Goal: Information Seeking & Learning: Learn about a topic

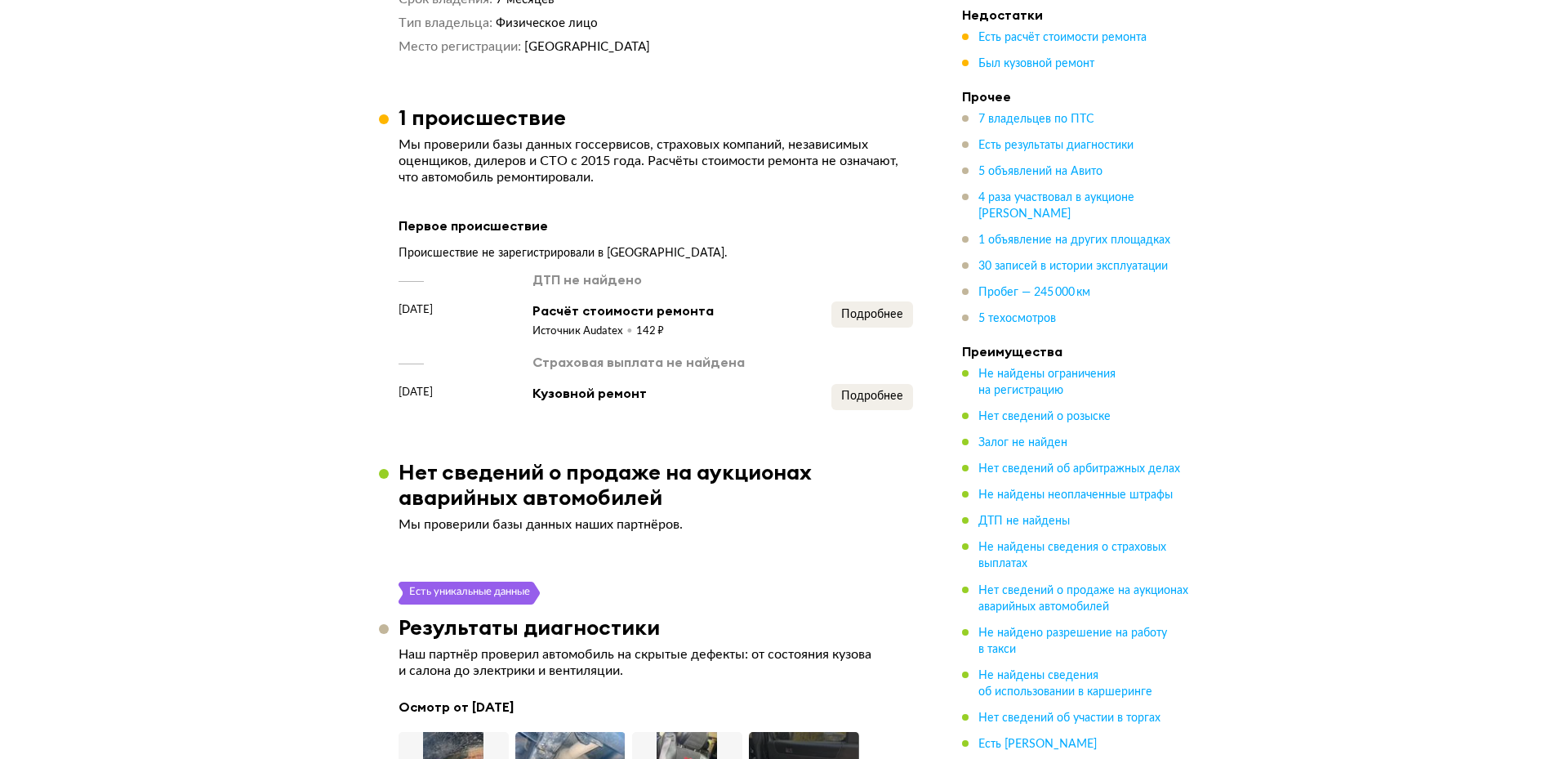
scroll to position [3185, 0]
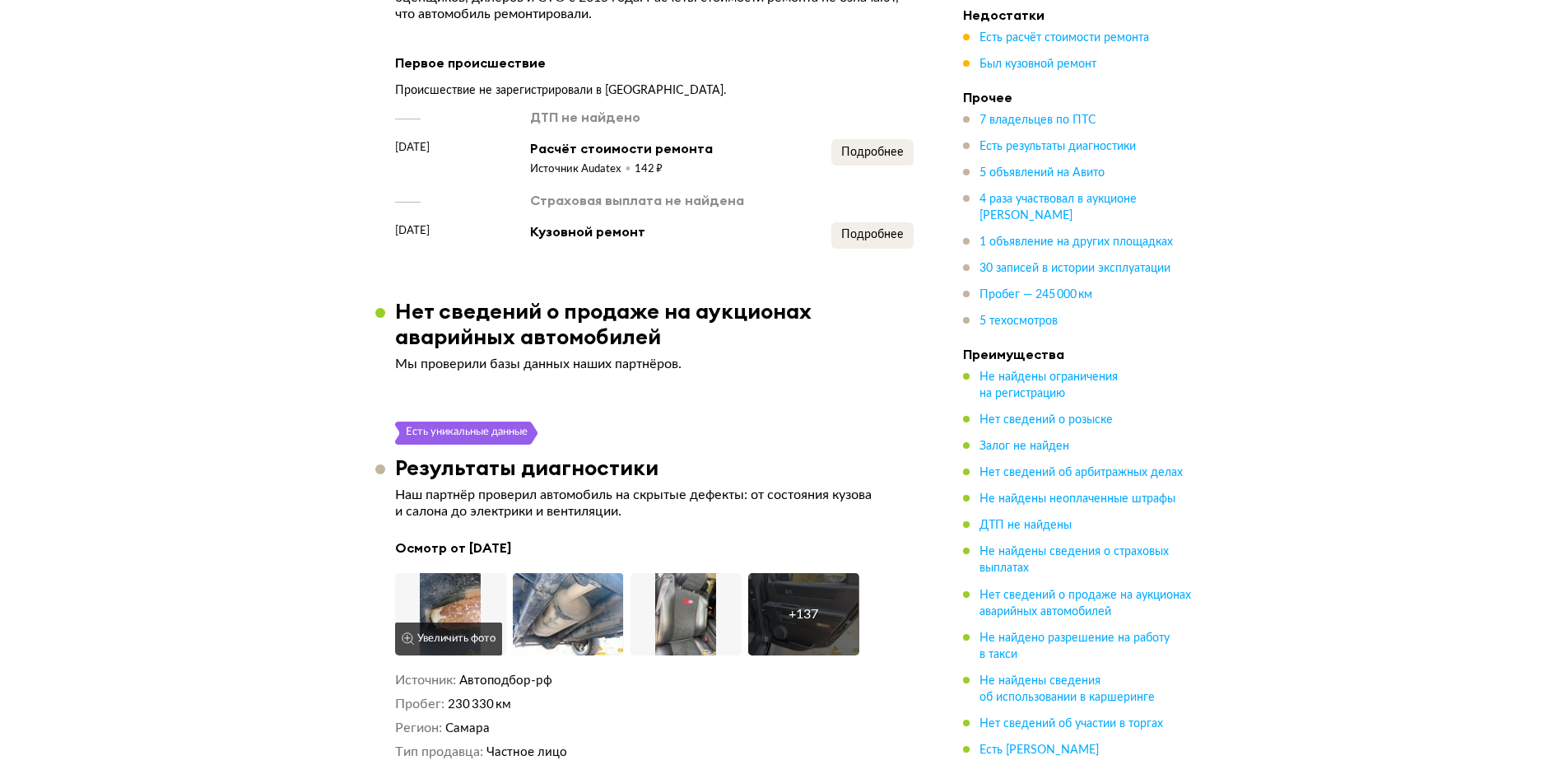
click at [464, 573] on img at bounding box center [450, 614] width 111 height 82
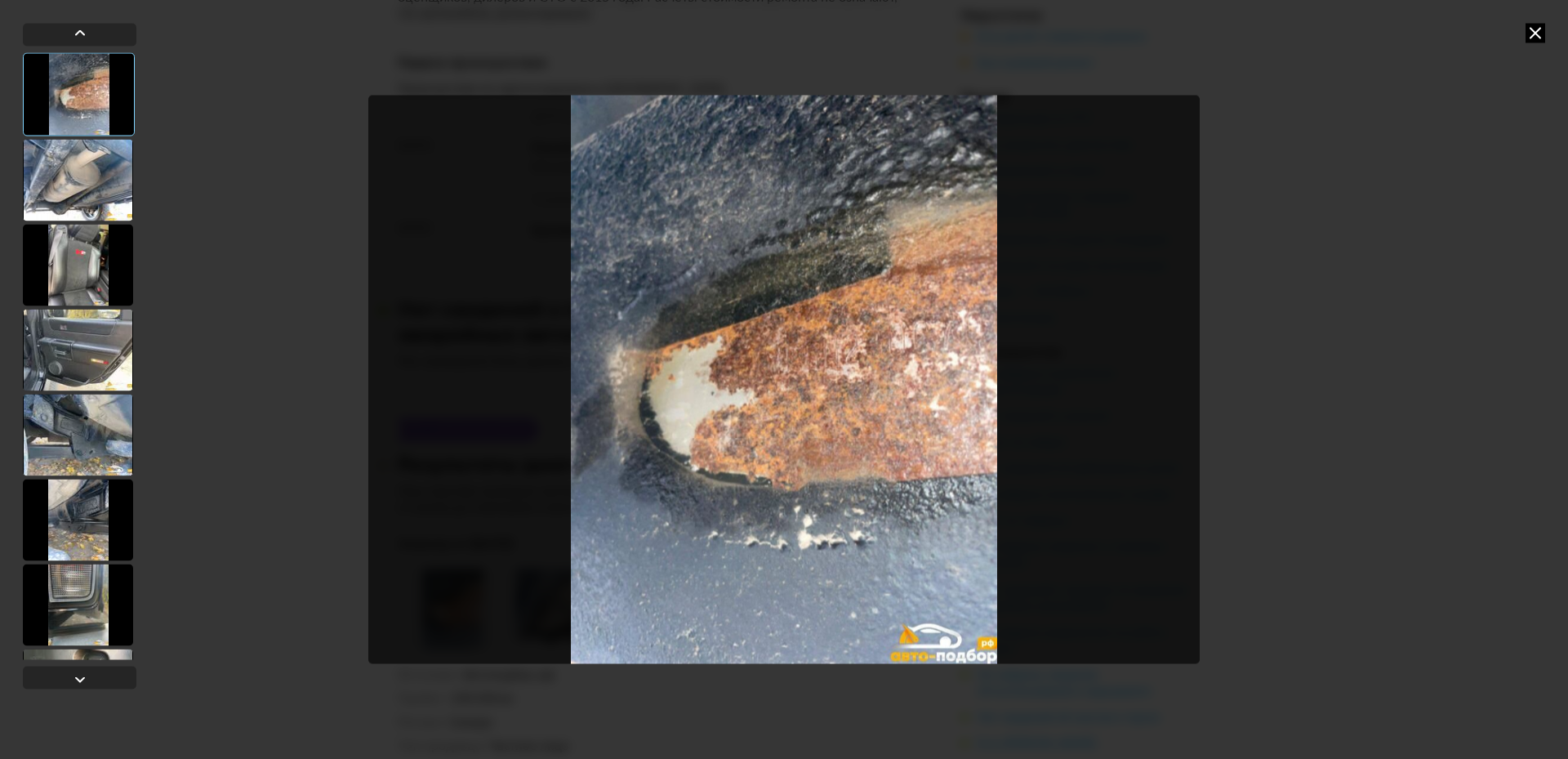
click at [67, 172] on div at bounding box center [78, 180] width 110 height 82
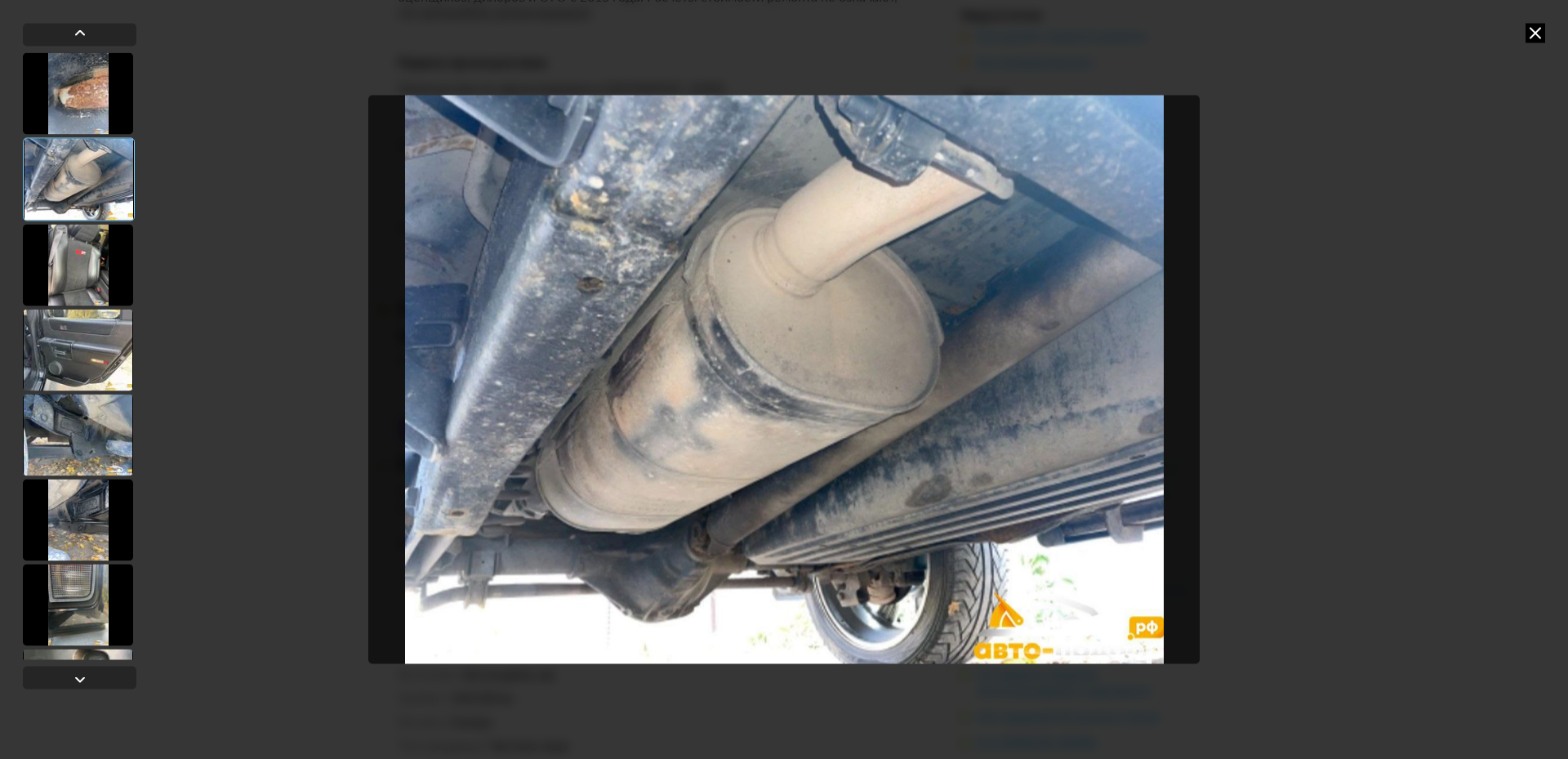
click at [89, 216] on div at bounding box center [78, 179] width 112 height 83
click at [85, 260] on div at bounding box center [78, 265] width 110 height 82
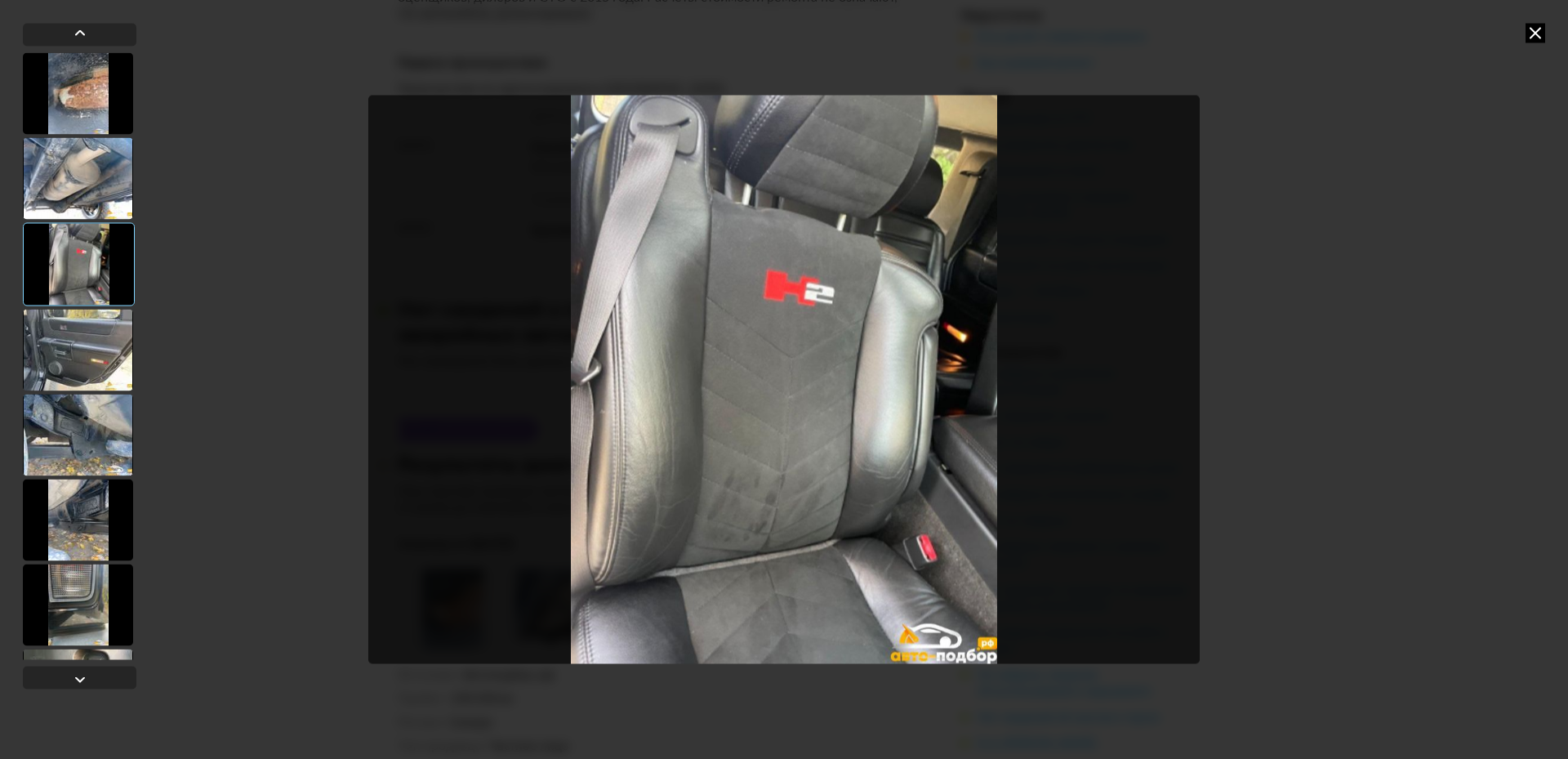
click at [91, 362] on div at bounding box center [78, 349] width 110 height 82
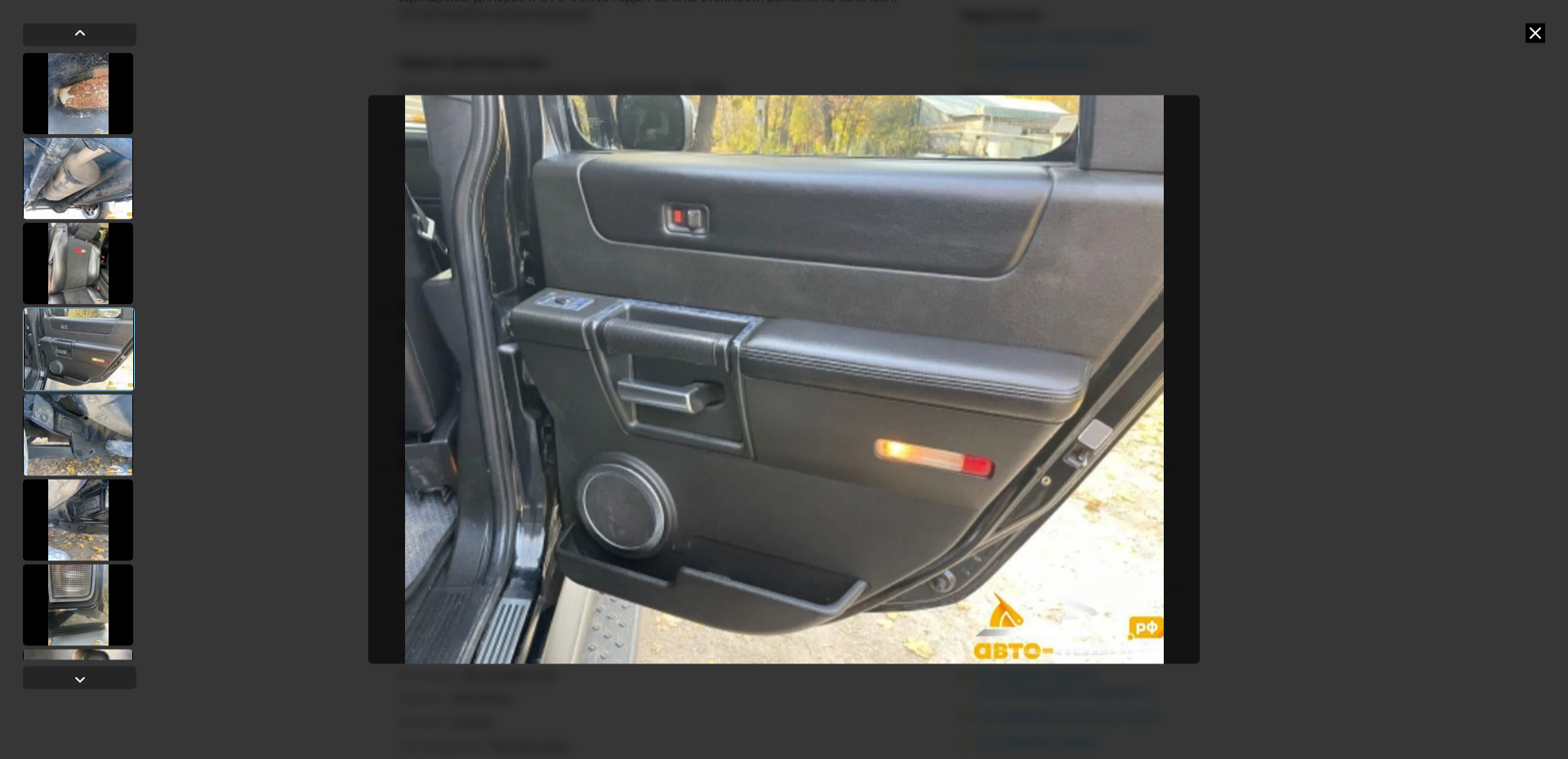
click at [97, 421] on div at bounding box center [78, 434] width 110 height 82
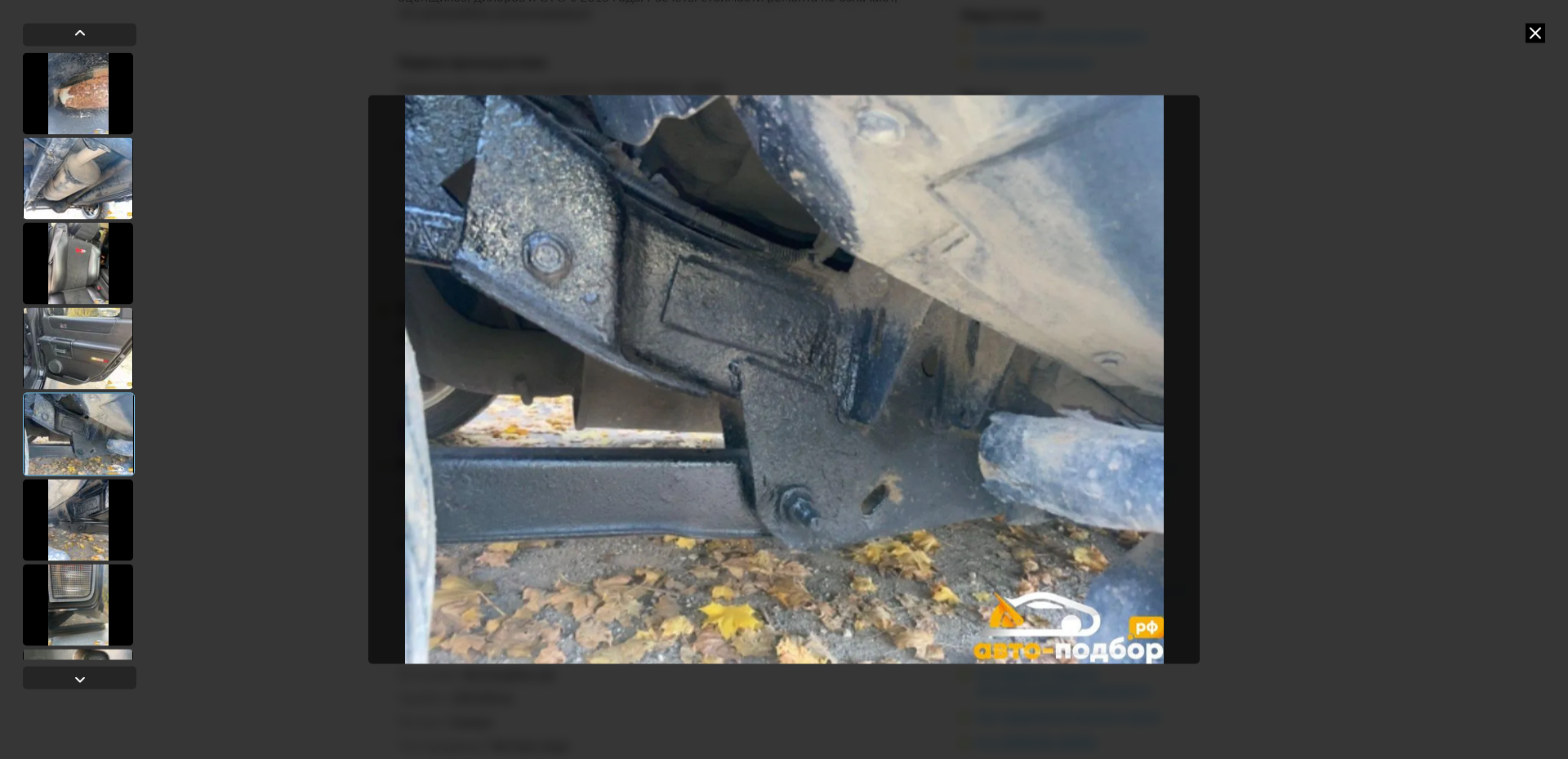
click at [99, 523] on div at bounding box center [78, 520] width 110 height 82
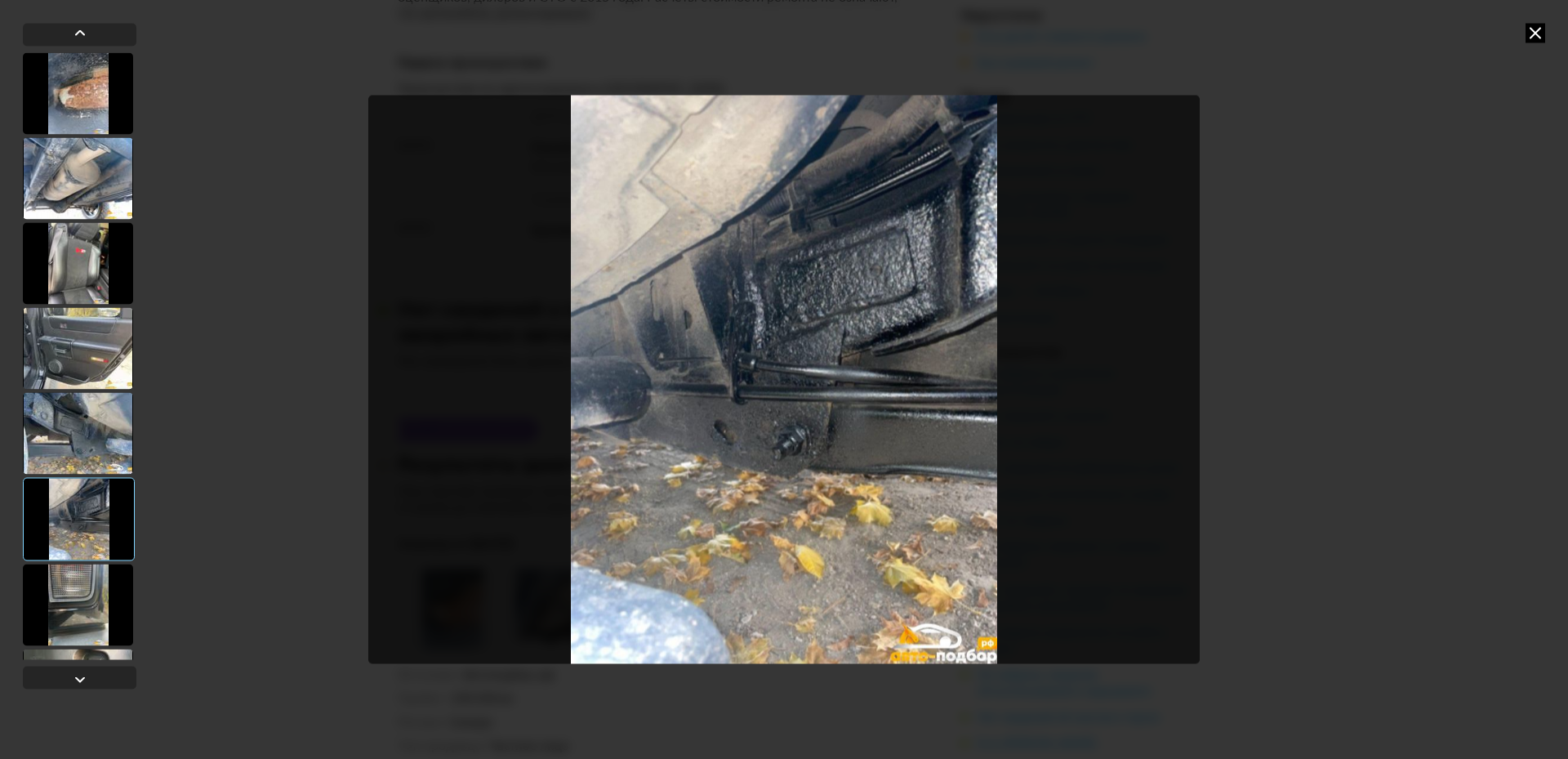
click at [89, 608] on div at bounding box center [78, 605] width 110 height 82
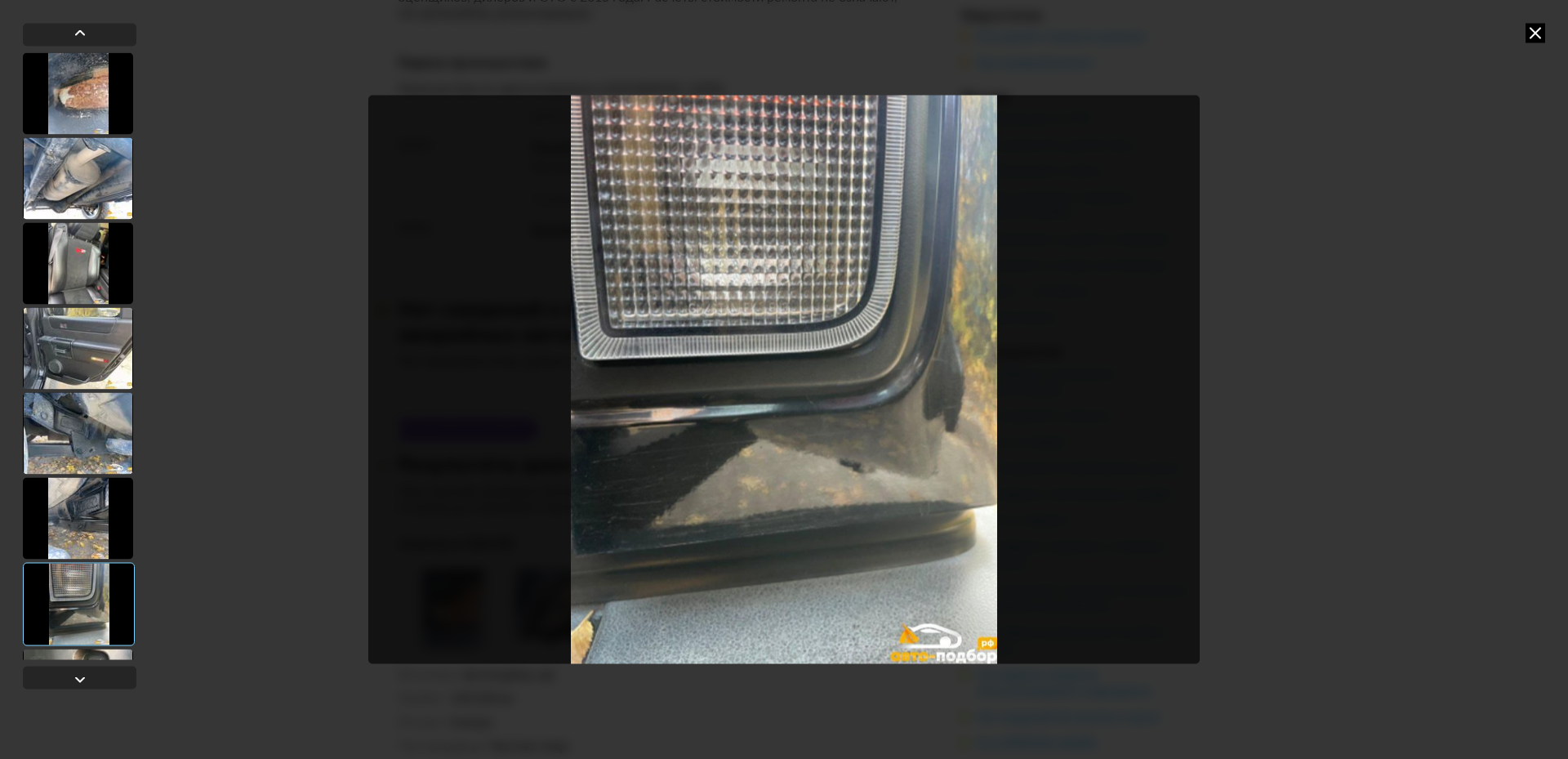
click at [91, 515] on div at bounding box center [78, 518] width 110 height 82
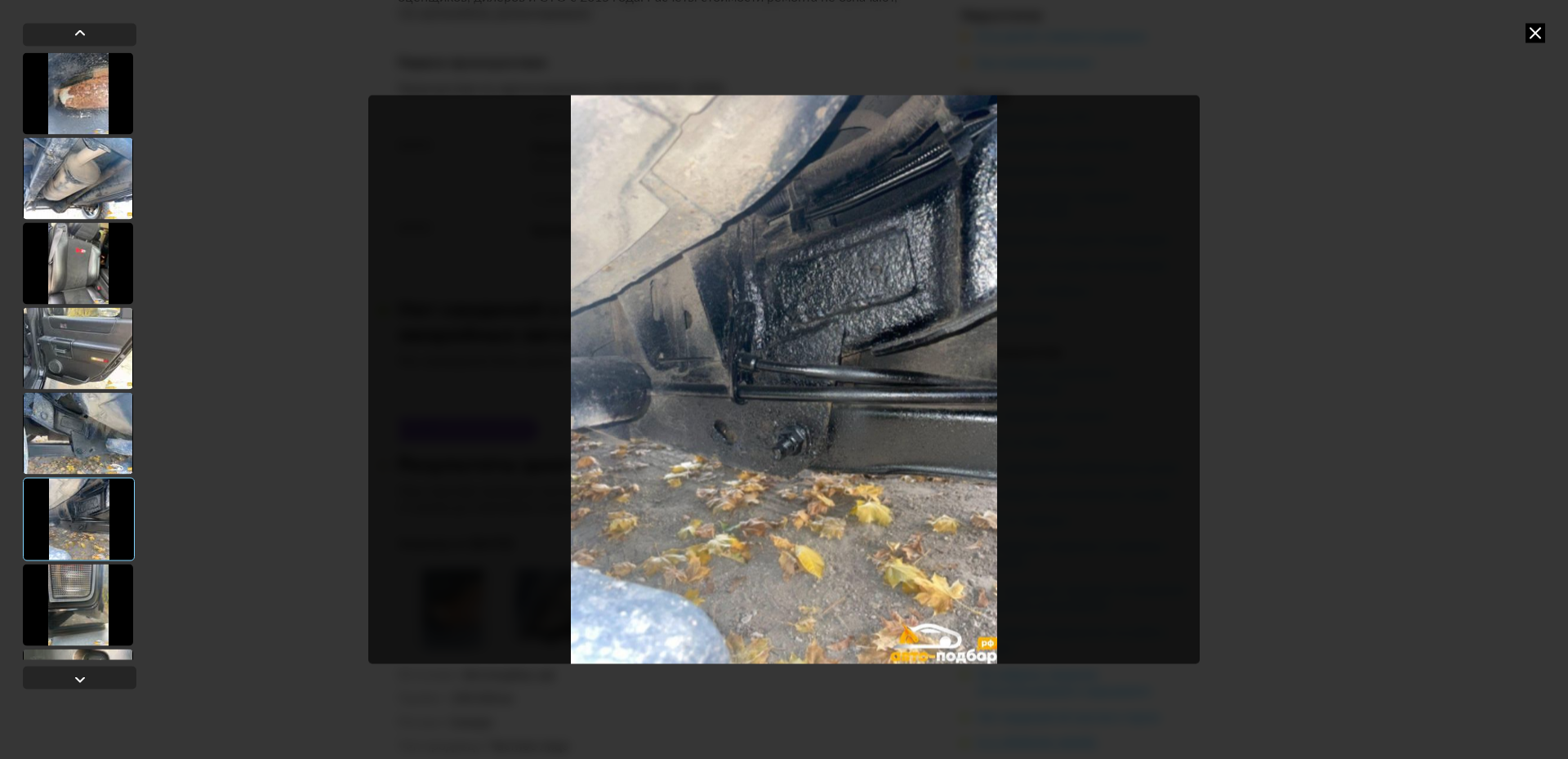
click at [83, 585] on div at bounding box center [78, 605] width 110 height 82
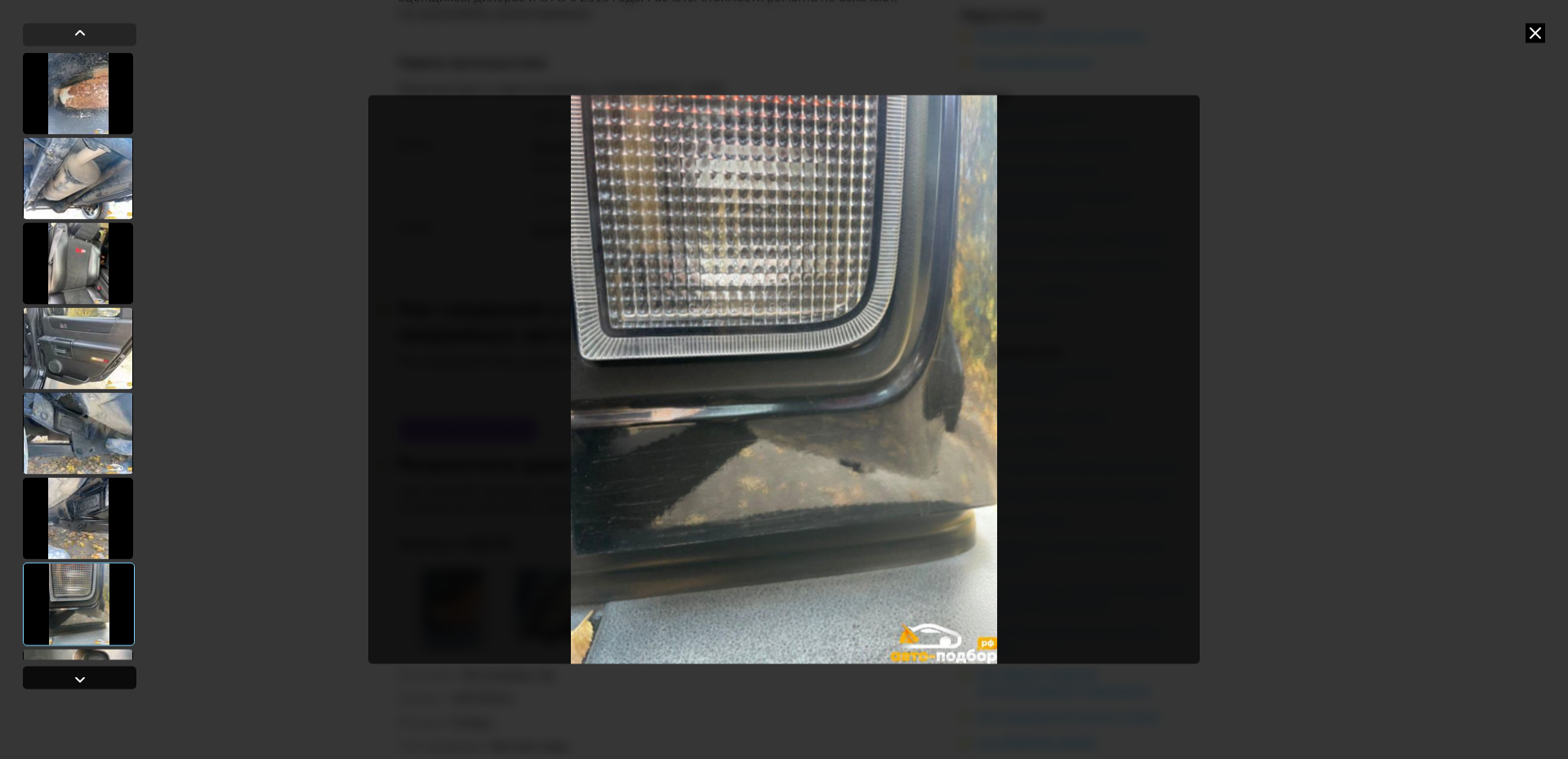
click at [59, 674] on div at bounding box center [79, 676] width 113 height 23
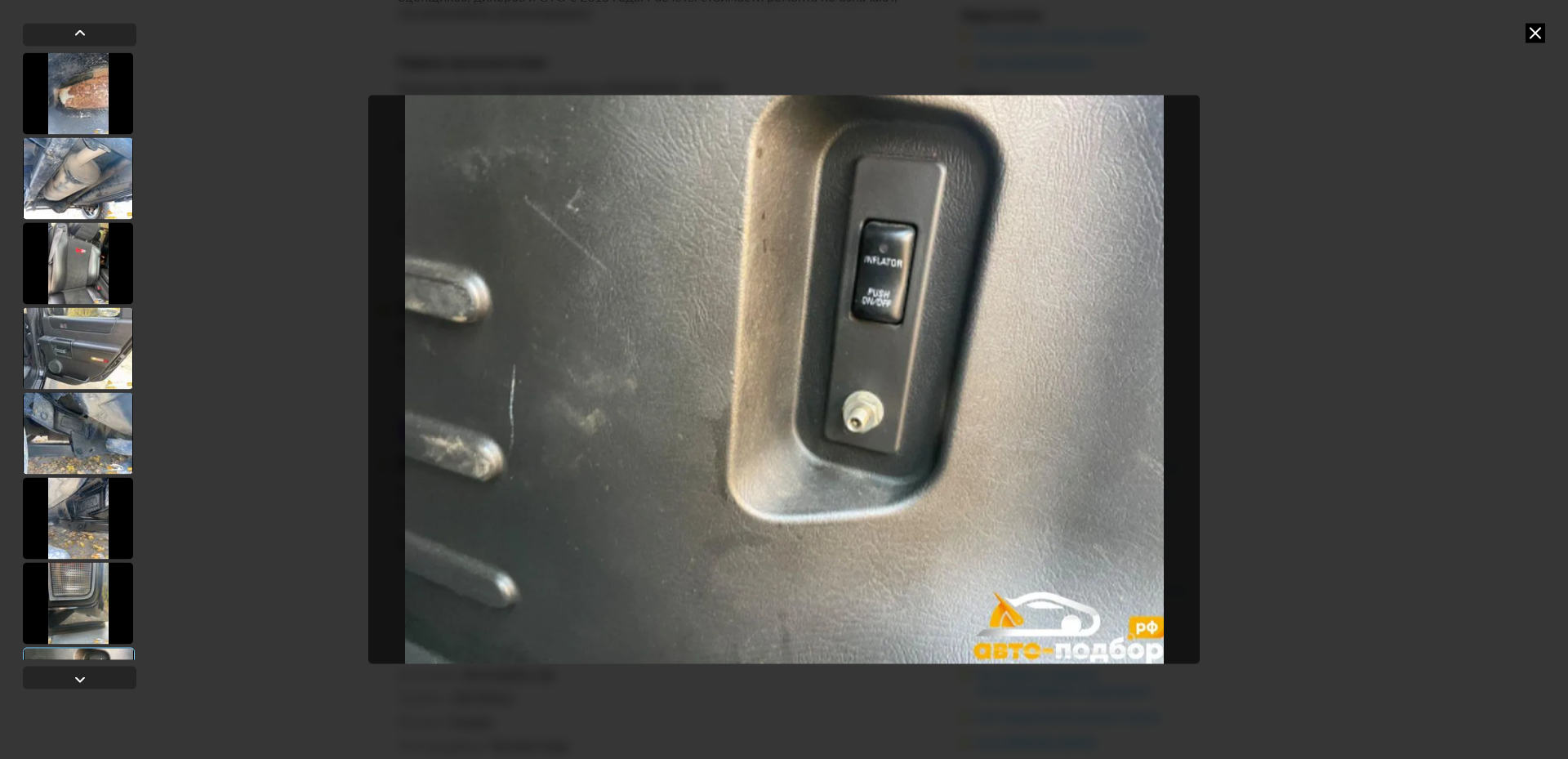
click at [970, 431] on img "Go to Slide 8" at bounding box center [784, 379] width 831 height 569
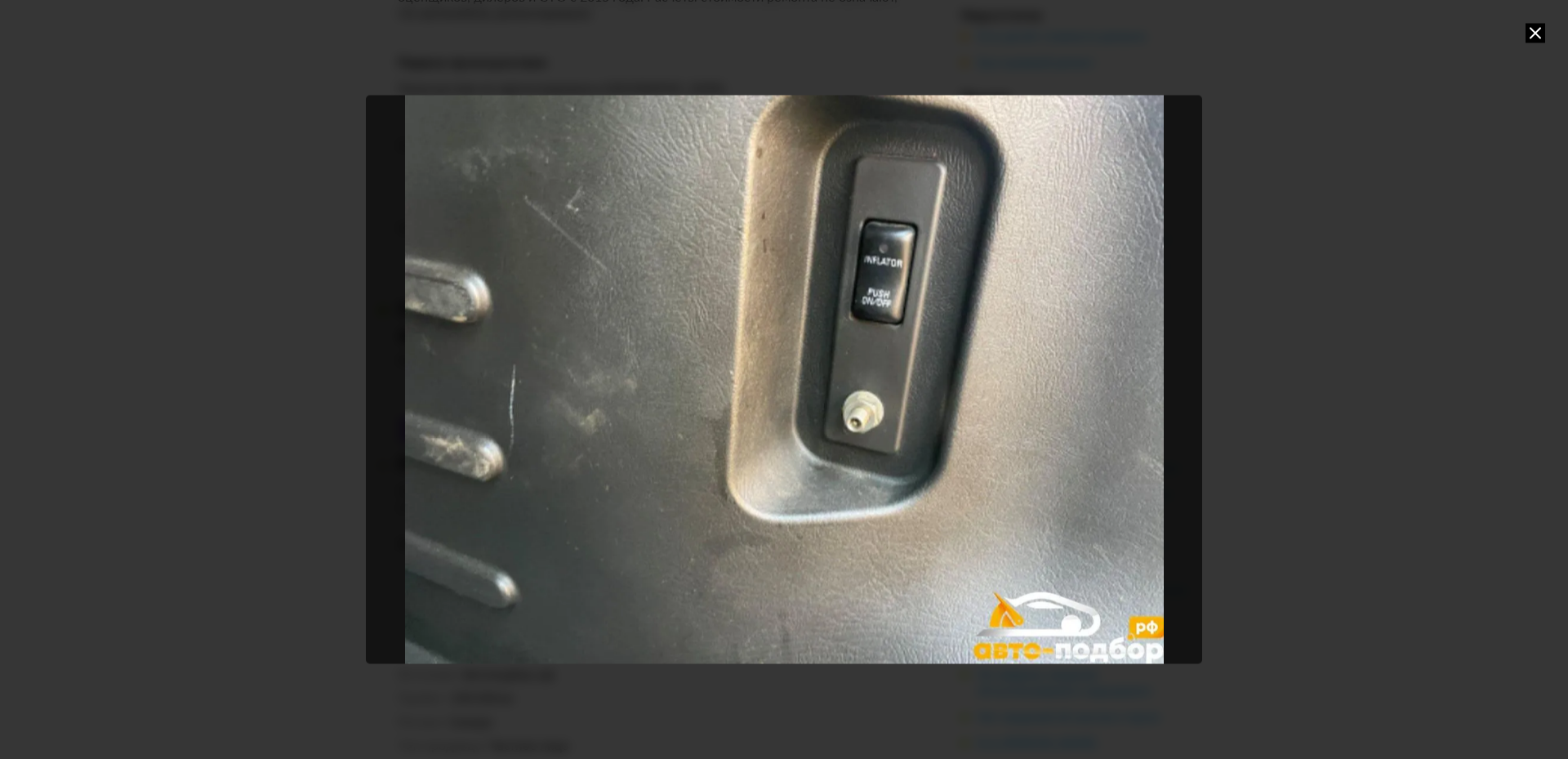
click at [595, 518] on div "Go to Slide 8" at bounding box center [784, 379] width 836 height 569
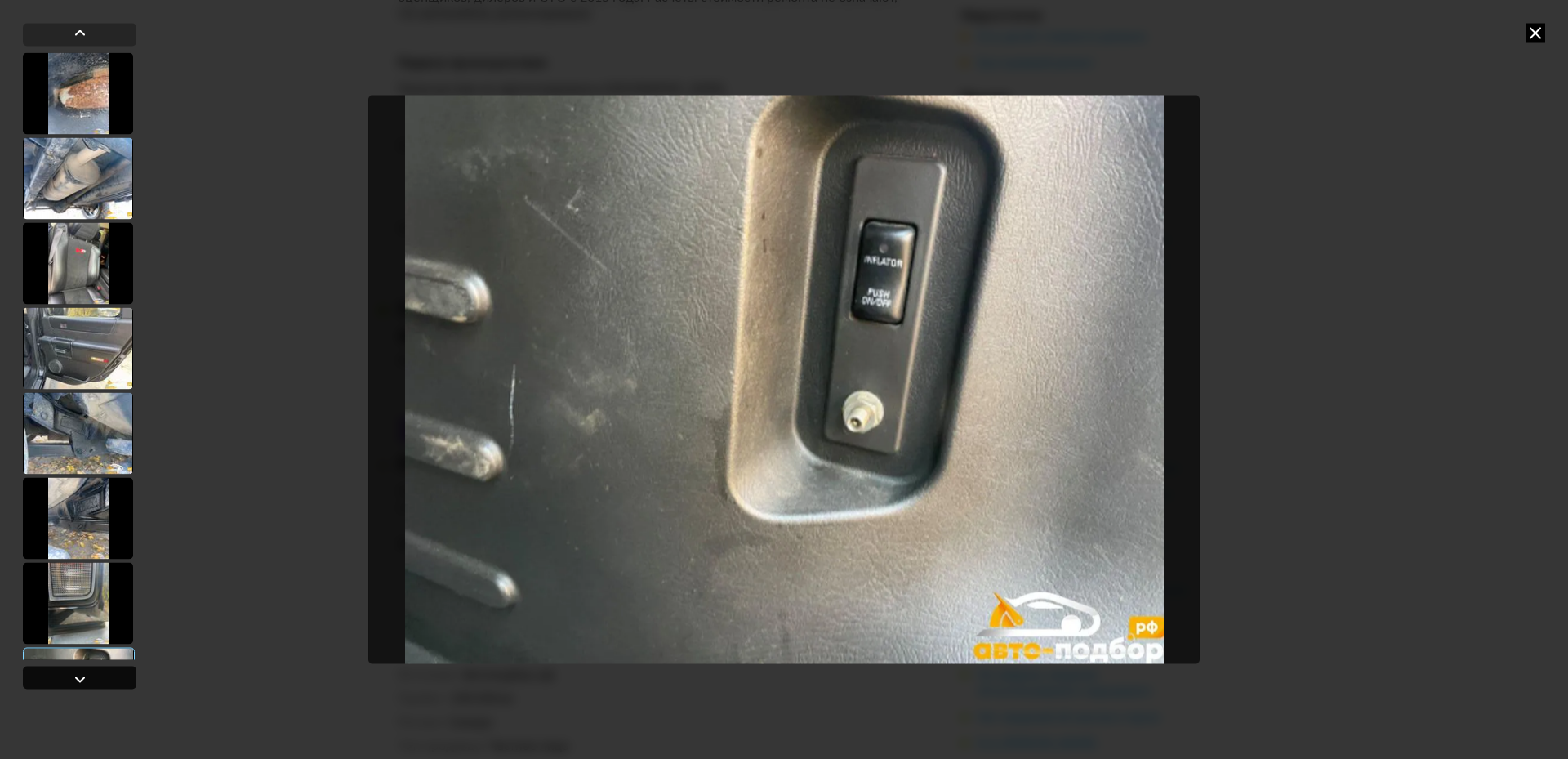
click at [58, 674] on div at bounding box center [79, 676] width 113 height 23
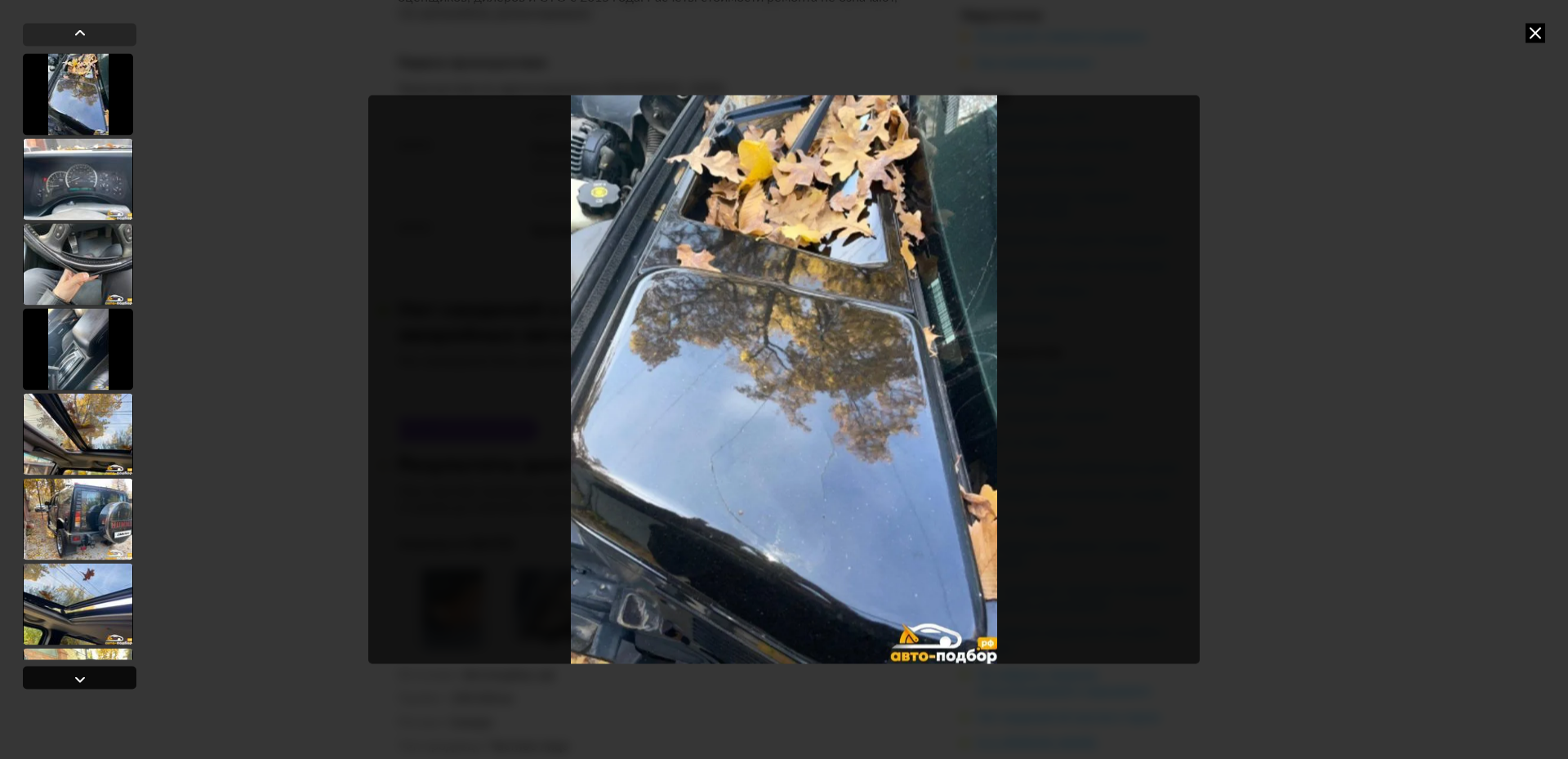
scroll to position [679, 0]
click at [60, 675] on div at bounding box center [79, 676] width 113 height 23
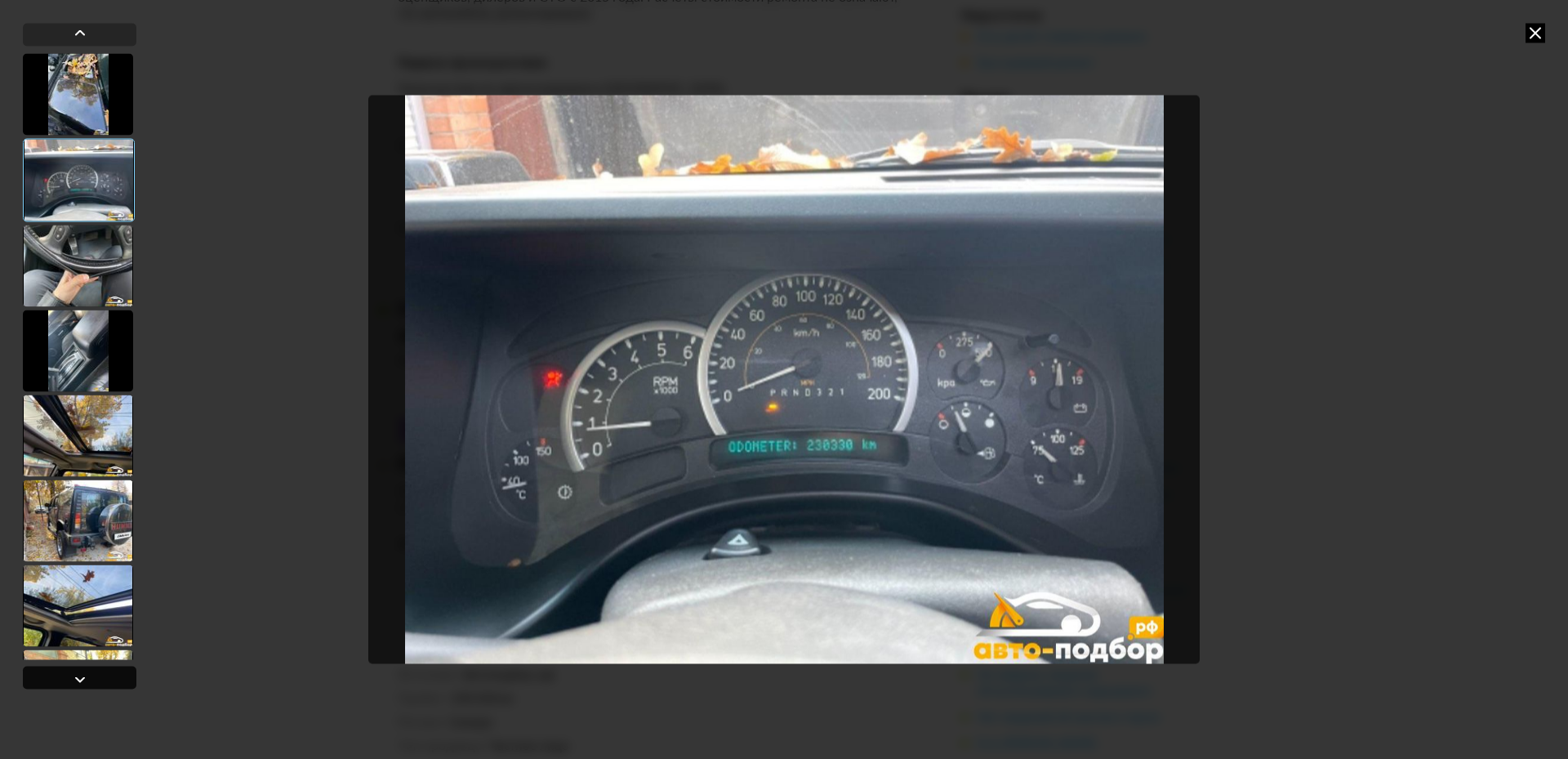
click at [60, 675] on div at bounding box center [79, 676] width 113 height 23
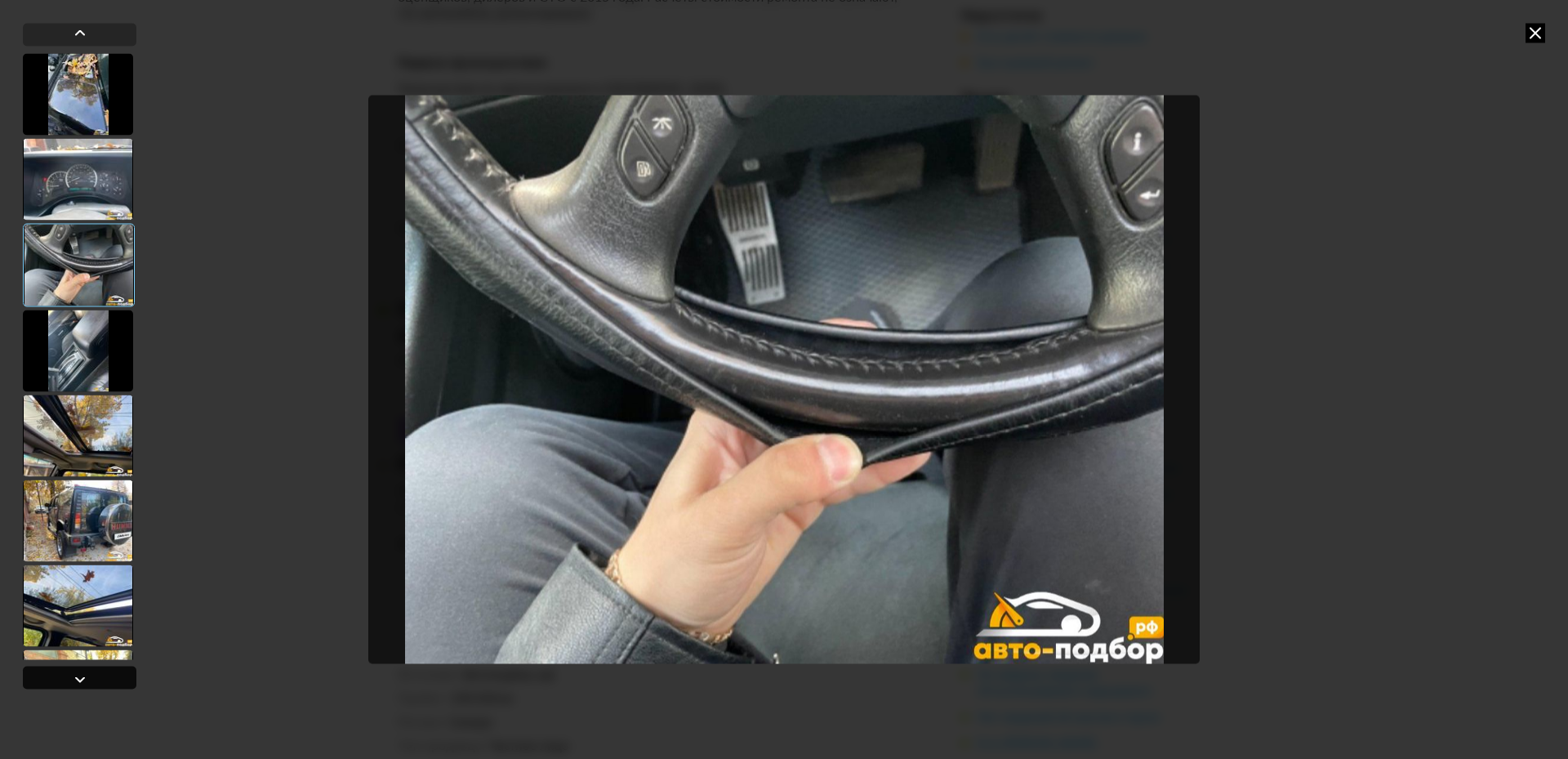
click at [60, 675] on div at bounding box center [79, 676] width 113 height 23
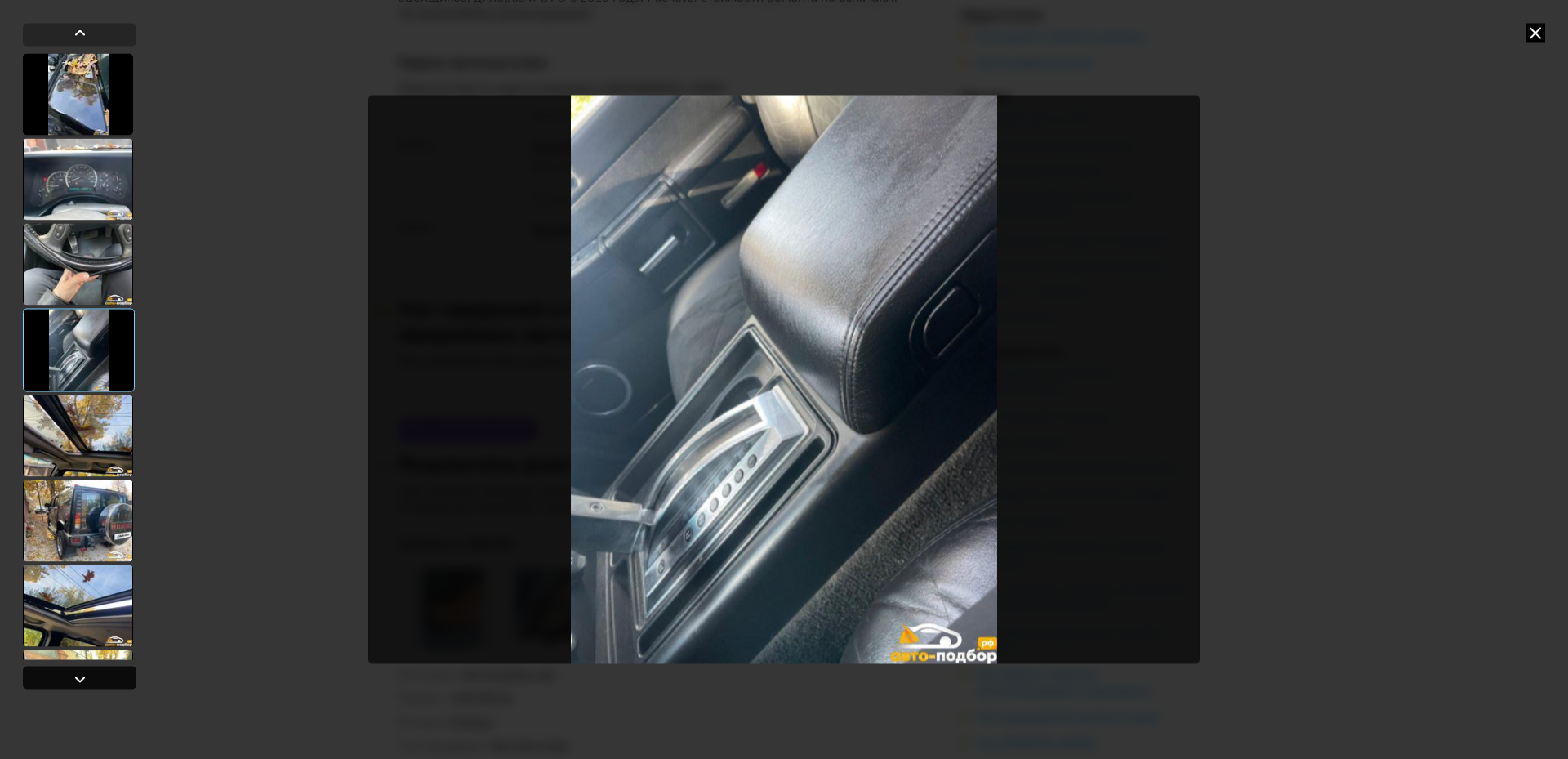
click at [60, 675] on div at bounding box center [79, 676] width 113 height 23
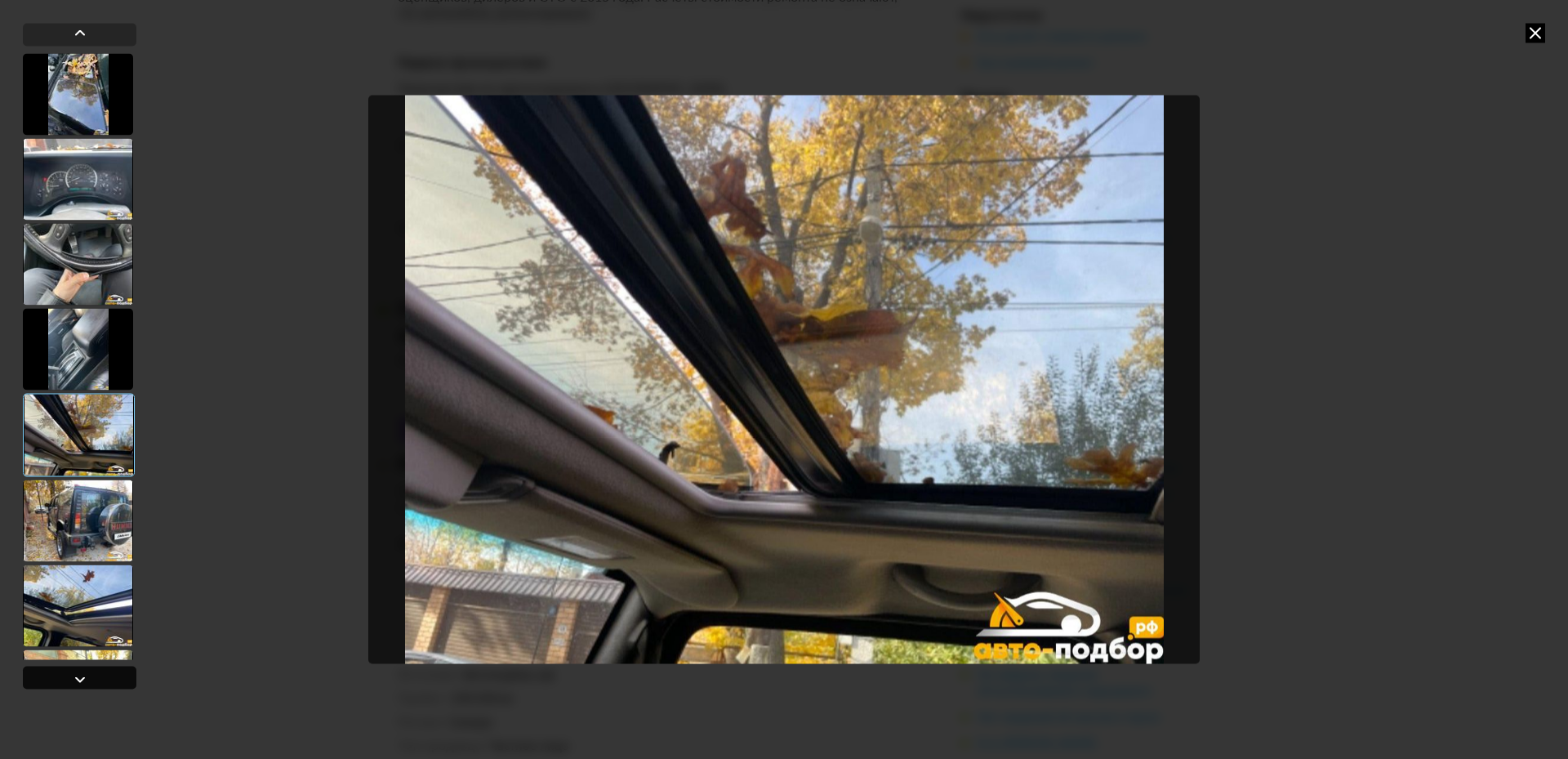
click at [60, 675] on div at bounding box center [79, 676] width 113 height 23
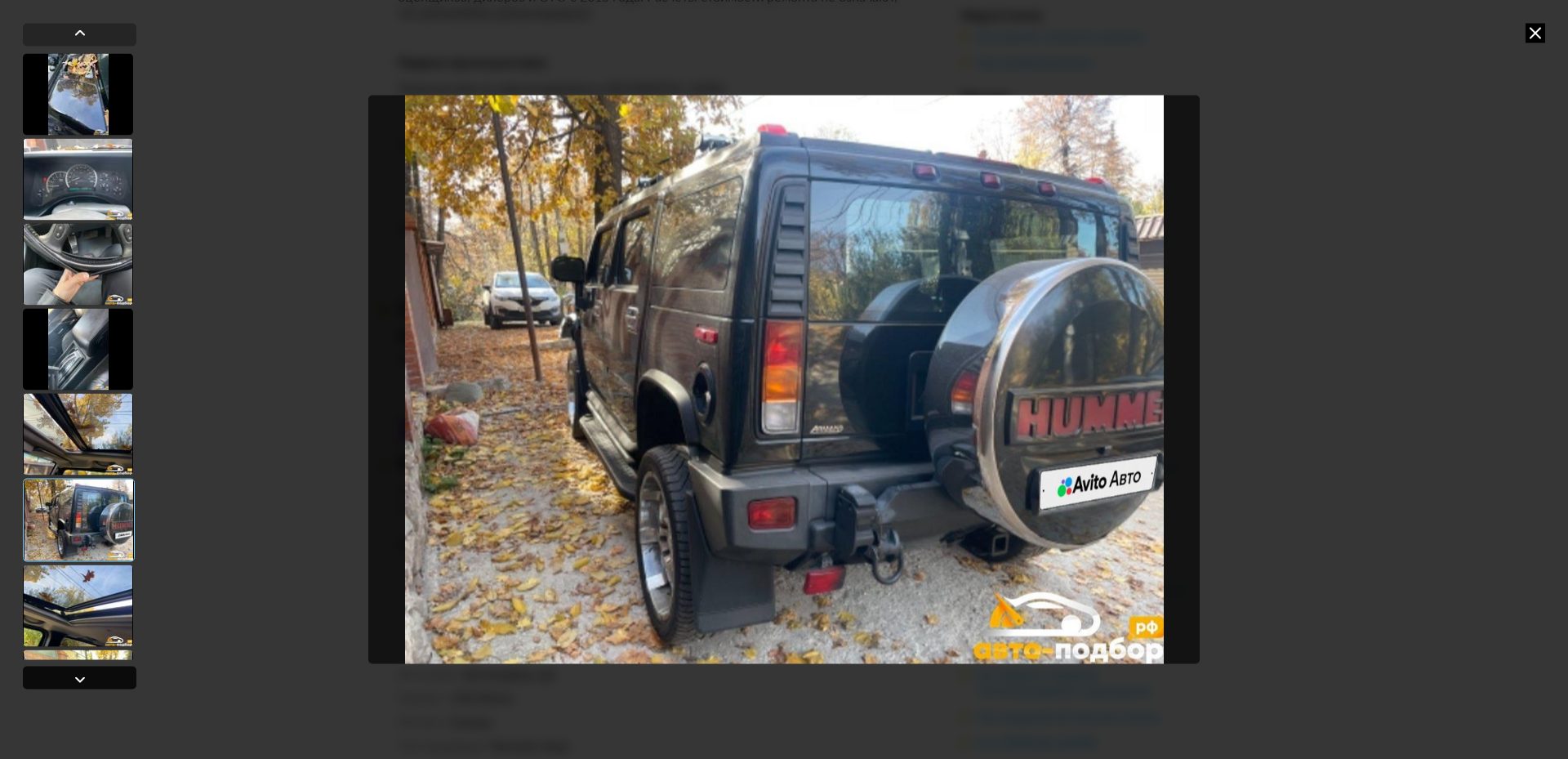
click at [60, 675] on div at bounding box center [79, 676] width 113 height 23
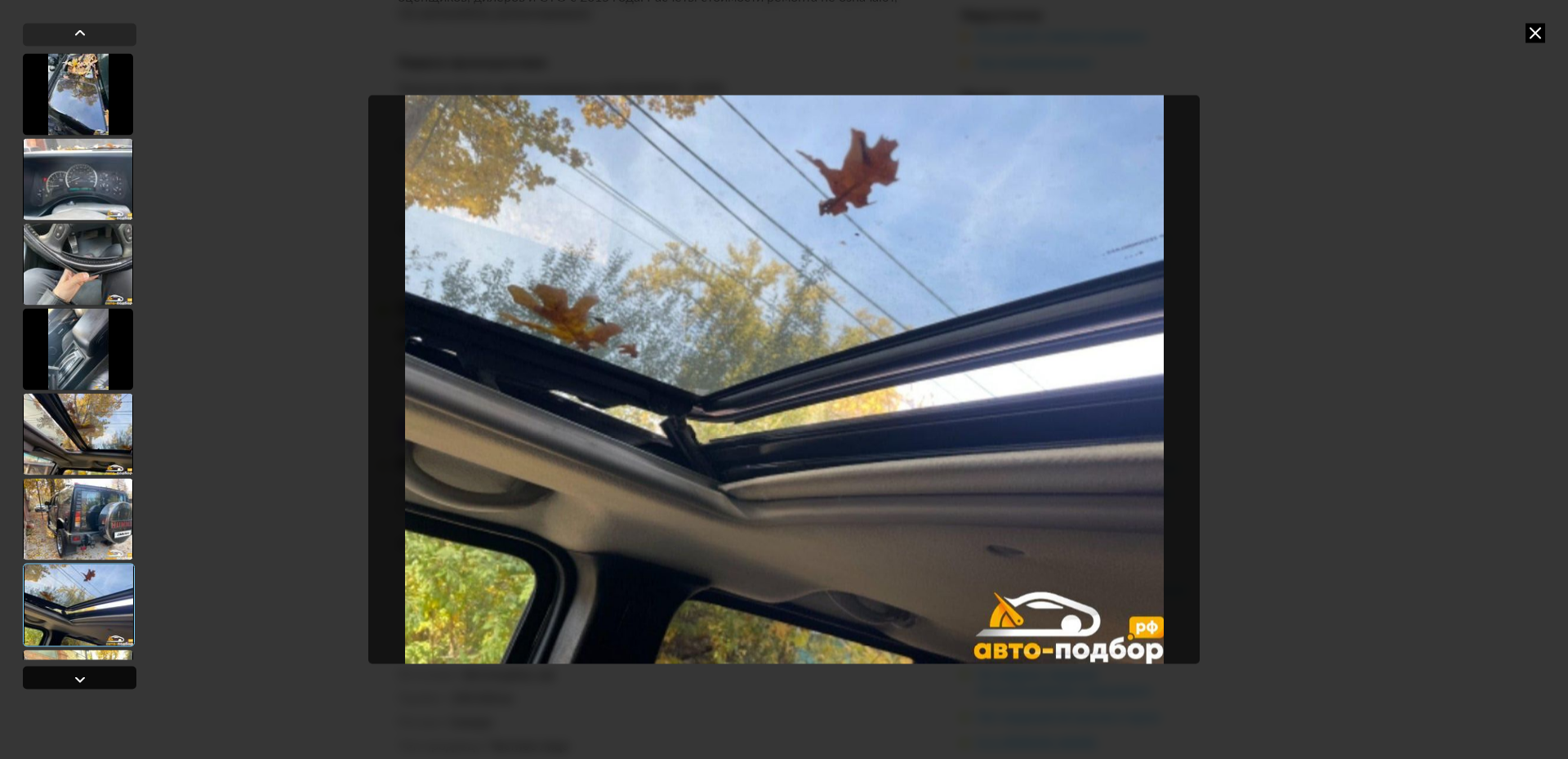
click at [60, 675] on div at bounding box center [79, 676] width 113 height 23
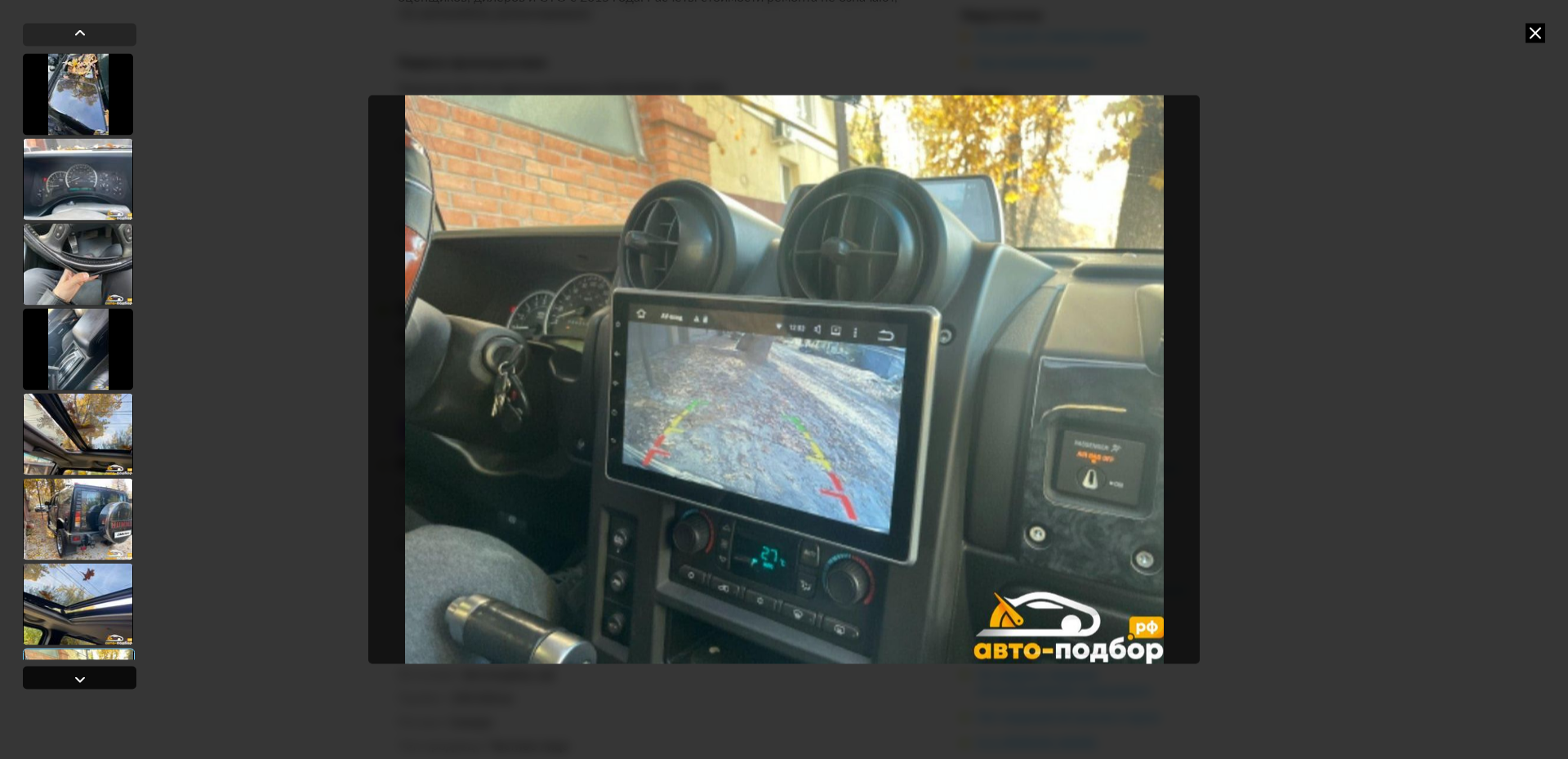
click at [60, 675] on div at bounding box center [79, 676] width 113 height 23
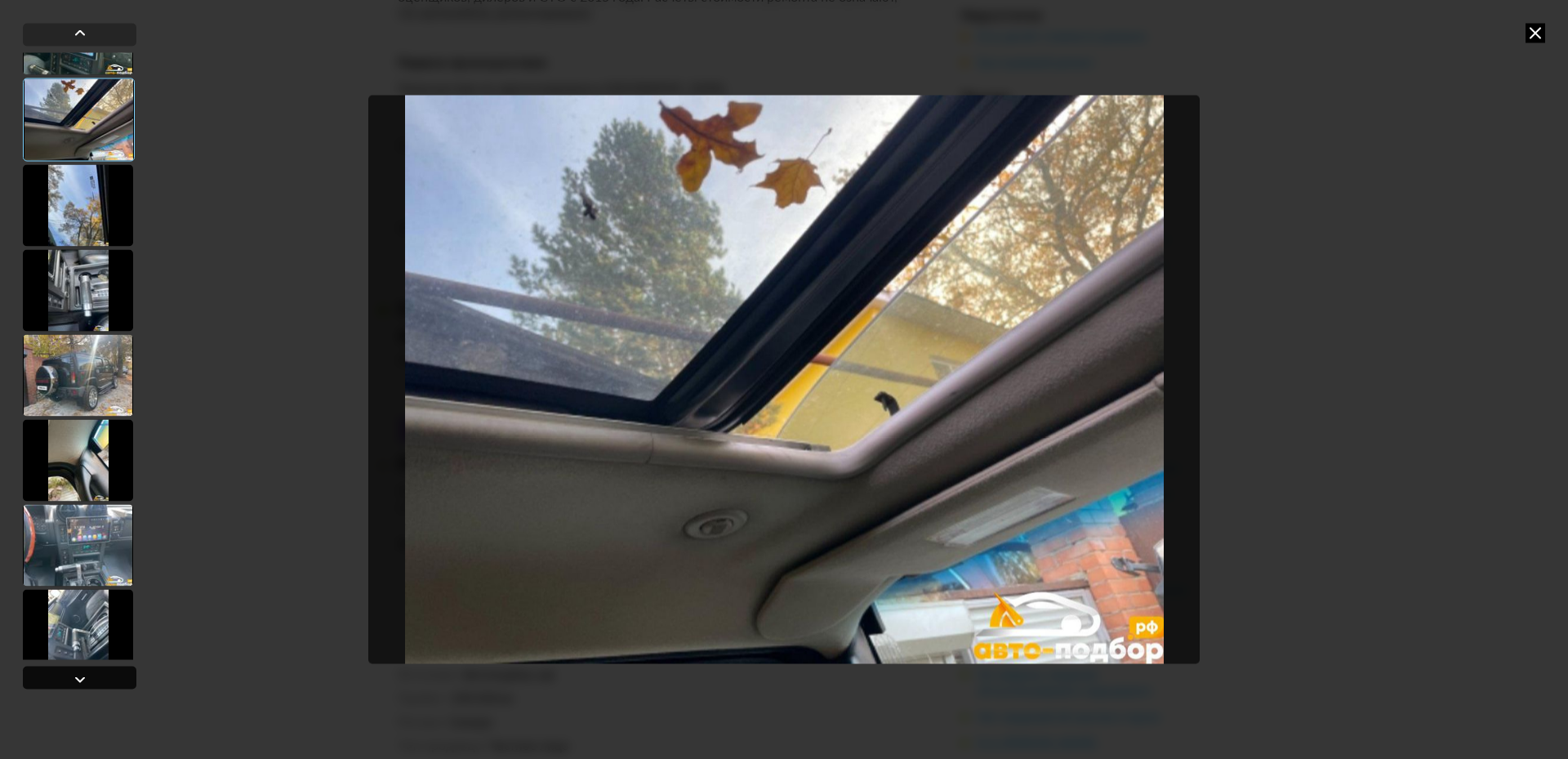
click at [60, 675] on div at bounding box center [79, 676] width 113 height 23
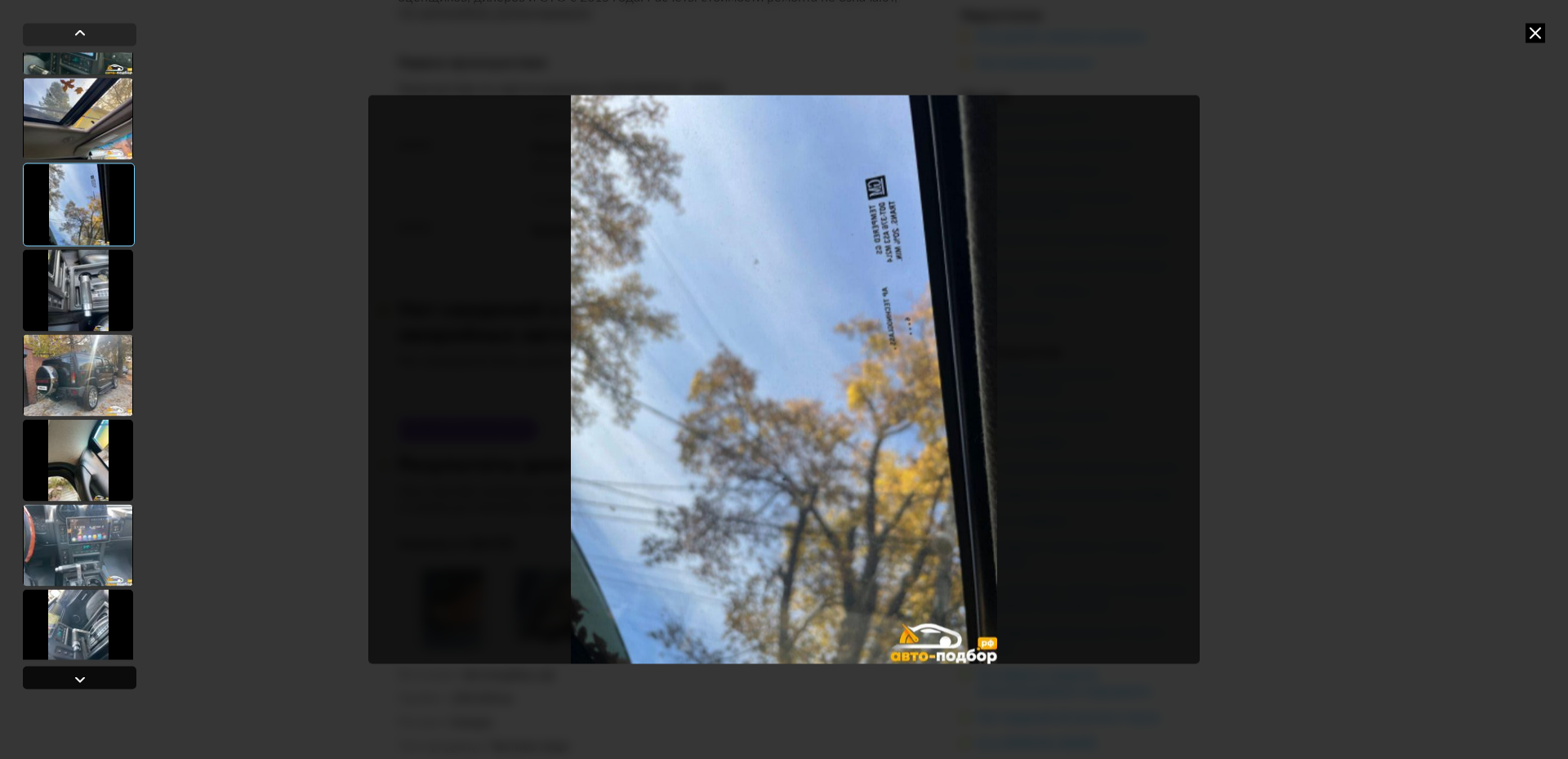
click at [60, 675] on div at bounding box center [79, 676] width 113 height 23
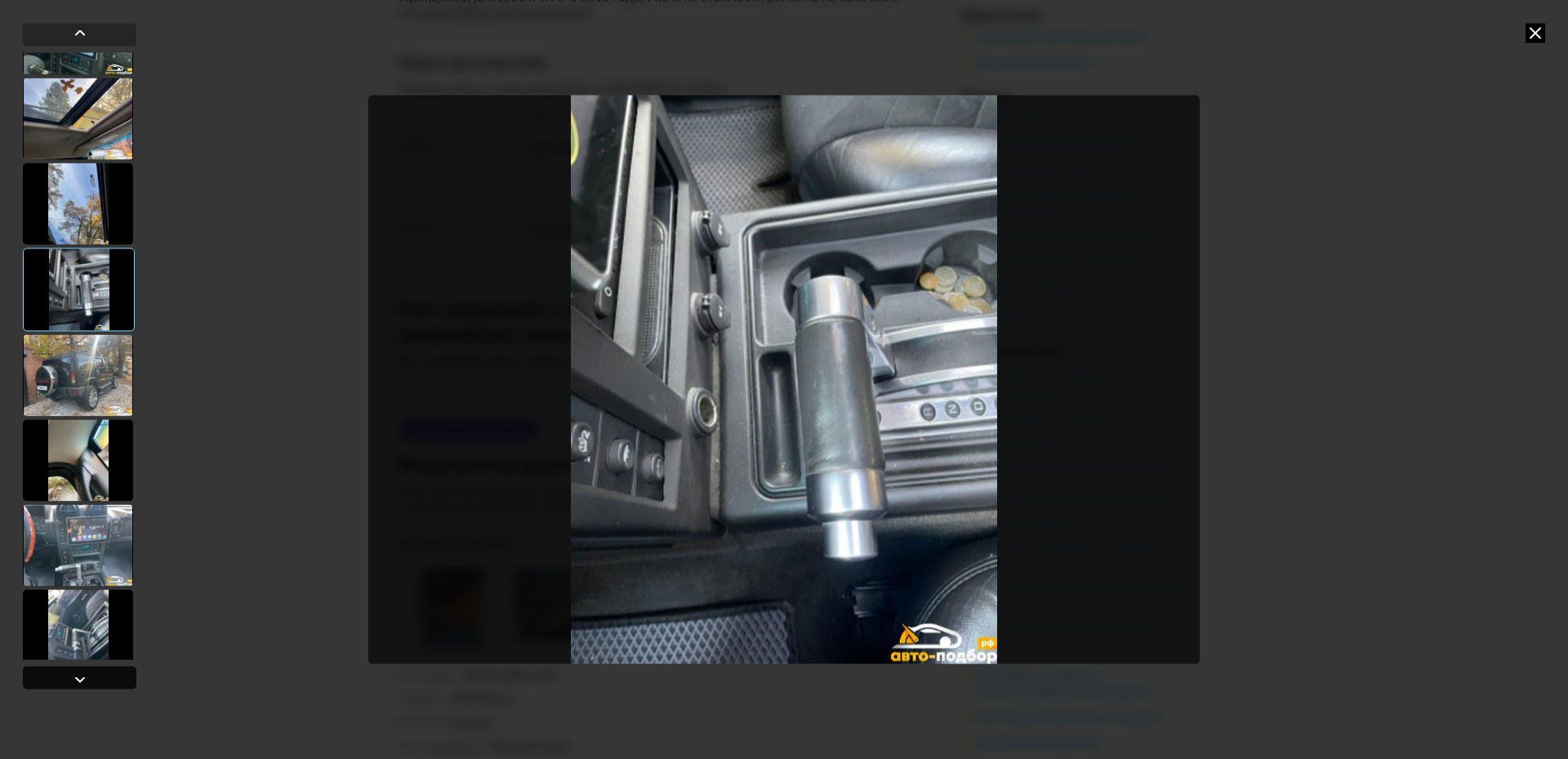
click at [60, 675] on div at bounding box center [79, 676] width 113 height 23
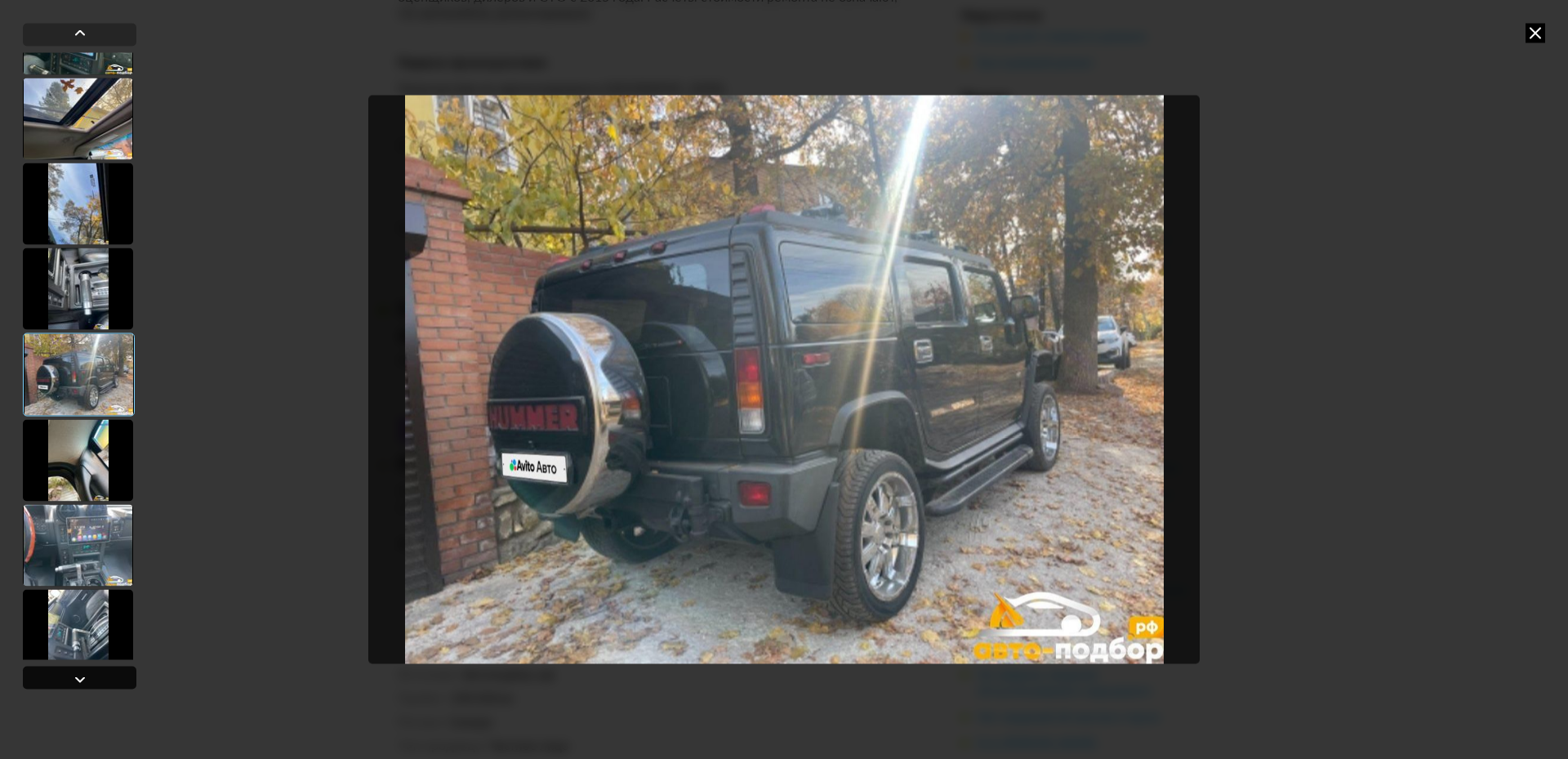
click at [60, 675] on div at bounding box center [79, 676] width 113 height 23
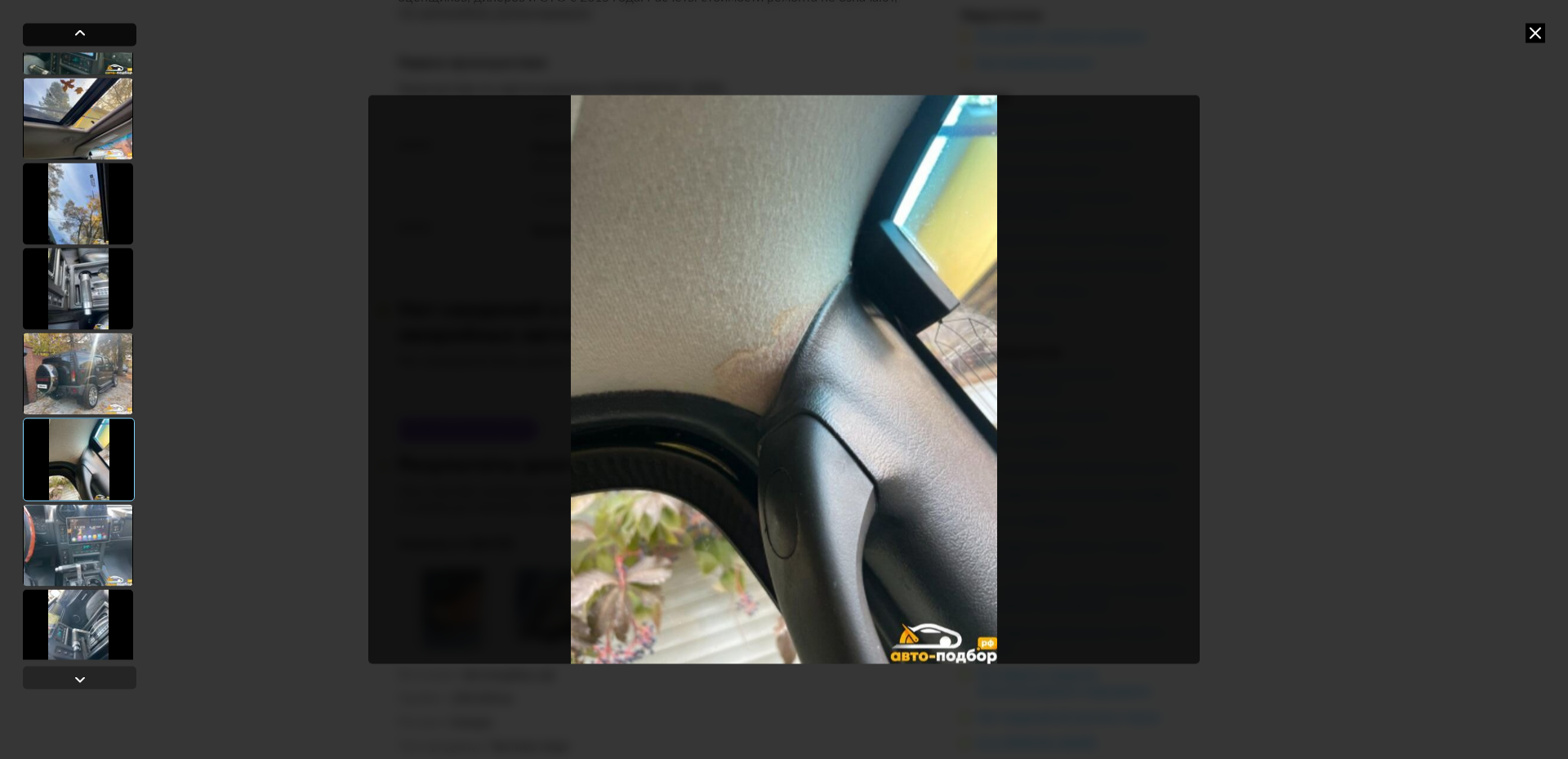
click at [75, 32] on div at bounding box center [79, 32] width 20 height 20
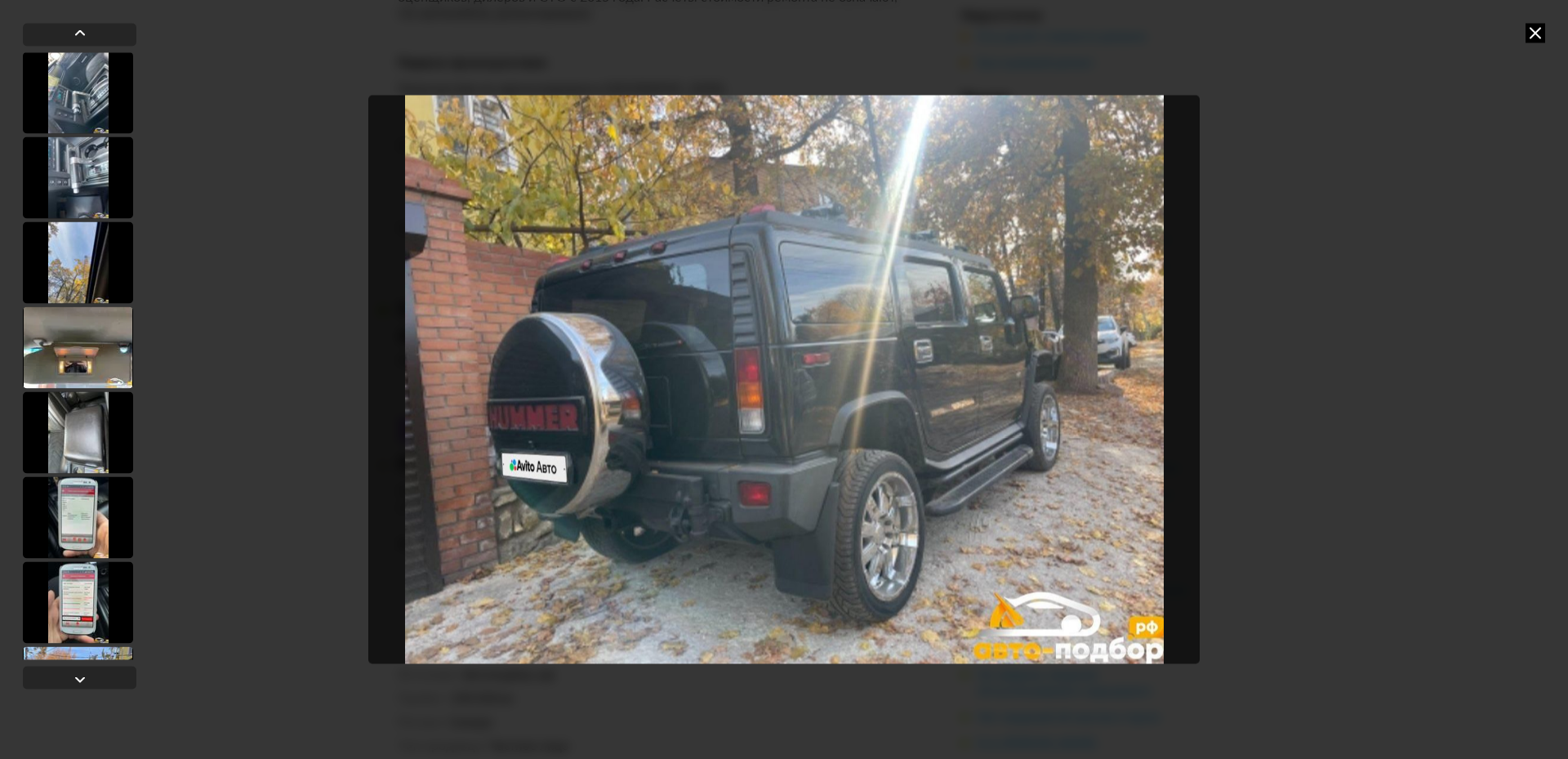
scroll to position [1906, 0]
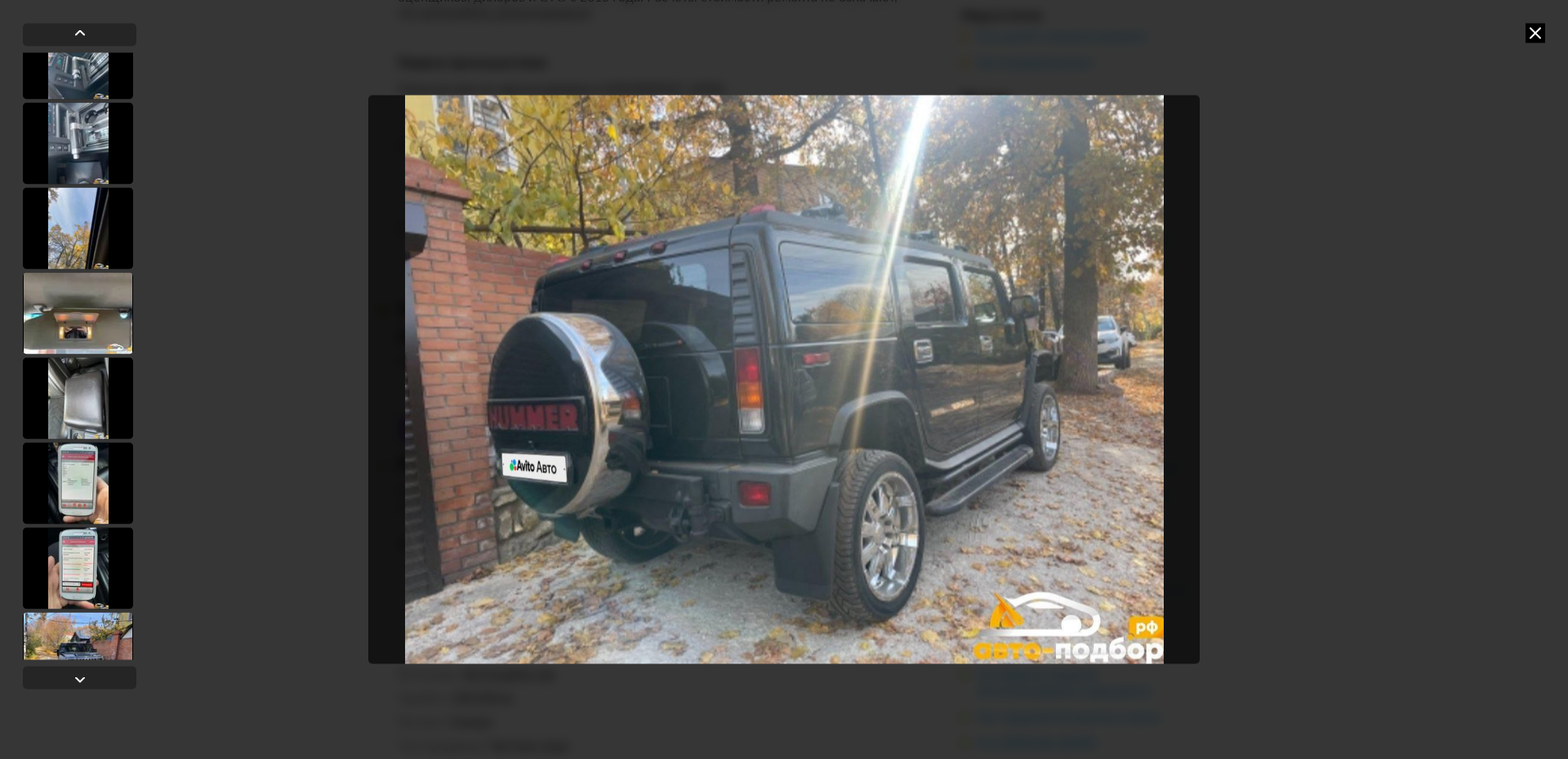
click at [77, 373] on div at bounding box center [78, 398] width 110 height 82
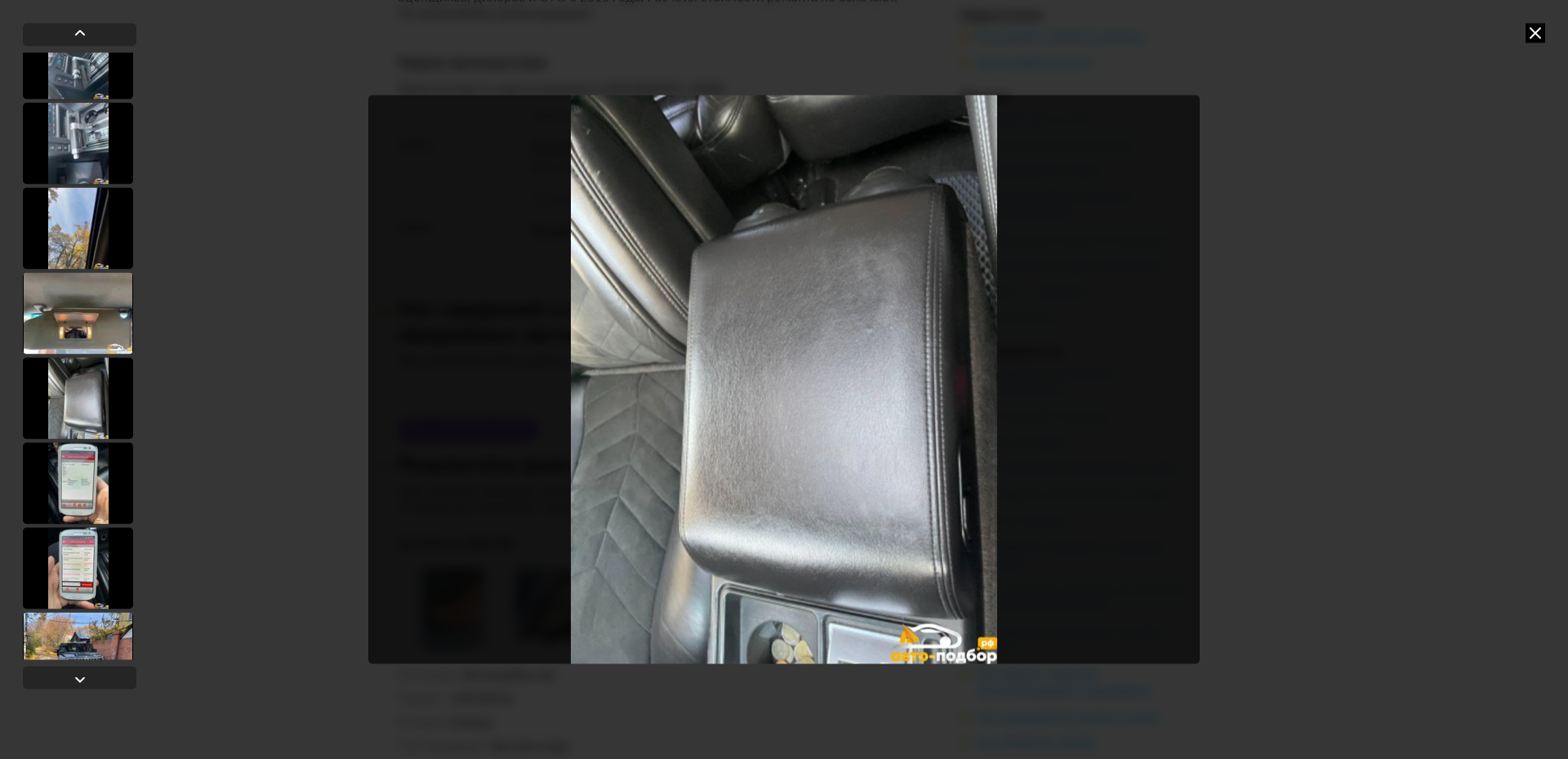
scroll to position [1904, 0]
click at [74, 475] on div at bounding box center [78, 485] width 110 height 82
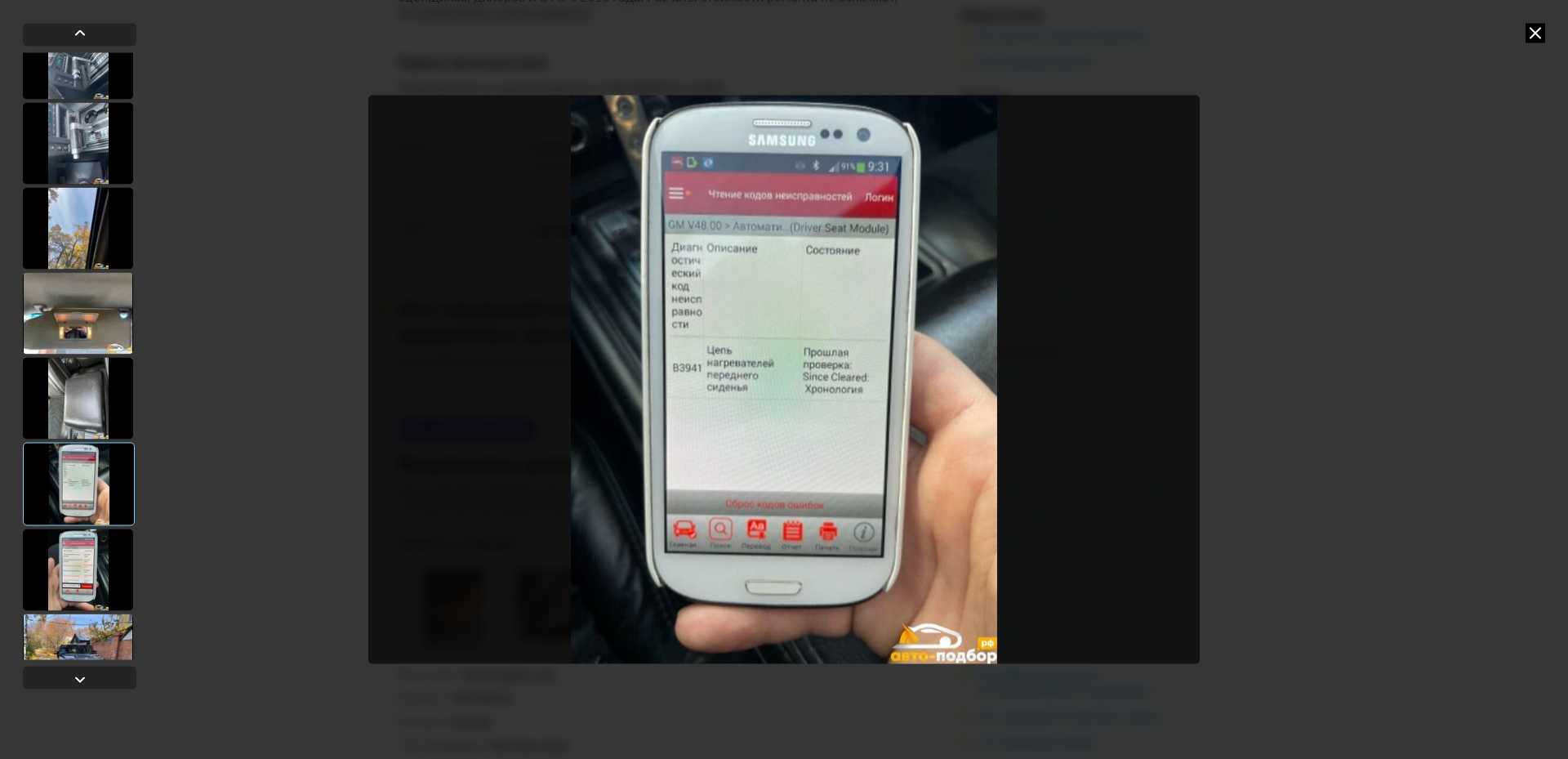
click at [71, 561] on div at bounding box center [78, 569] width 110 height 82
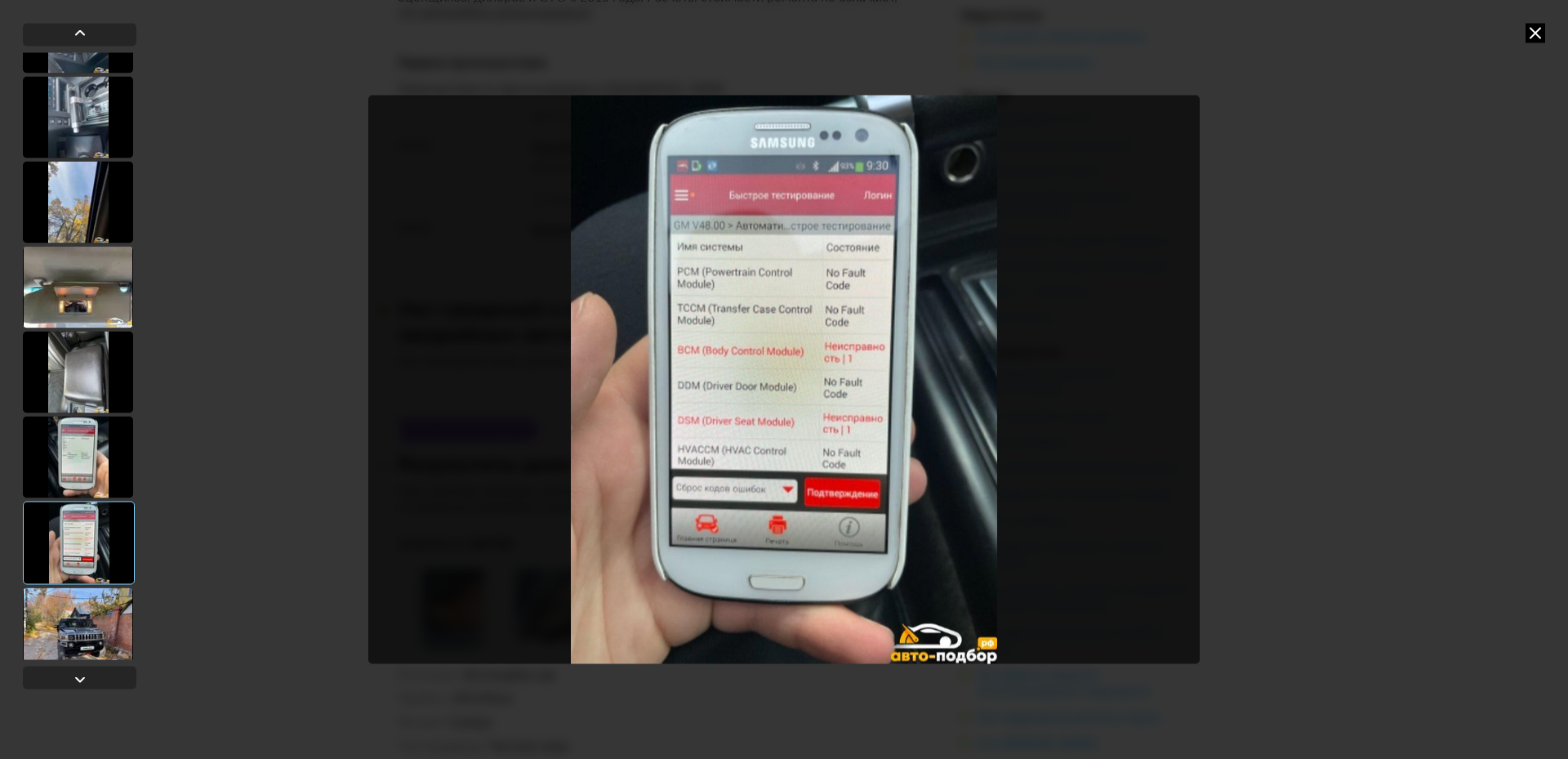
scroll to position [1986, 0]
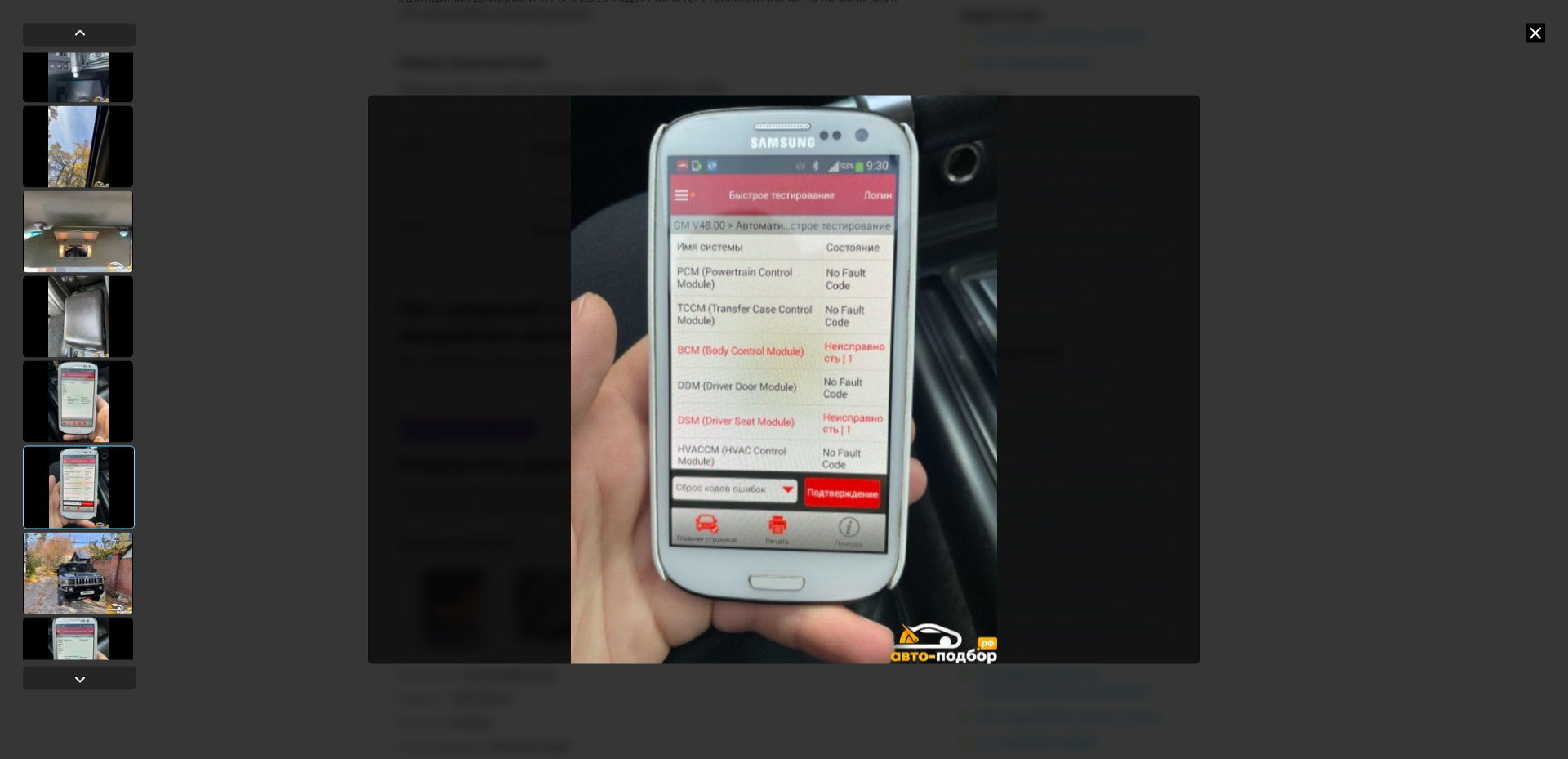
click at [81, 589] on div at bounding box center [78, 572] width 110 height 82
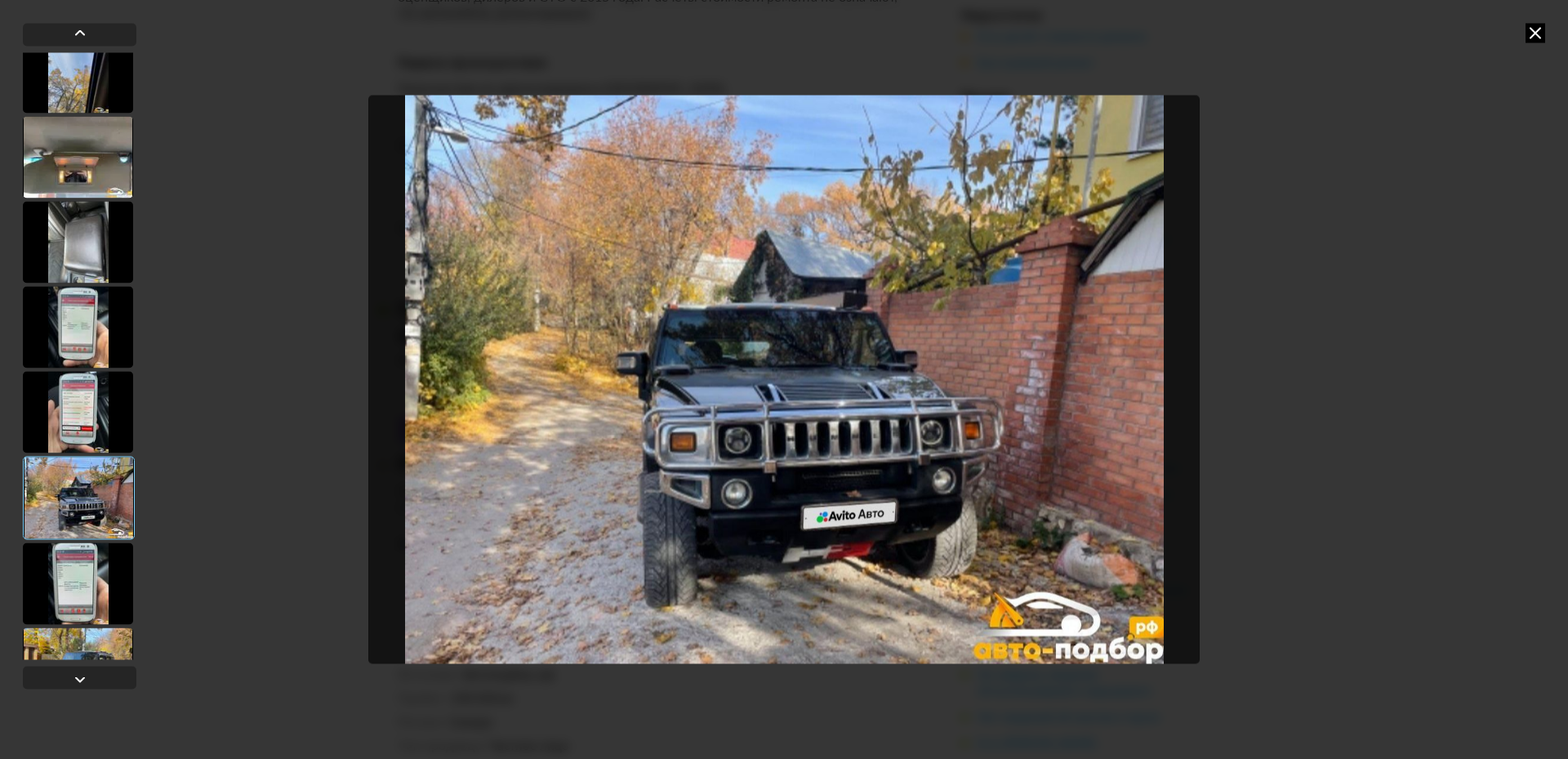
scroll to position [2067, 0]
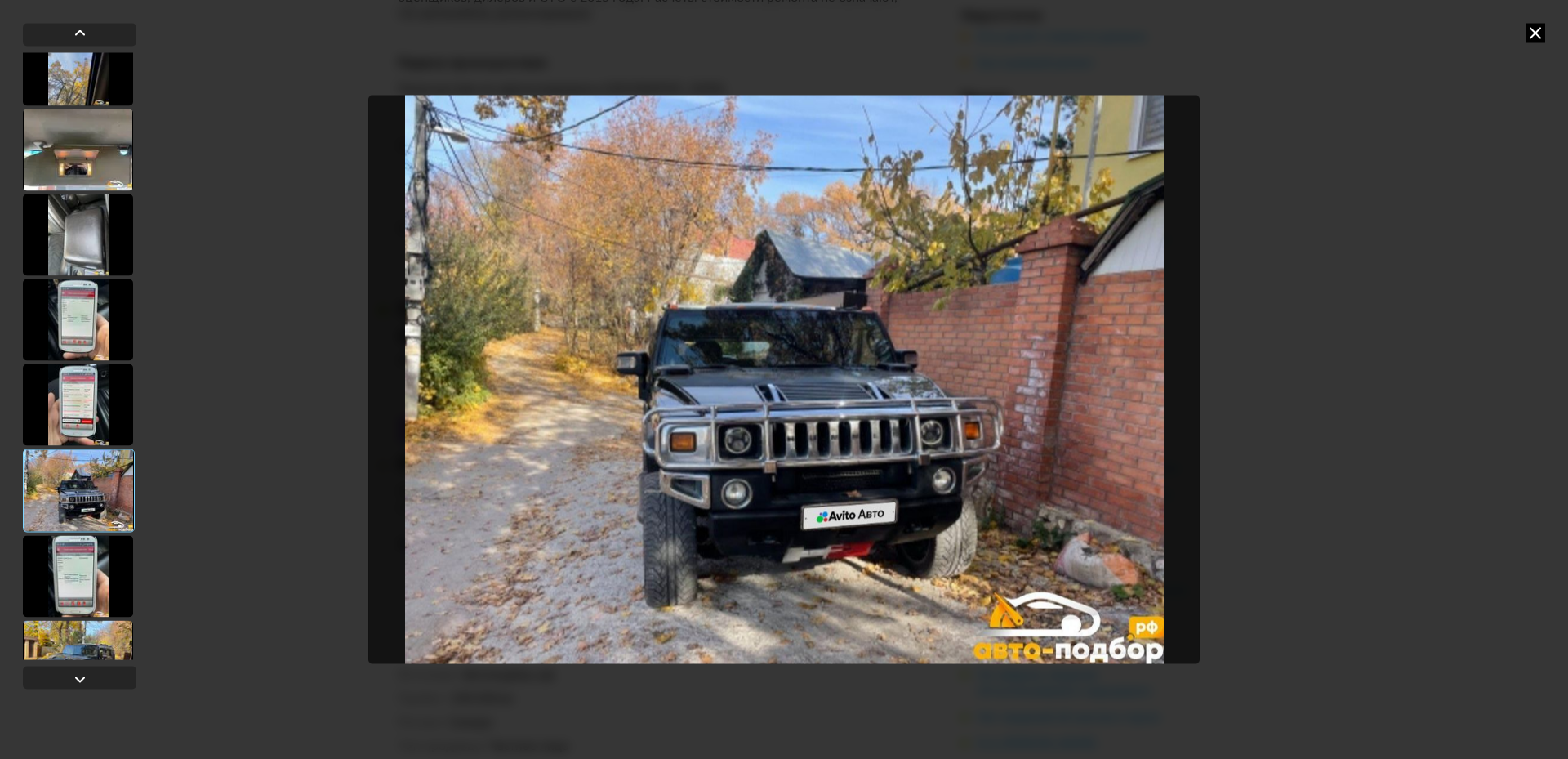
click at [76, 584] on div at bounding box center [78, 576] width 110 height 82
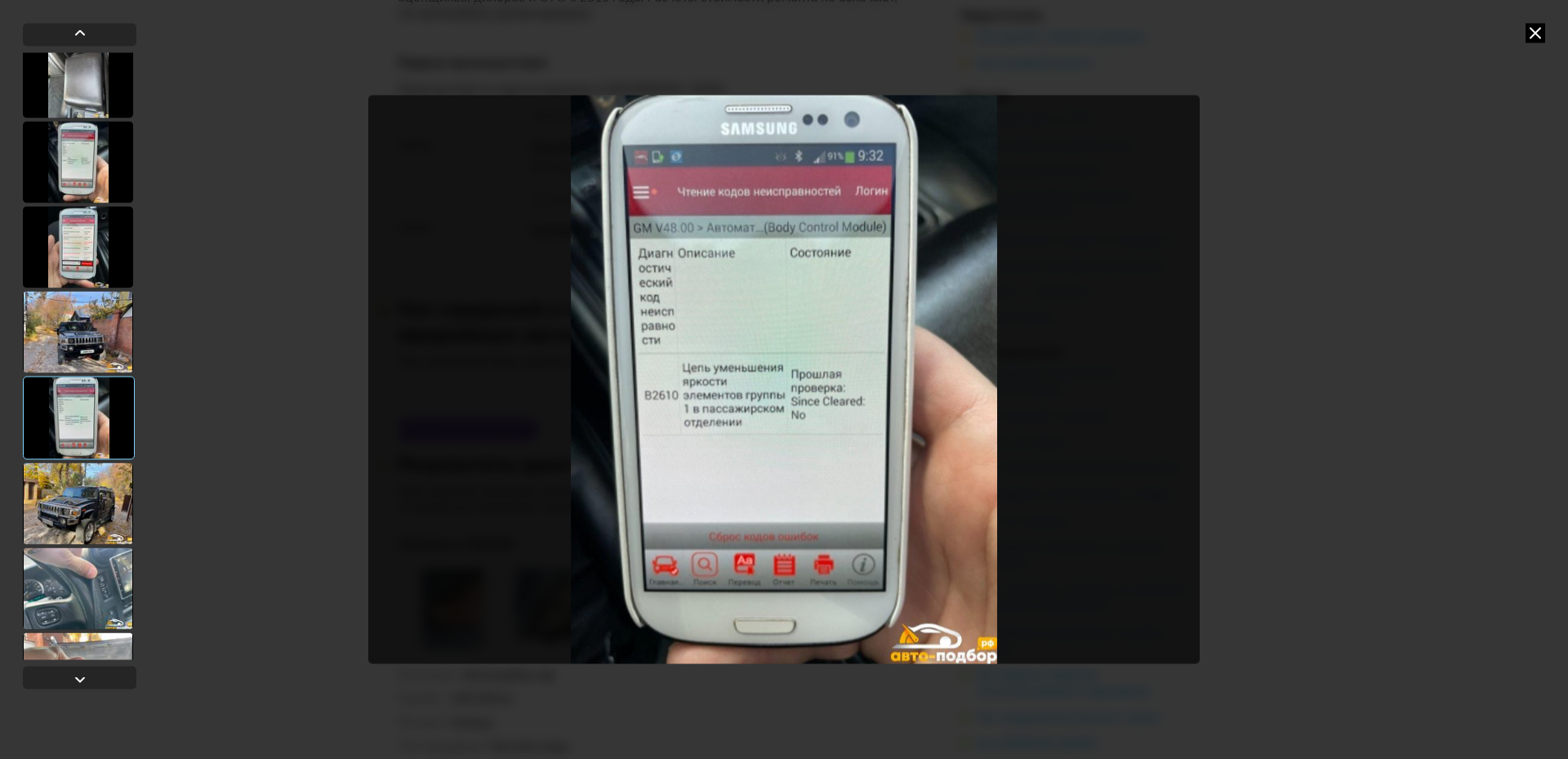
scroll to position [2230, 0]
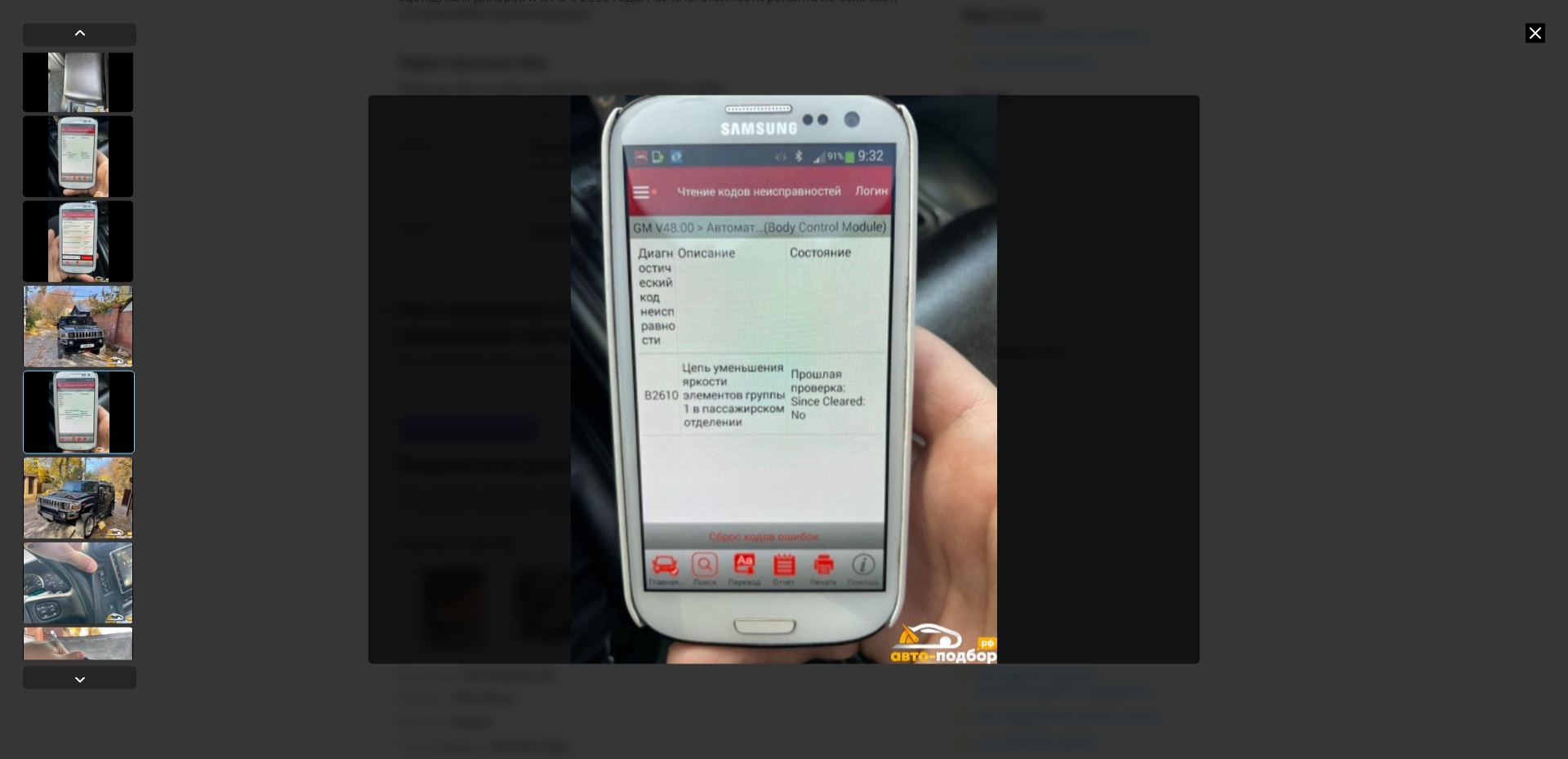
click at [83, 522] on div at bounding box center [78, 497] width 110 height 82
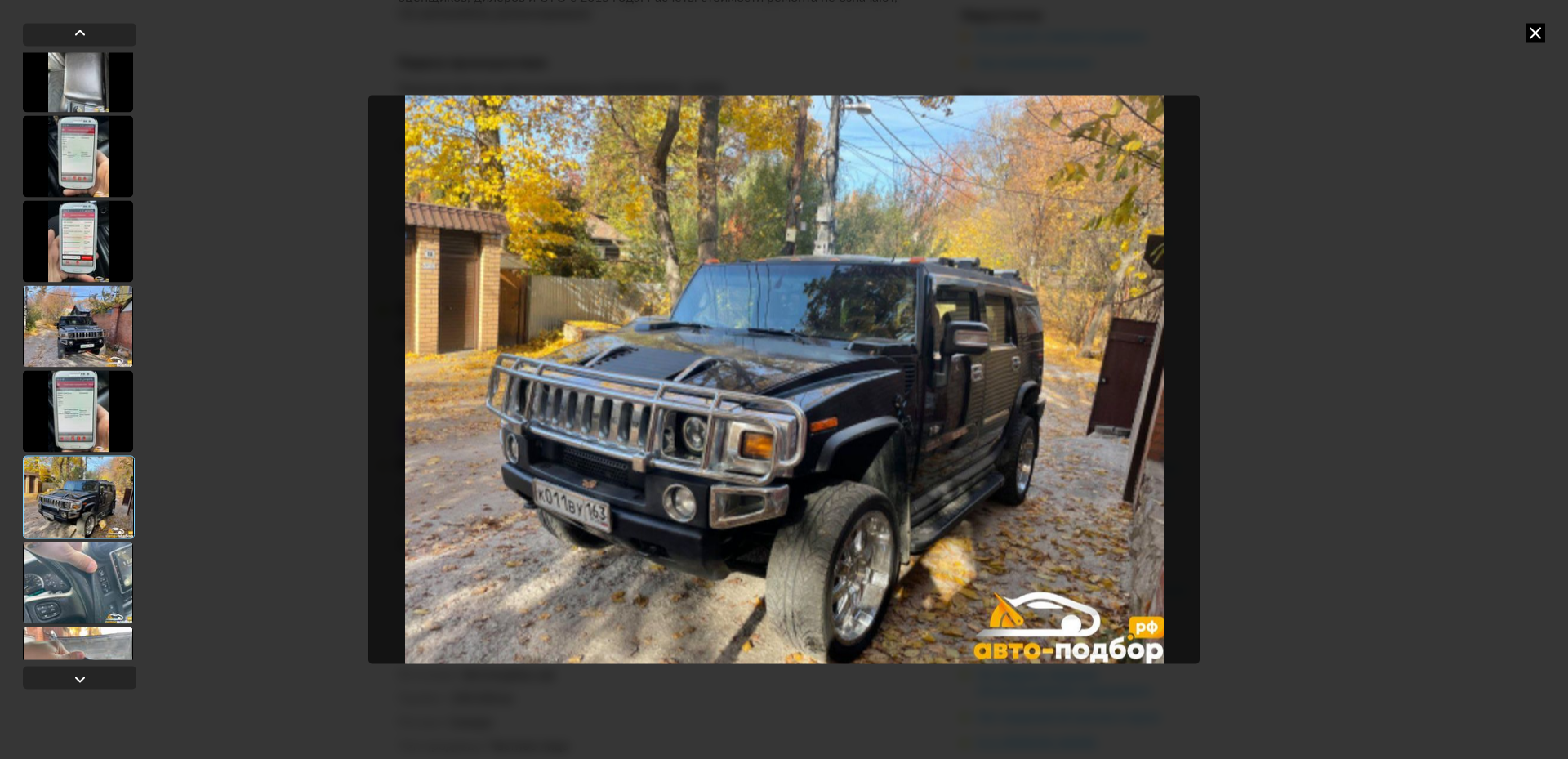
click at [96, 587] on div at bounding box center [78, 583] width 110 height 82
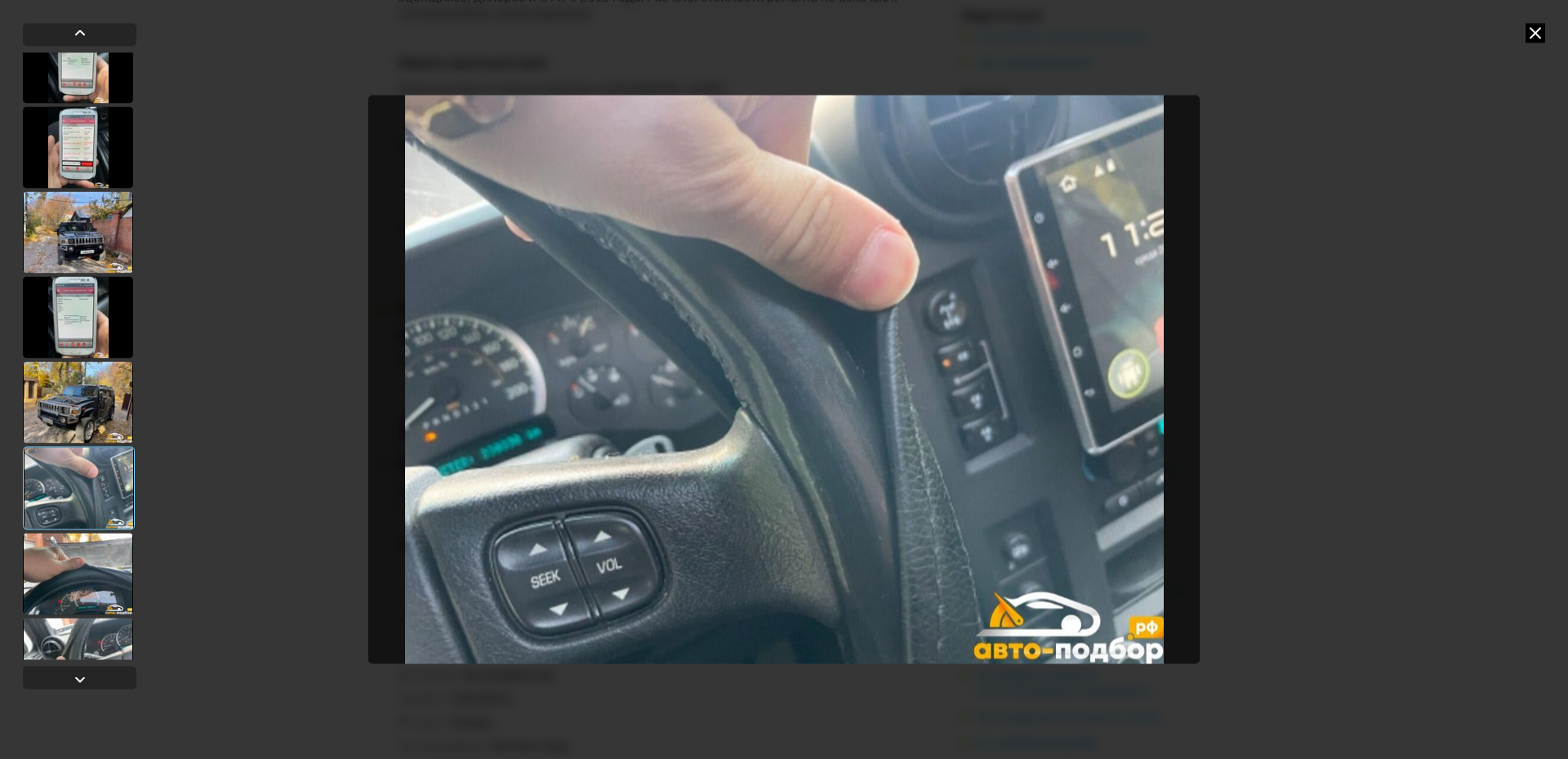
scroll to position [2394, 0]
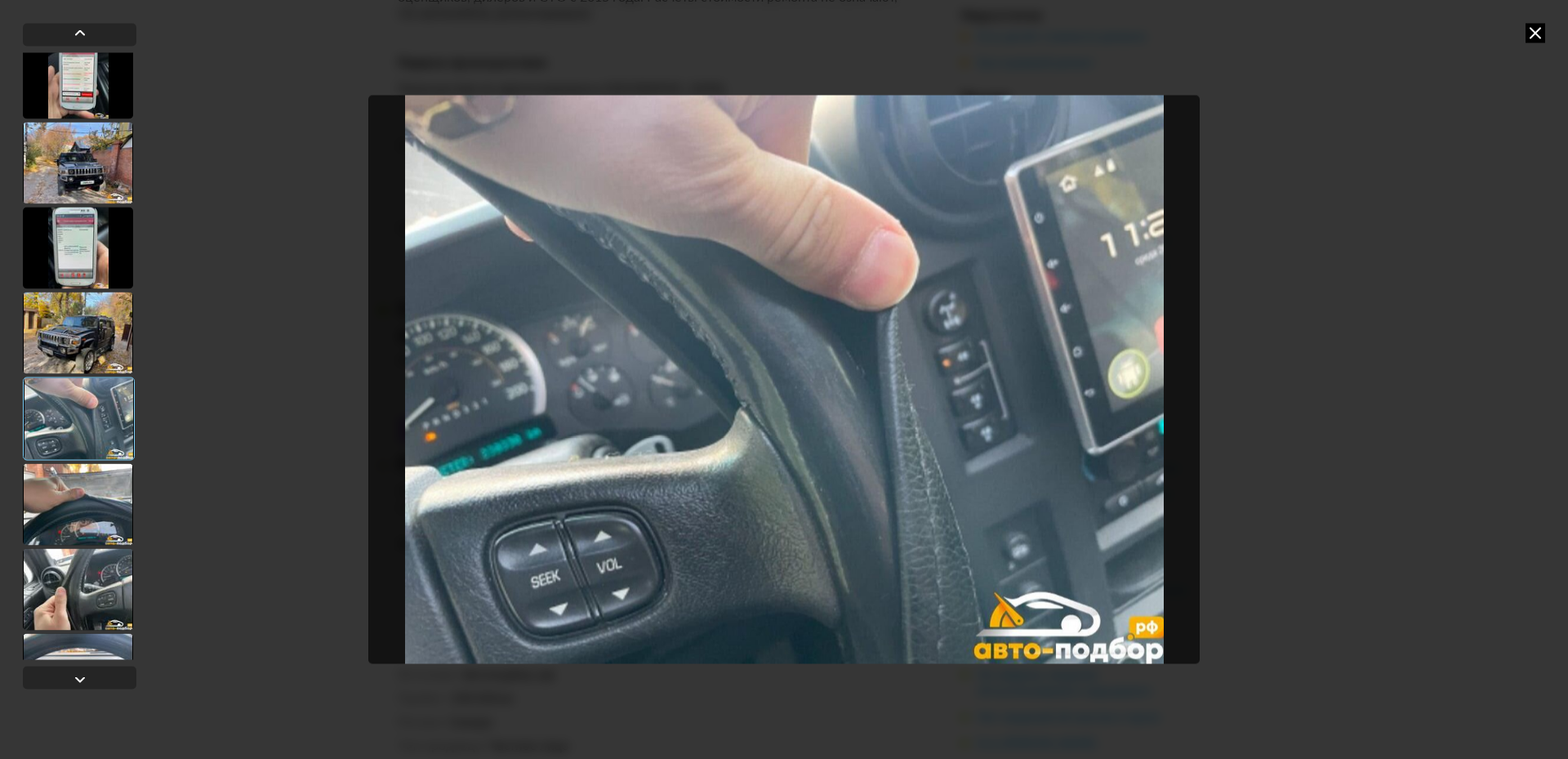
click at [93, 522] on div at bounding box center [78, 504] width 110 height 82
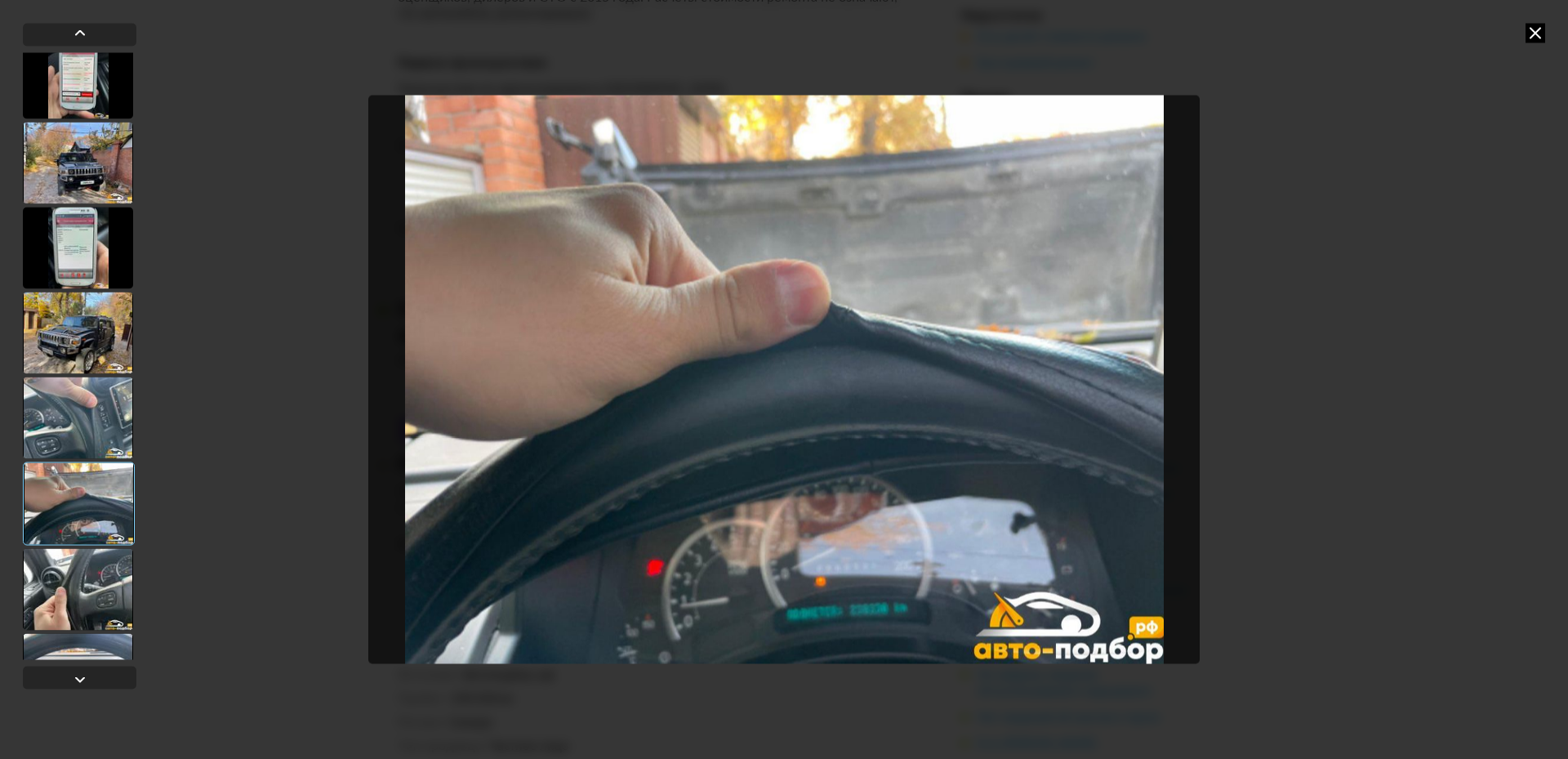
click at [95, 575] on div at bounding box center [78, 589] width 110 height 82
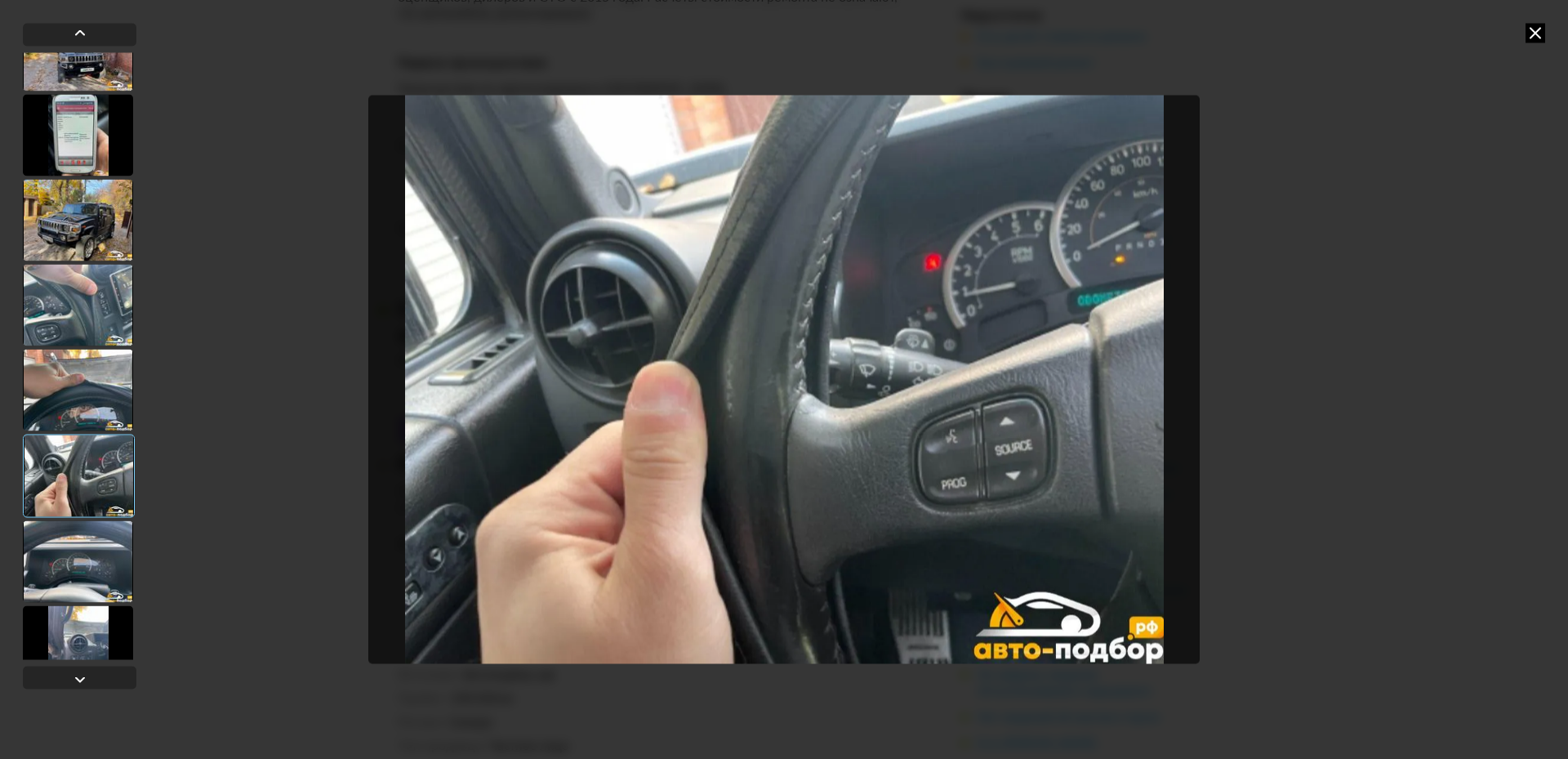
scroll to position [2557, 0]
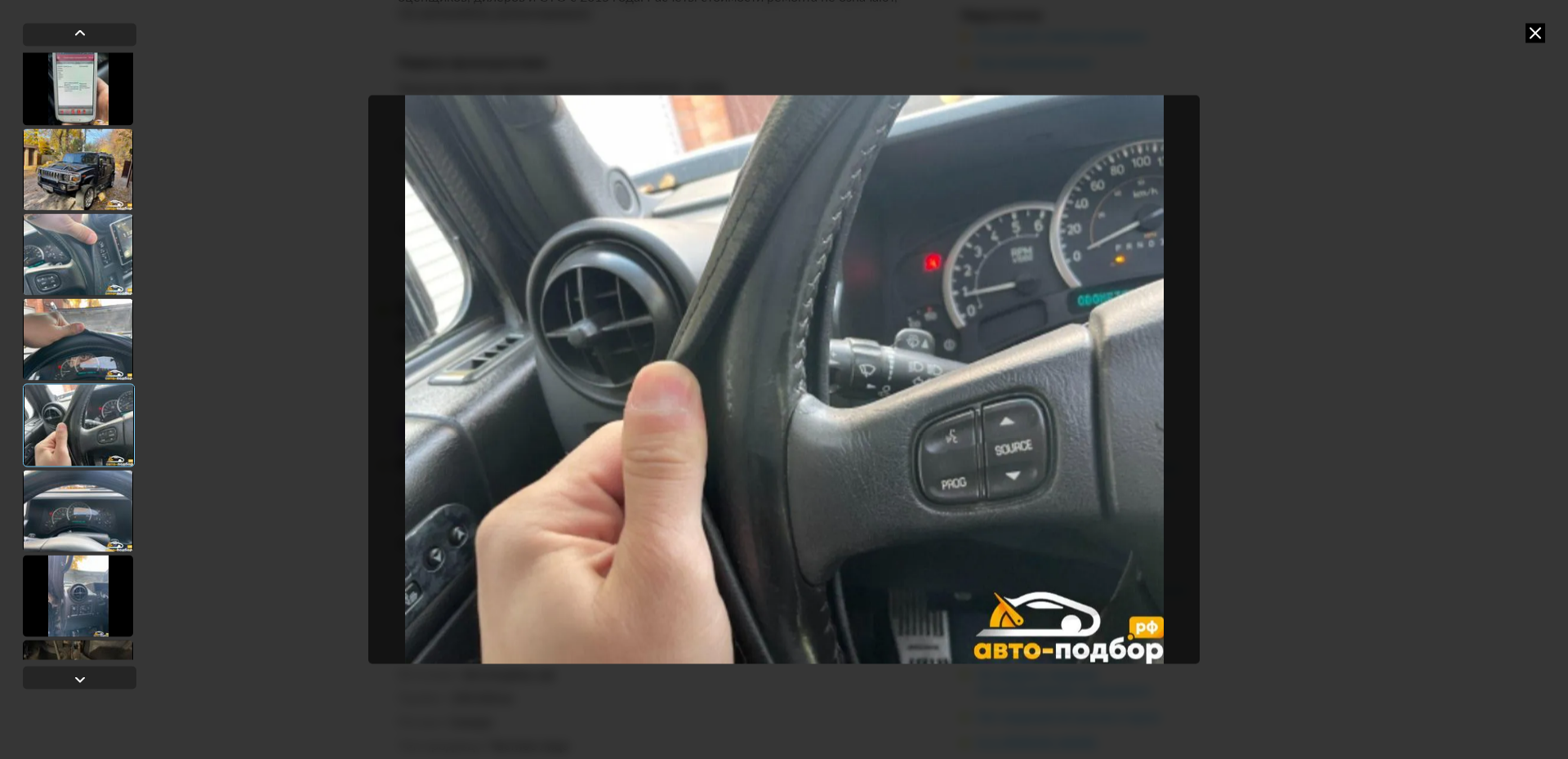
click at [82, 515] on div at bounding box center [78, 510] width 110 height 82
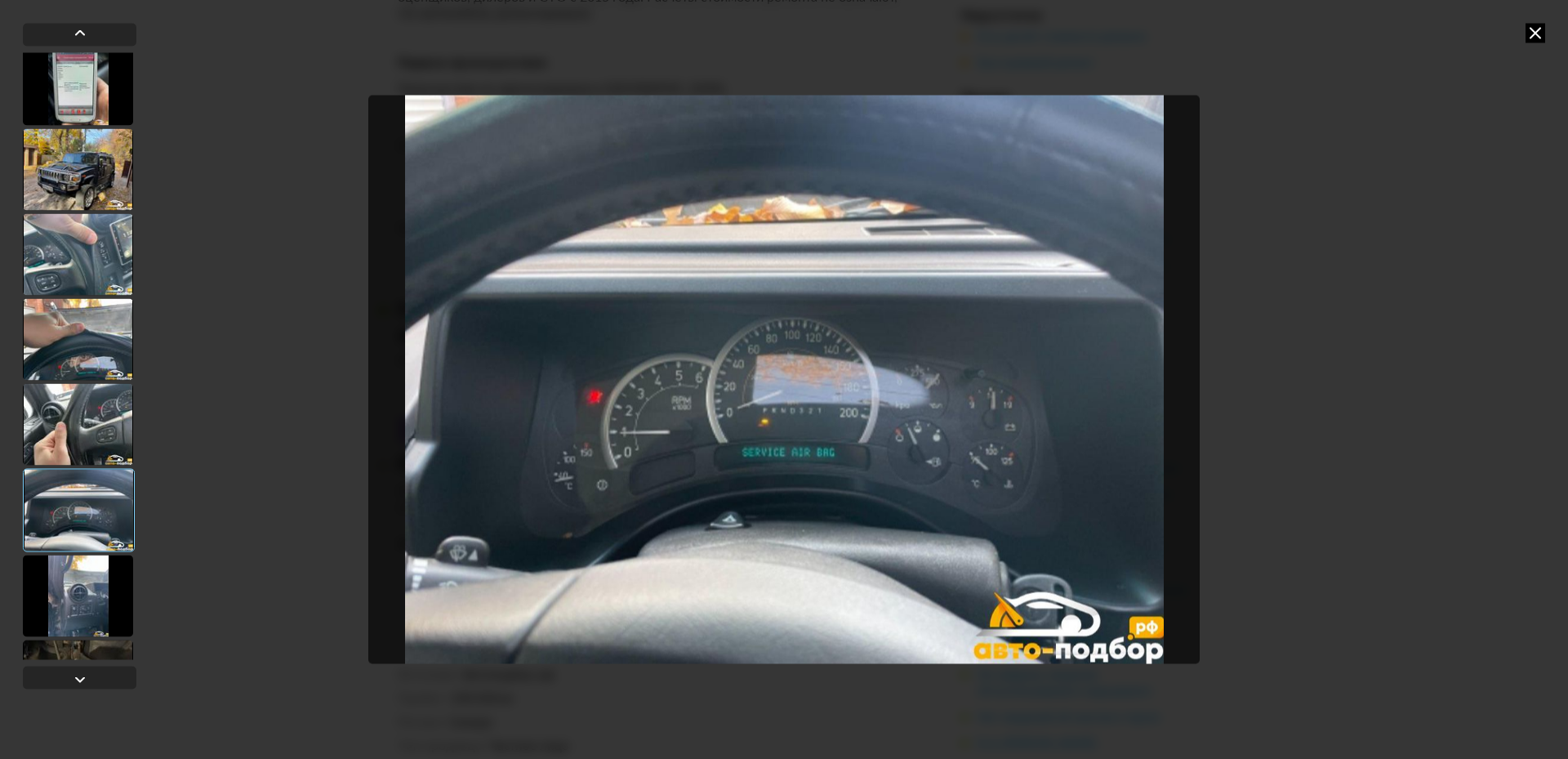
click at [89, 576] on div at bounding box center [78, 595] width 110 height 82
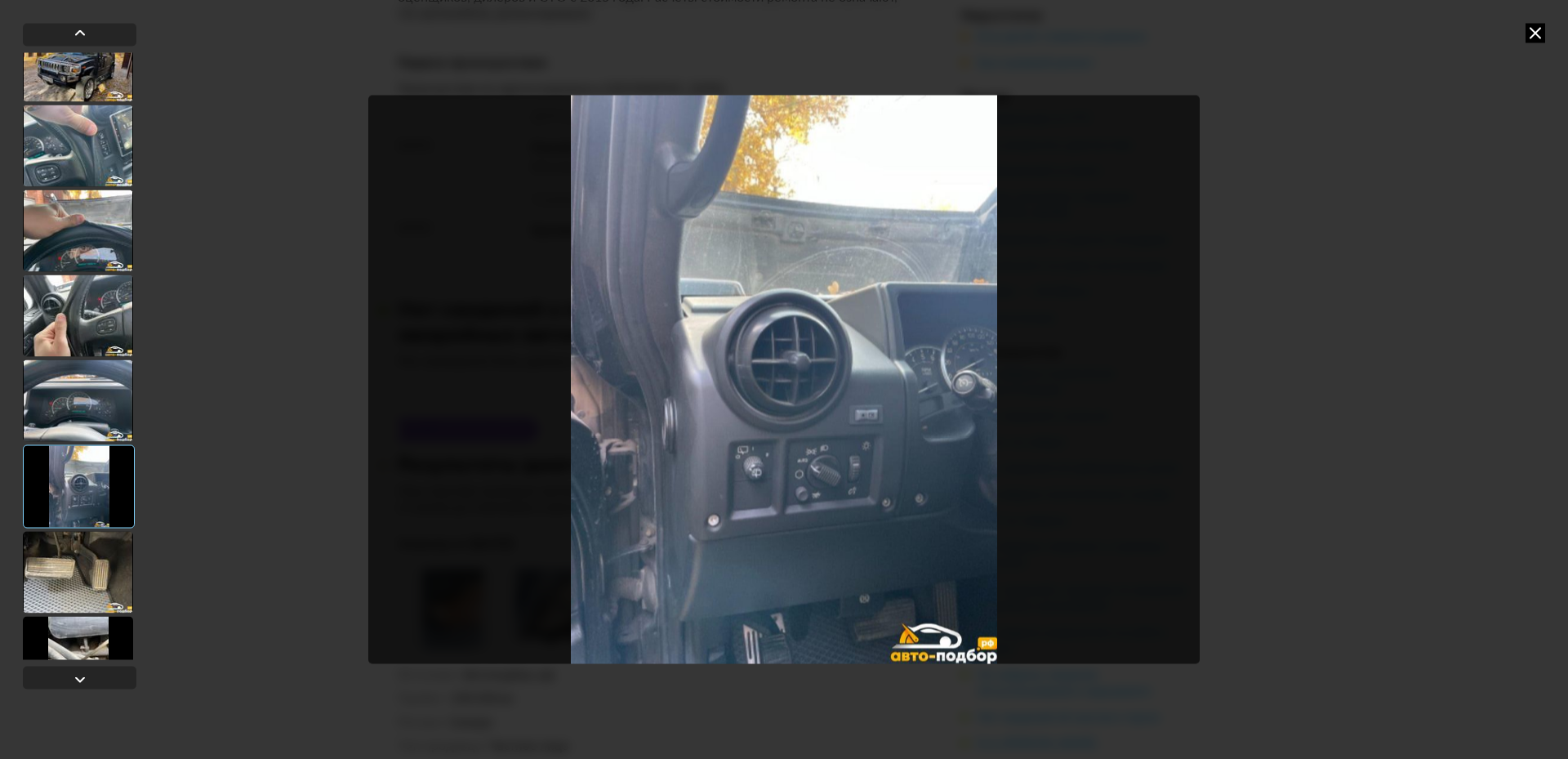
scroll to position [2721, 0]
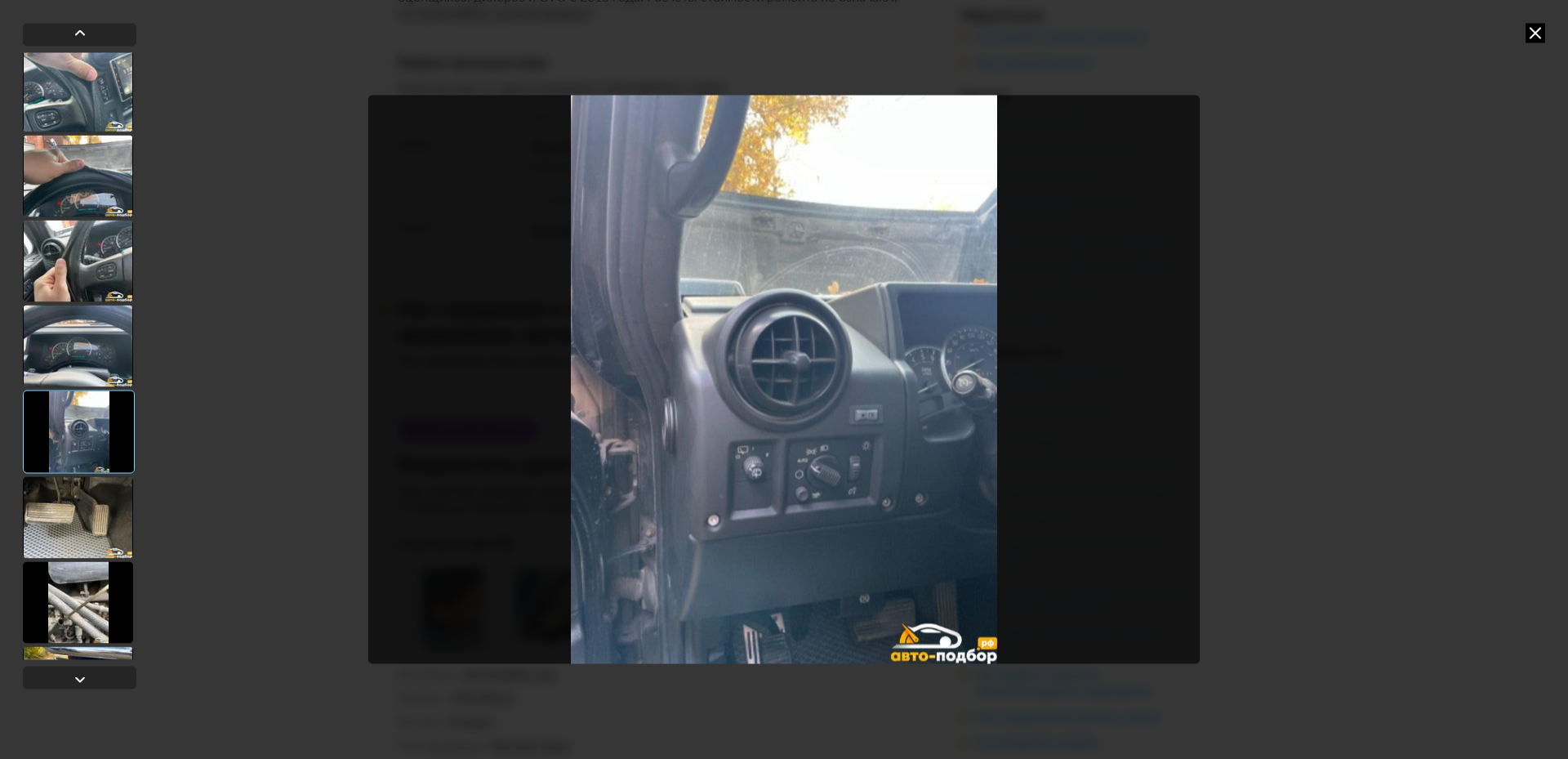
click at [95, 515] on div at bounding box center [78, 517] width 110 height 82
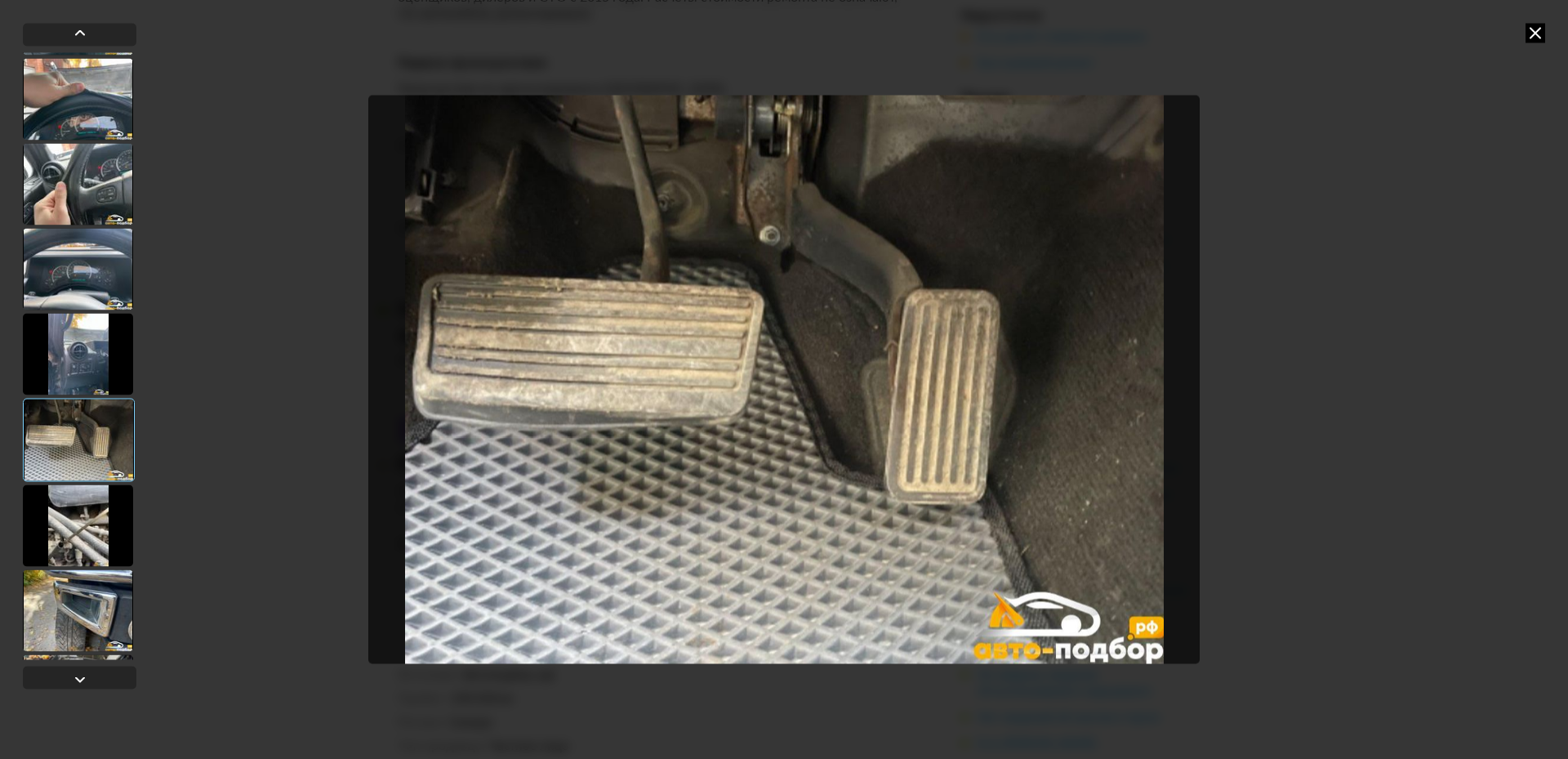
scroll to position [2802, 0]
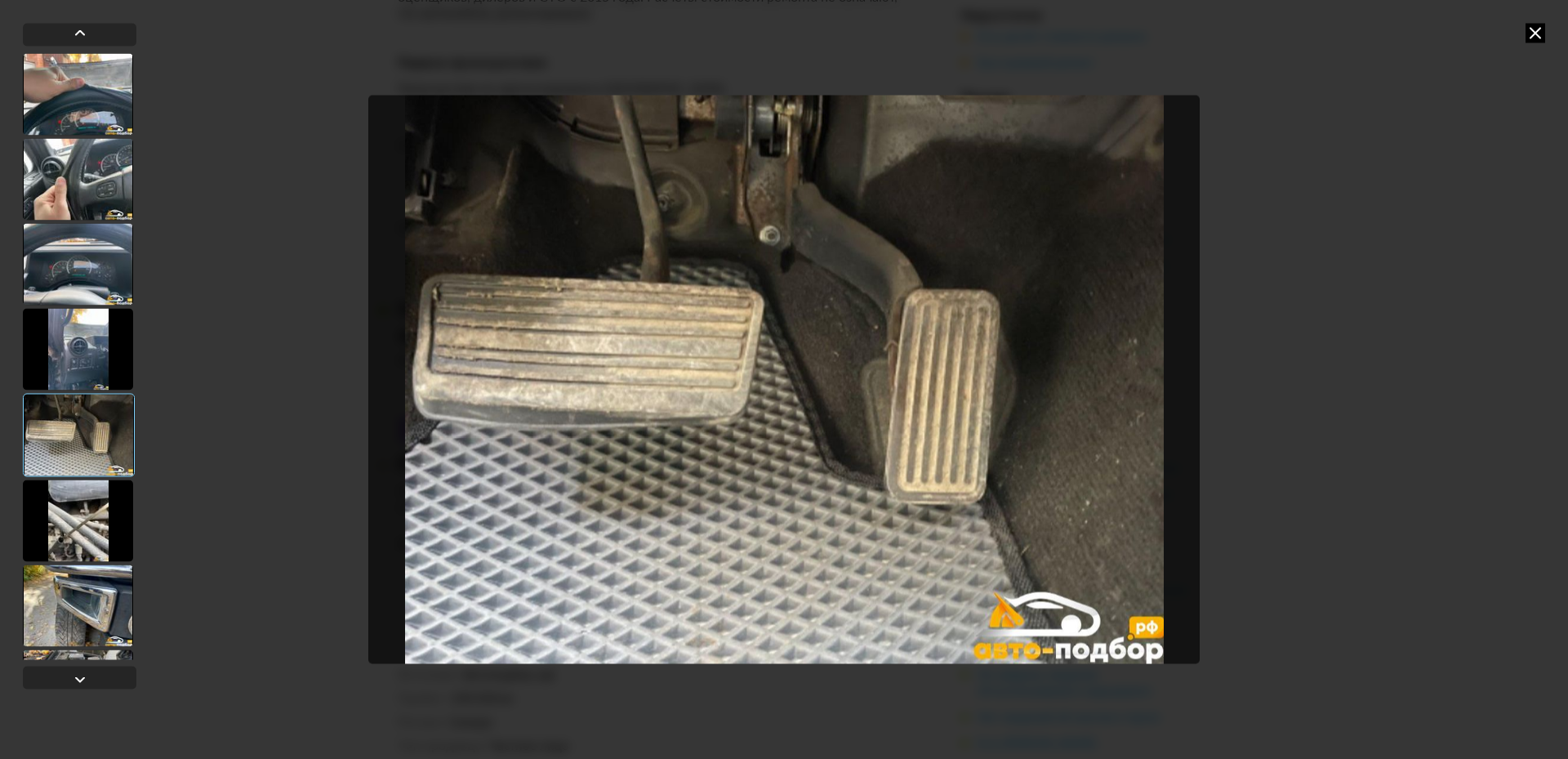
click at [89, 530] on div at bounding box center [78, 520] width 110 height 82
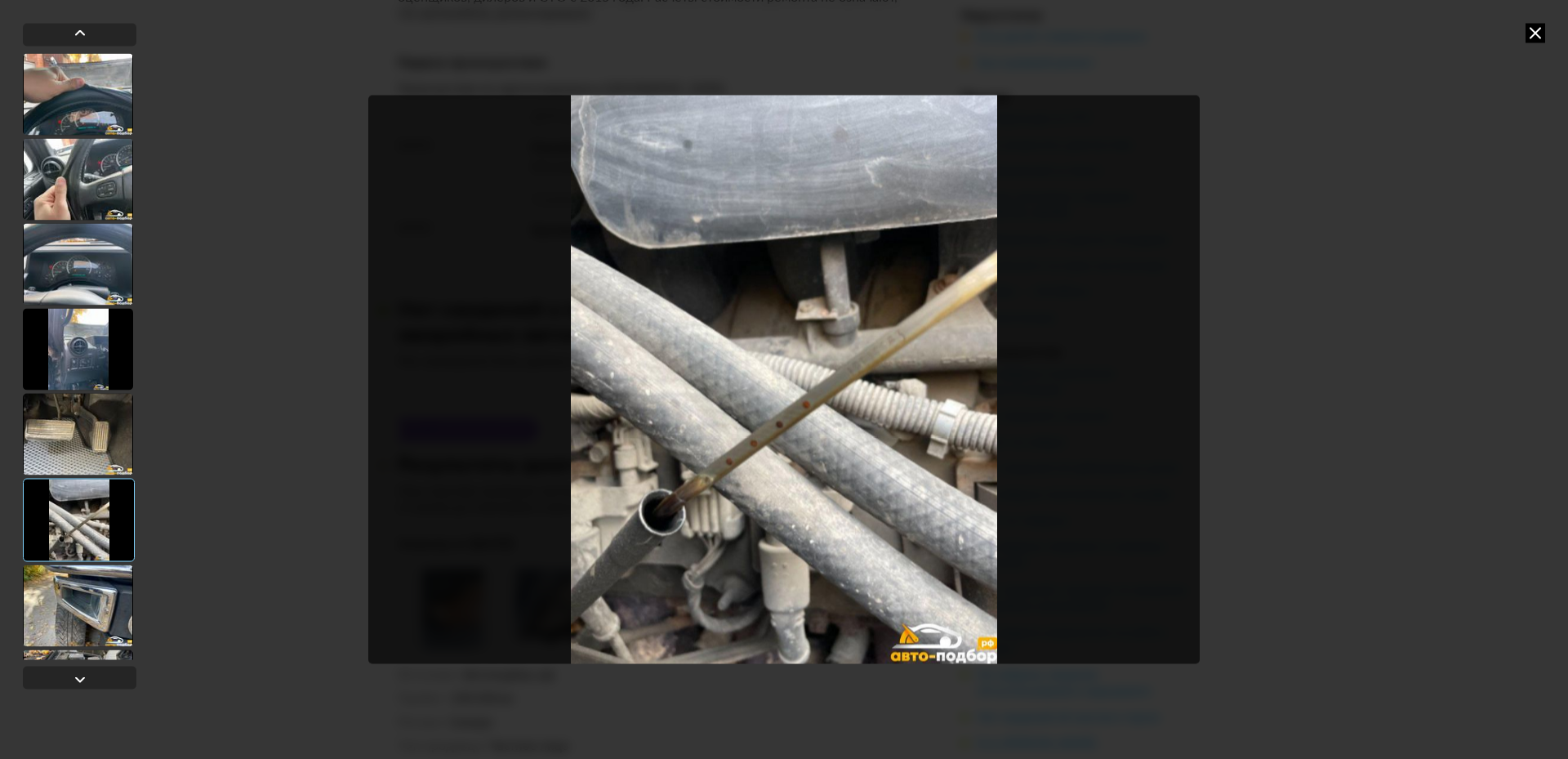
click at [101, 572] on div at bounding box center [78, 605] width 110 height 82
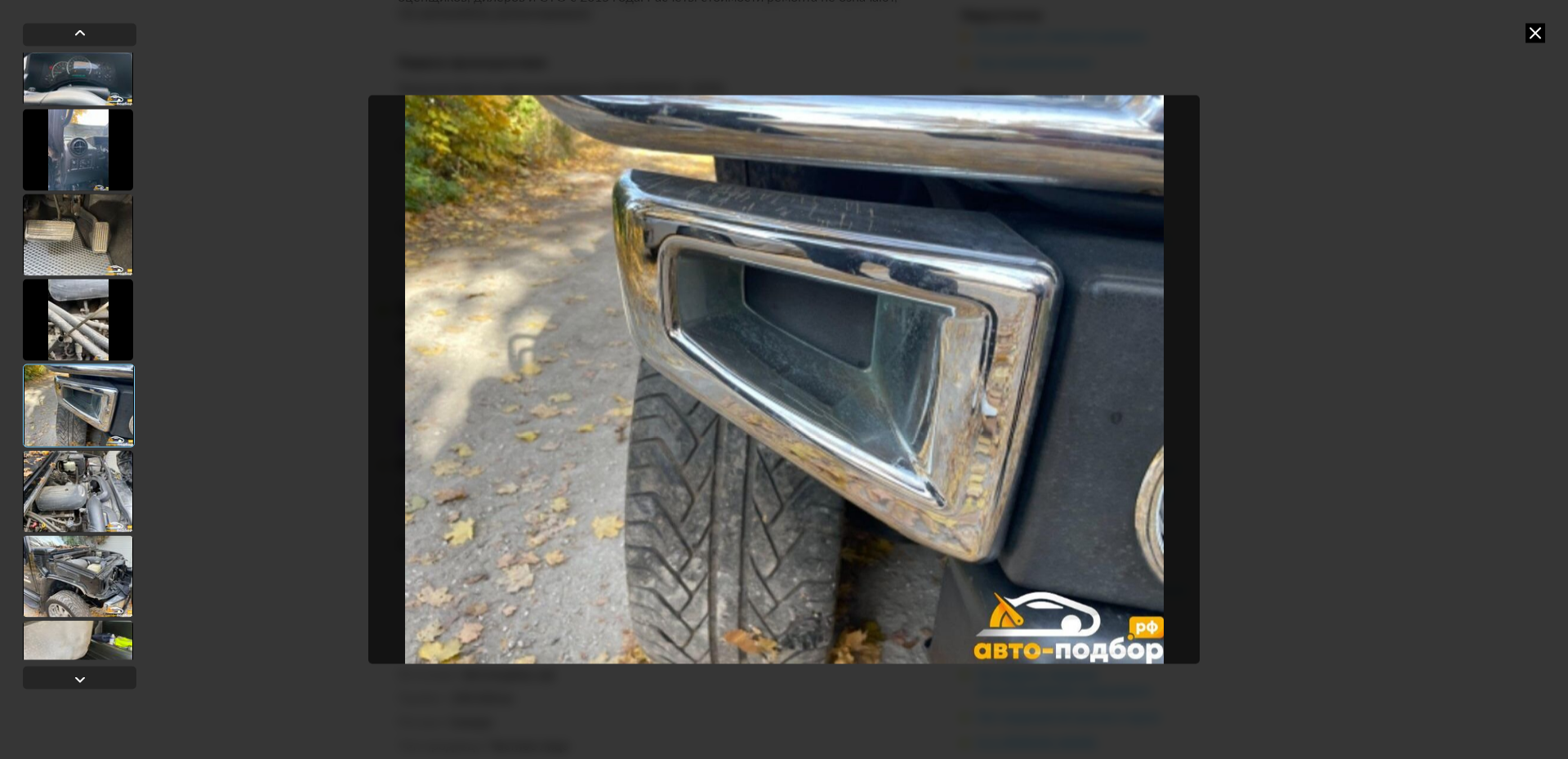
scroll to position [3047, 0]
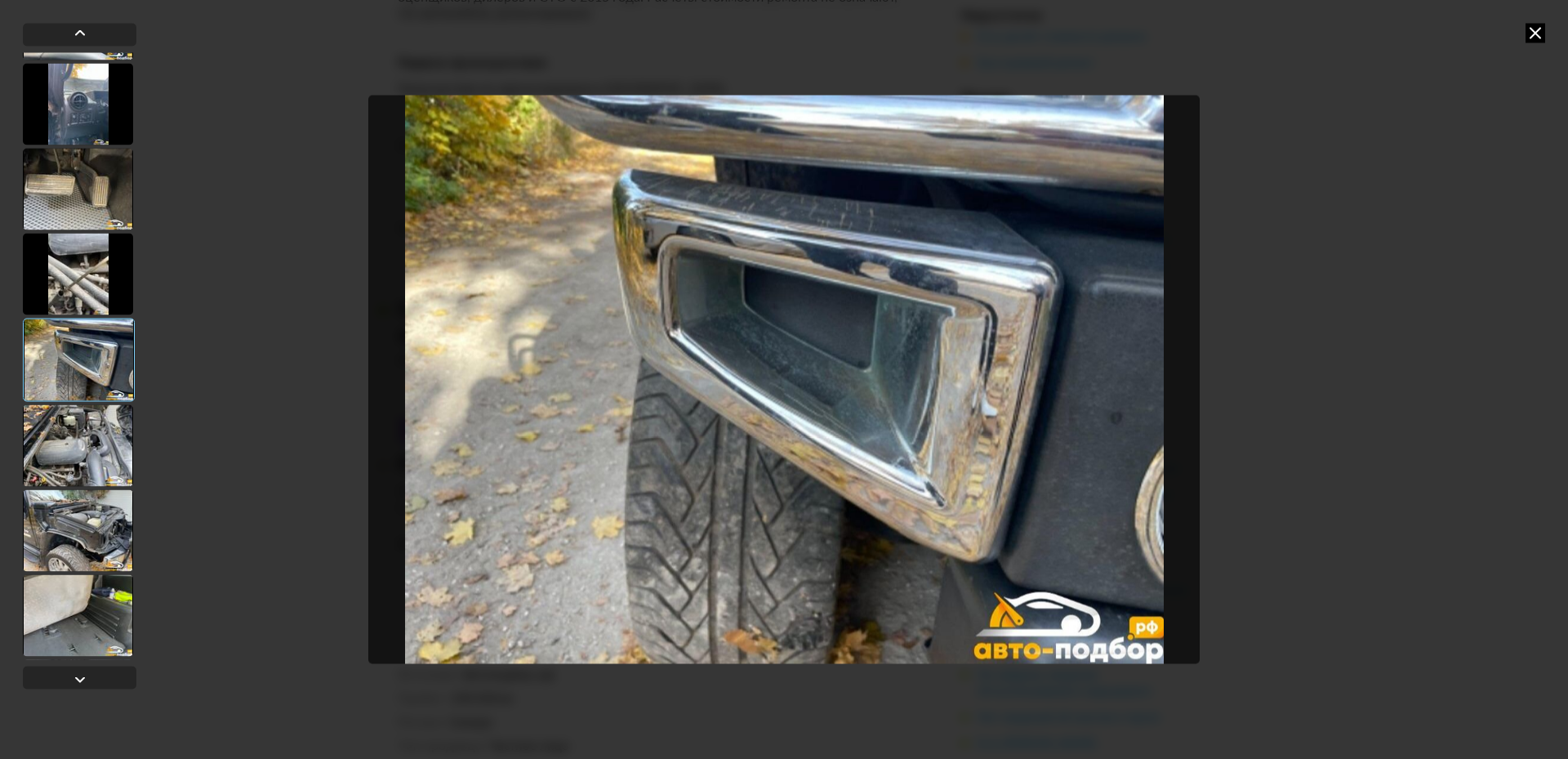
click at [82, 468] on div at bounding box center [78, 446] width 110 height 82
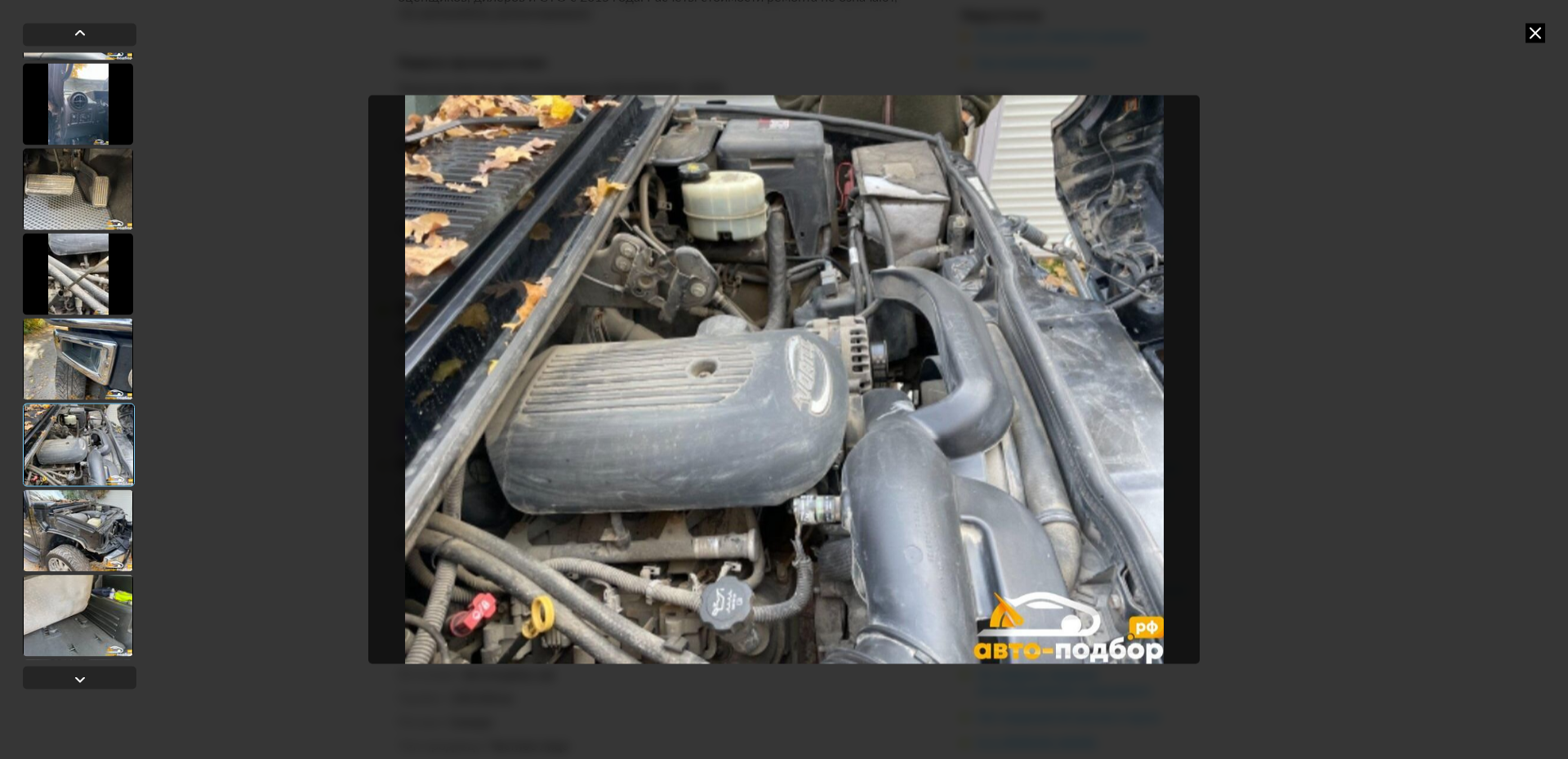
click at [85, 529] on div at bounding box center [78, 530] width 110 height 82
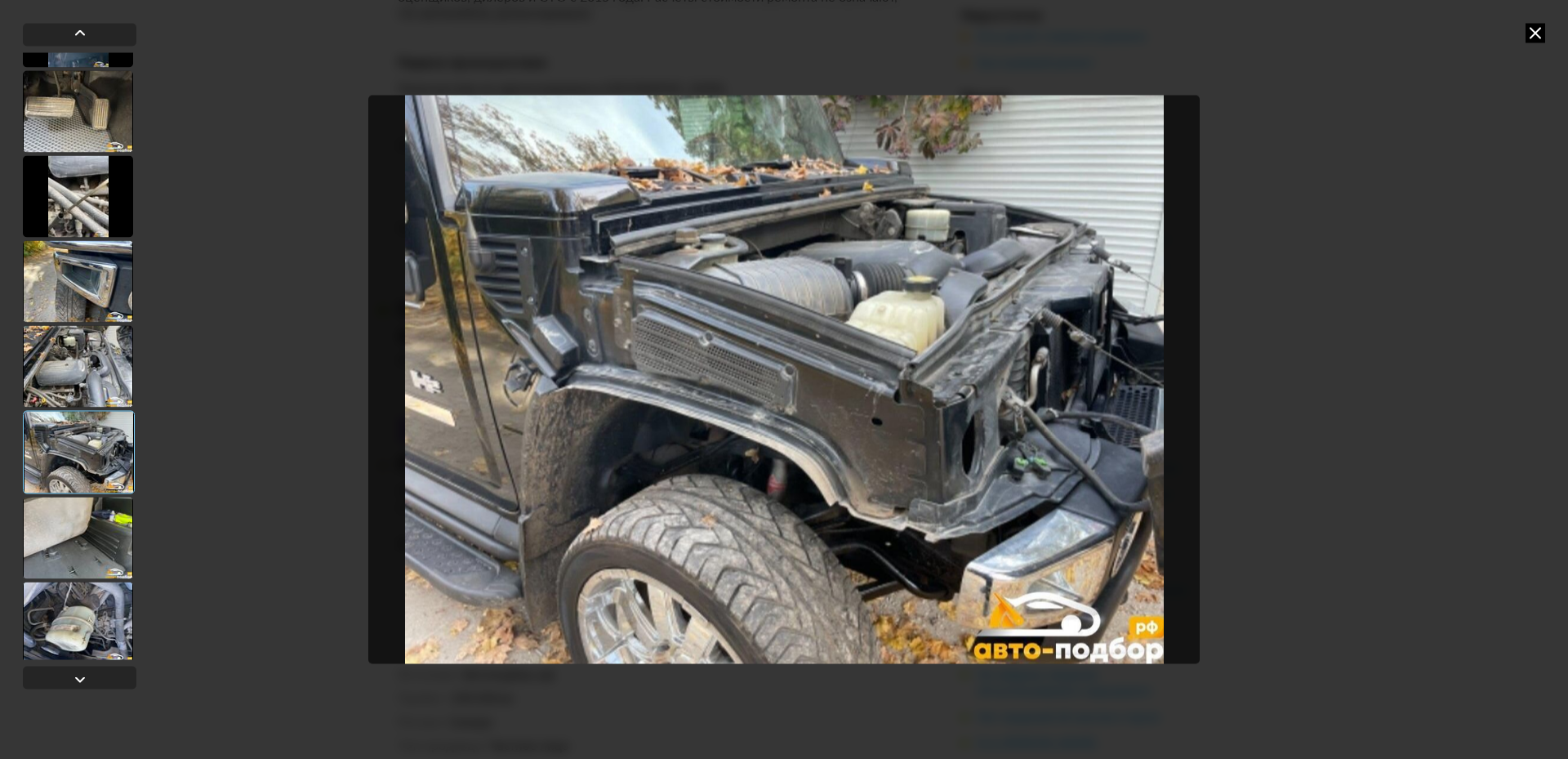
scroll to position [3129, 0]
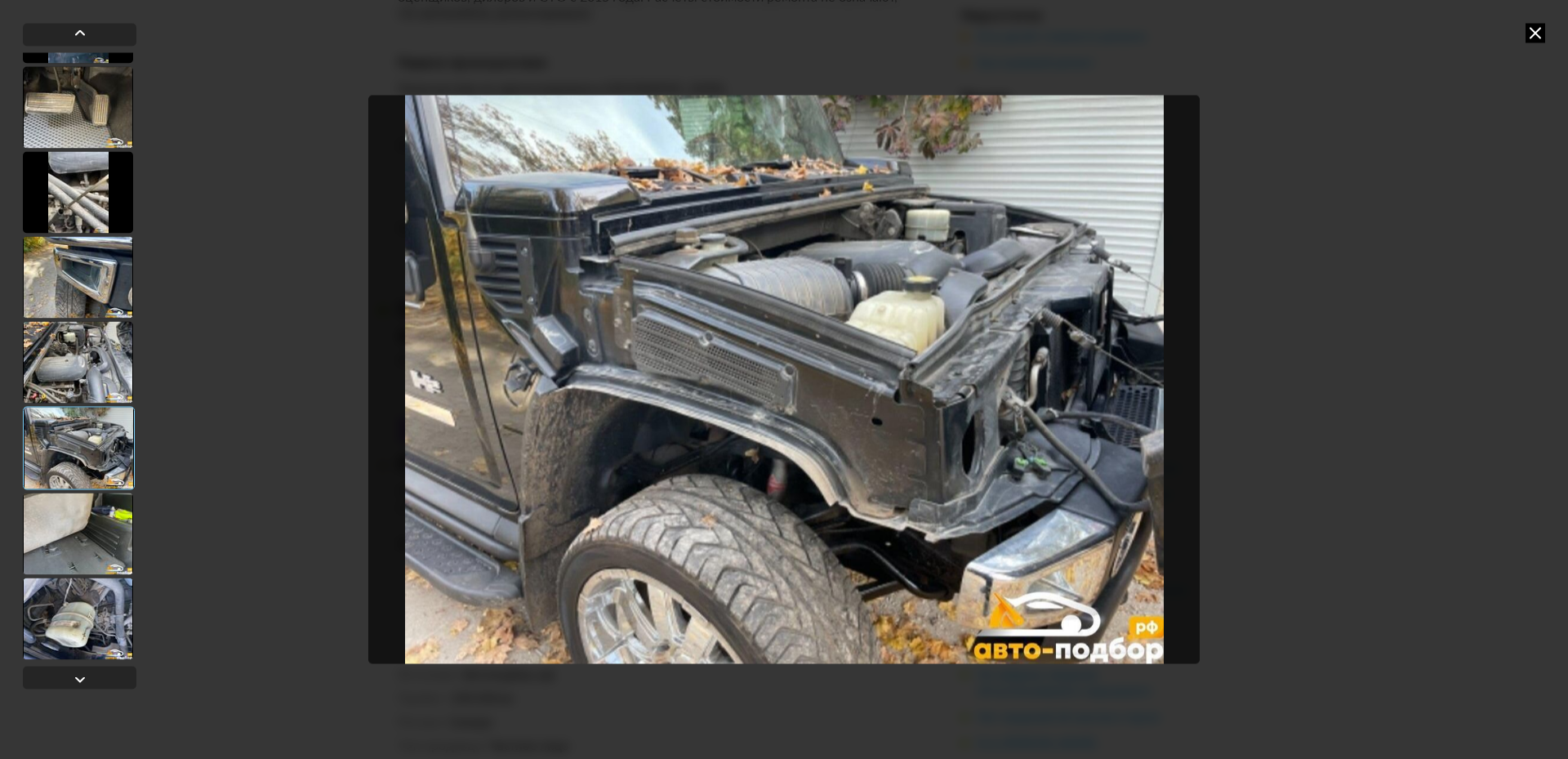
click at [91, 540] on div at bounding box center [78, 533] width 110 height 82
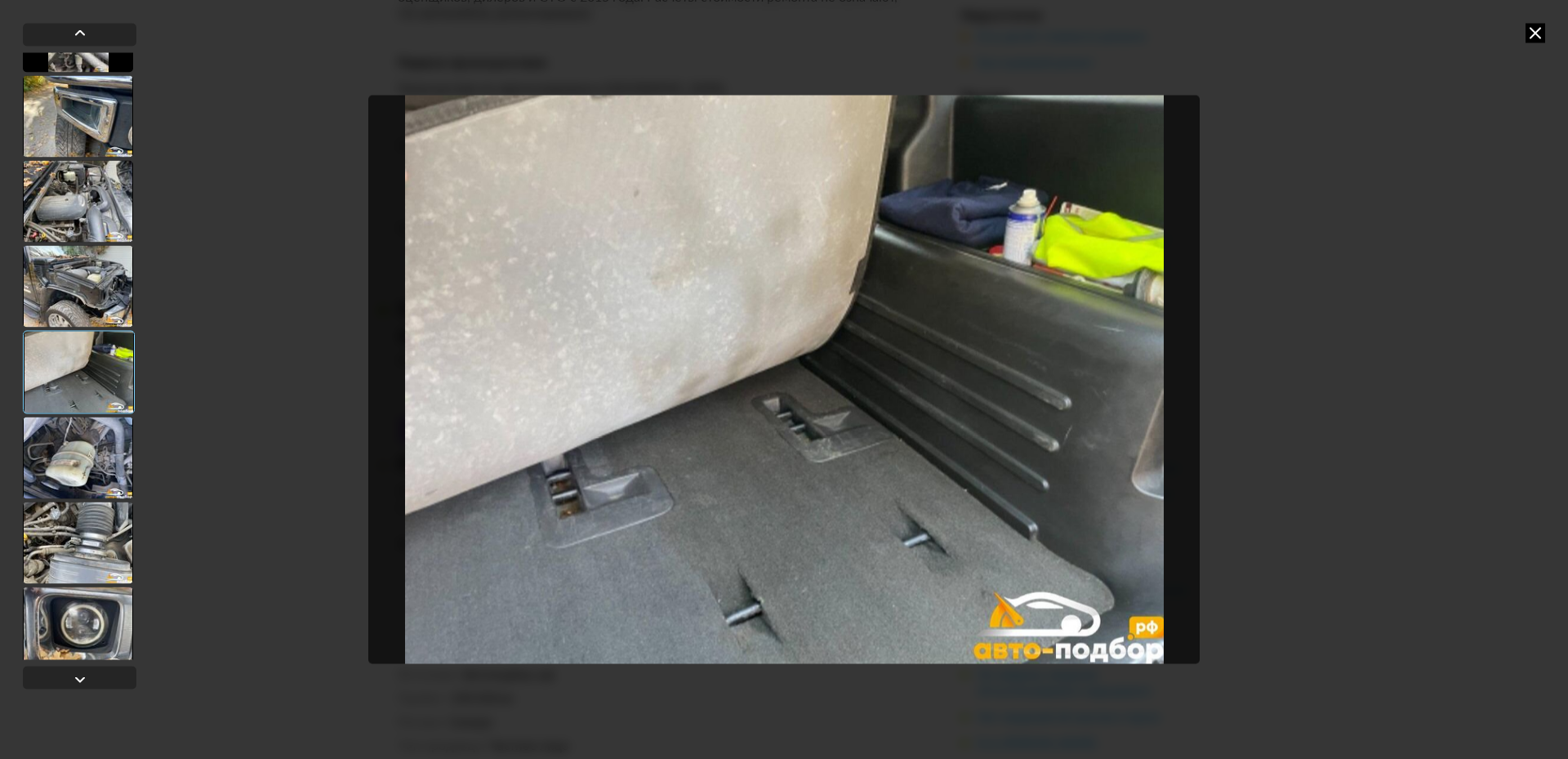
scroll to position [3292, 0]
click at [89, 532] on div at bounding box center [78, 540] width 110 height 82
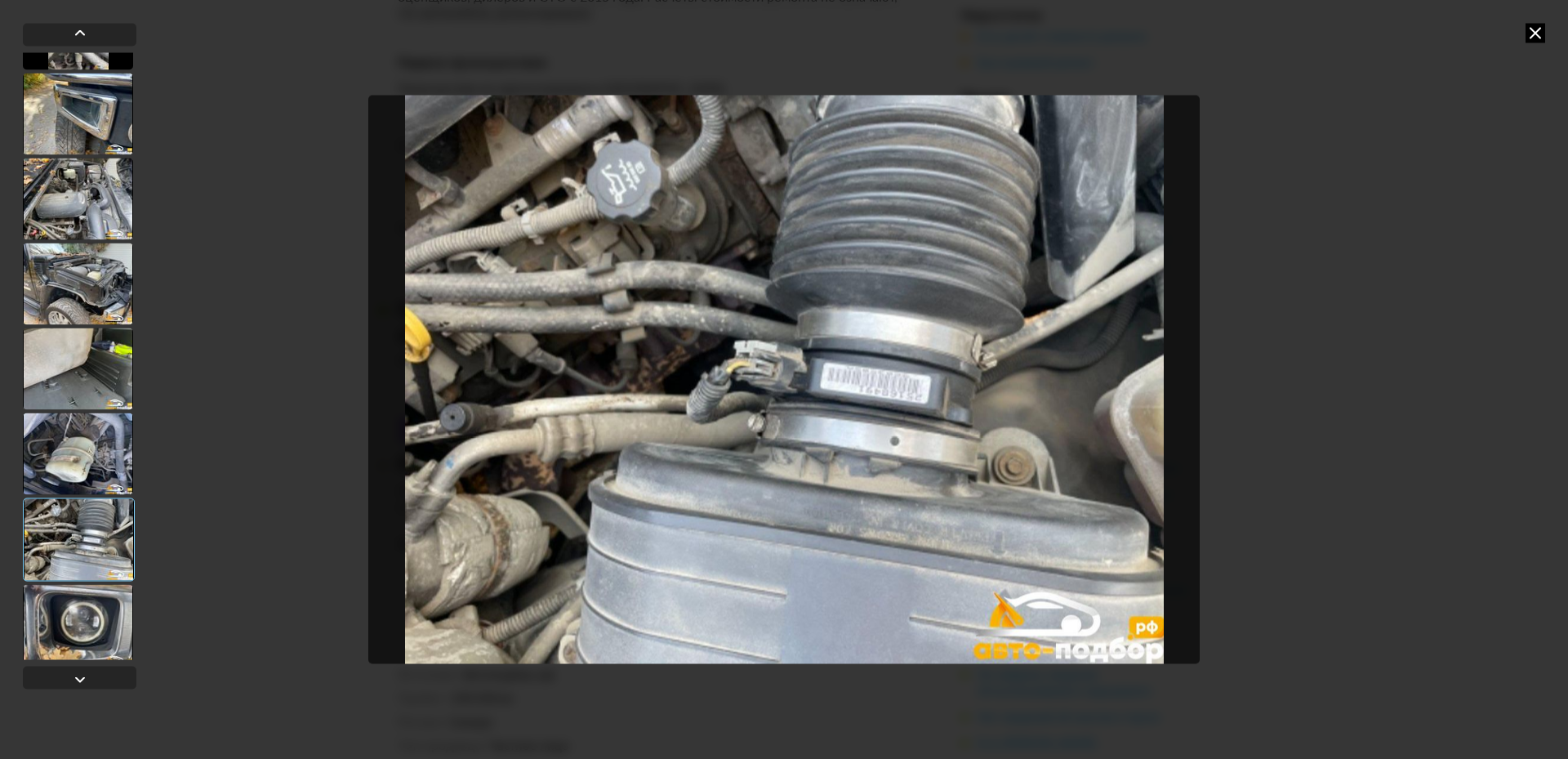
click at [90, 593] on div at bounding box center [78, 625] width 110 height 82
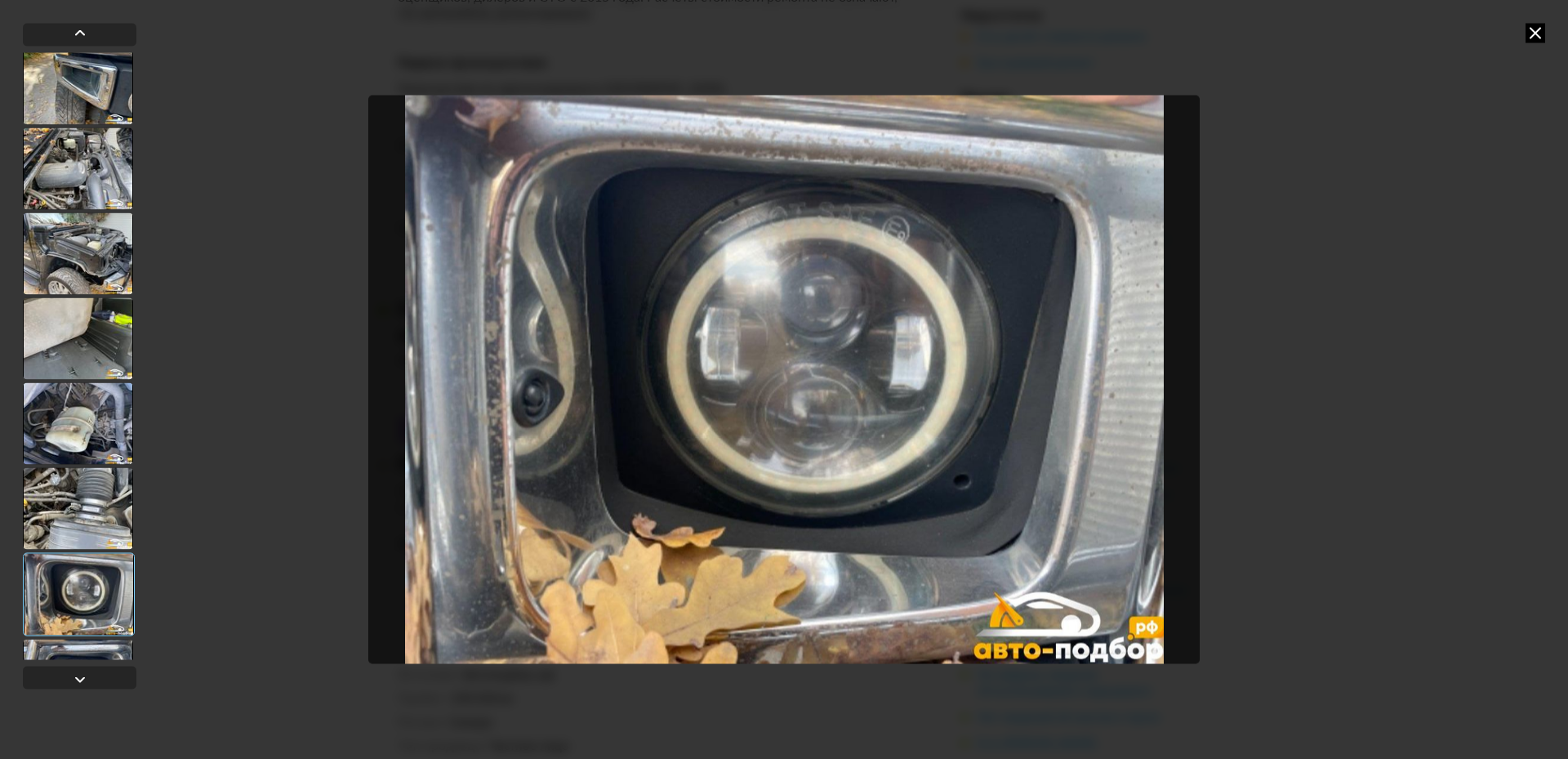
scroll to position [3374, 0]
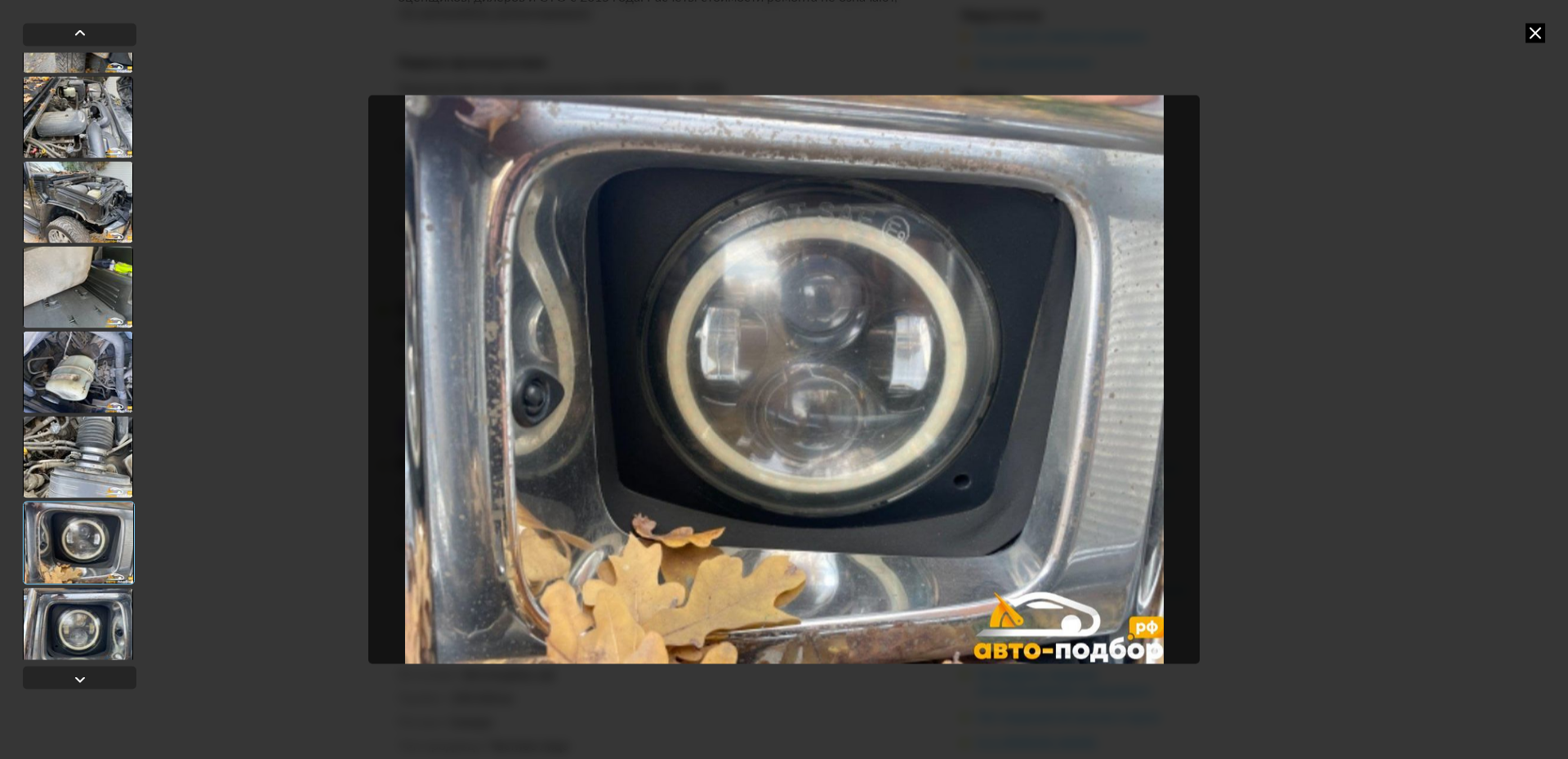
click at [97, 601] on div at bounding box center [78, 628] width 110 height 82
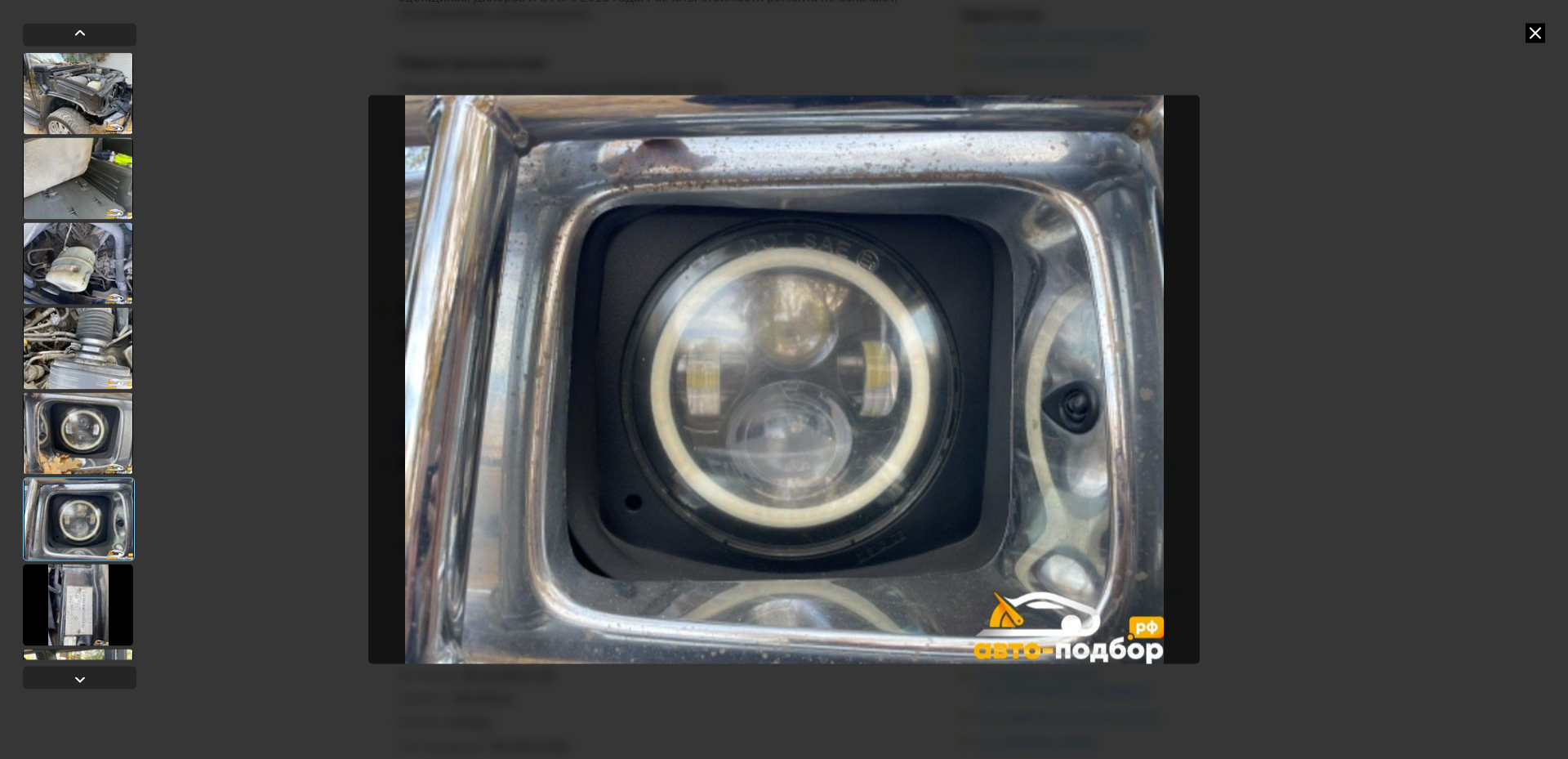
scroll to position [3619, 0]
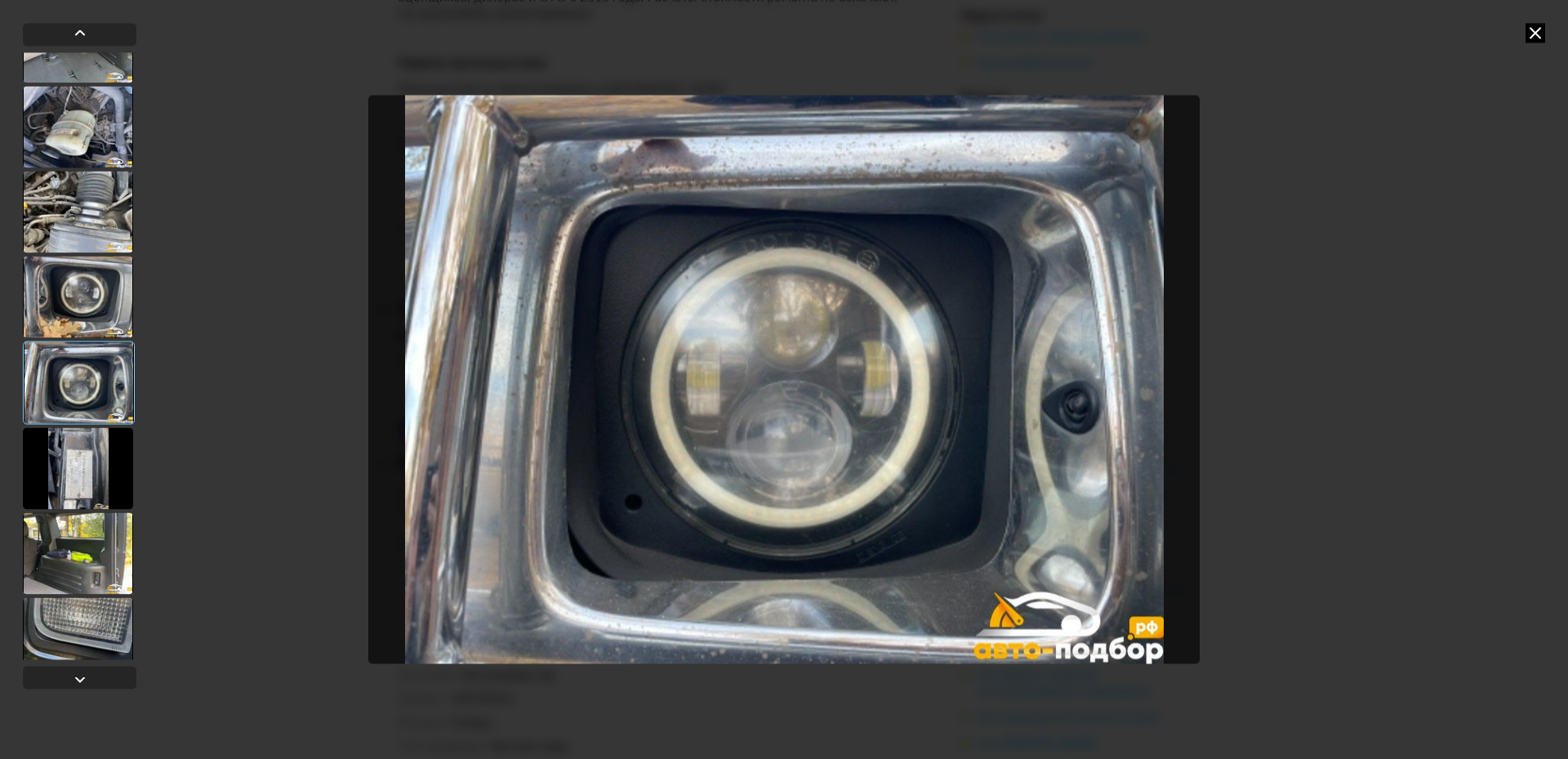
click at [81, 544] on div at bounding box center [78, 553] width 110 height 82
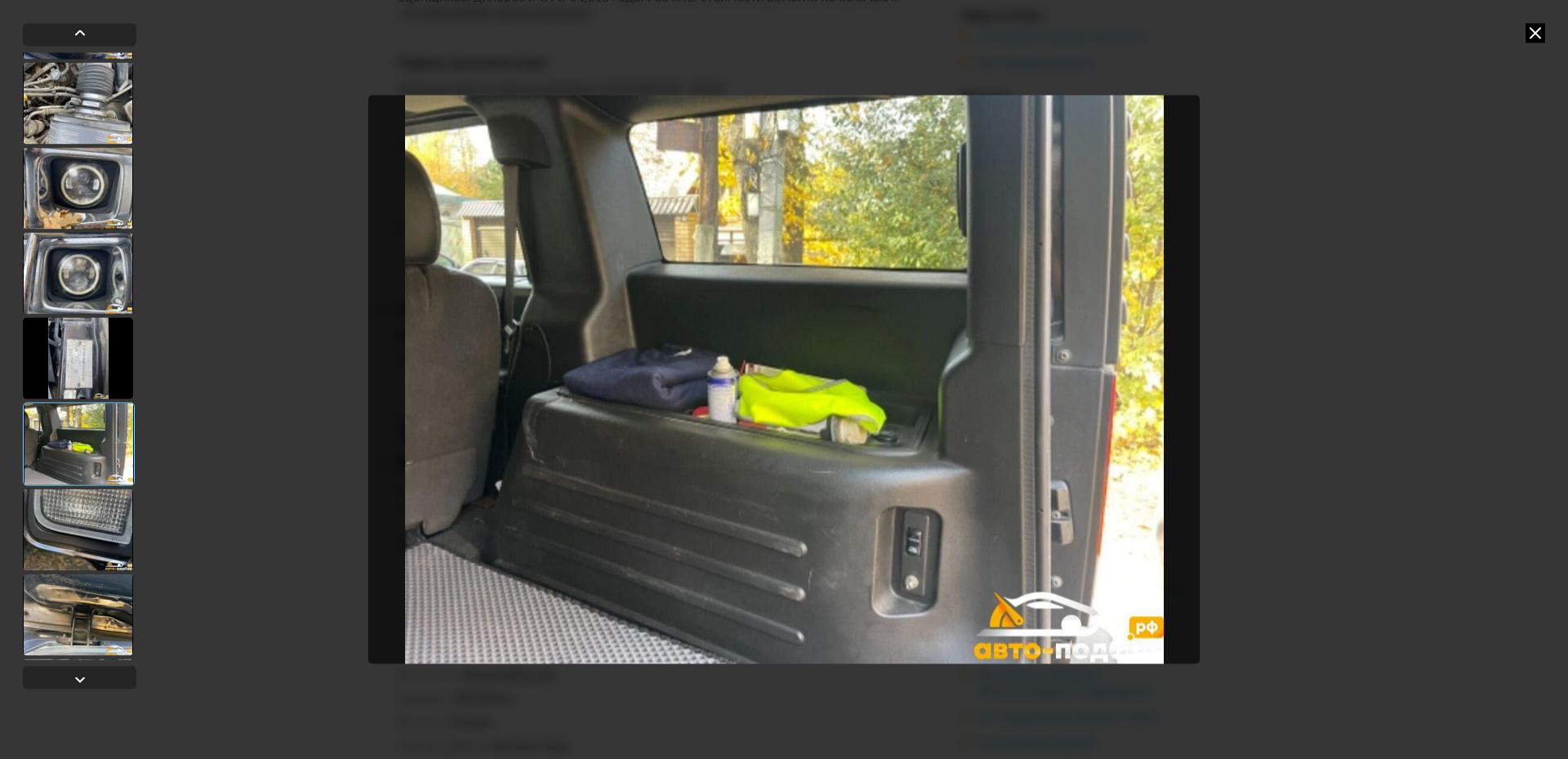
scroll to position [3782, 0]
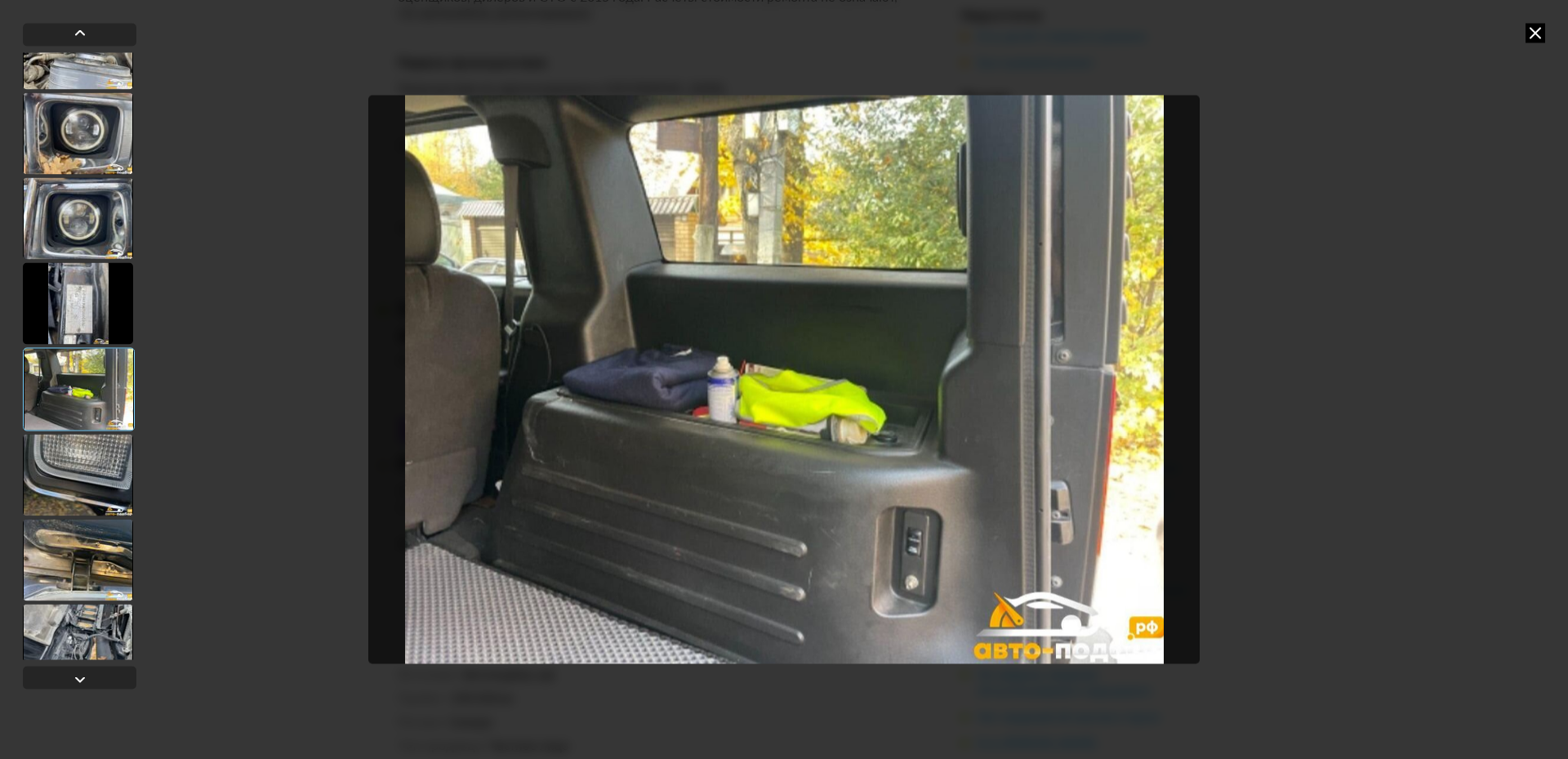
click at [76, 550] on div at bounding box center [78, 560] width 110 height 82
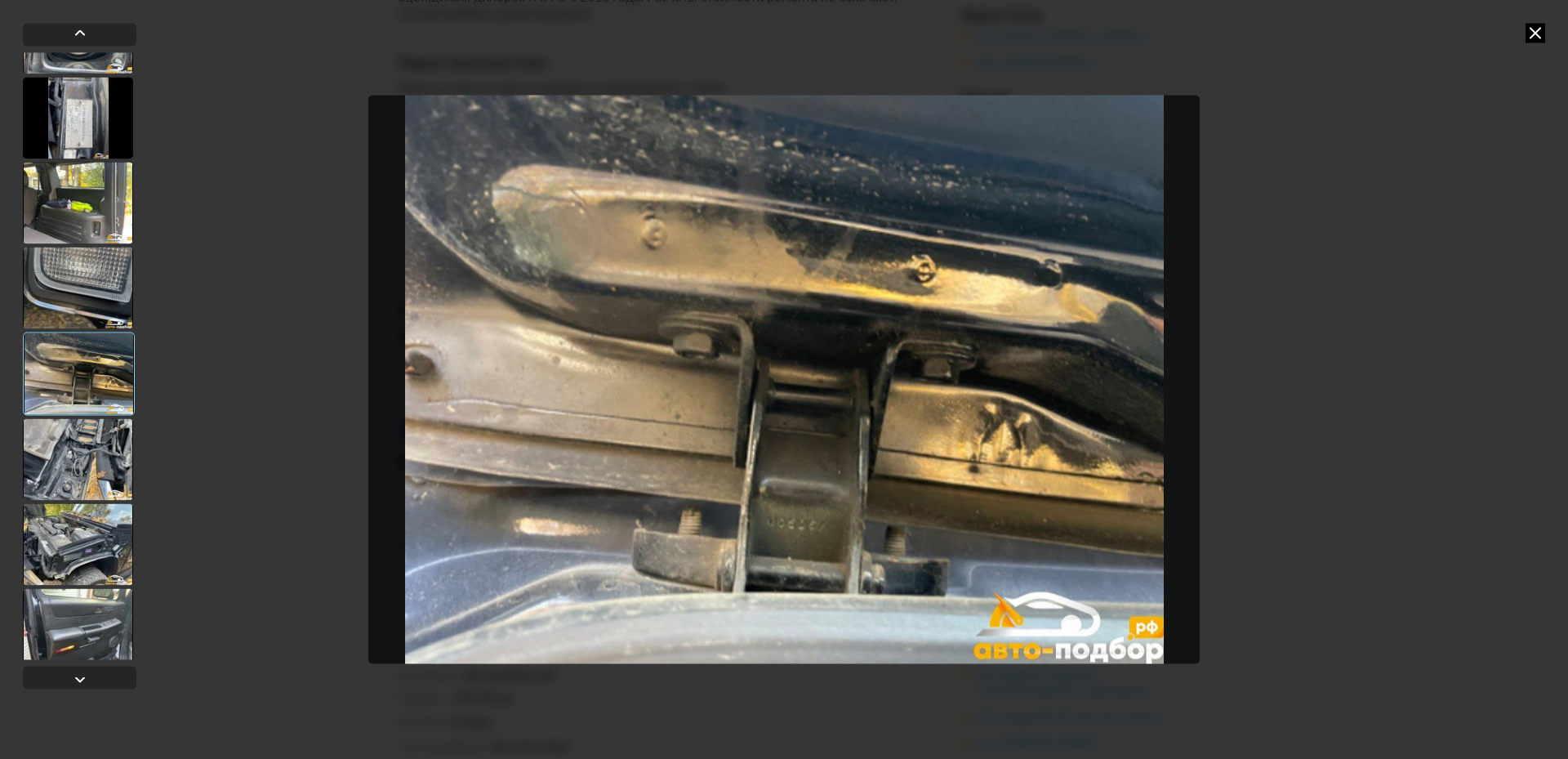
scroll to position [4028, 0]
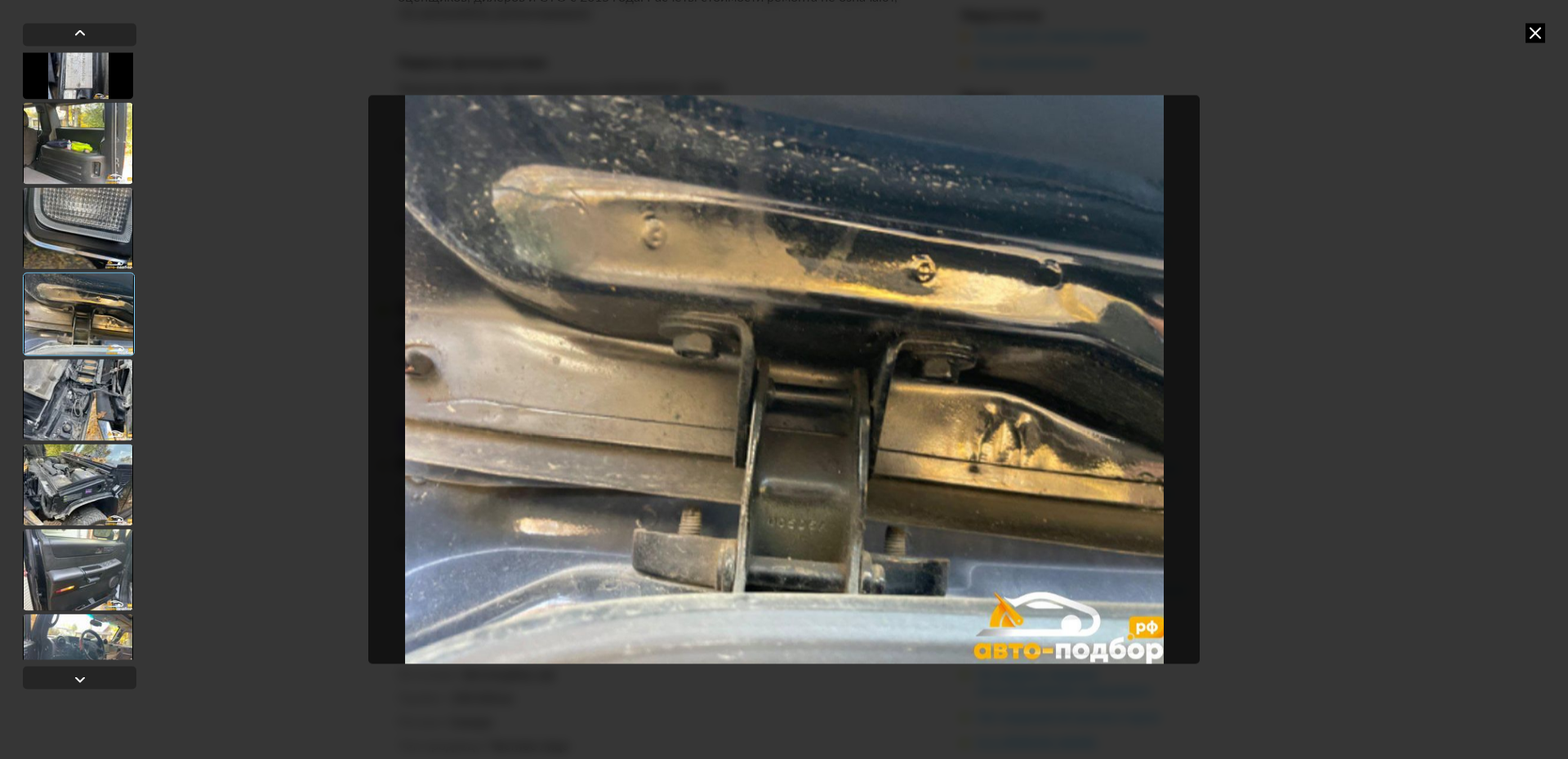
click at [84, 504] on div at bounding box center [78, 485] width 110 height 82
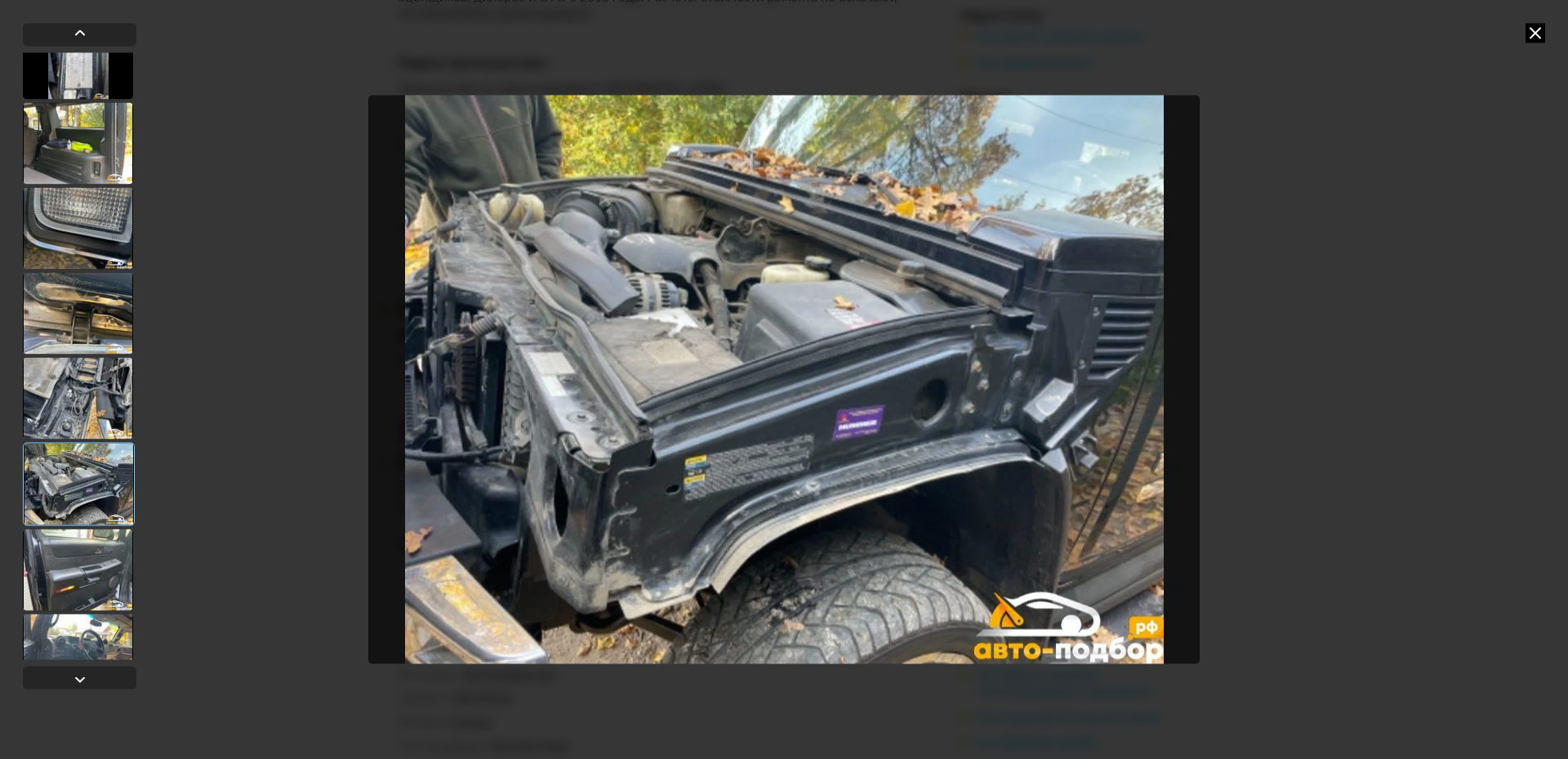
click at [93, 575] on div at bounding box center [78, 569] width 110 height 82
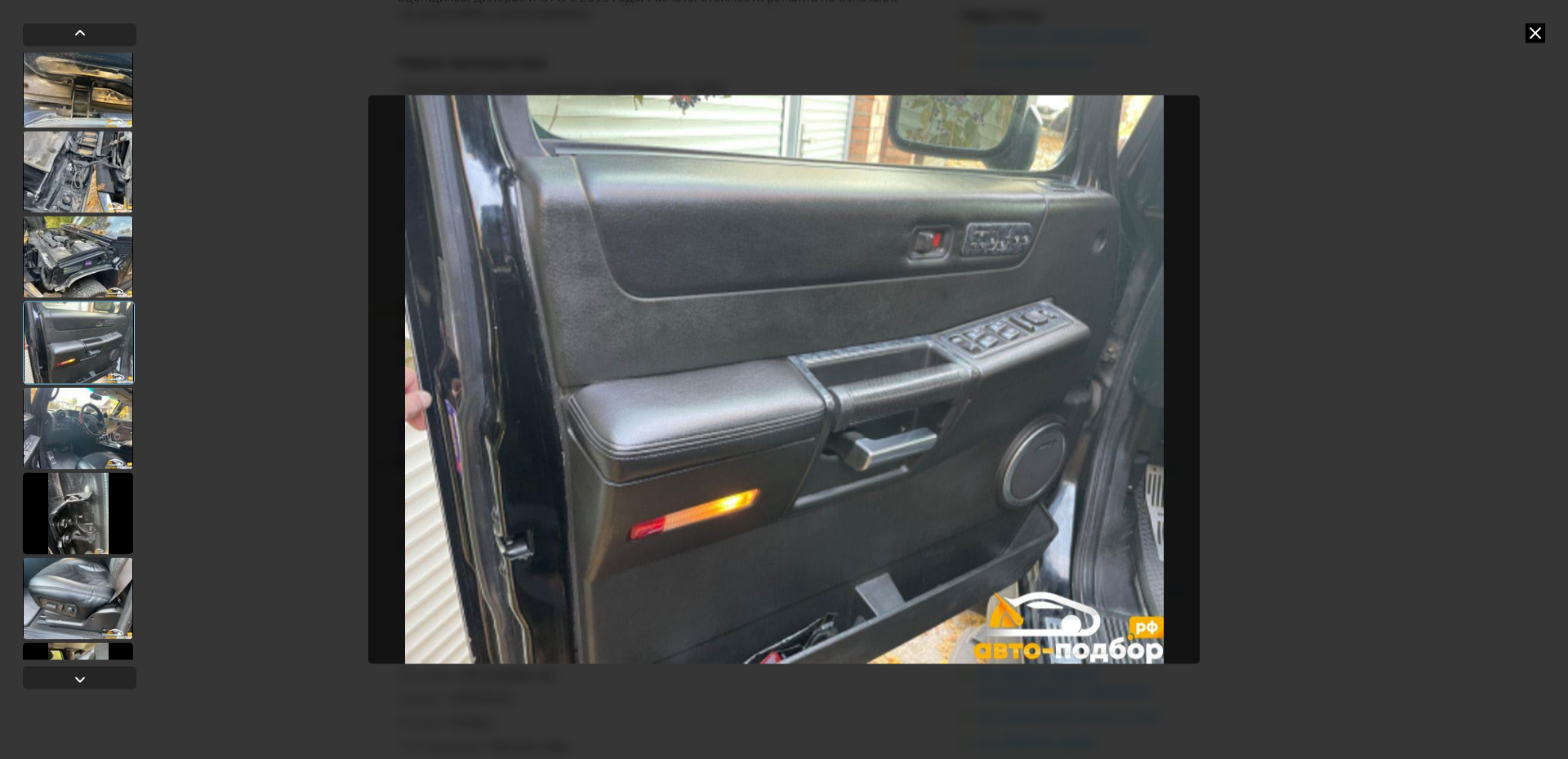
scroll to position [4272, 0]
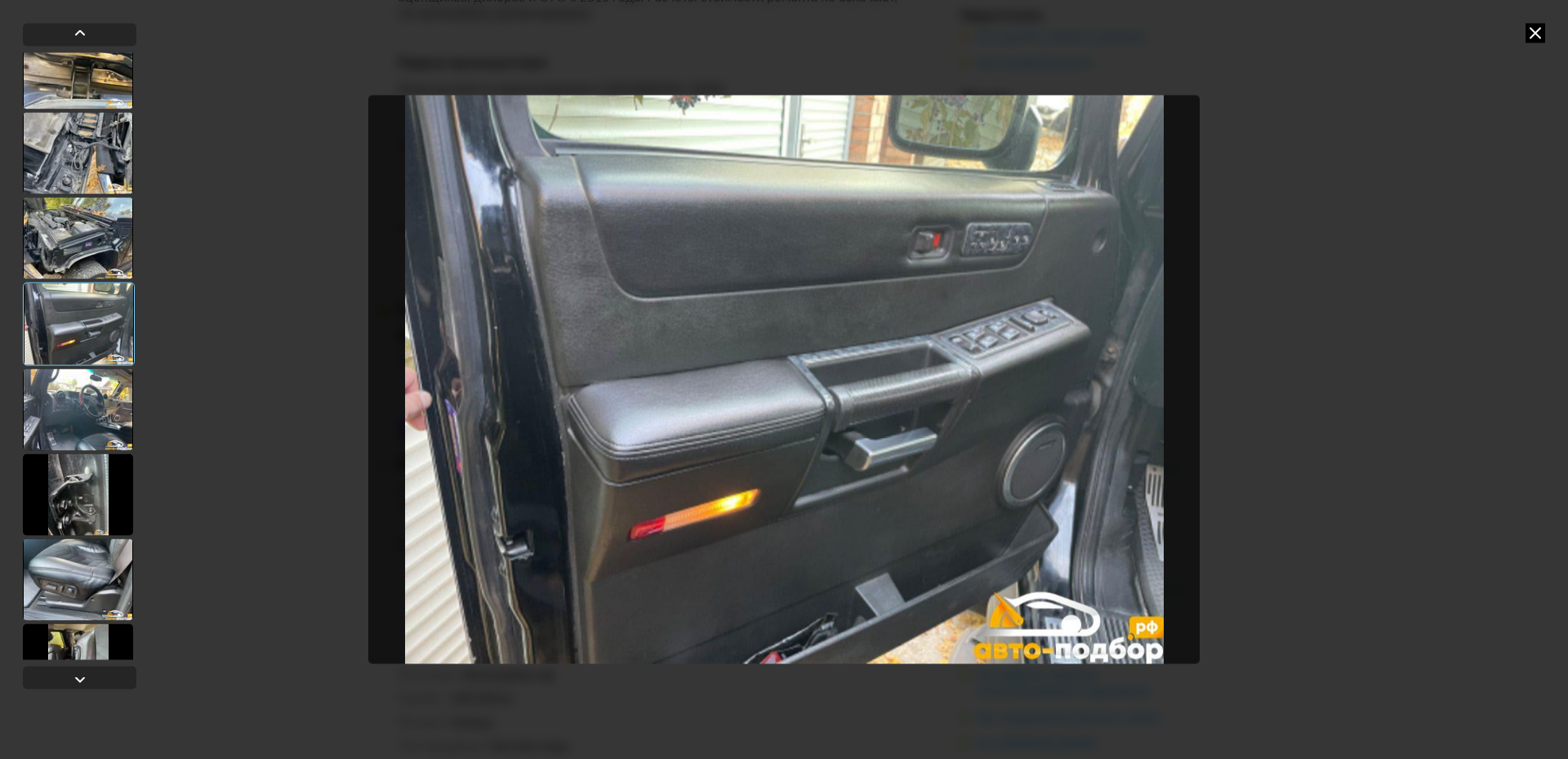
click at [92, 576] on div at bounding box center [78, 579] width 110 height 82
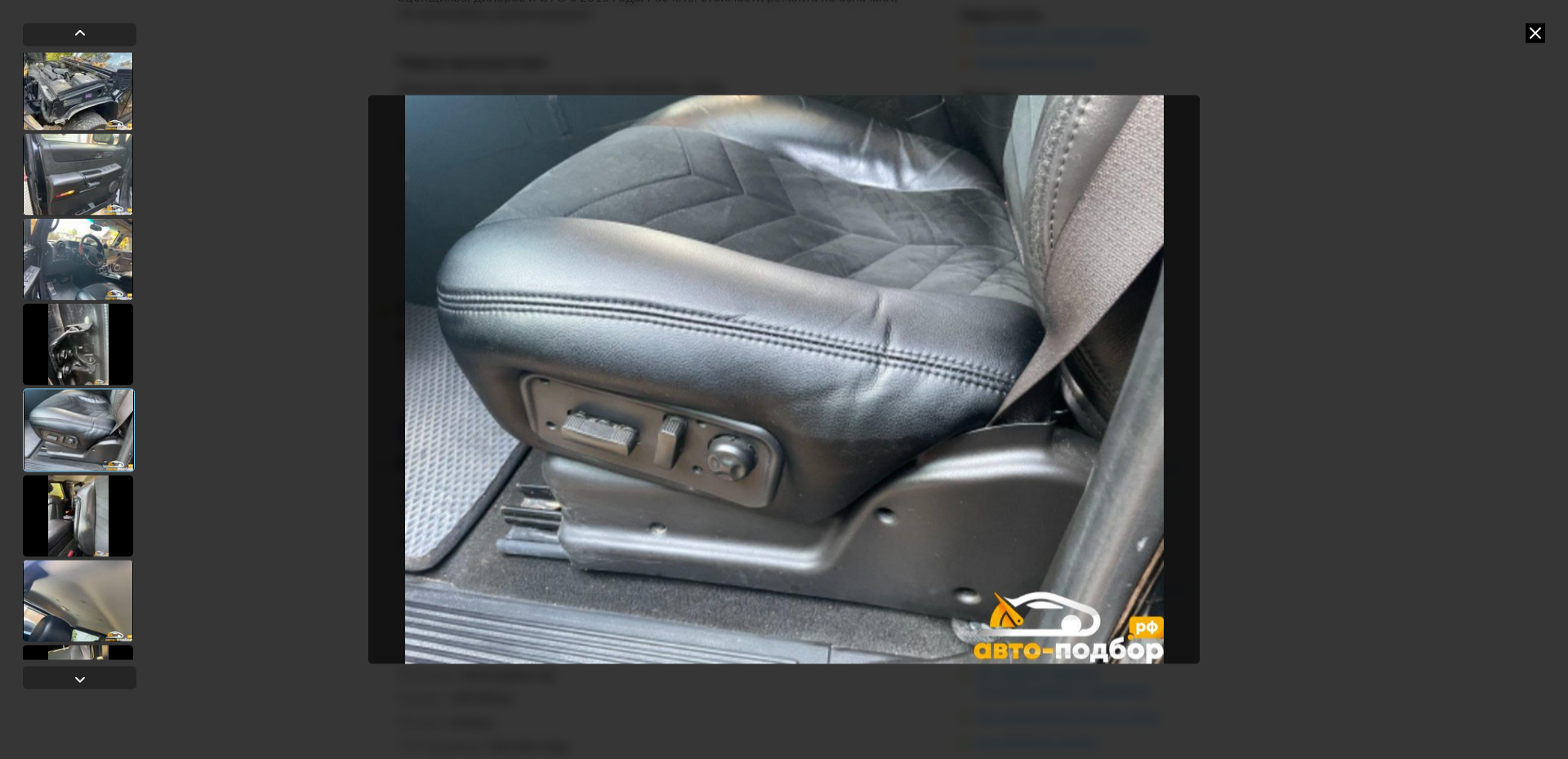
scroll to position [4436, 0]
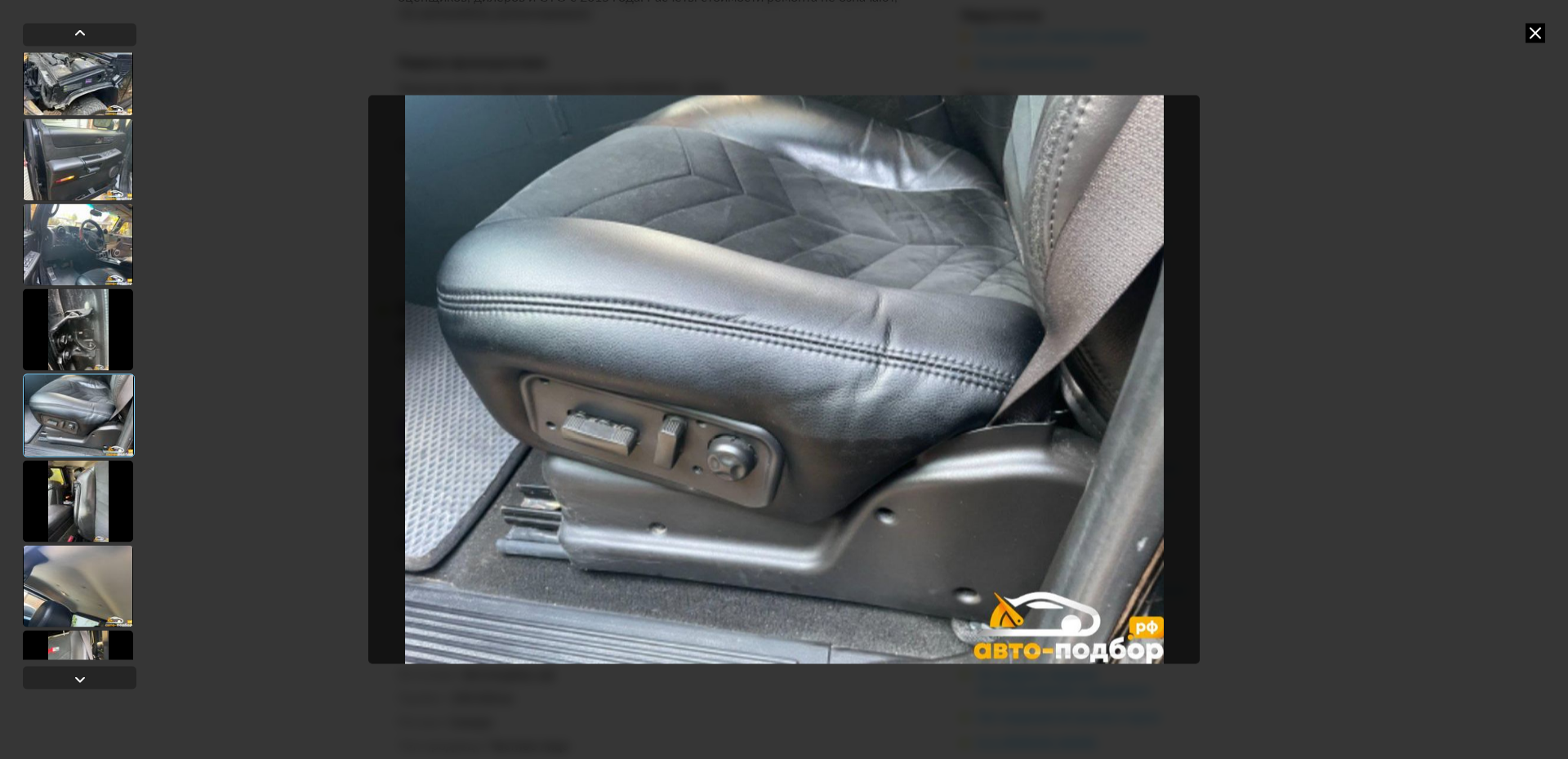
click at [90, 571] on div at bounding box center [78, 585] width 110 height 82
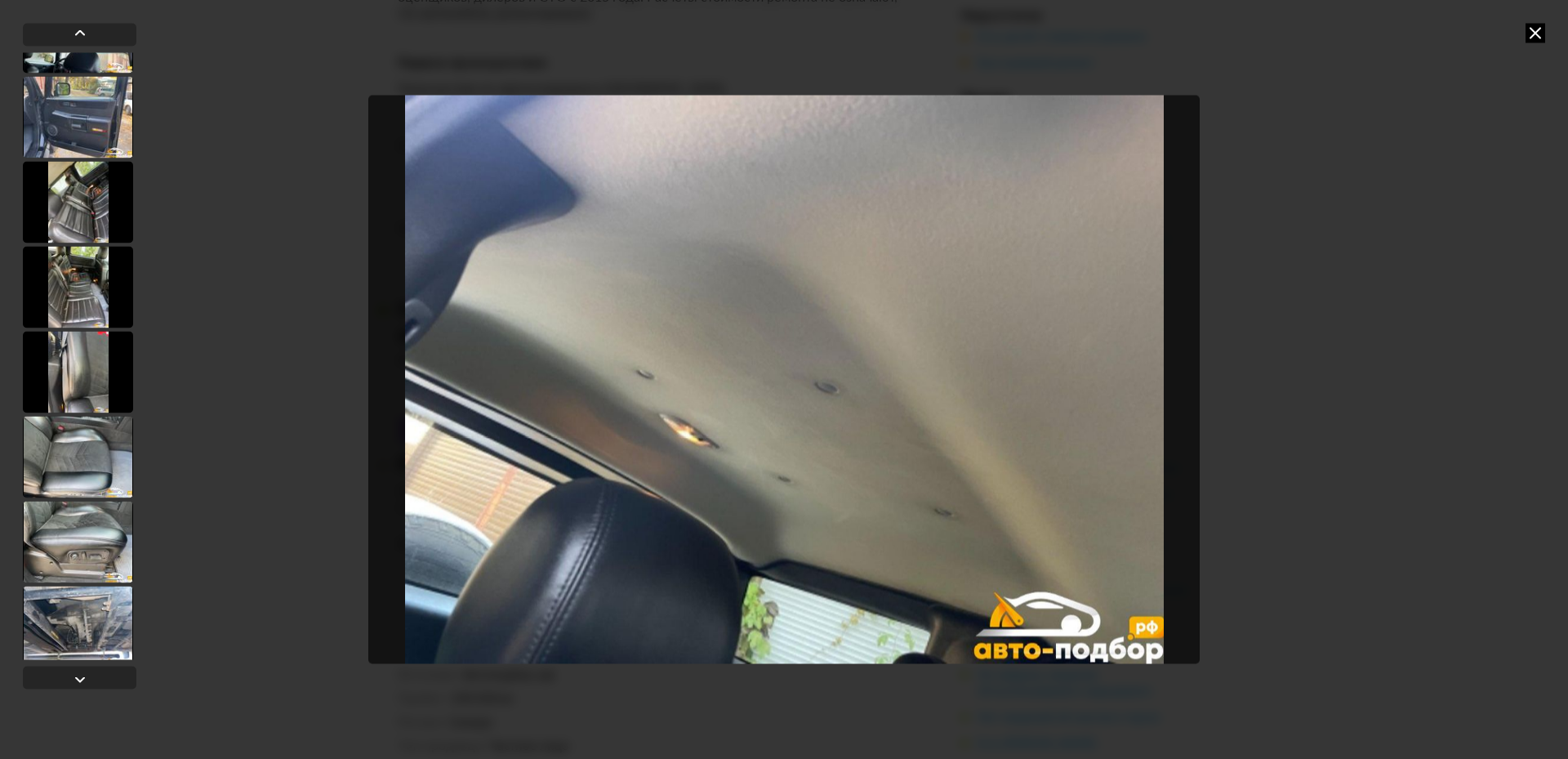
scroll to position [5253, 0]
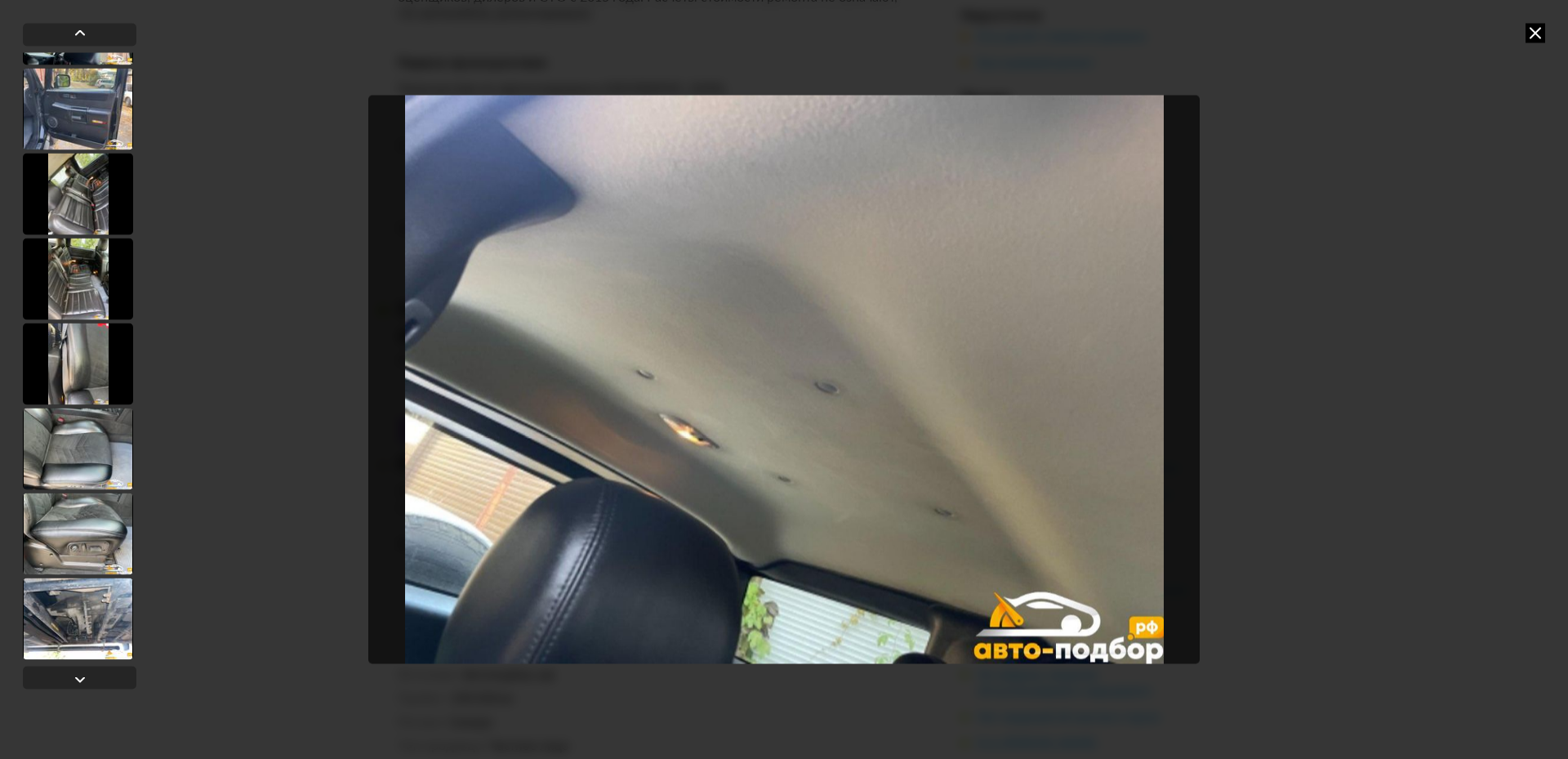
click at [65, 429] on div at bounding box center [78, 448] width 110 height 82
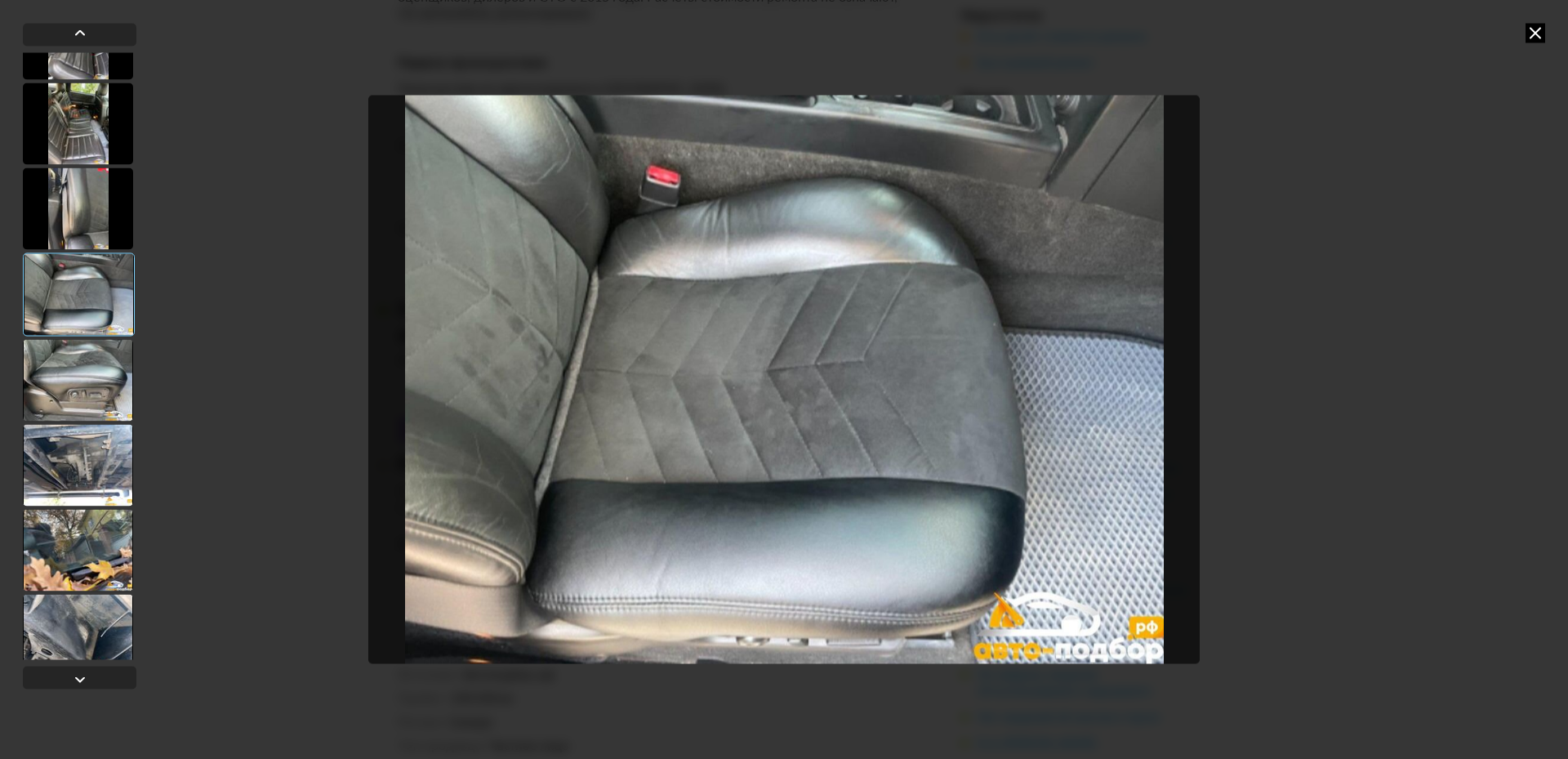
scroll to position [5414, 0]
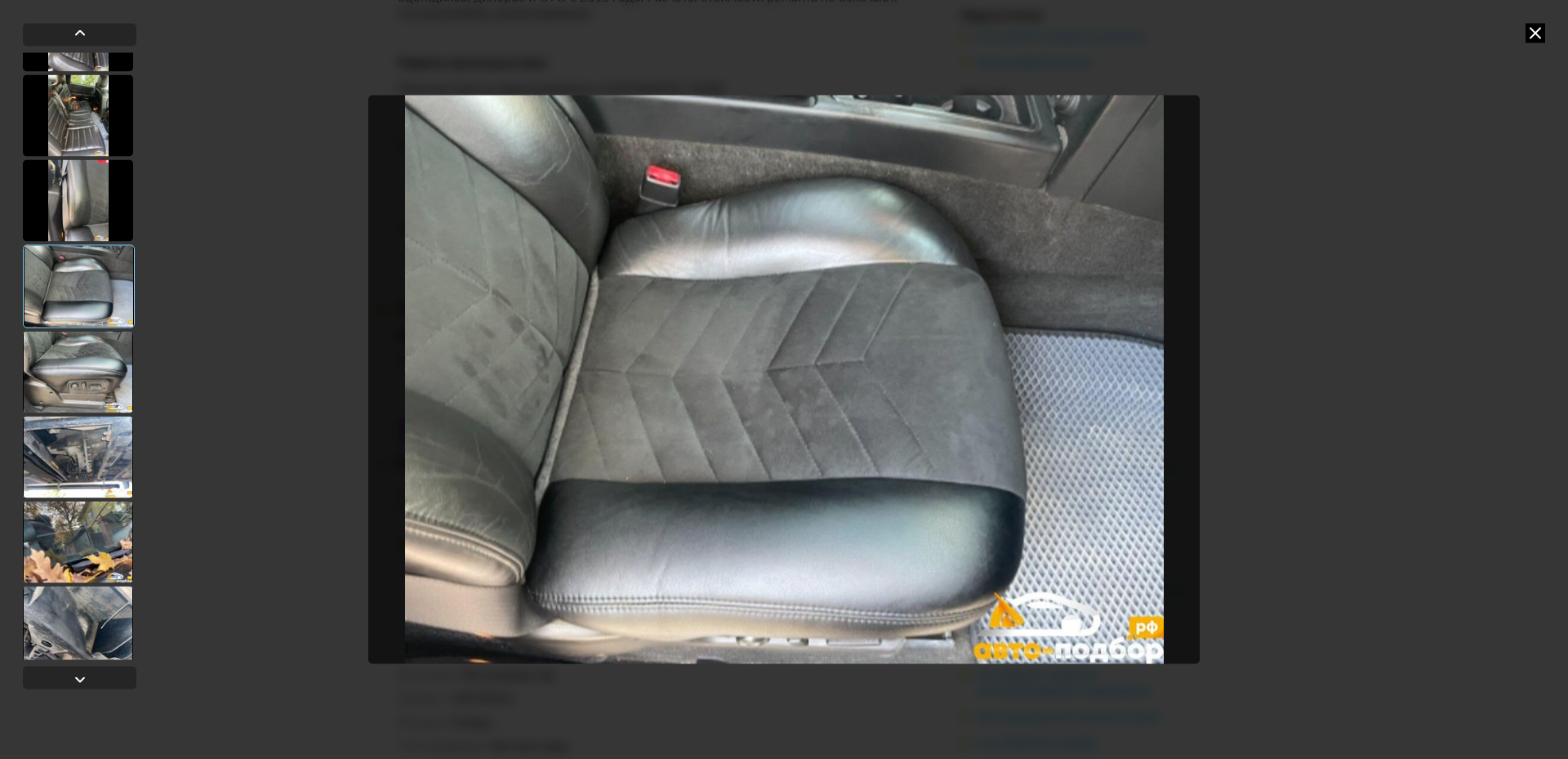
click at [81, 475] on div at bounding box center [78, 457] width 110 height 82
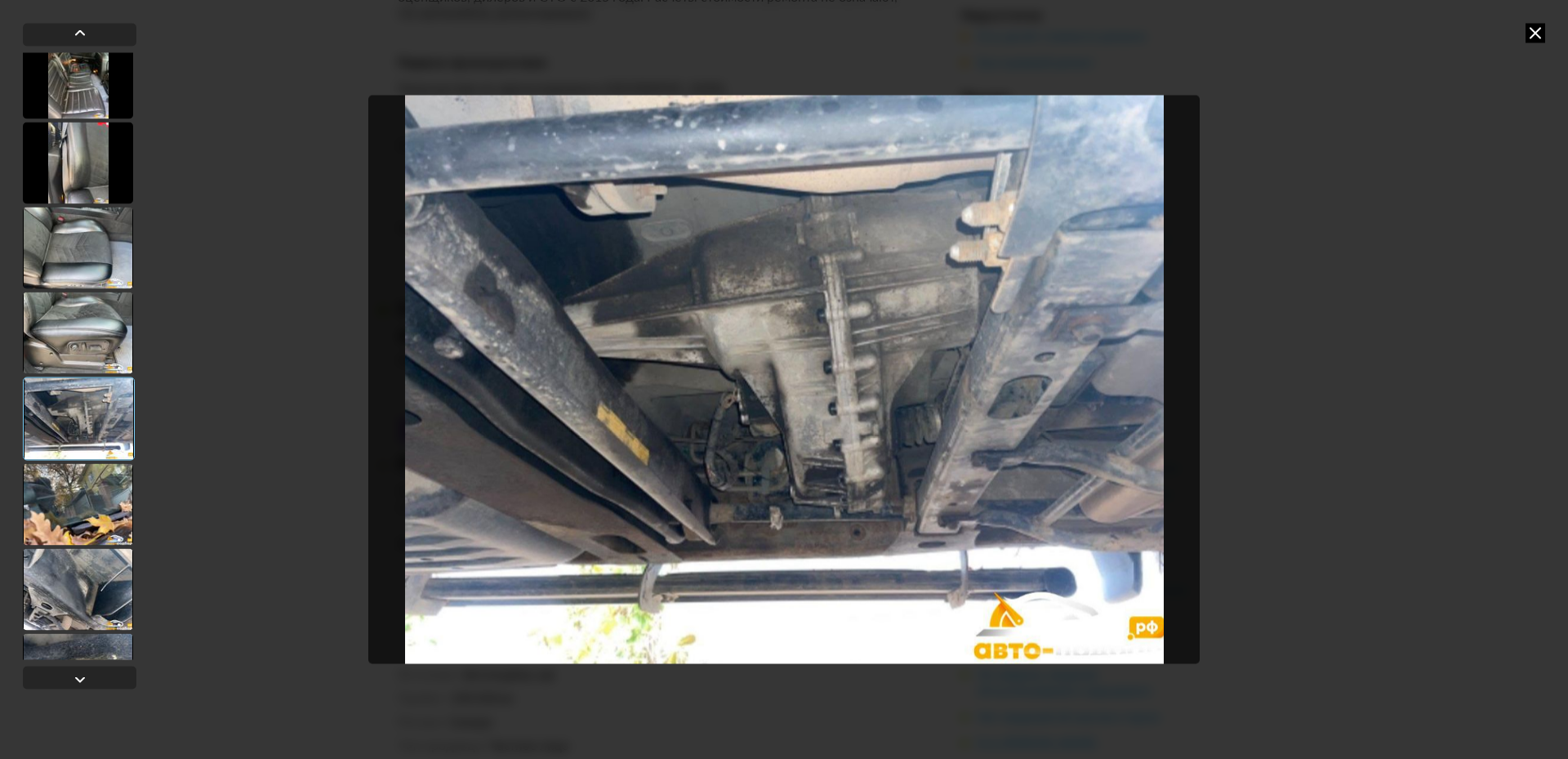
scroll to position [5659, 0]
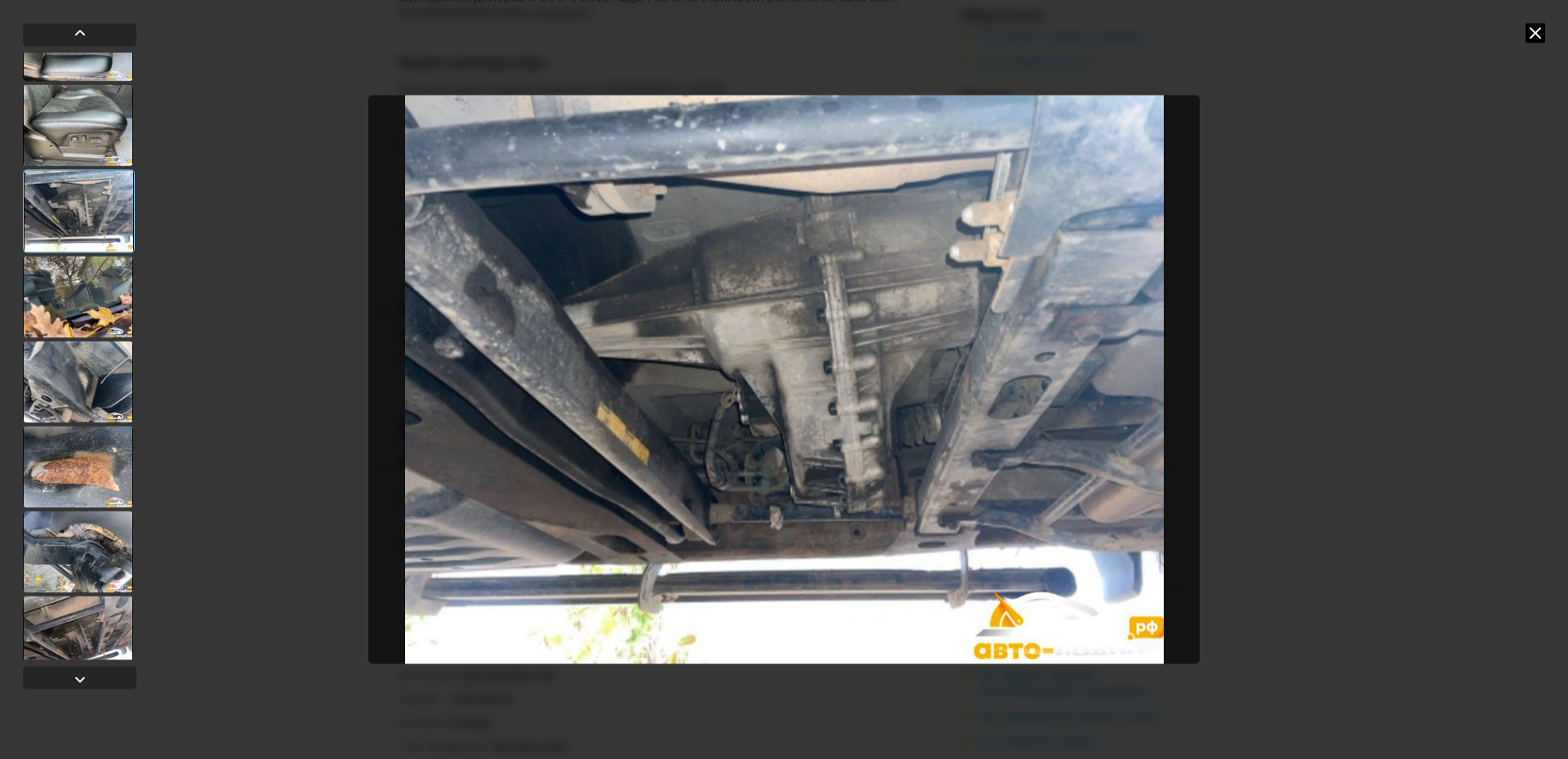
click at [83, 480] on div at bounding box center [78, 467] width 110 height 82
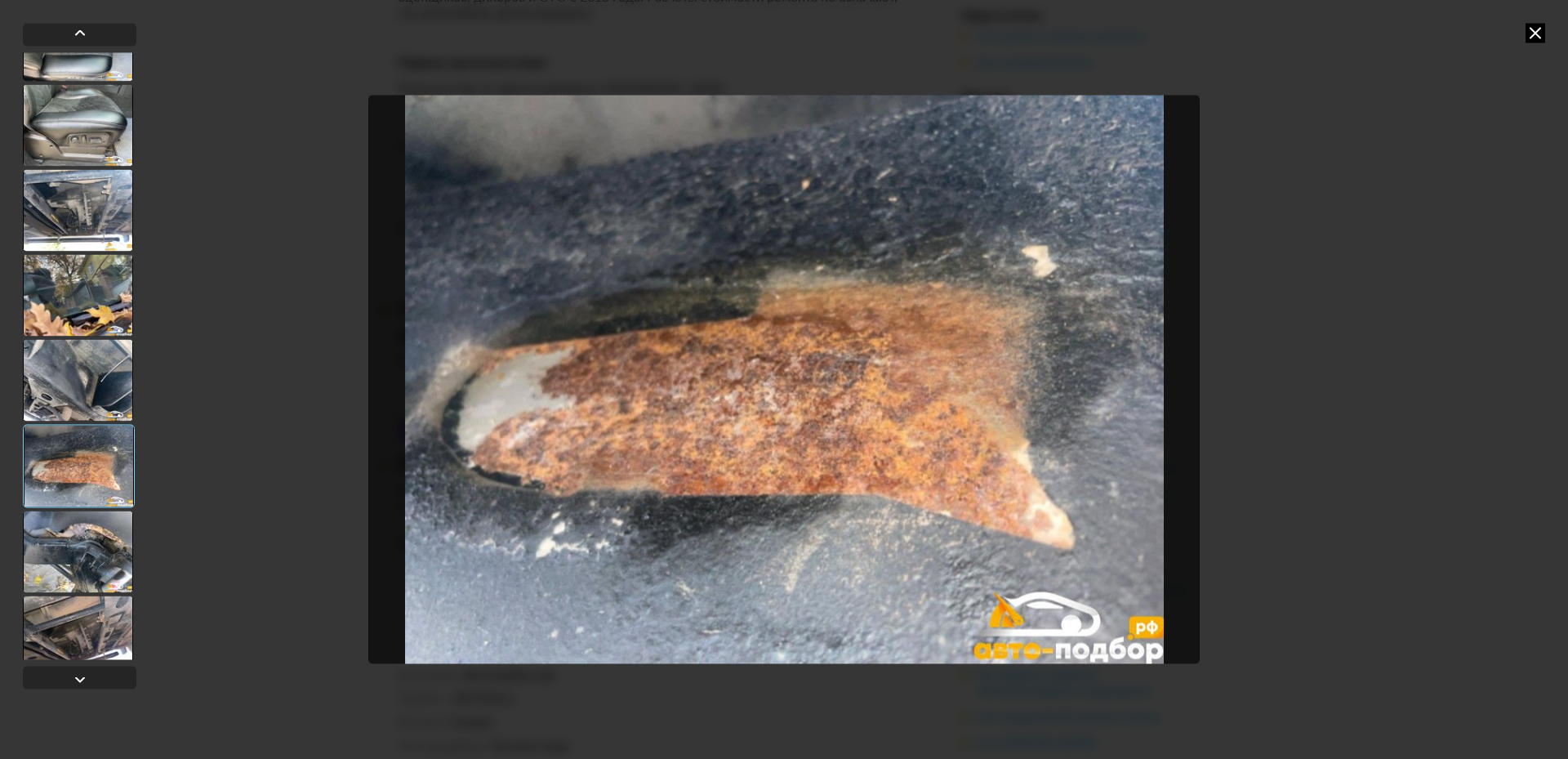
click at [81, 533] on div at bounding box center [78, 551] width 110 height 82
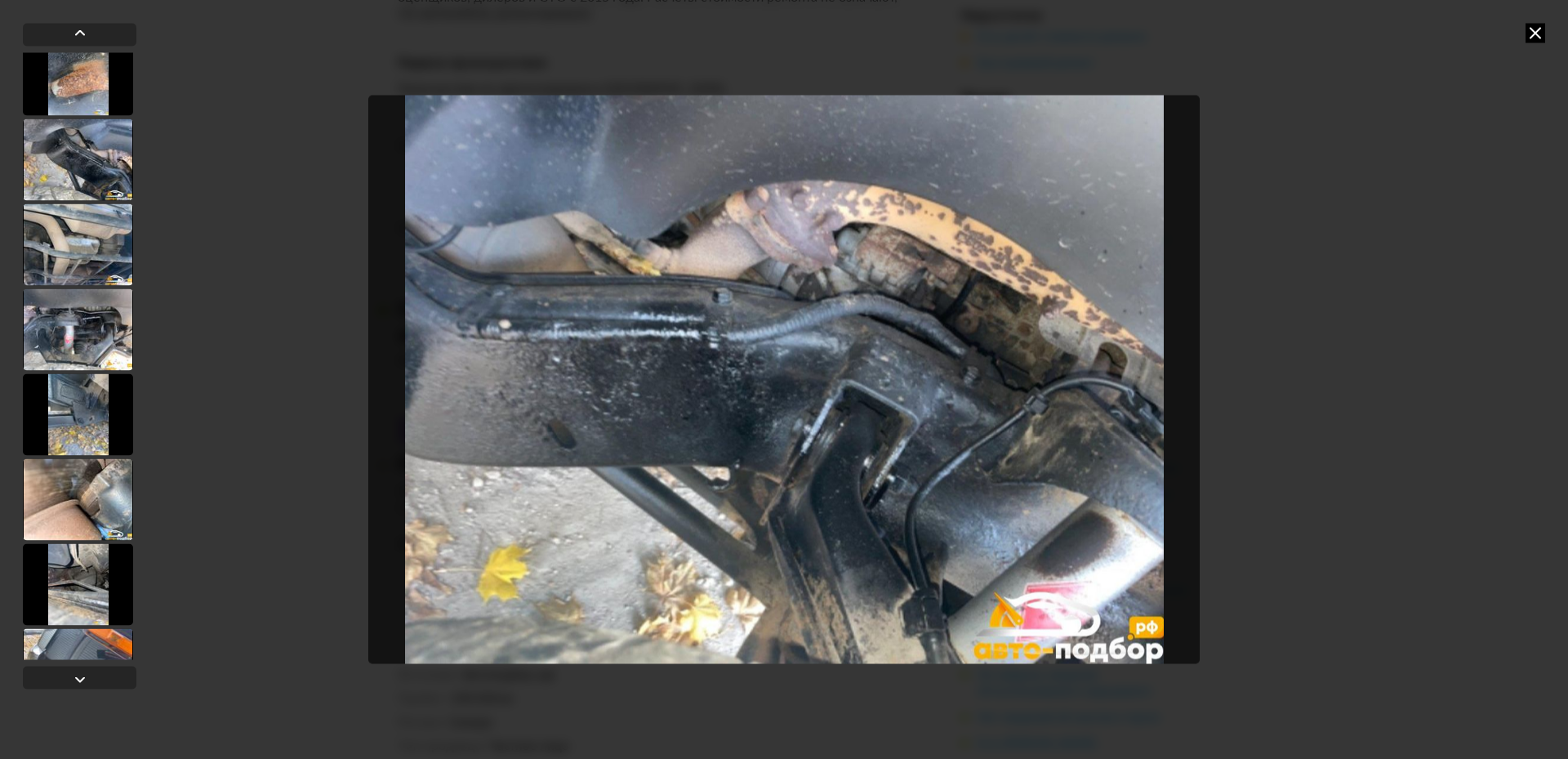
scroll to position [6476, 0]
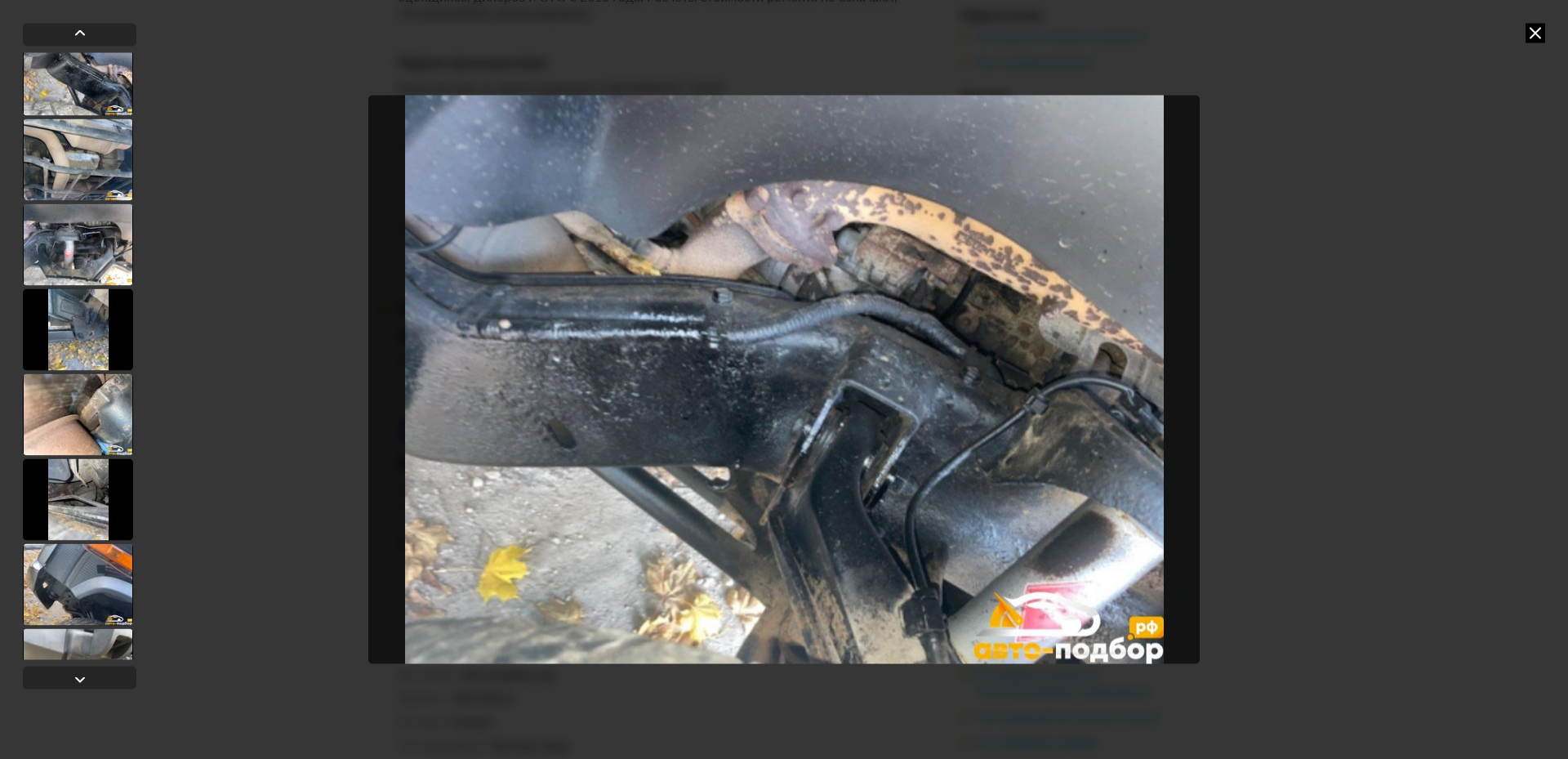
click at [76, 241] on div at bounding box center [78, 244] width 110 height 82
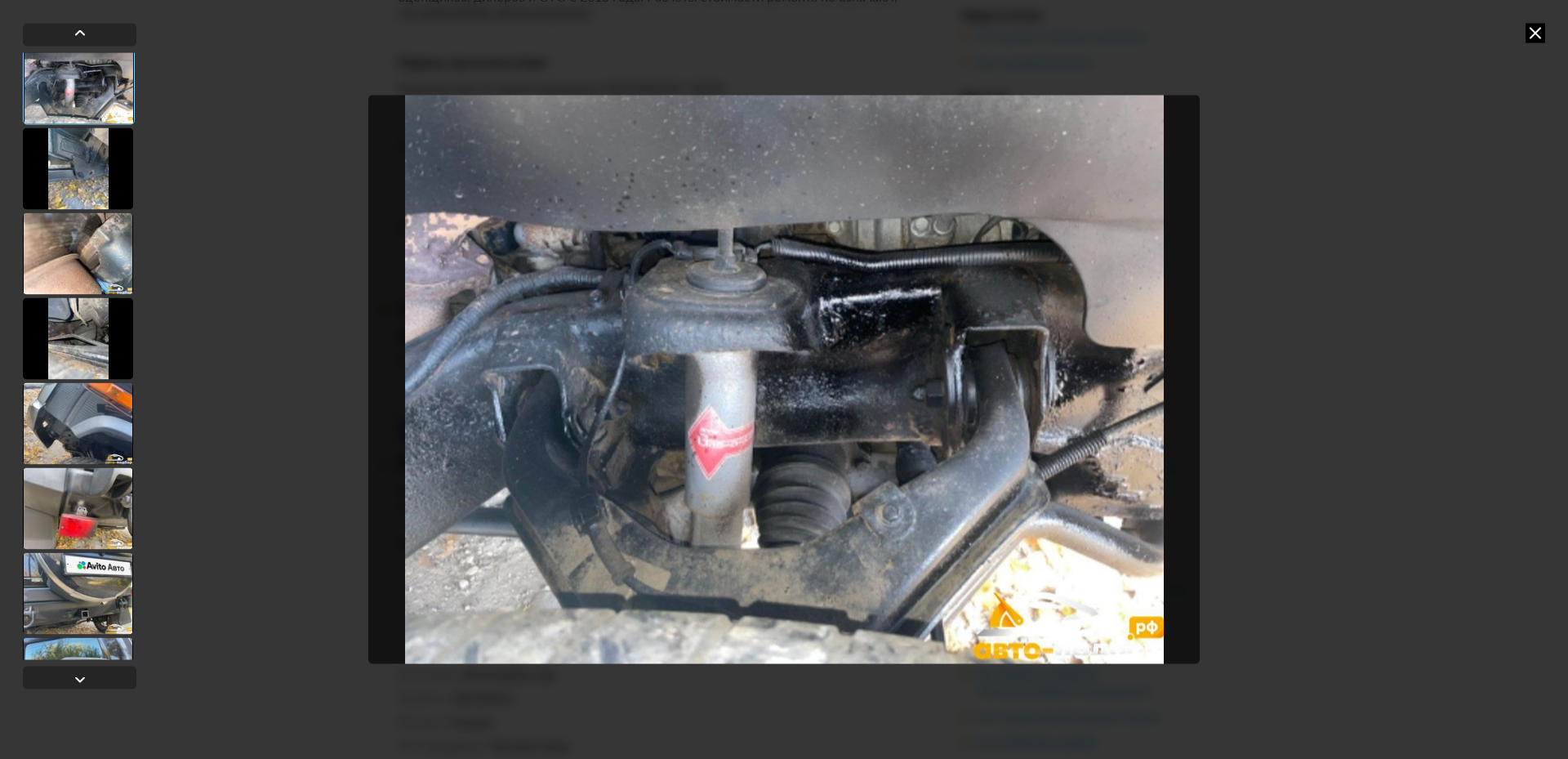
scroll to position [6638, 0]
click at [78, 403] on div at bounding box center [78, 423] width 110 height 82
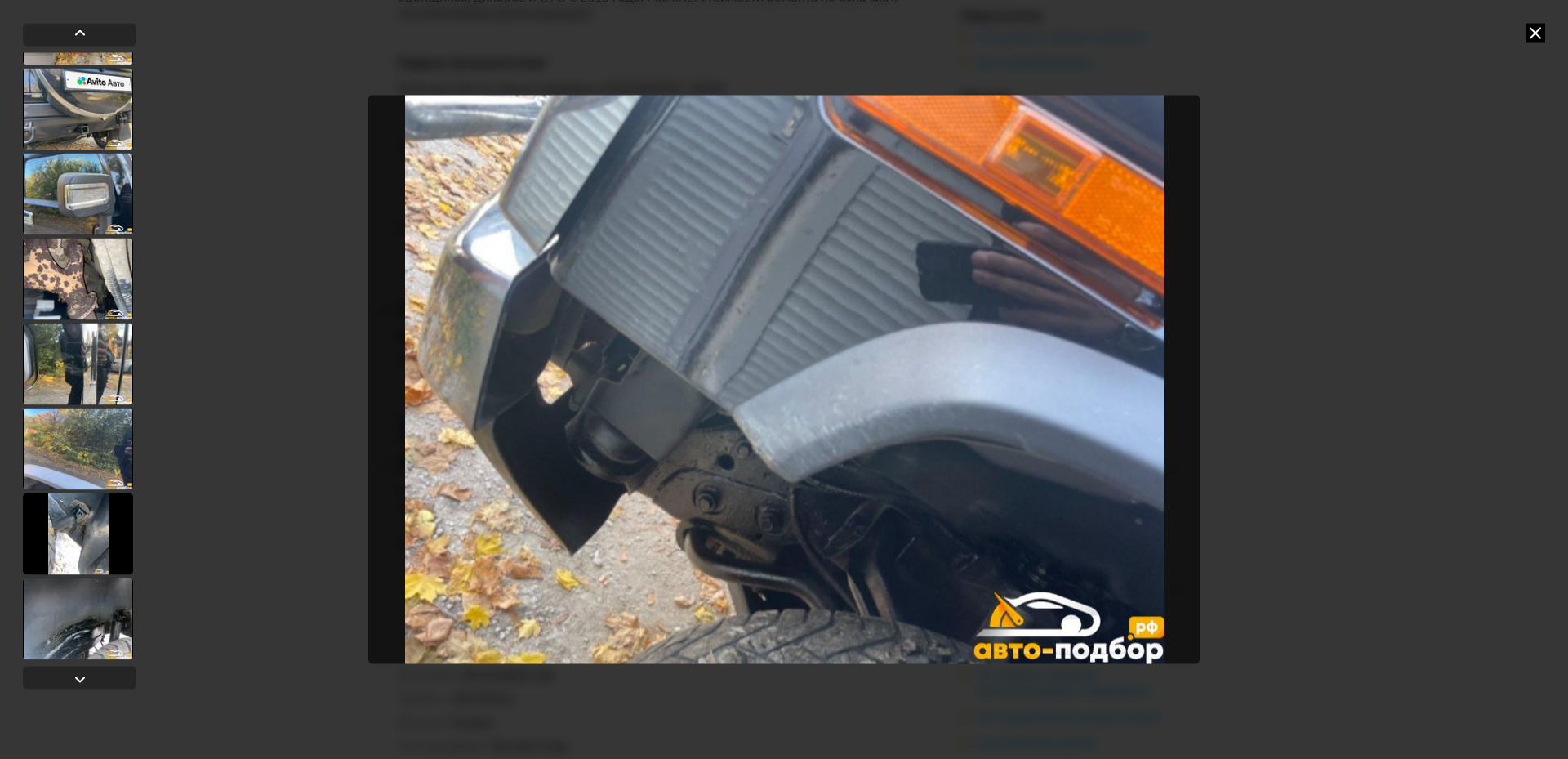
scroll to position [7127, 0]
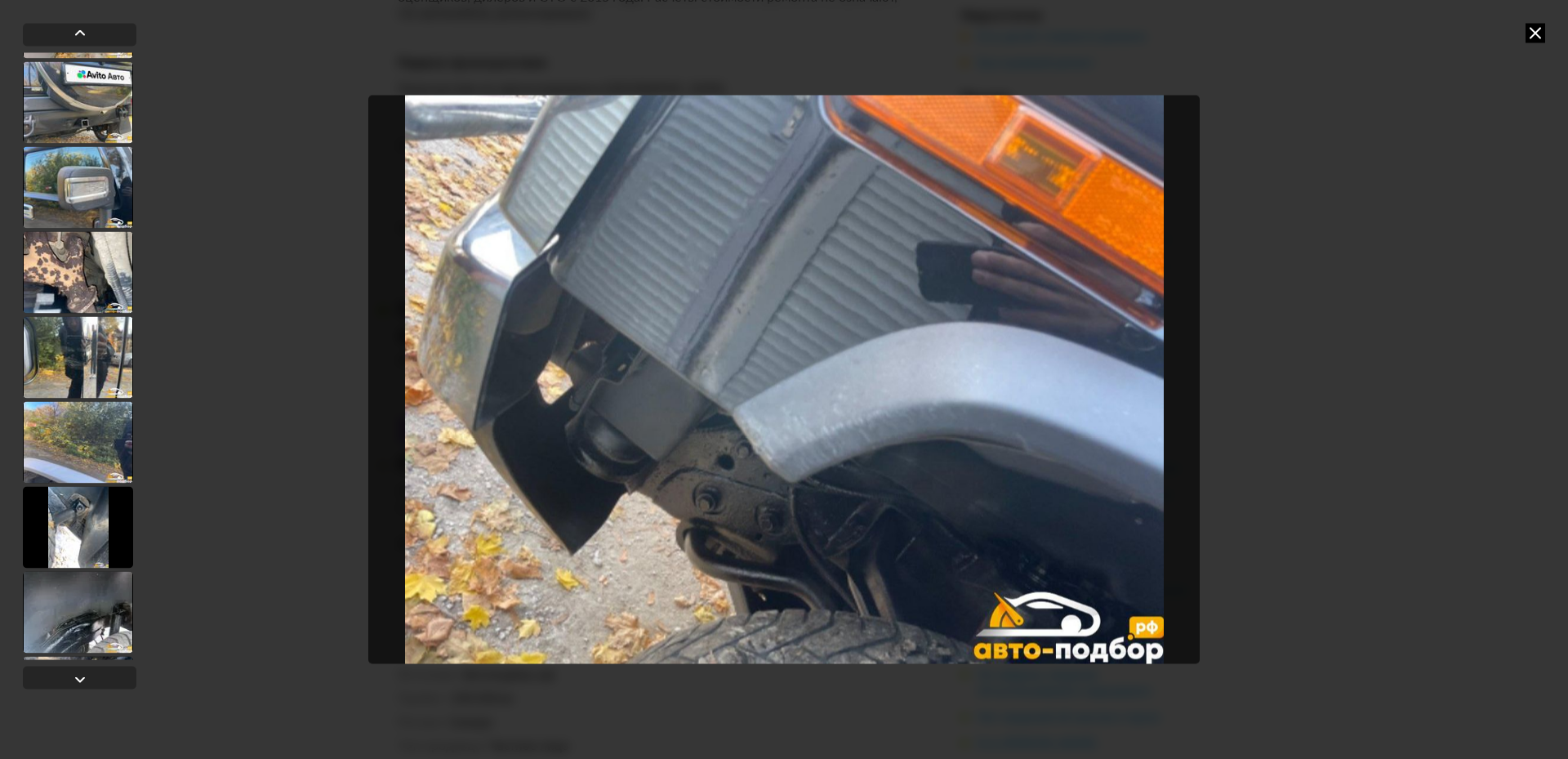
click at [82, 549] on div at bounding box center [78, 526] width 110 height 82
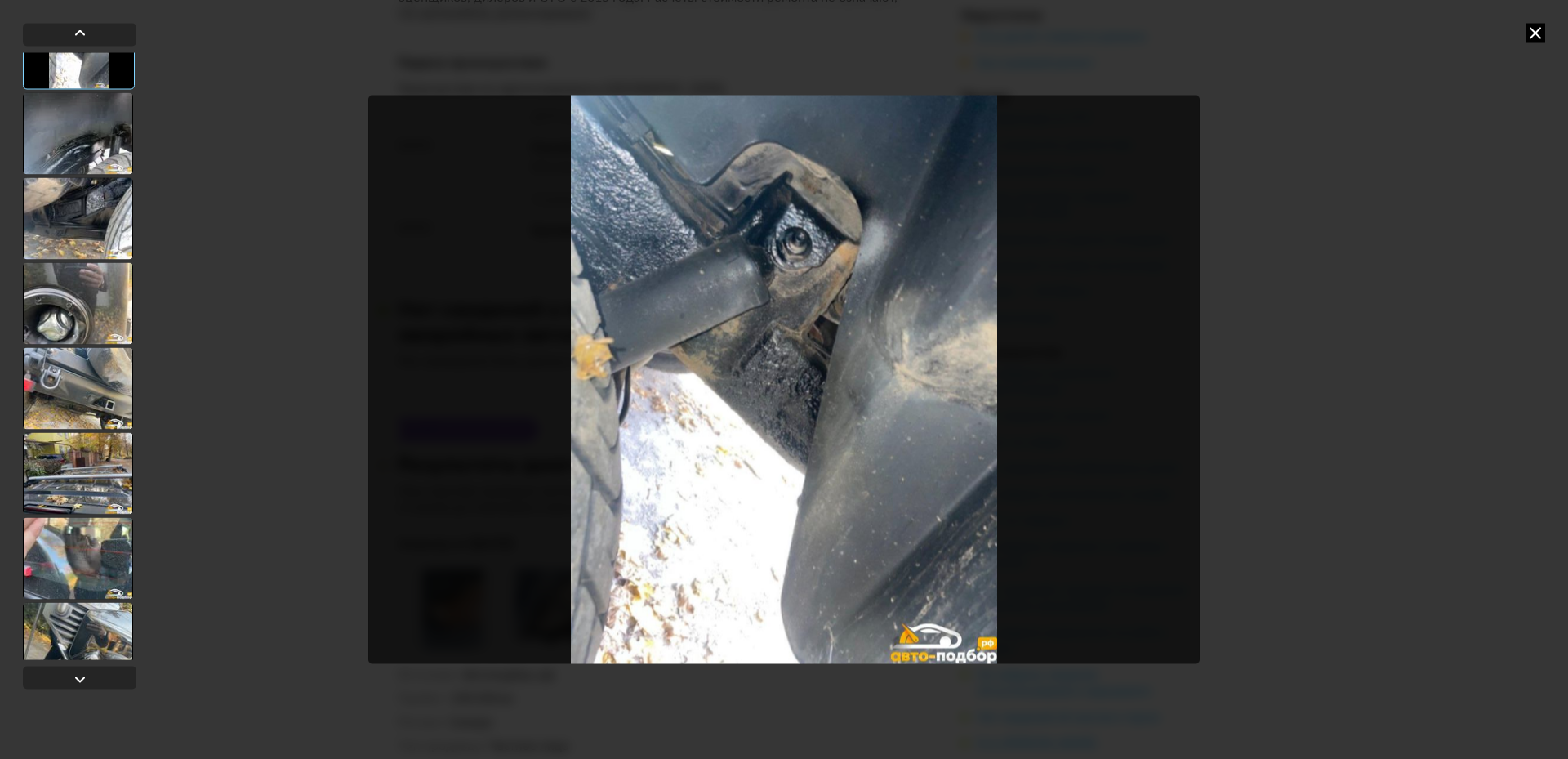
scroll to position [7616, 0]
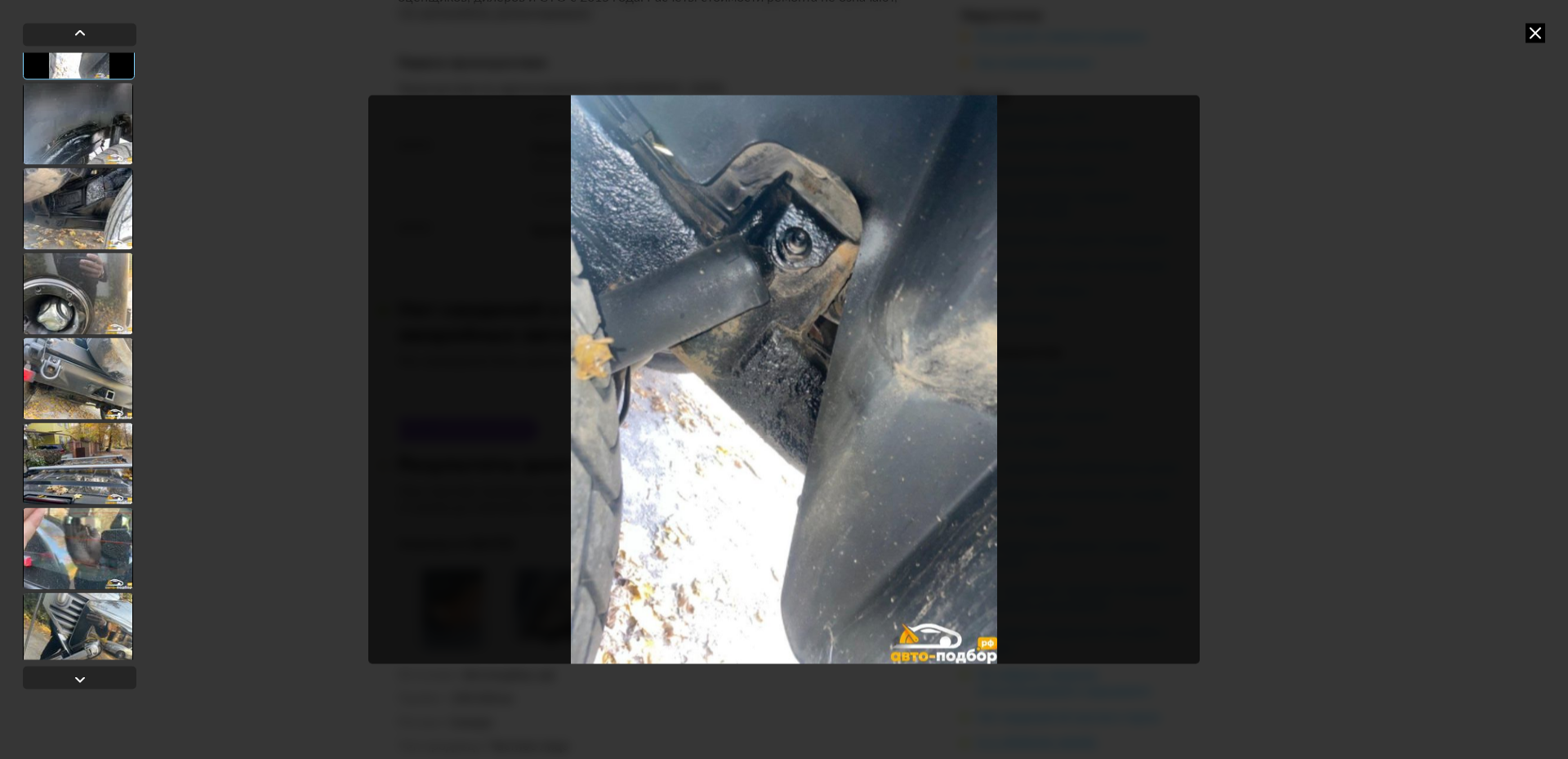
click at [60, 288] on div at bounding box center [78, 293] width 110 height 82
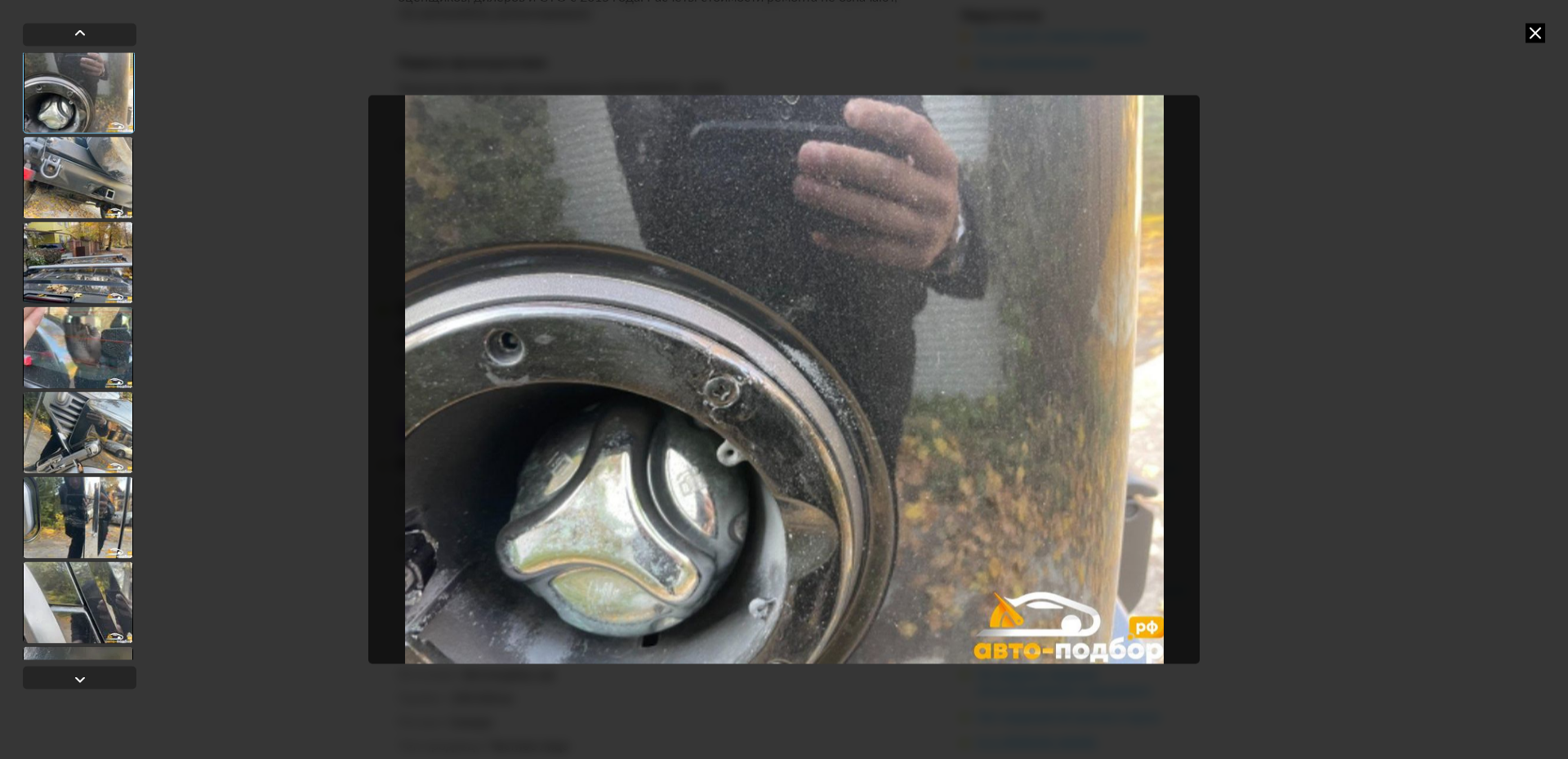
scroll to position [7861, 0]
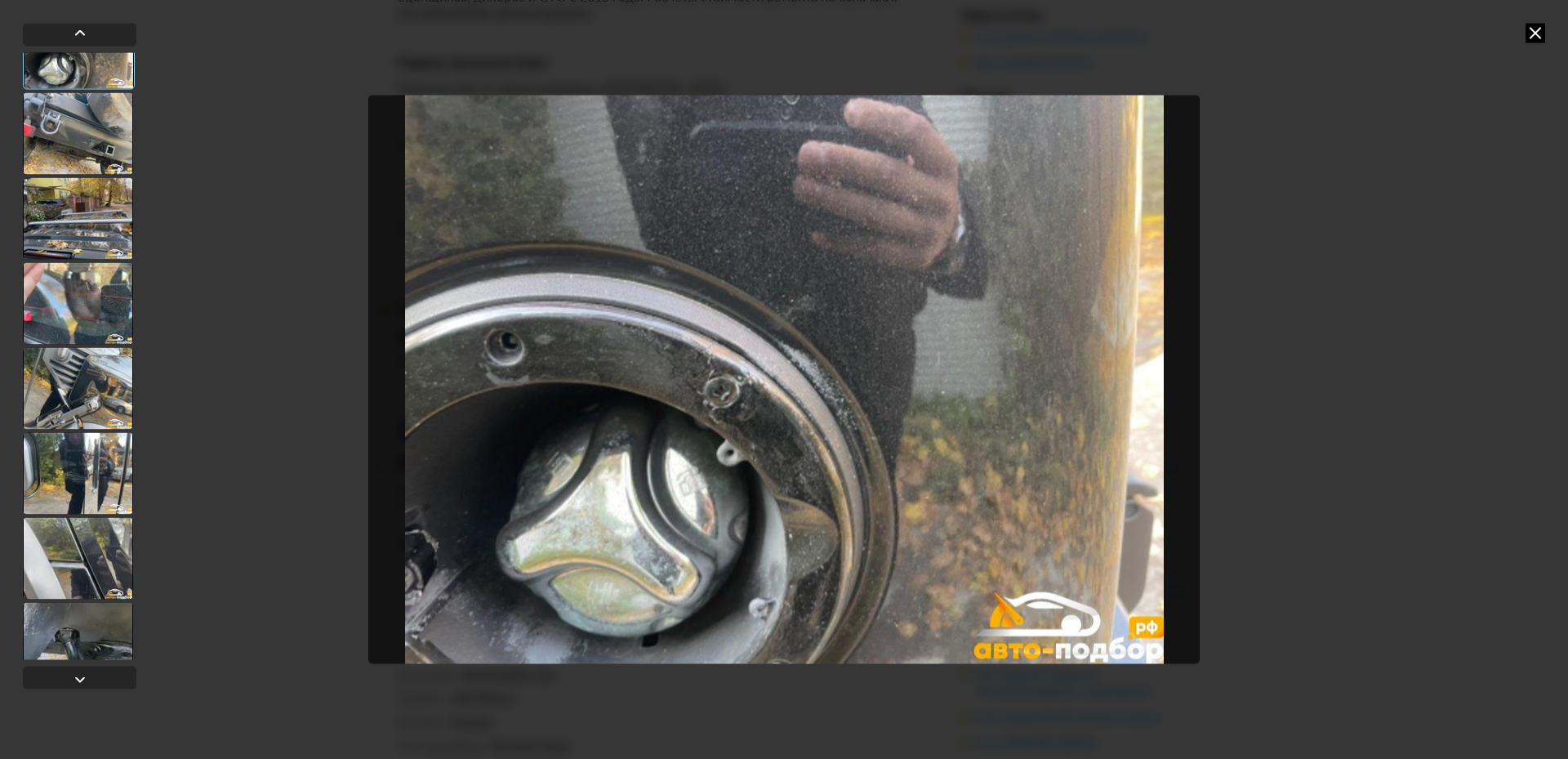
click at [92, 399] on div at bounding box center [78, 388] width 110 height 82
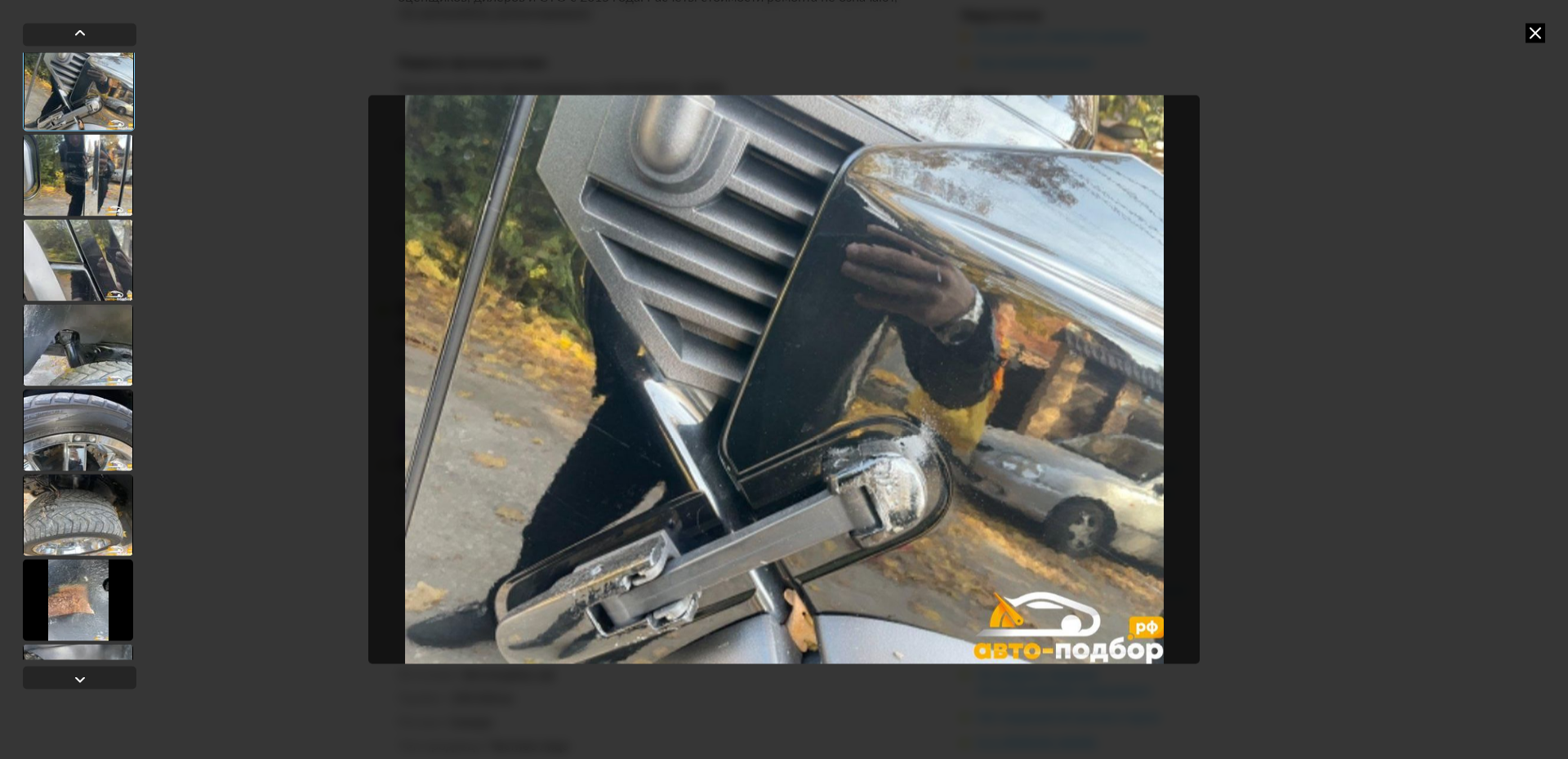
scroll to position [8432, 0]
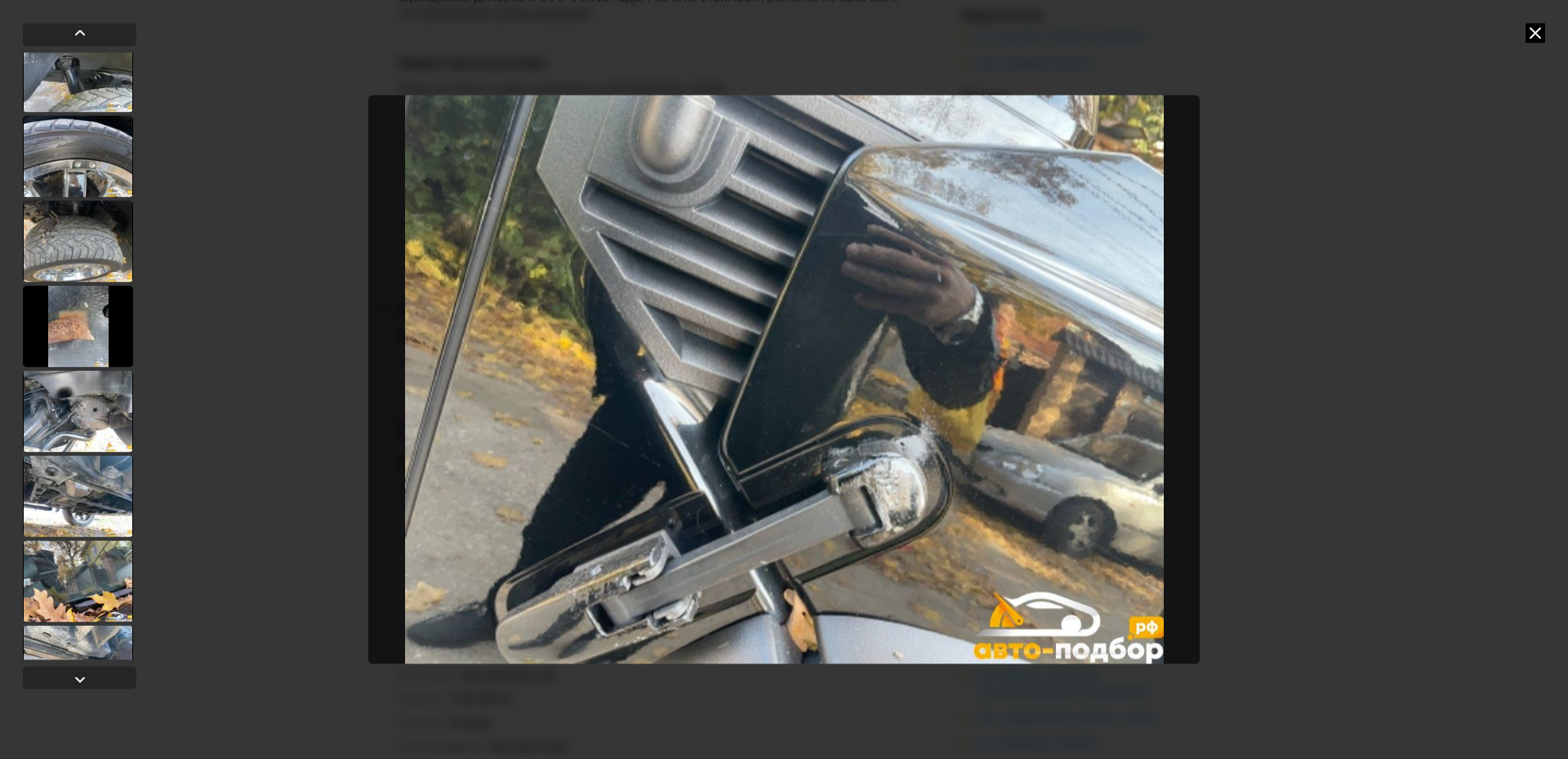
click at [81, 243] on div at bounding box center [78, 241] width 110 height 82
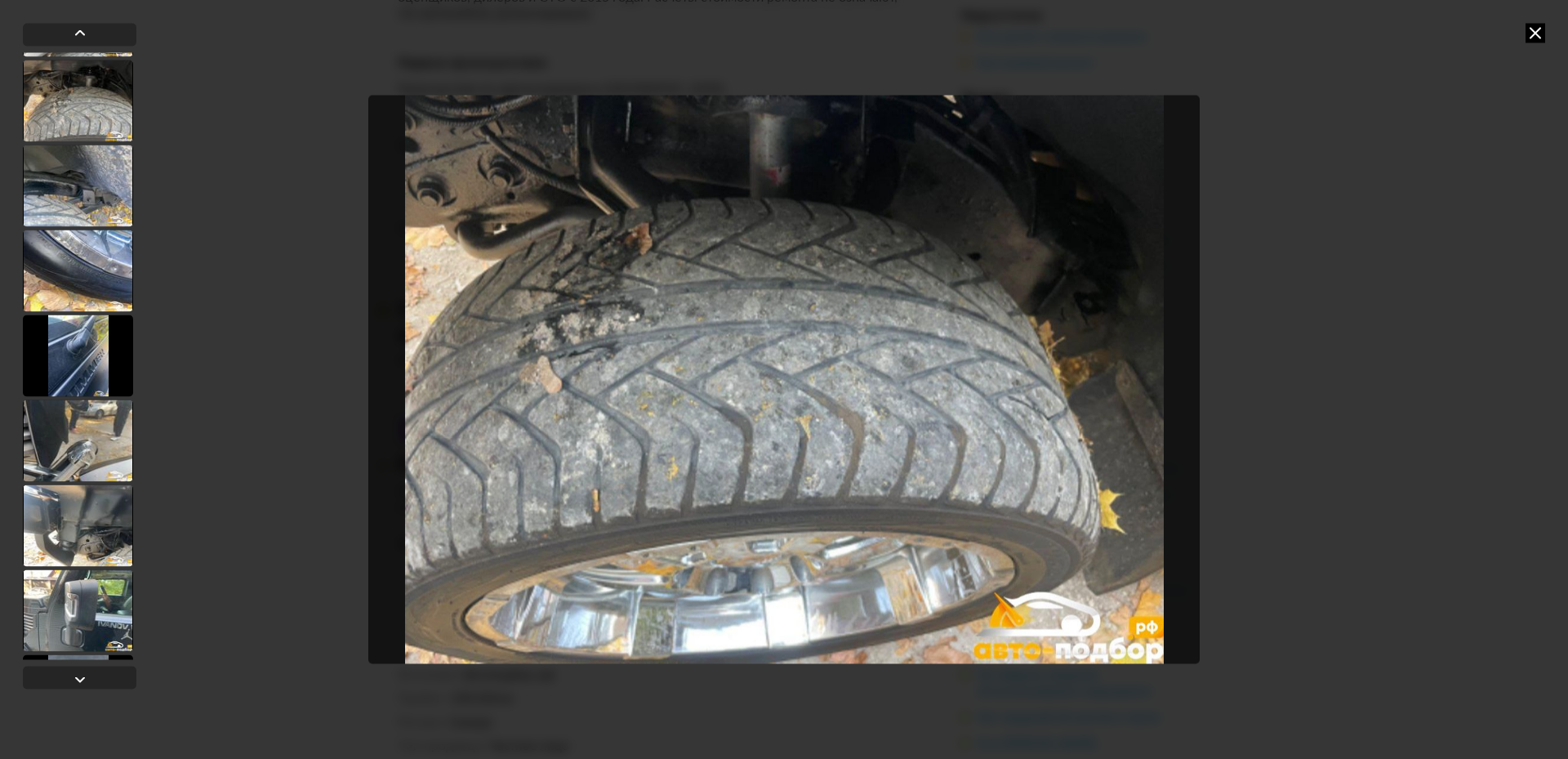
scroll to position [9901, 0]
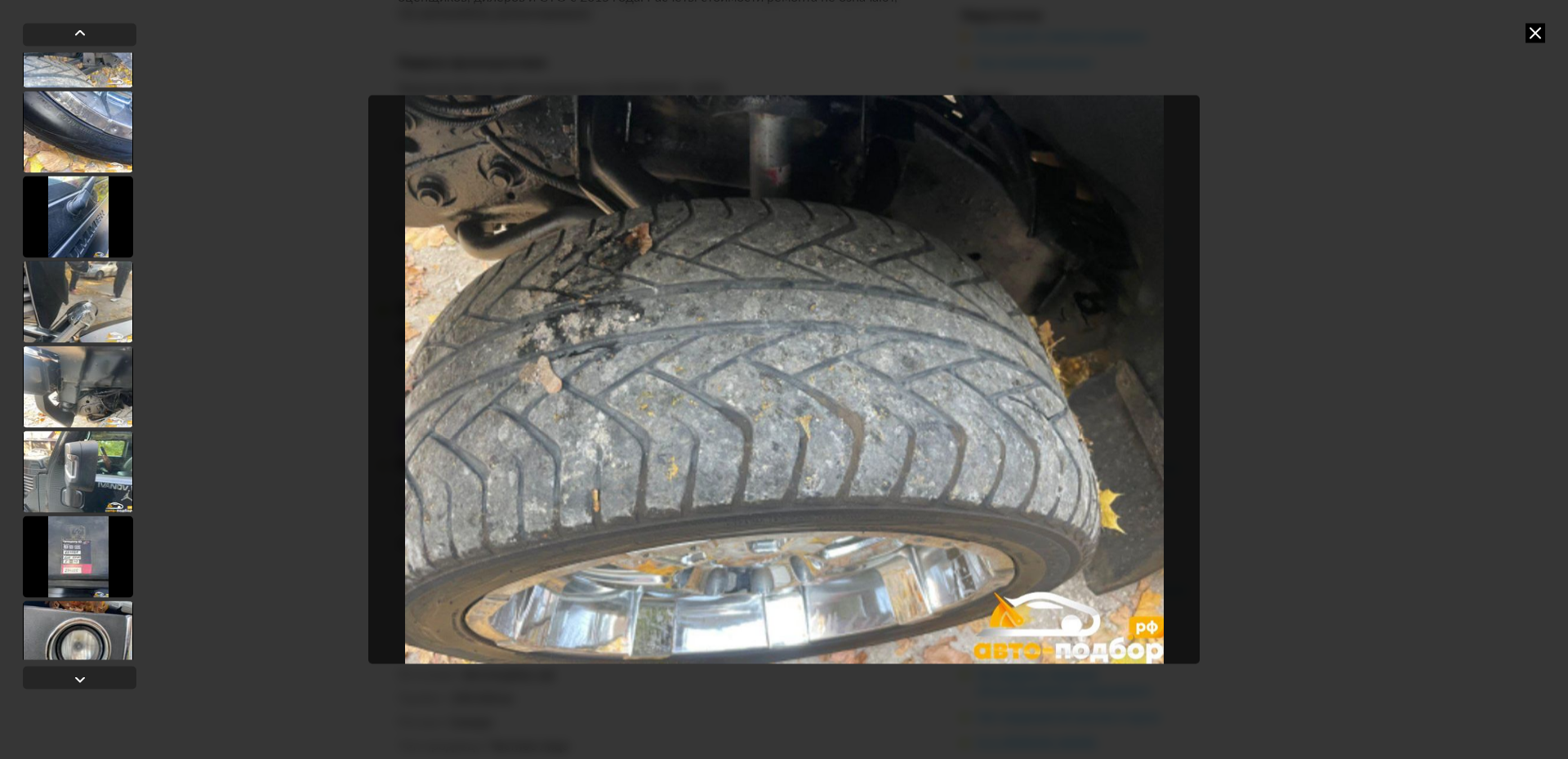
click at [92, 103] on div at bounding box center [78, 131] width 110 height 82
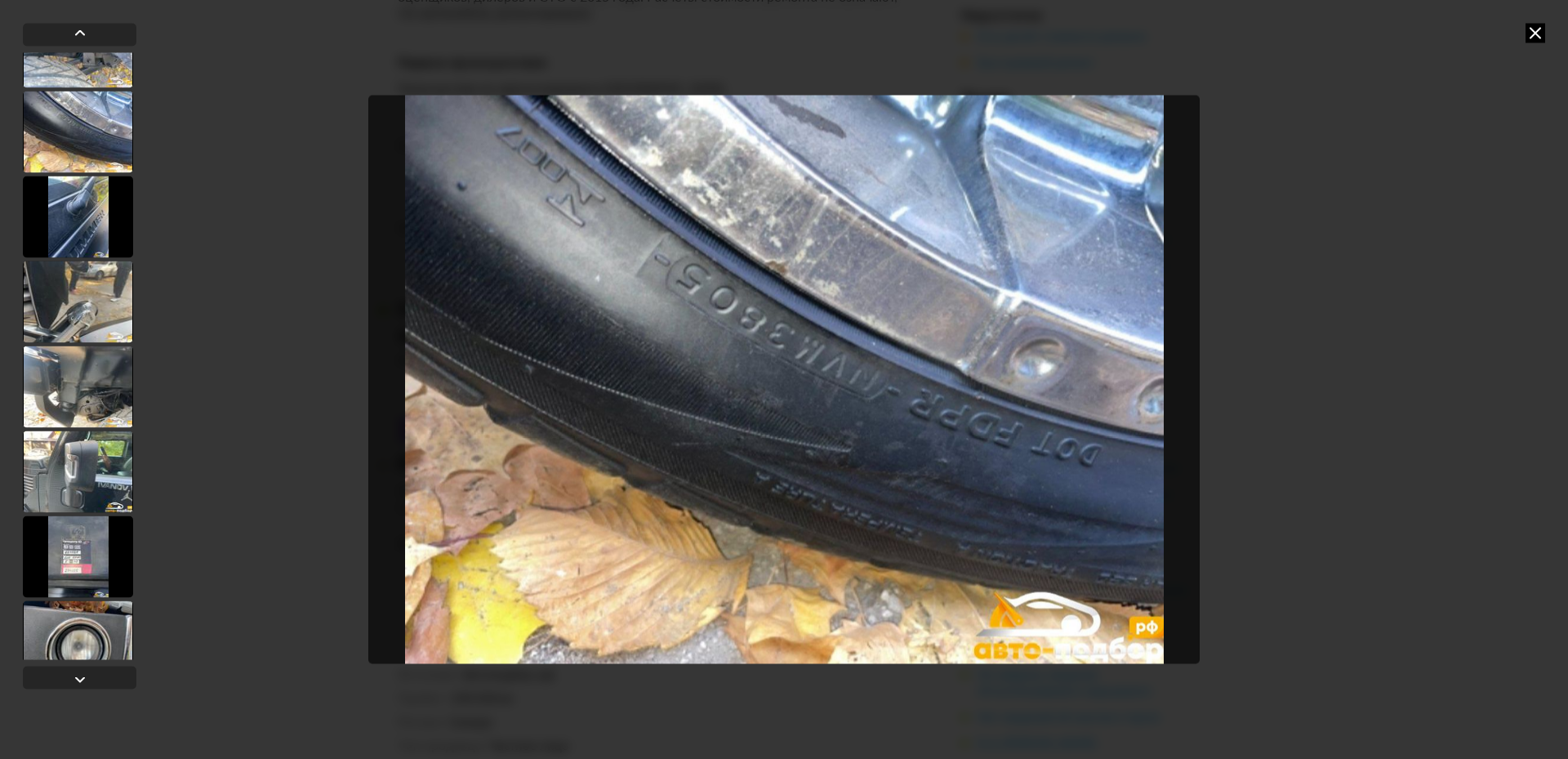
scroll to position [9899, 0]
click at [87, 561] on div at bounding box center [78, 558] width 110 height 82
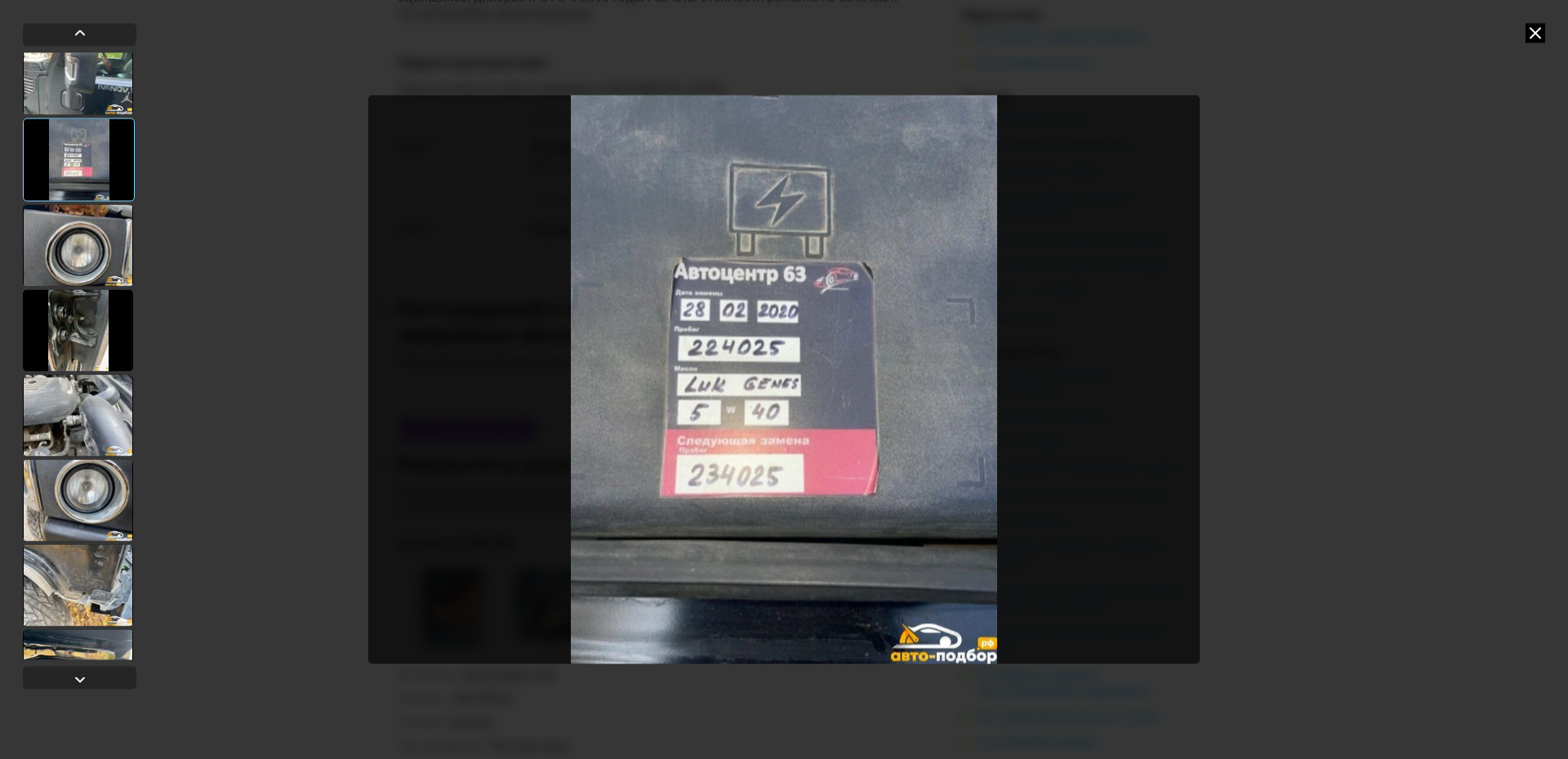
scroll to position [10307, 0]
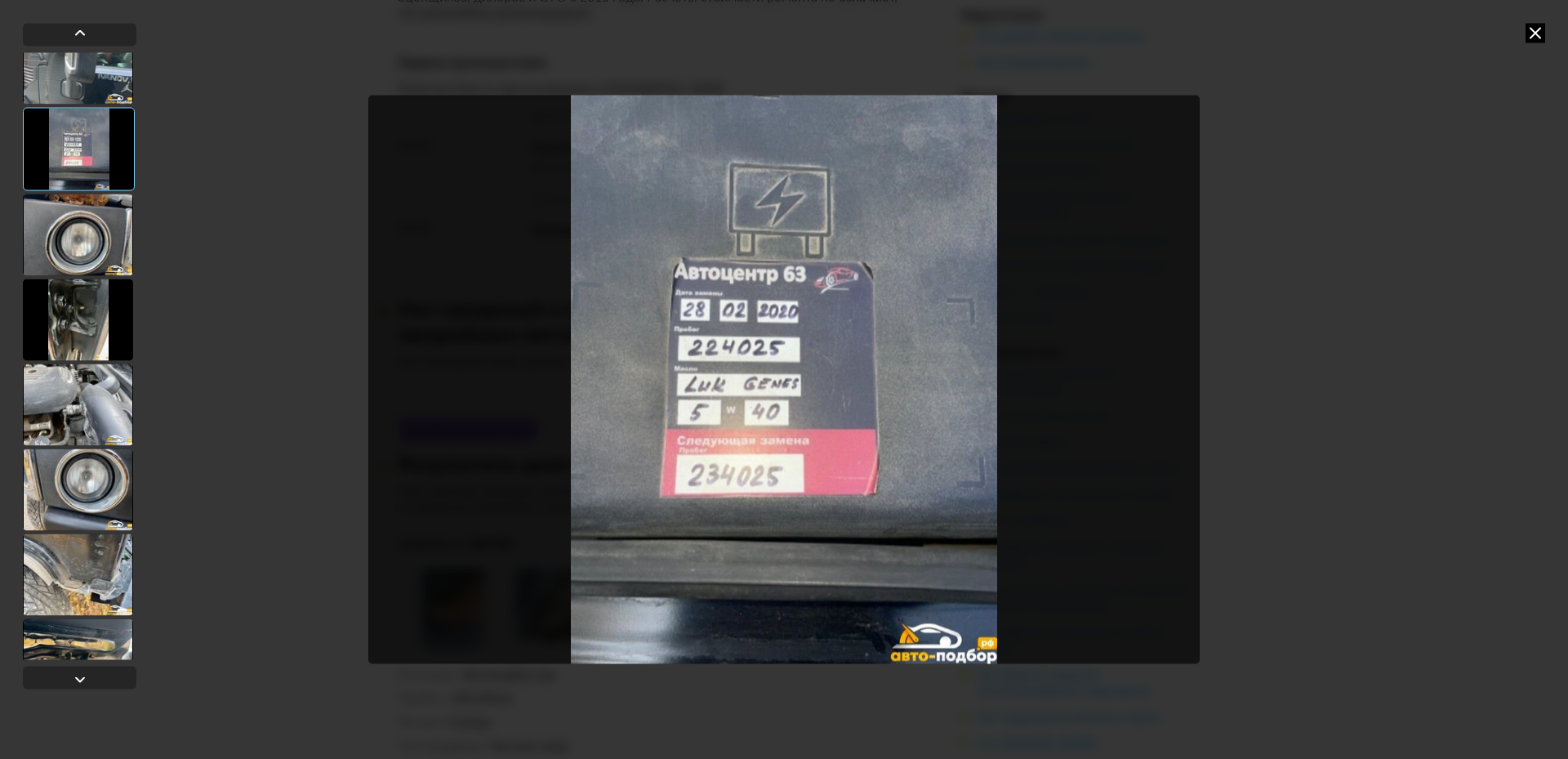
click at [66, 400] on div at bounding box center [78, 405] width 110 height 82
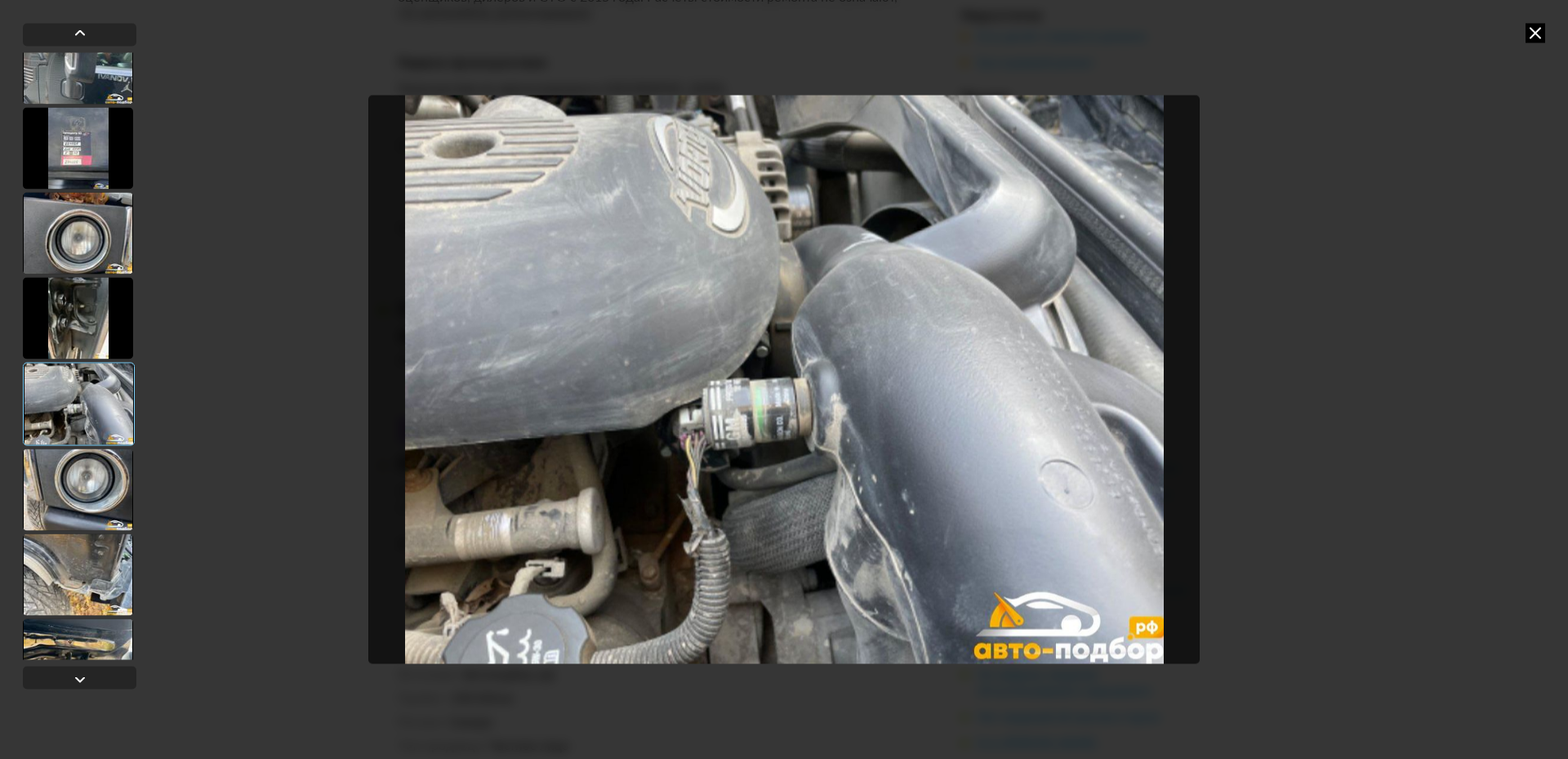
click at [101, 573] on div at bounding box center [78, 574] width 110 height 82
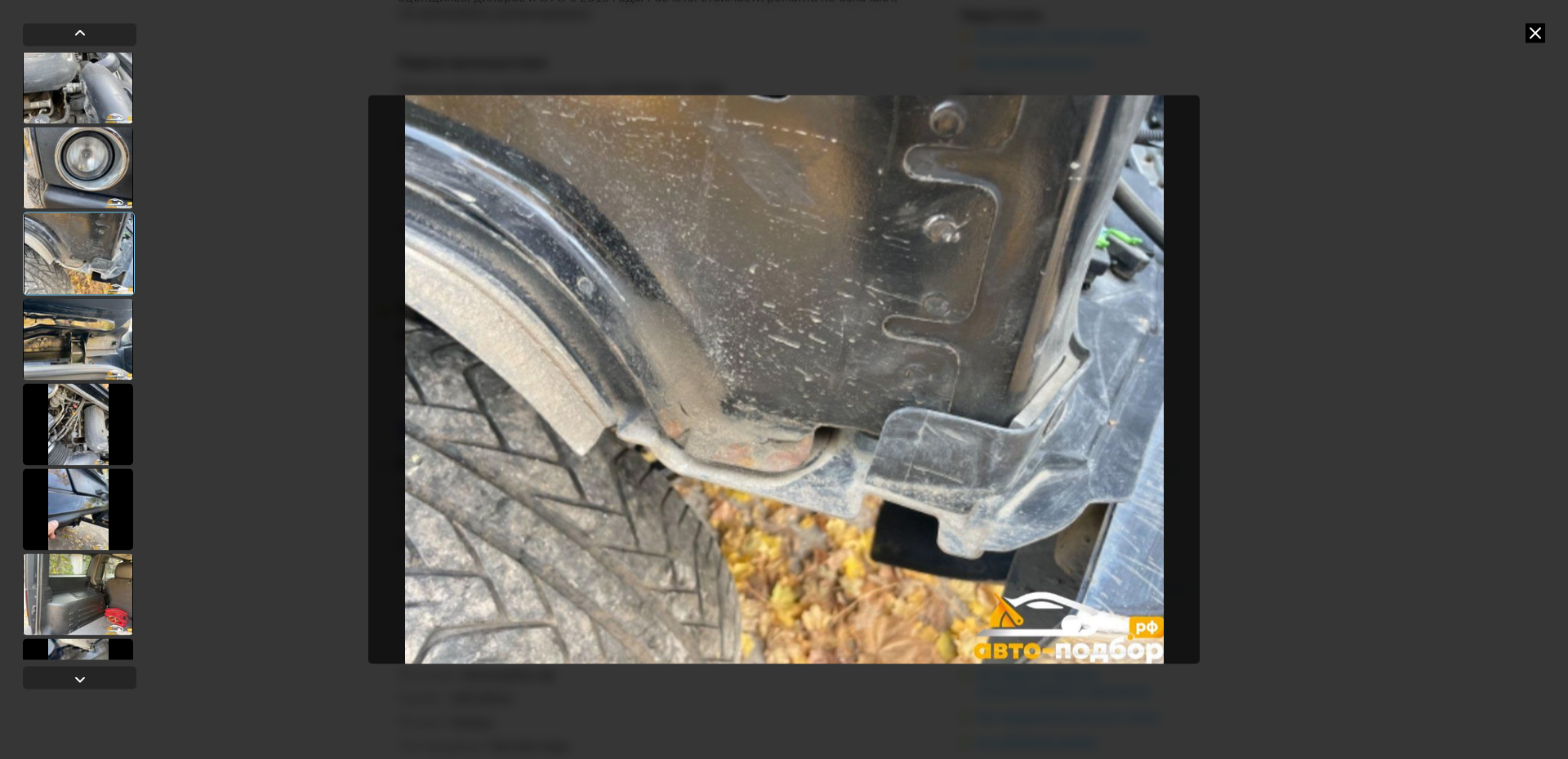
scroll to position [10635, 0]
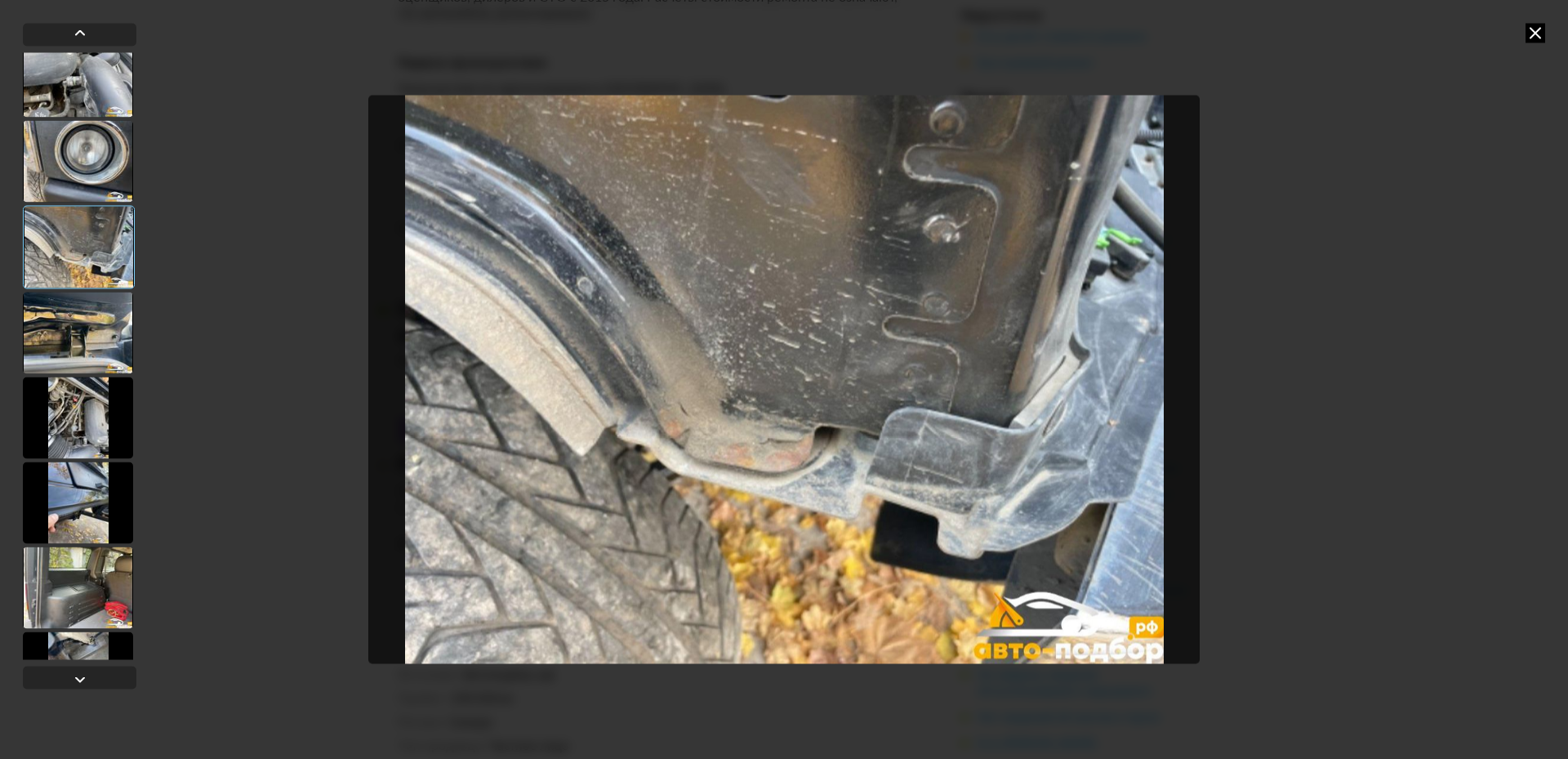
click at [84, 593] on div at bounding box center [78, 587] width 110 height 82
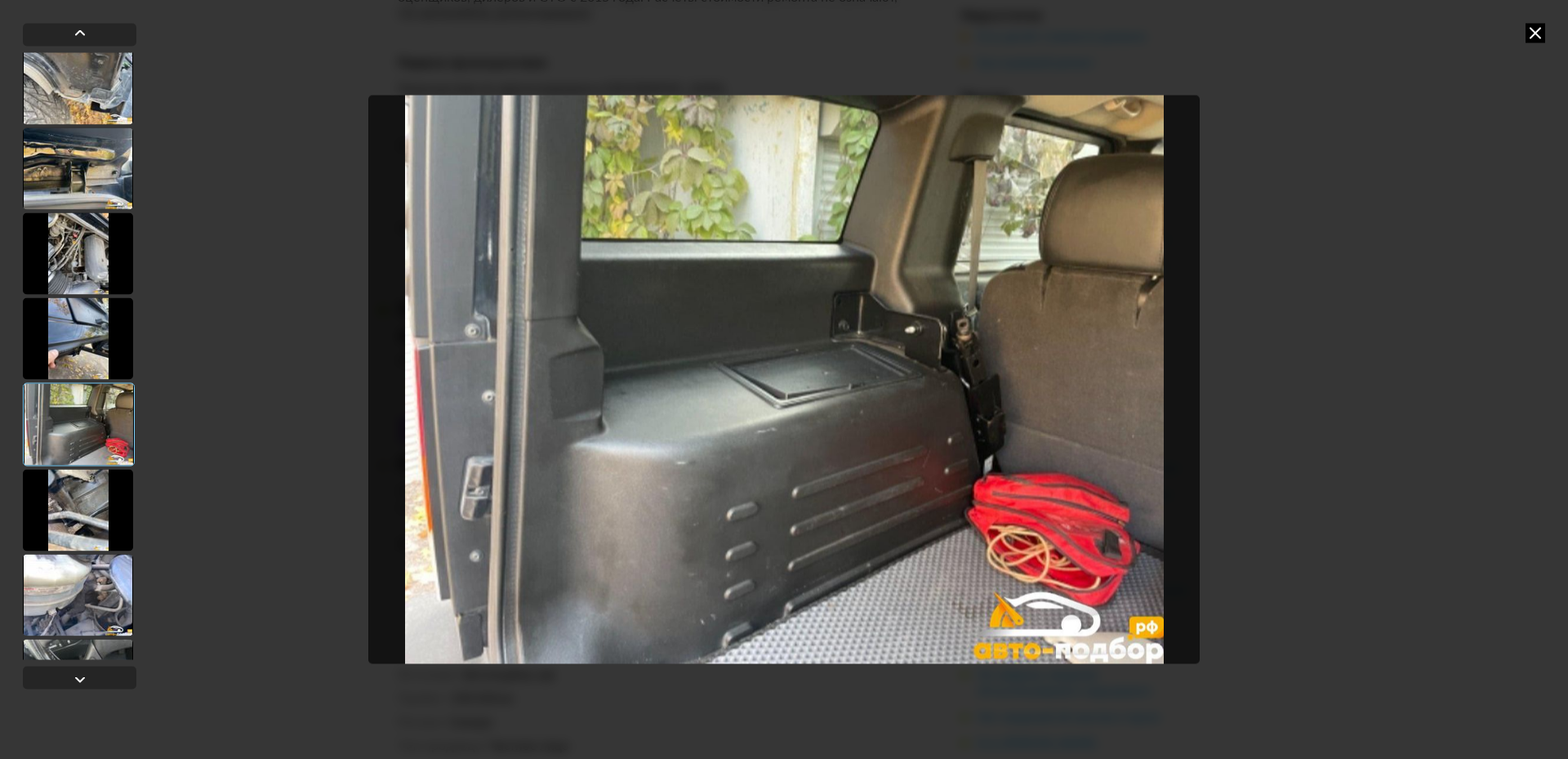
scroll to position [10798, 0]
click at [78, 519] on div at bounding box center [78, 509] width 110 height 82
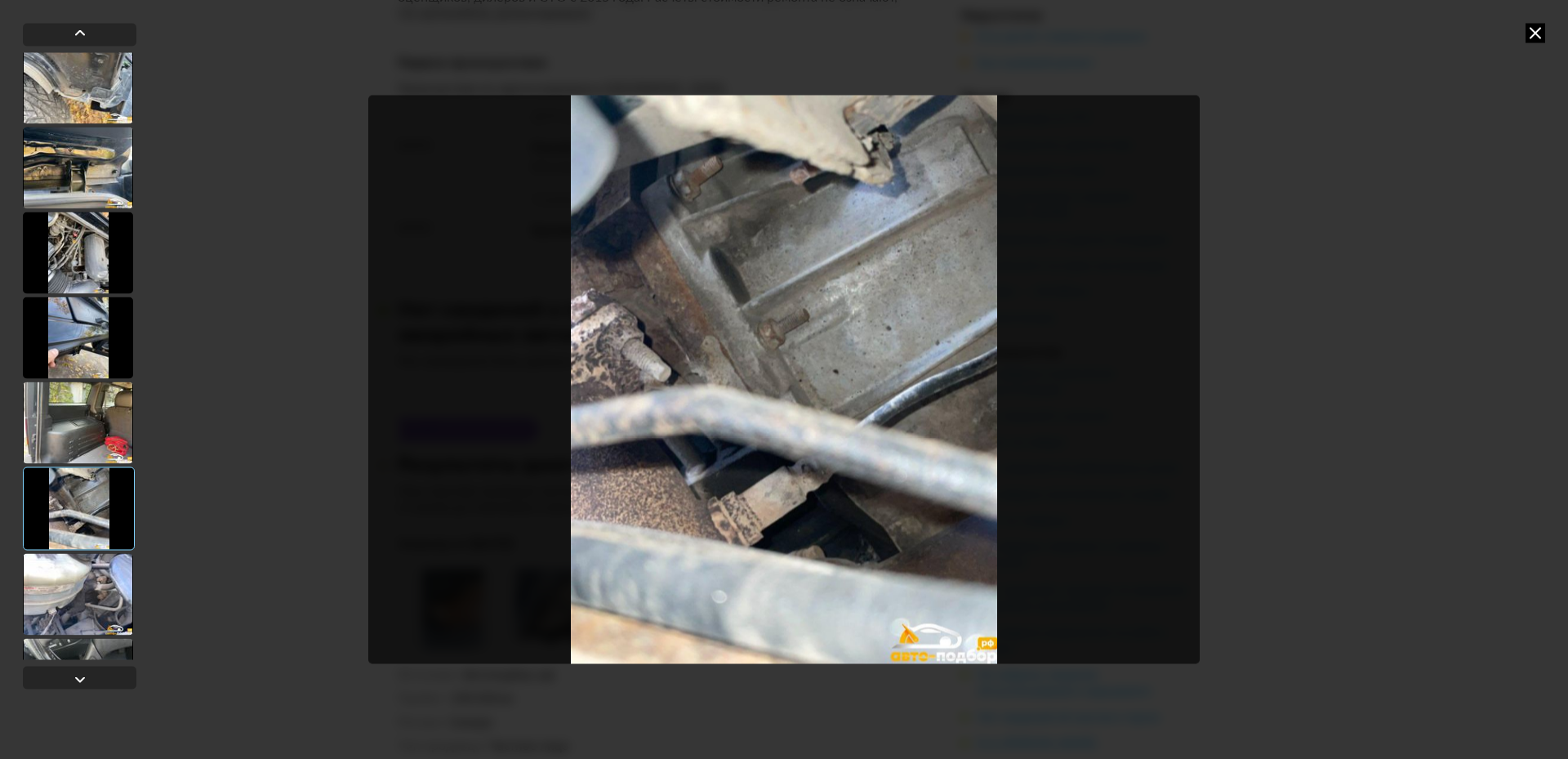
click at [89, 602] on div at bounding box center [78, 594] width 110 height 82
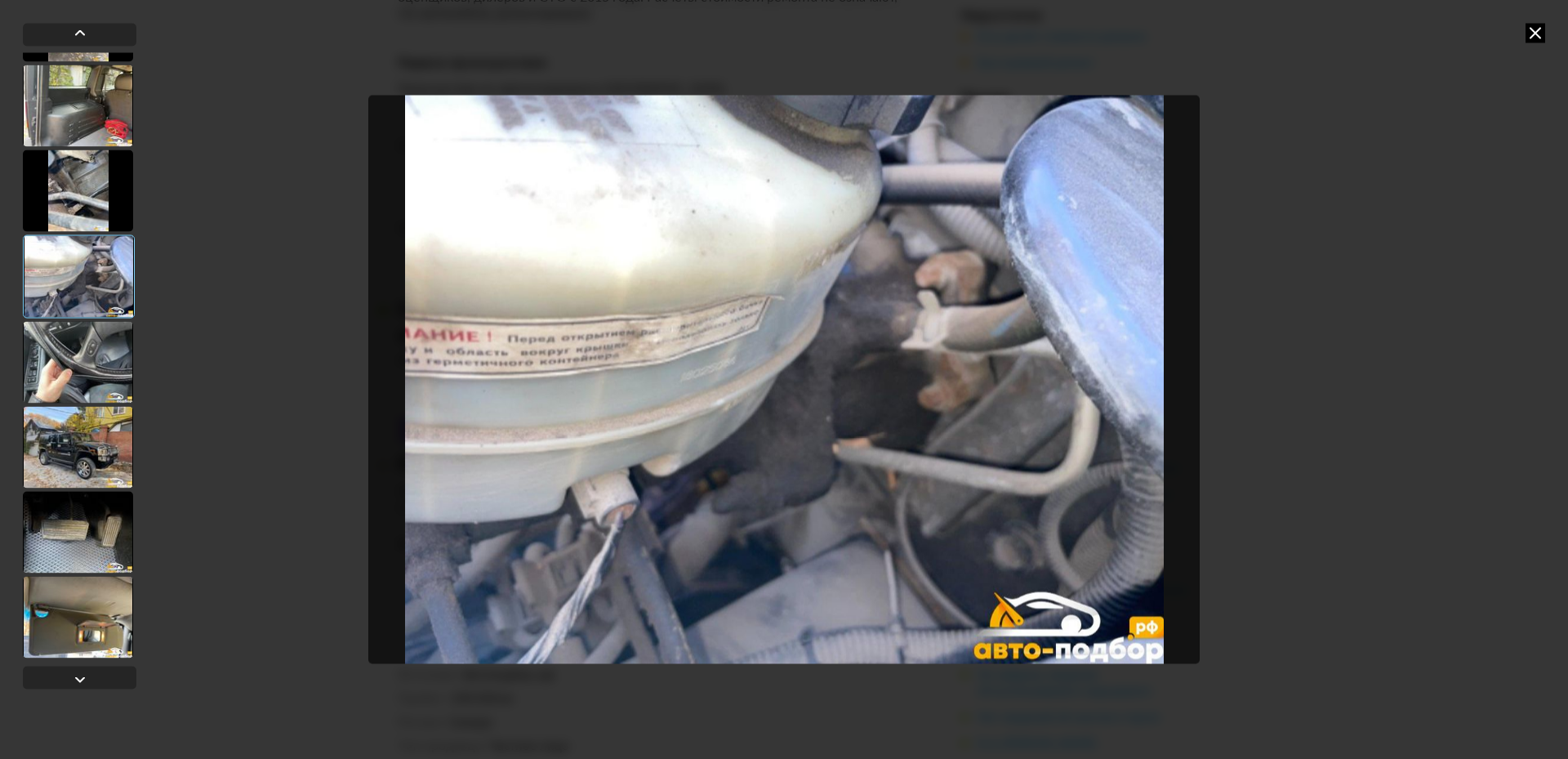
scroll to position [11124, 0]
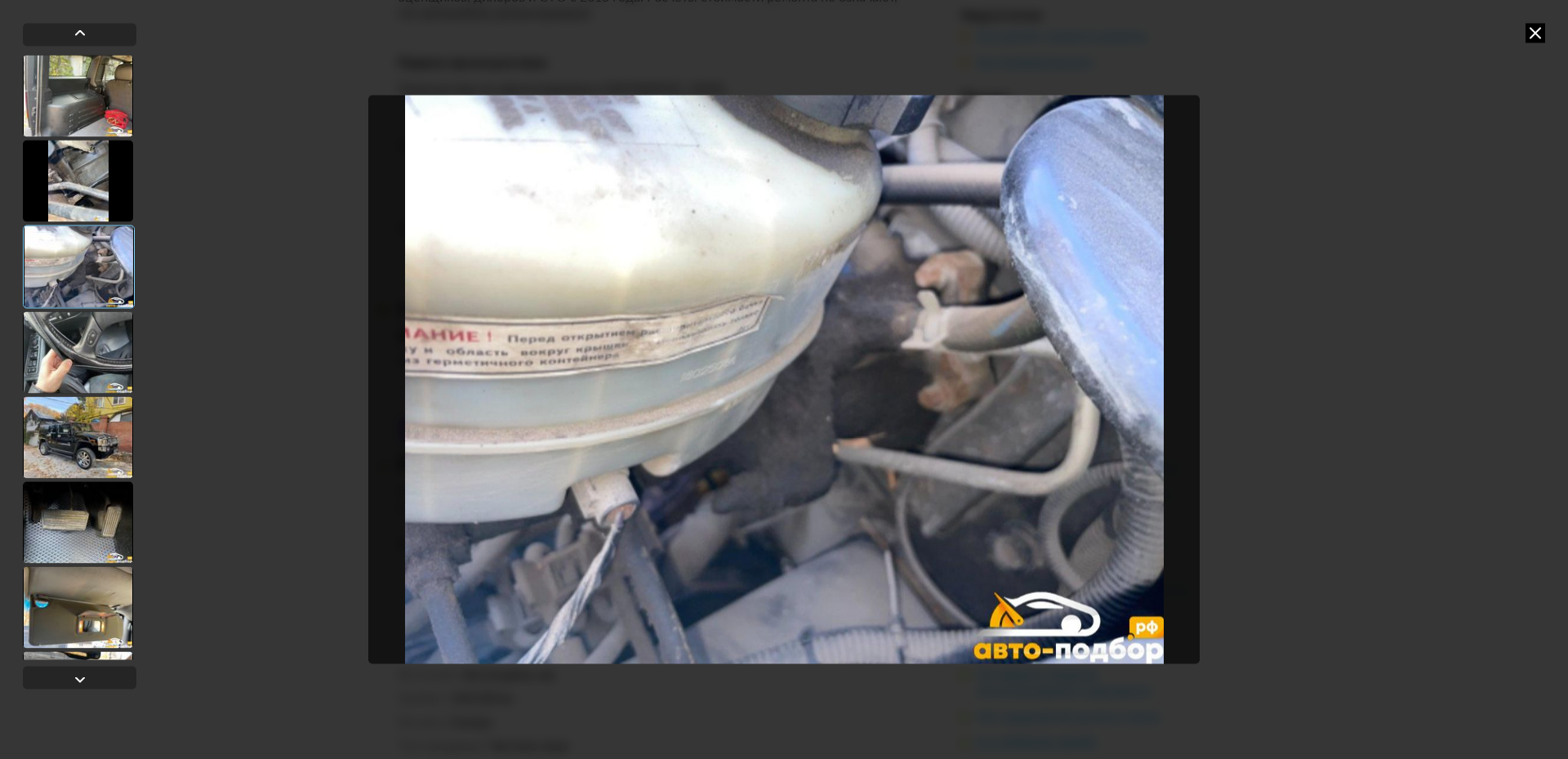
click at [90, 534] on div at bounding box center [78, 522] width 110 height 82
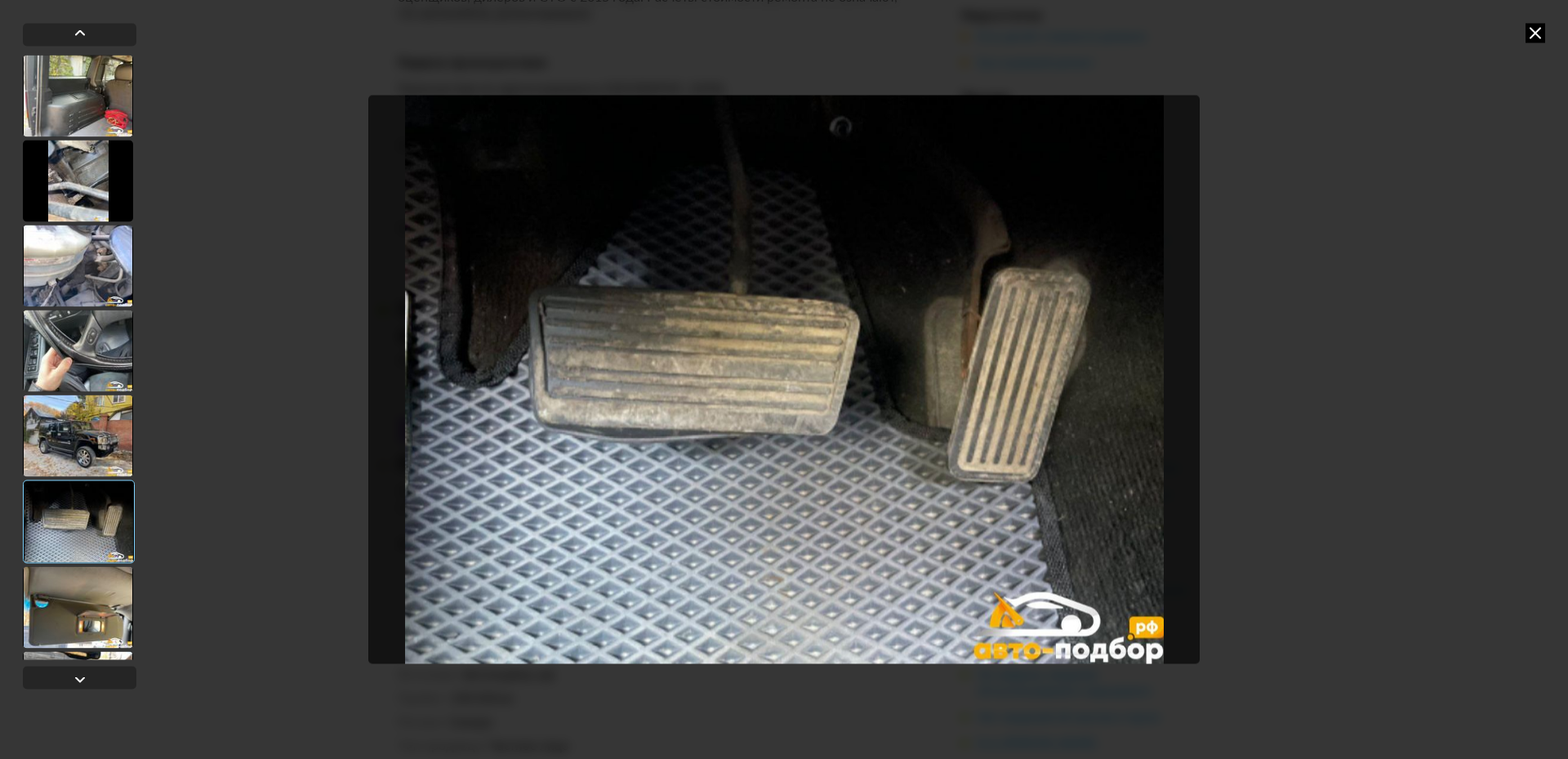
click at [91, 599] on div at bounding box center [78, 607] width 110 height 82
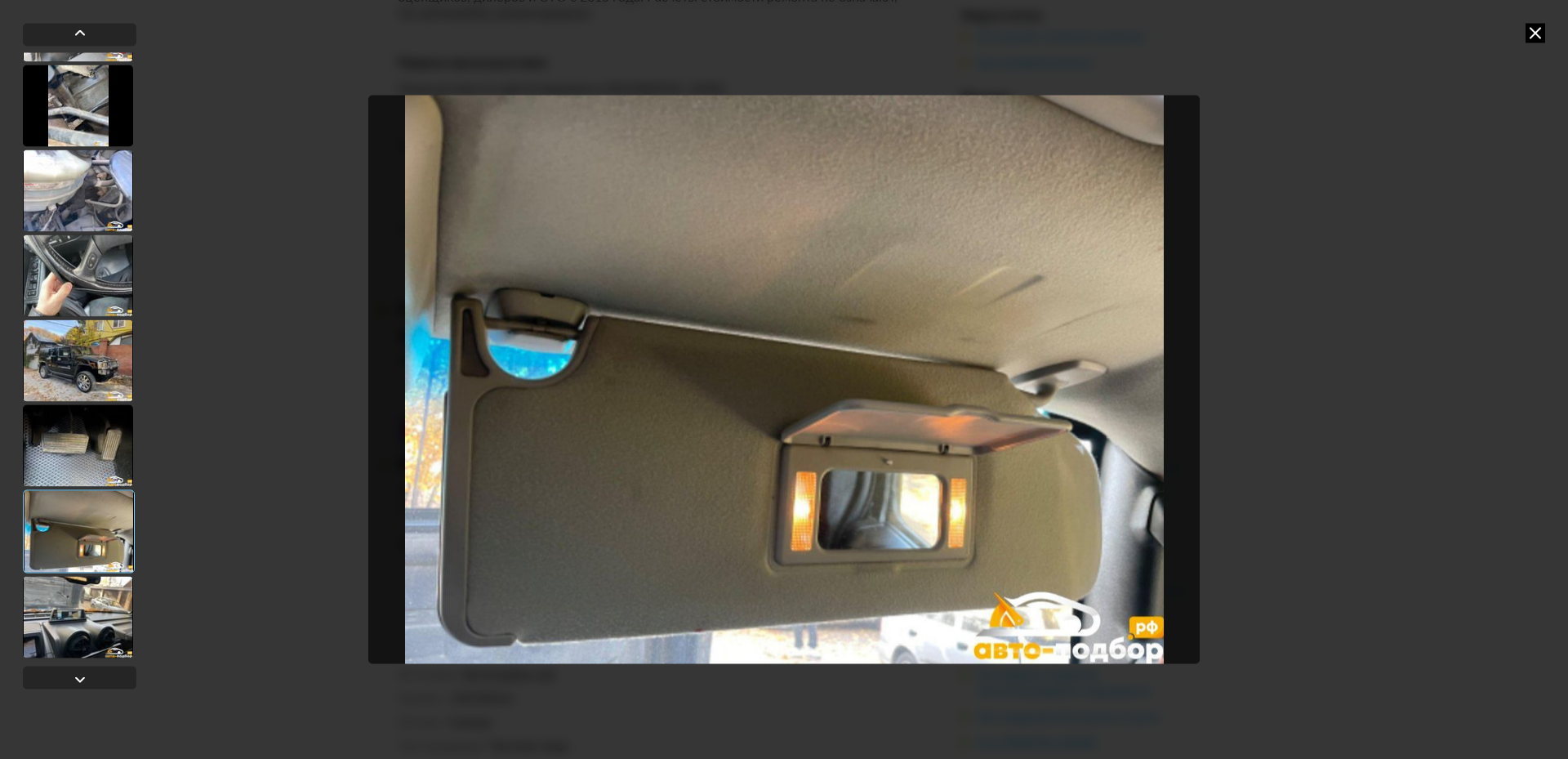
scroll to position [11206, 0]
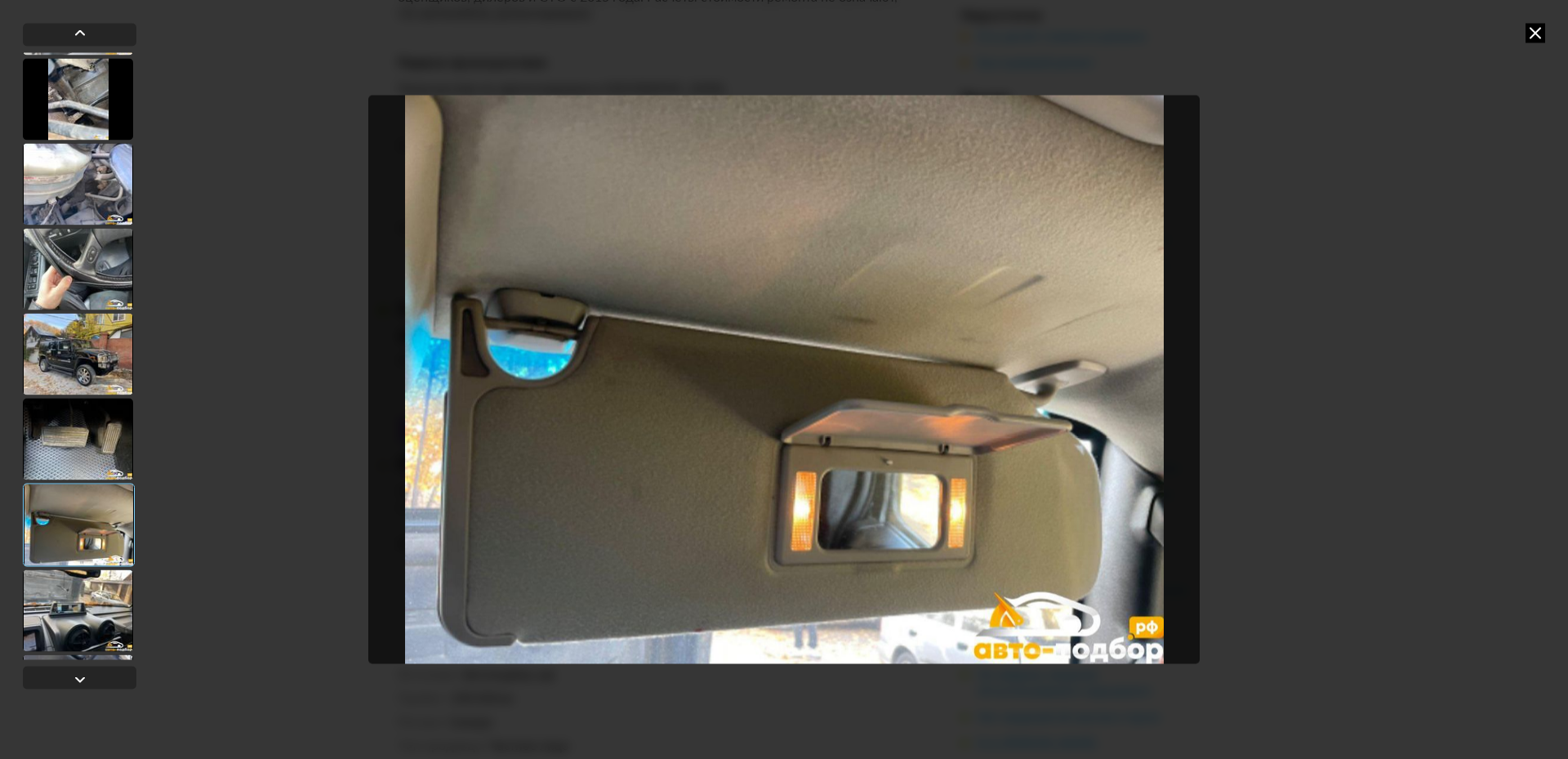
click at [91, 599] on div at bounding box center [78, 610] width 110 height 82
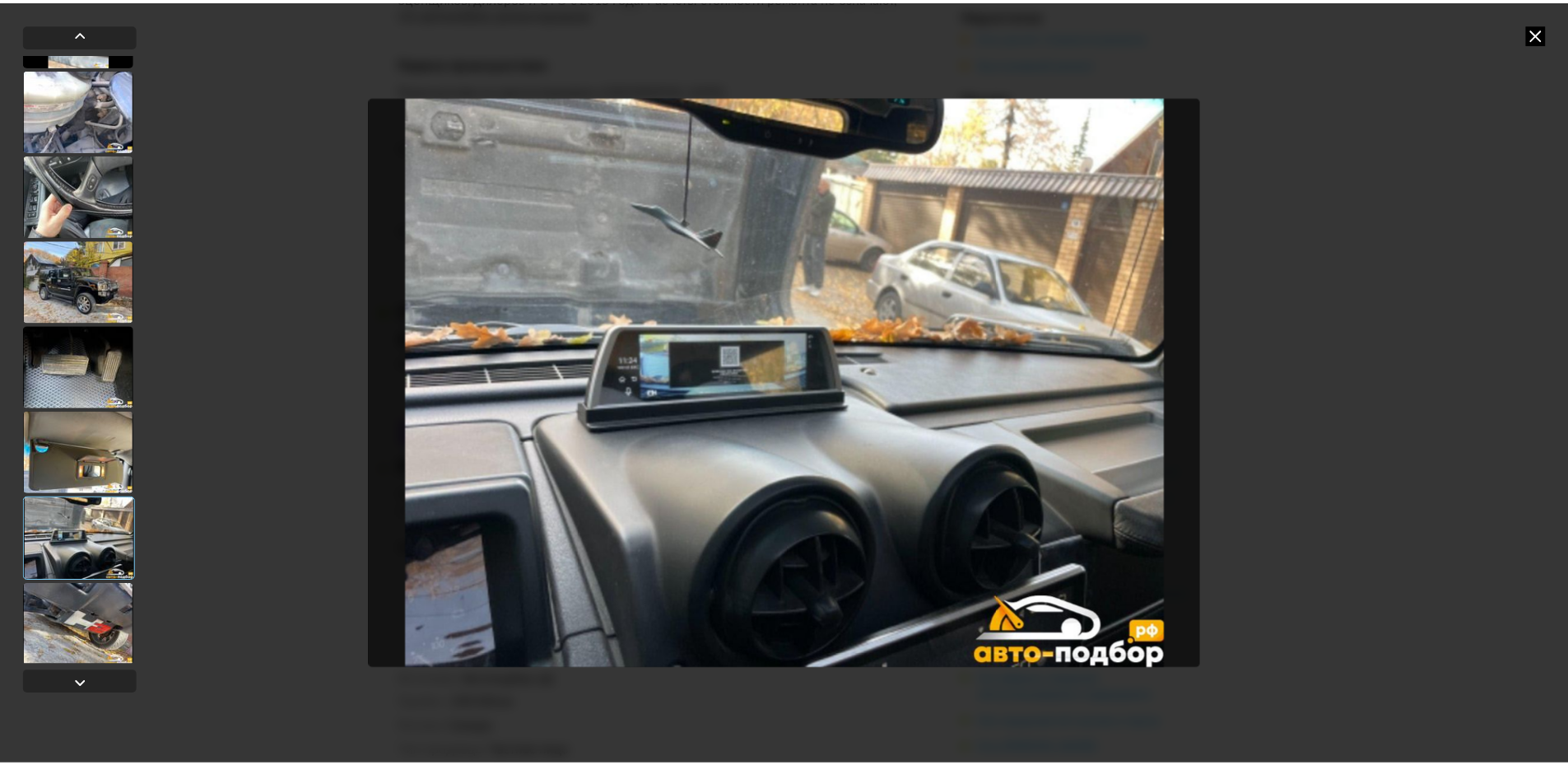
scroll to position [11375, 0]
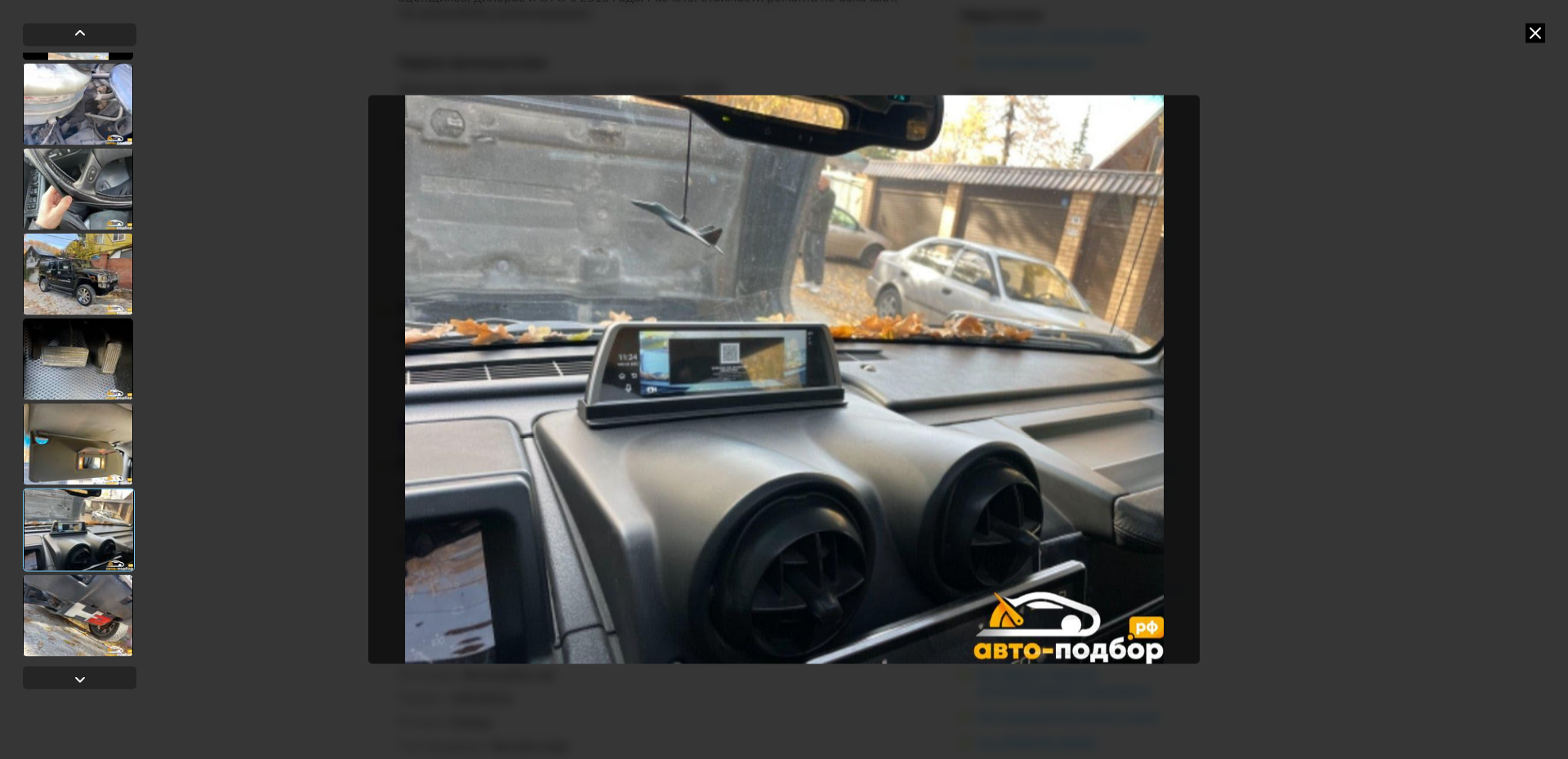
click at [75, 619] on div at bounding box center [78, 615] width 110 height 82
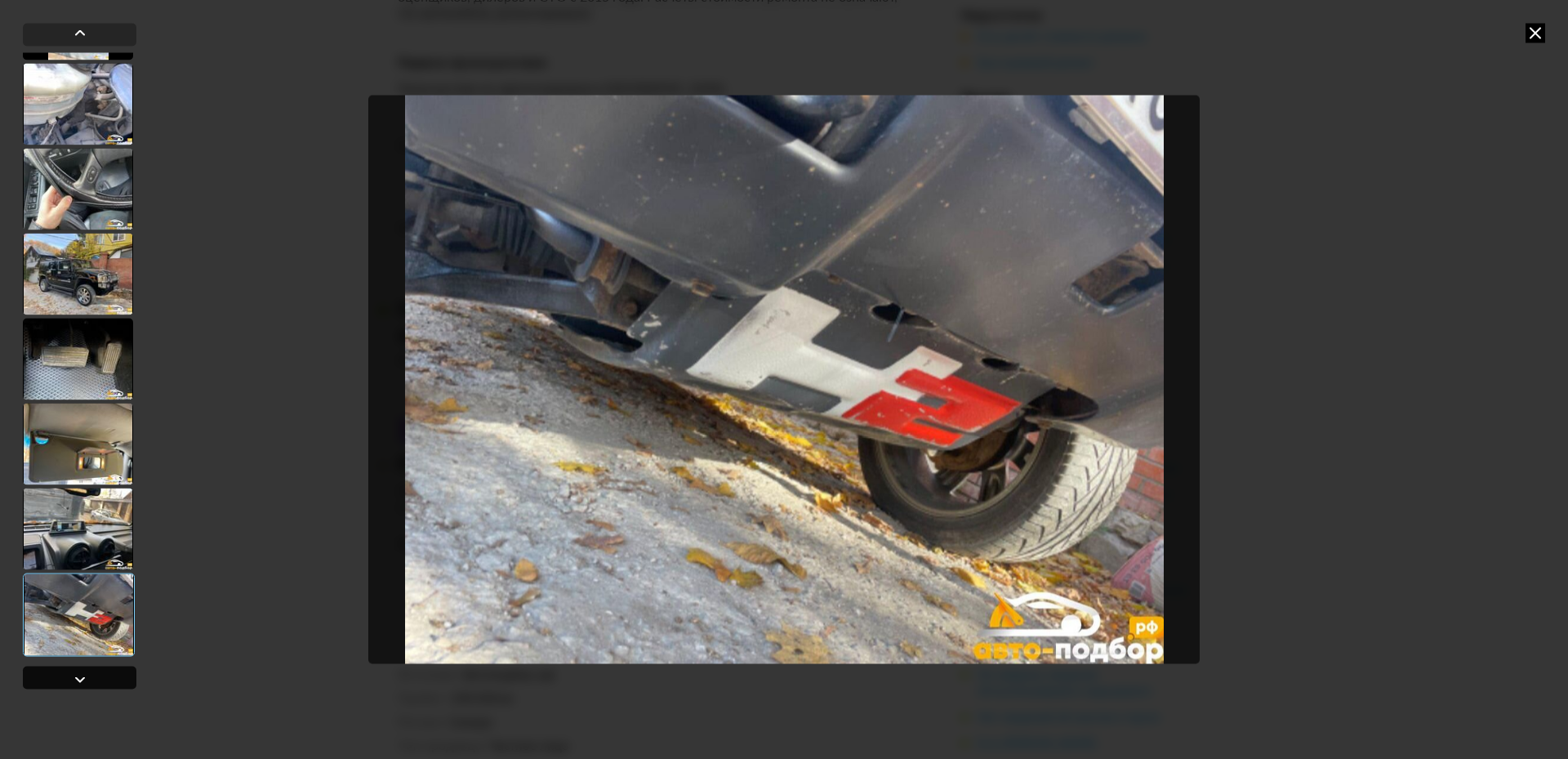
click at [99, 676] on div at bounding box center [79, 676] width 113 height 23
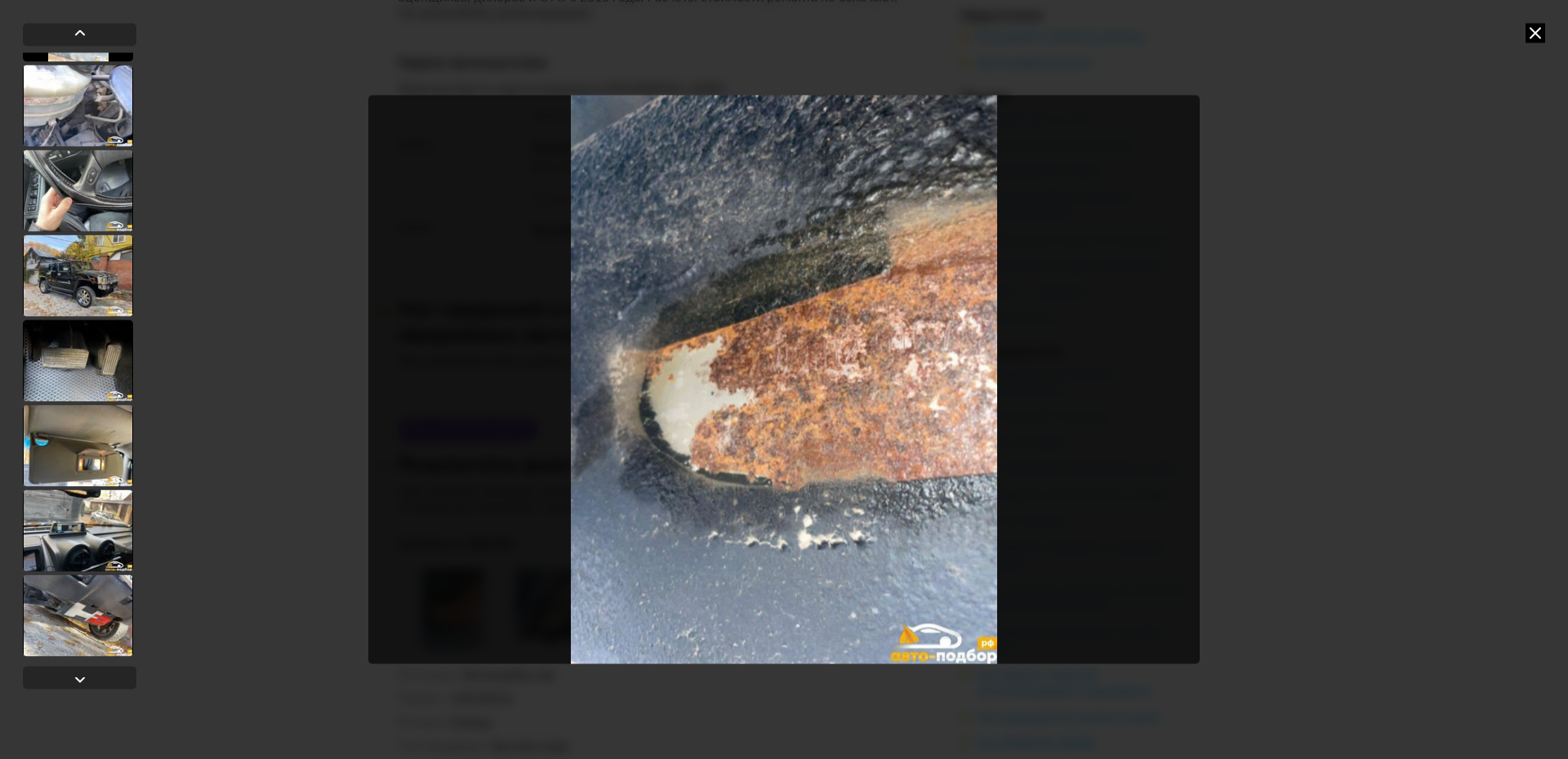
click at [1534, 34] on icon at bounding box center [1535, 32] width 20 height 20
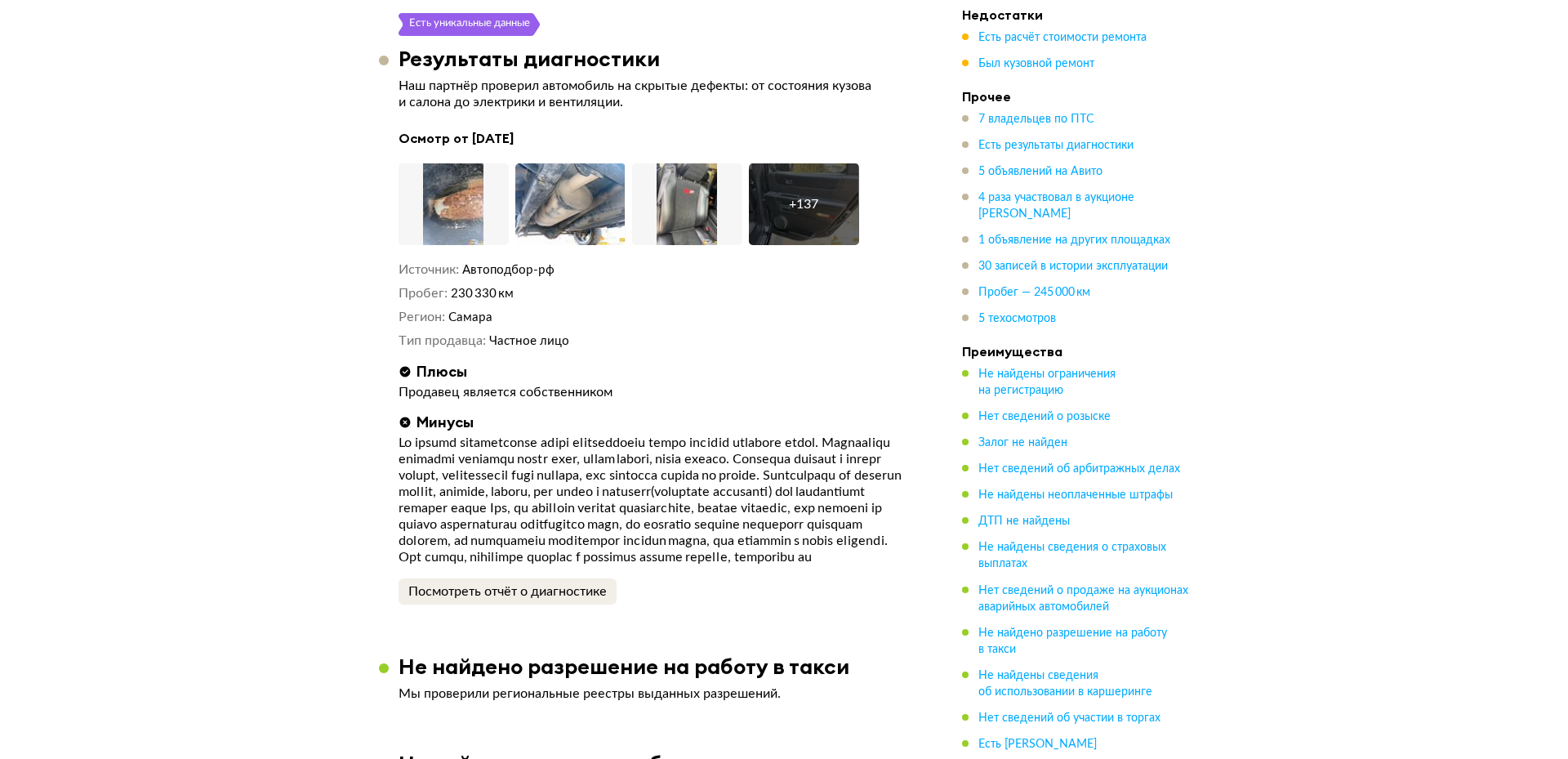
scroll to position [3594, 0]
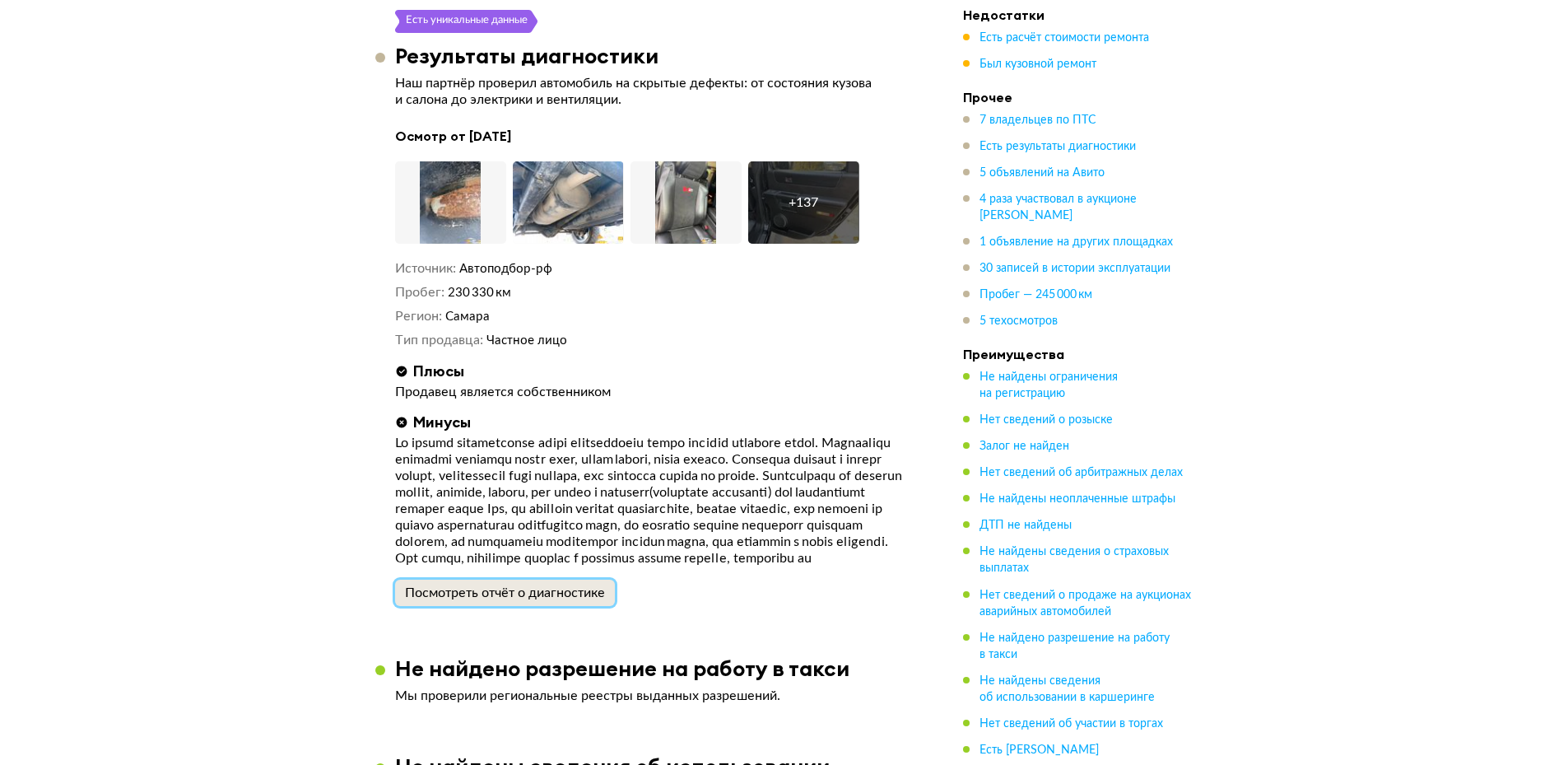
click at [499, 585] on div "Посмотреть отчёт о диагностике" at bounding box center [505, 592] width 200 height 16
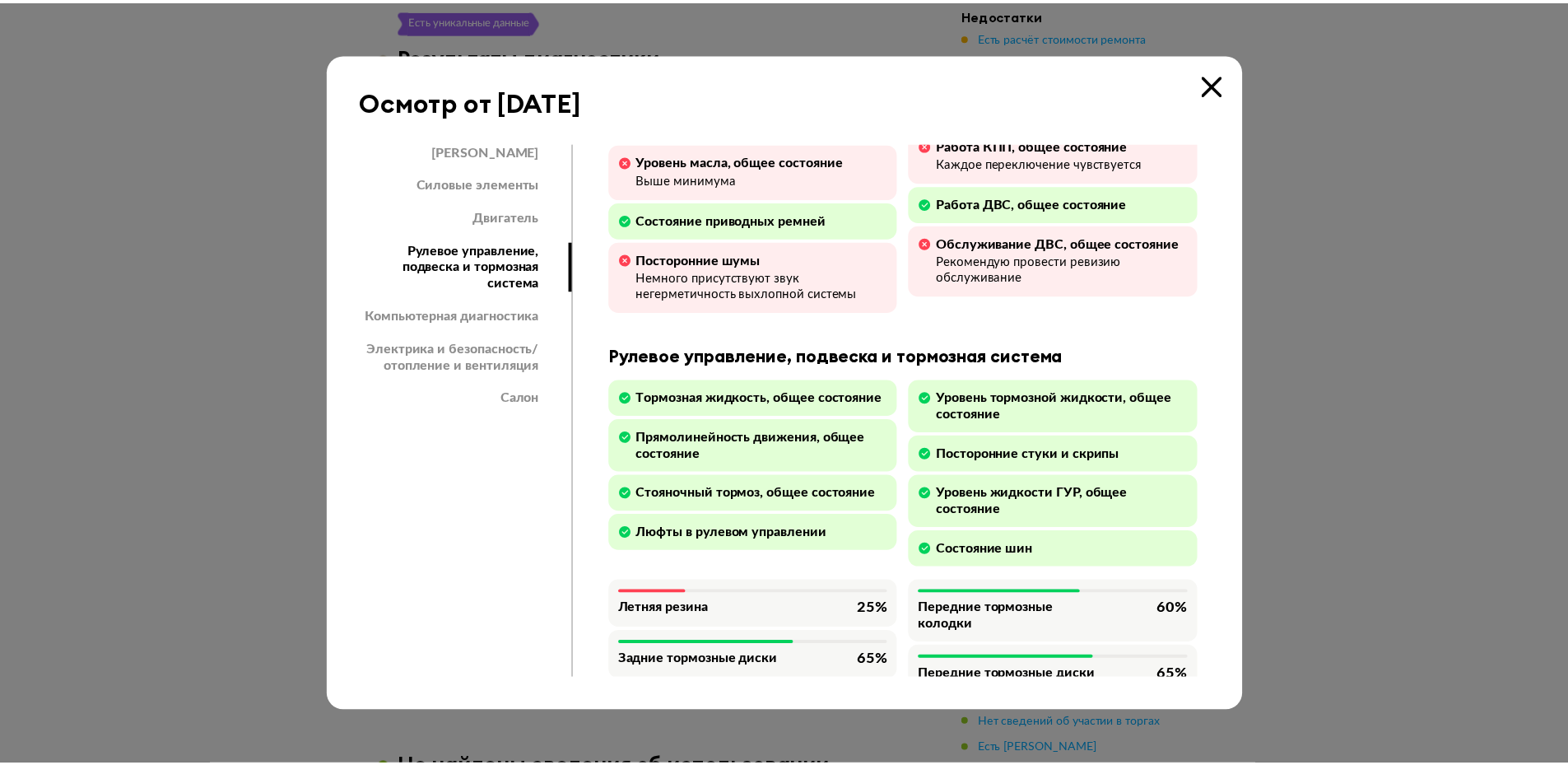
scroll to position [1728, 0]
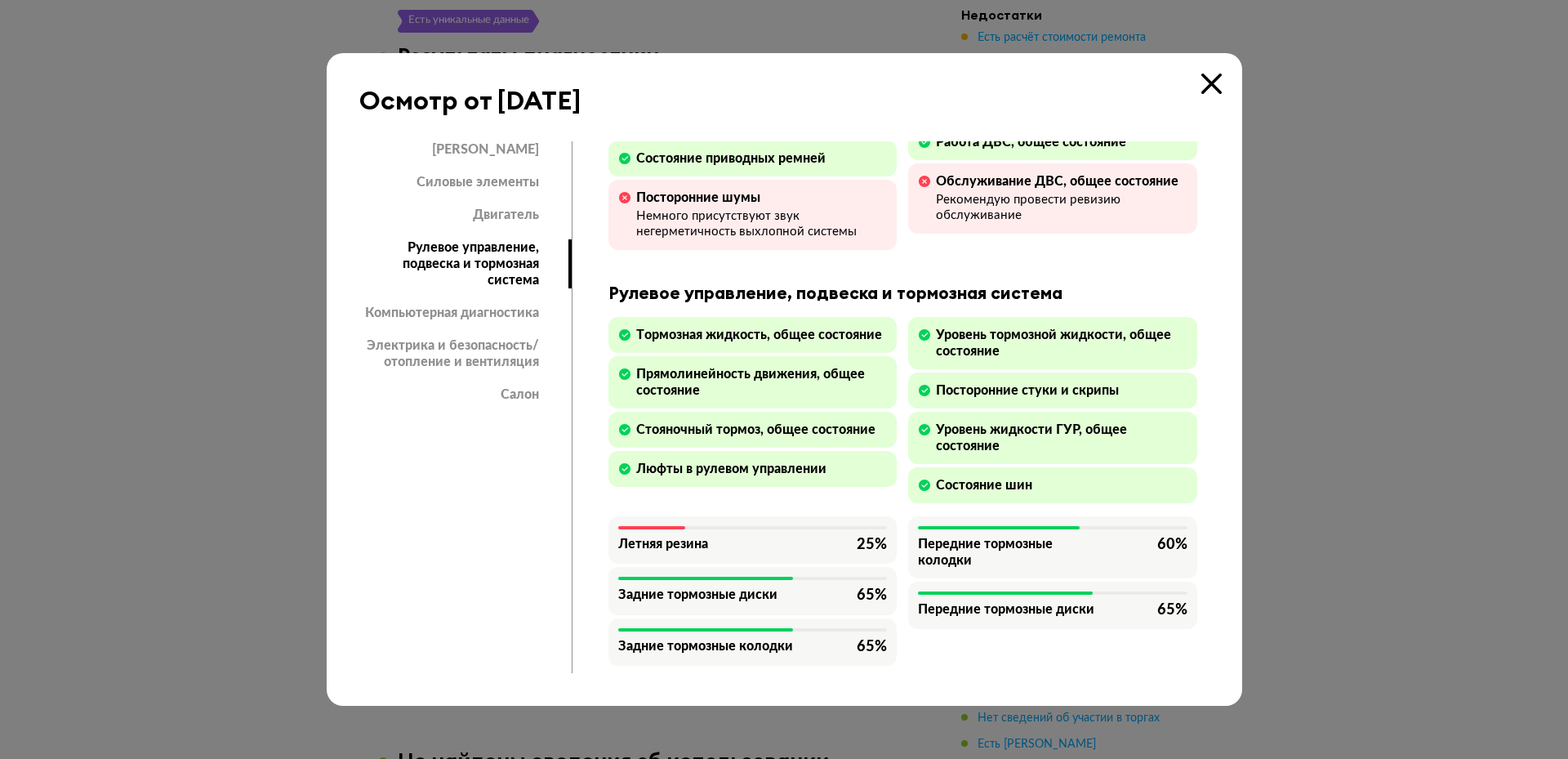
click at [1208, 81] on icon at bounding box center [1211, 83] width 20 height 20
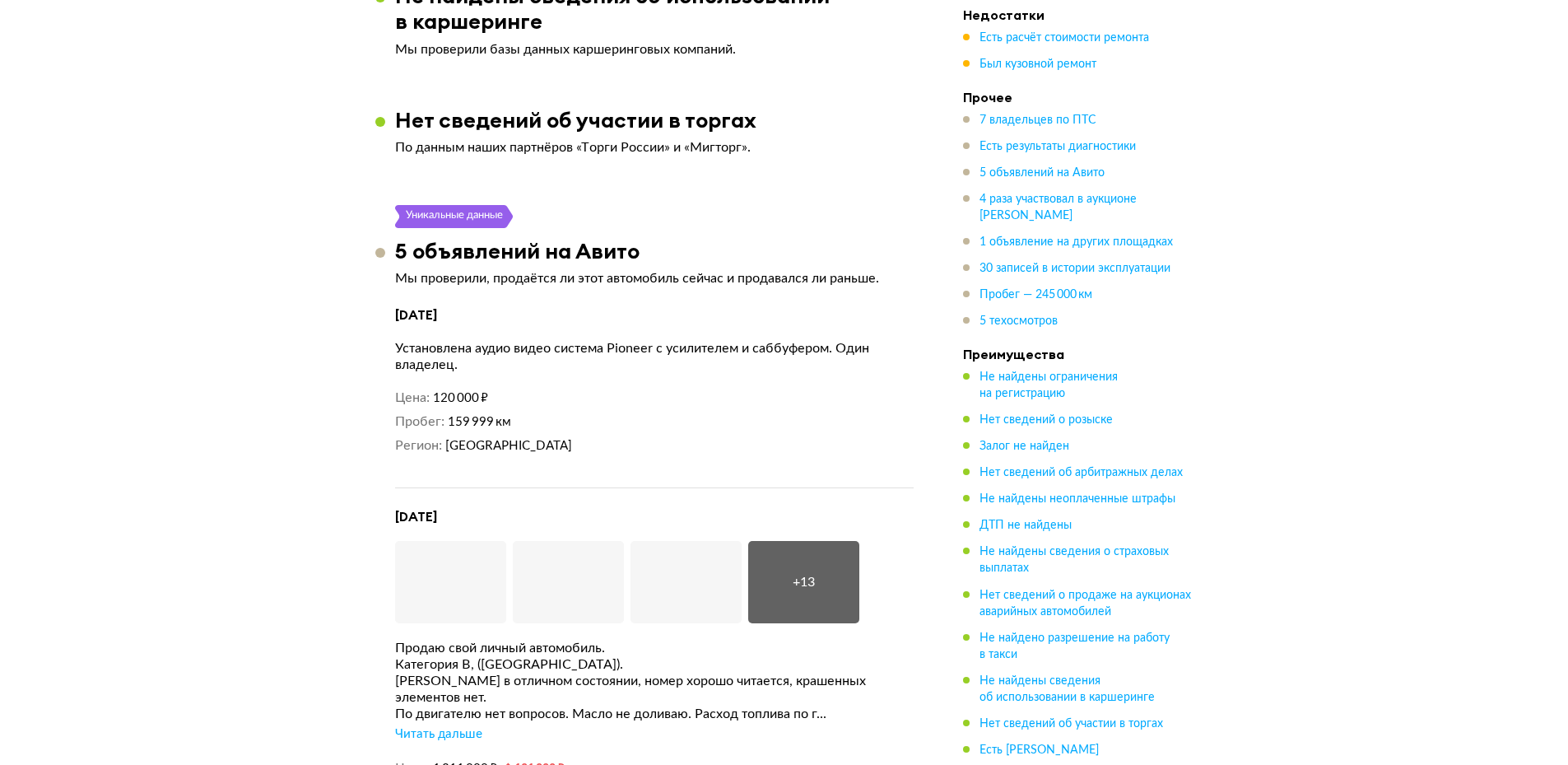
scroll to position [4445, 0]
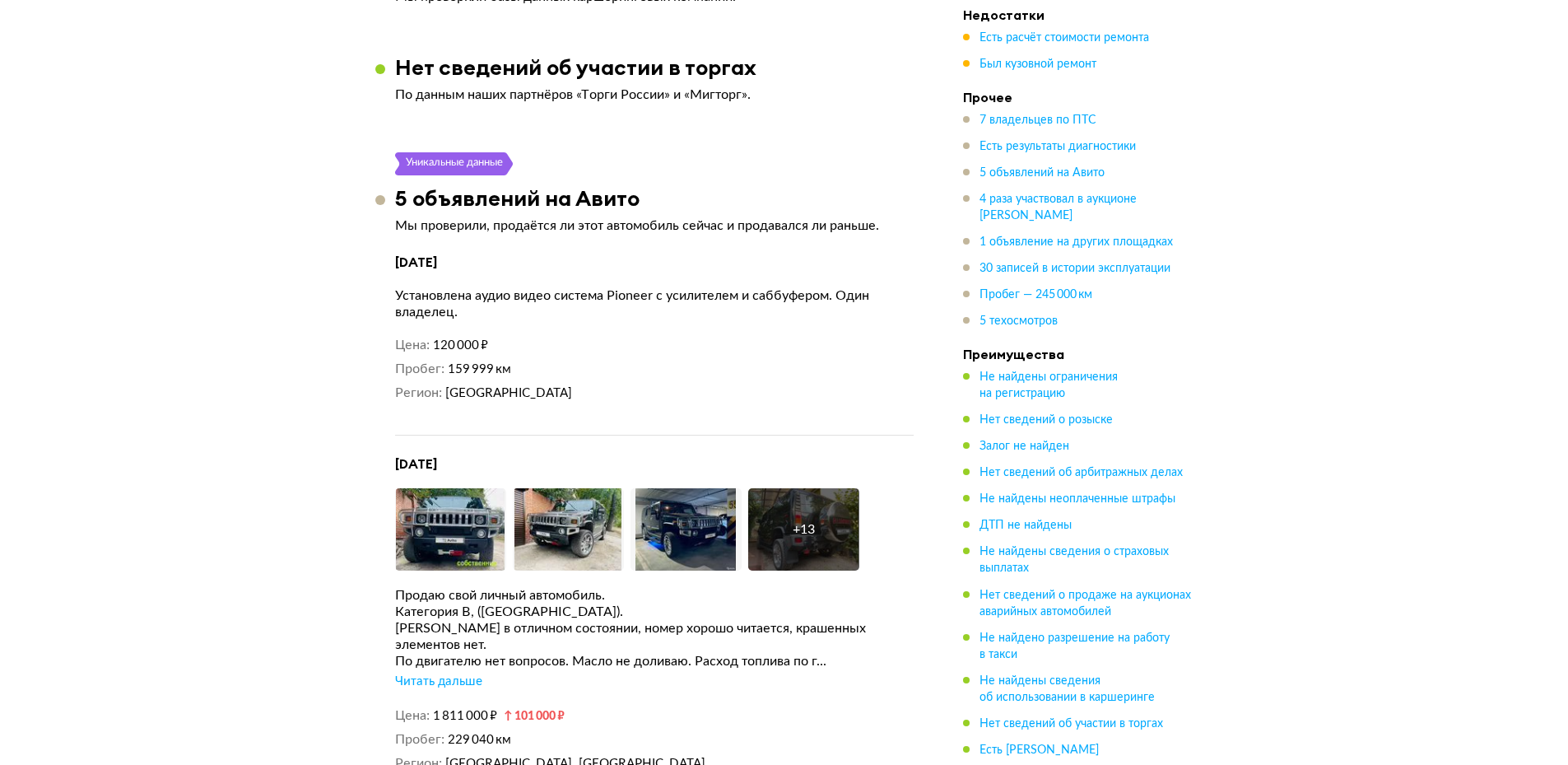
click at [462, 673] on div "Читать дальше" at bounding box center [439, 681] width 88 height 16
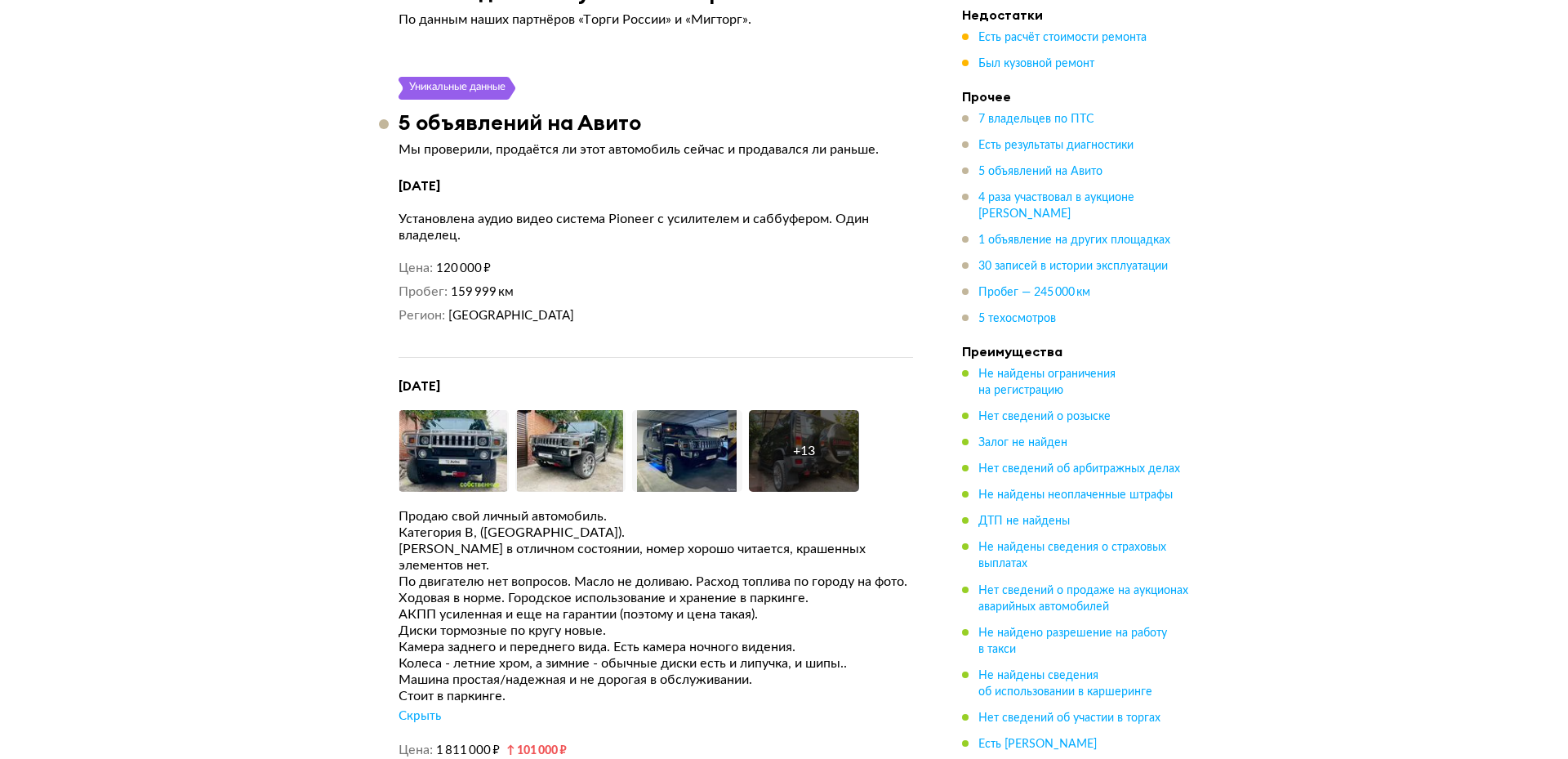
scroll to position [4492, 0]
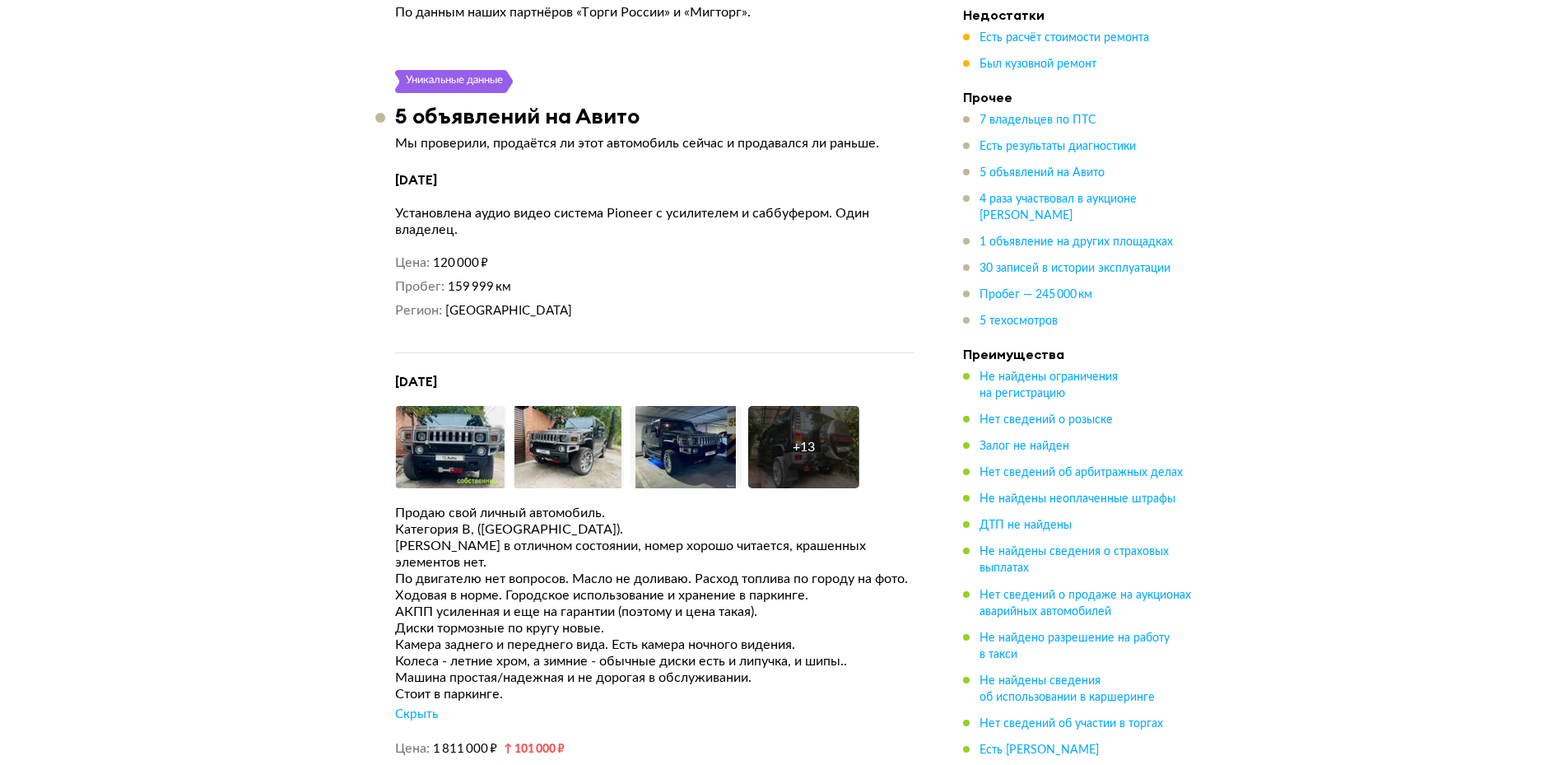
click at [817, 430] on div "+ 13" at bounding box center [804, 447] width 111 height 82
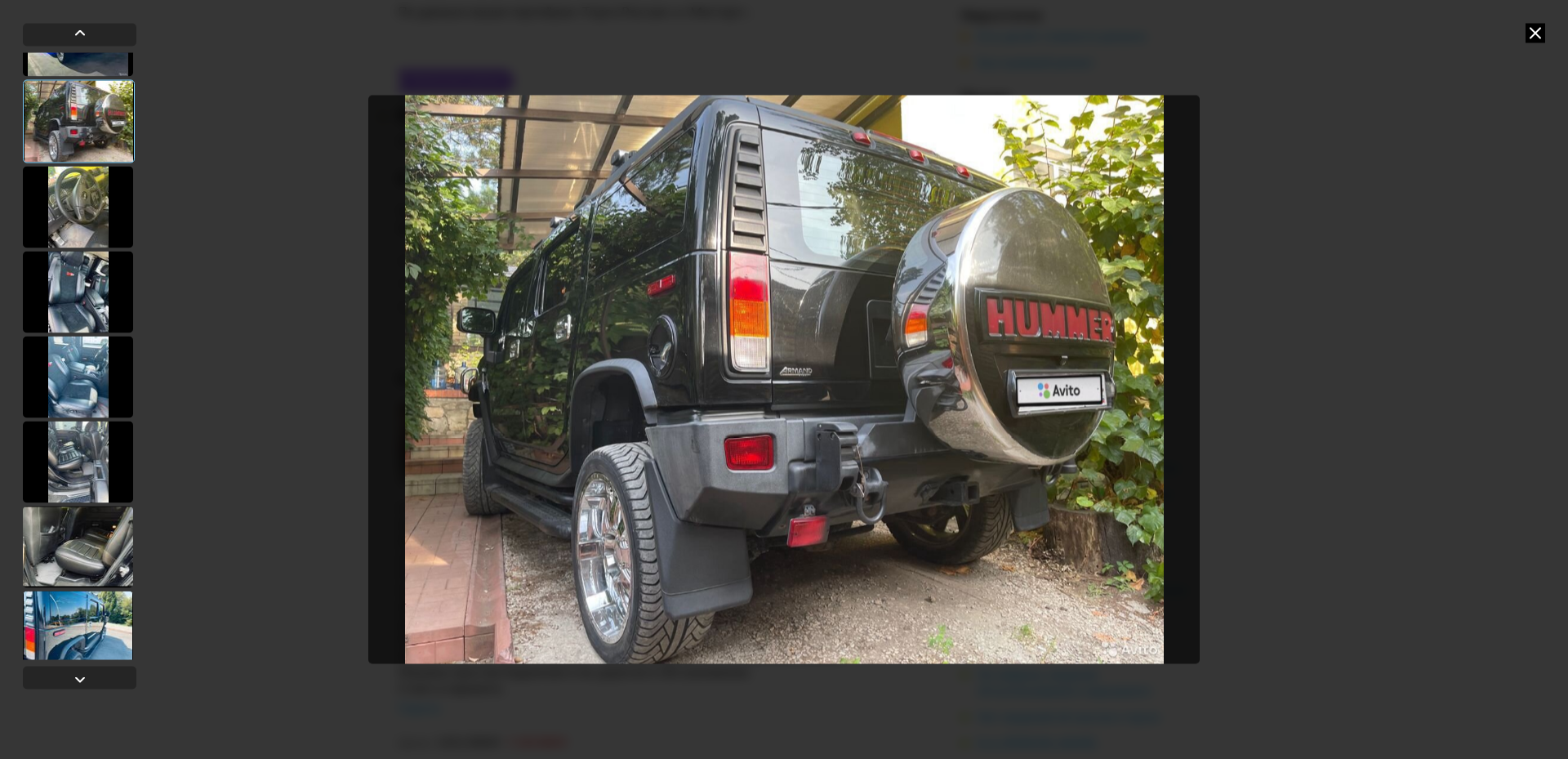
scroll to position [245, 0]
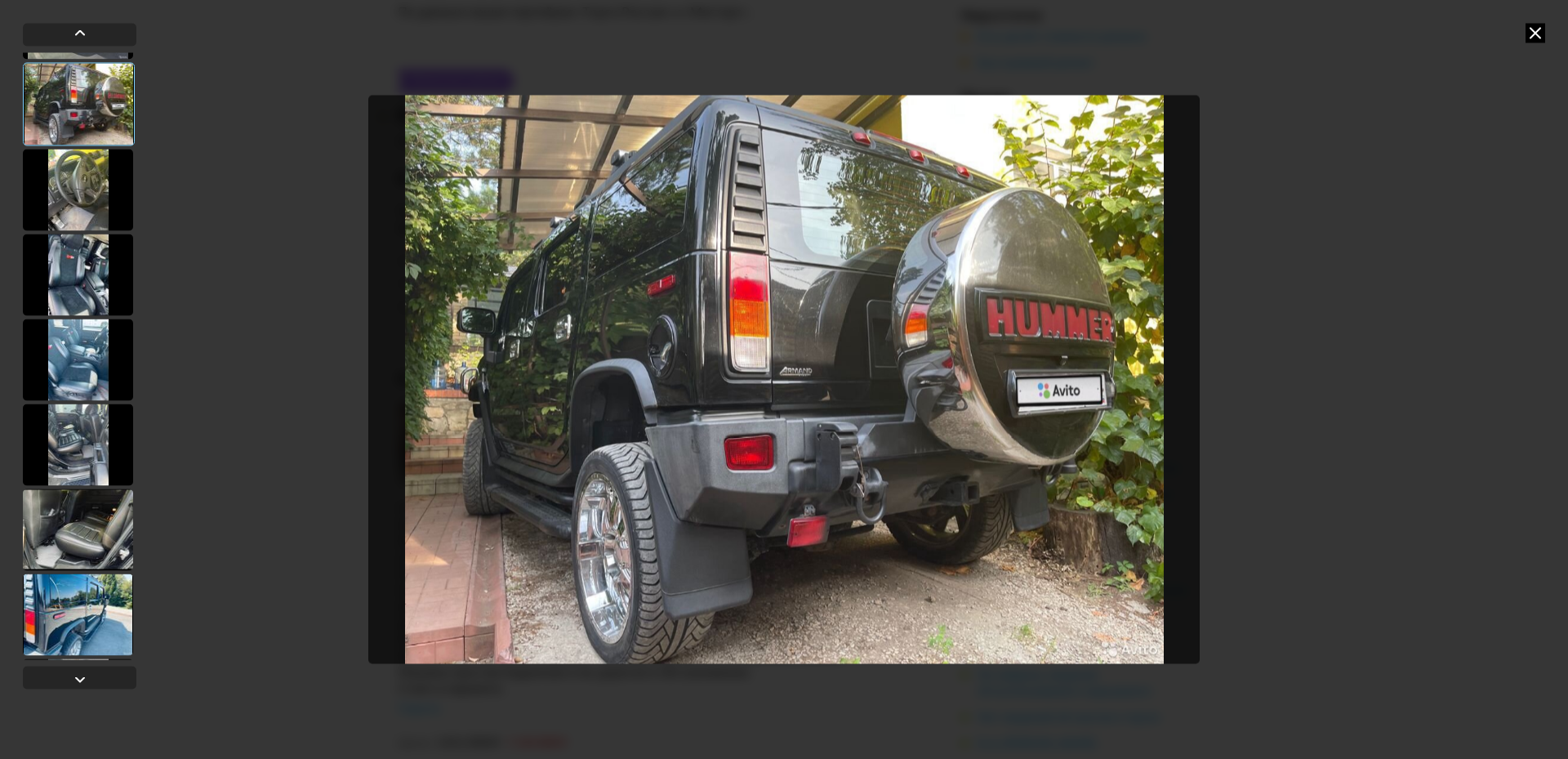
click at [80, 539] on div at bounding box center [78, 529] width 110 height 82
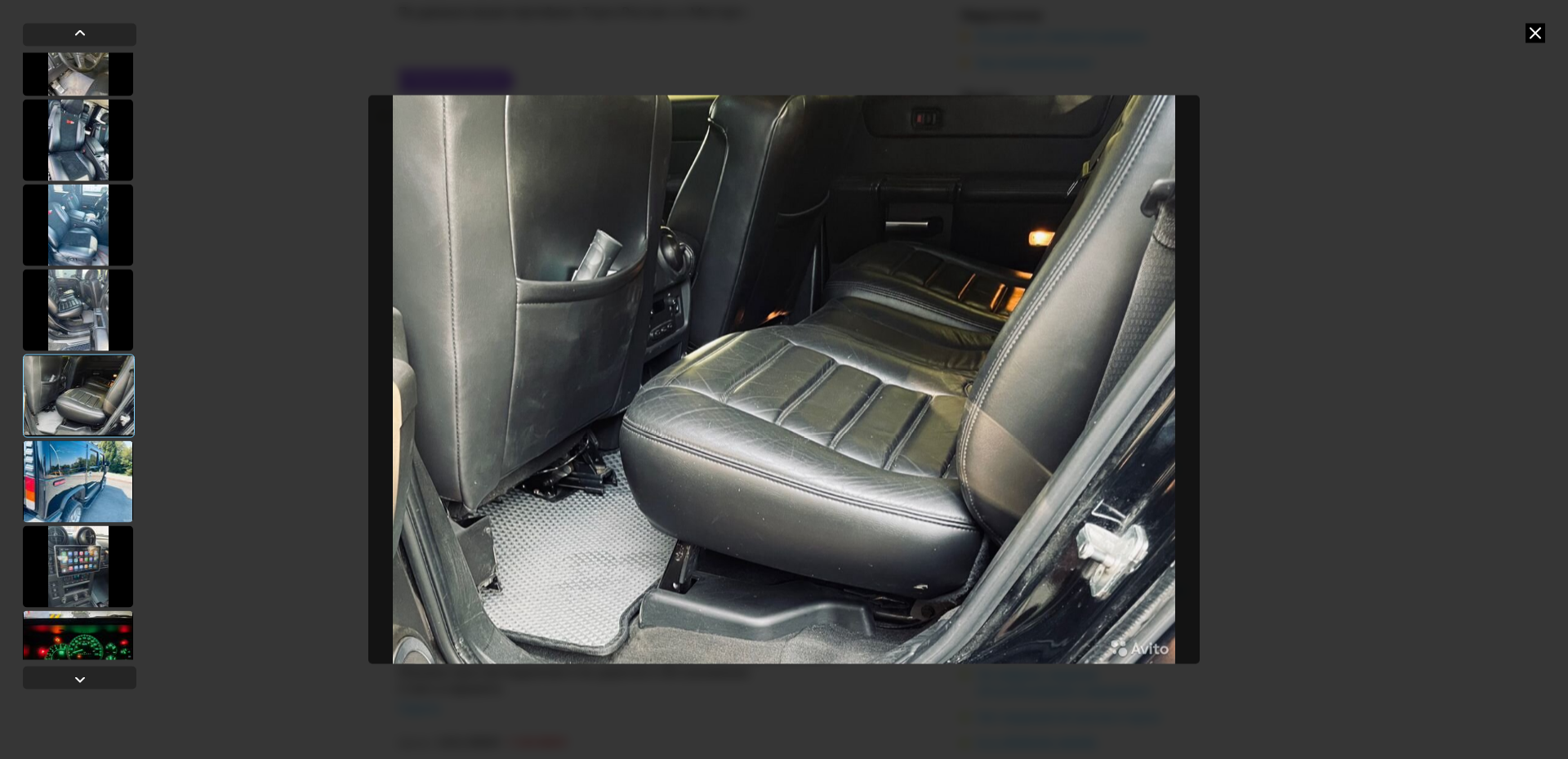
scroll to position [408, 0]
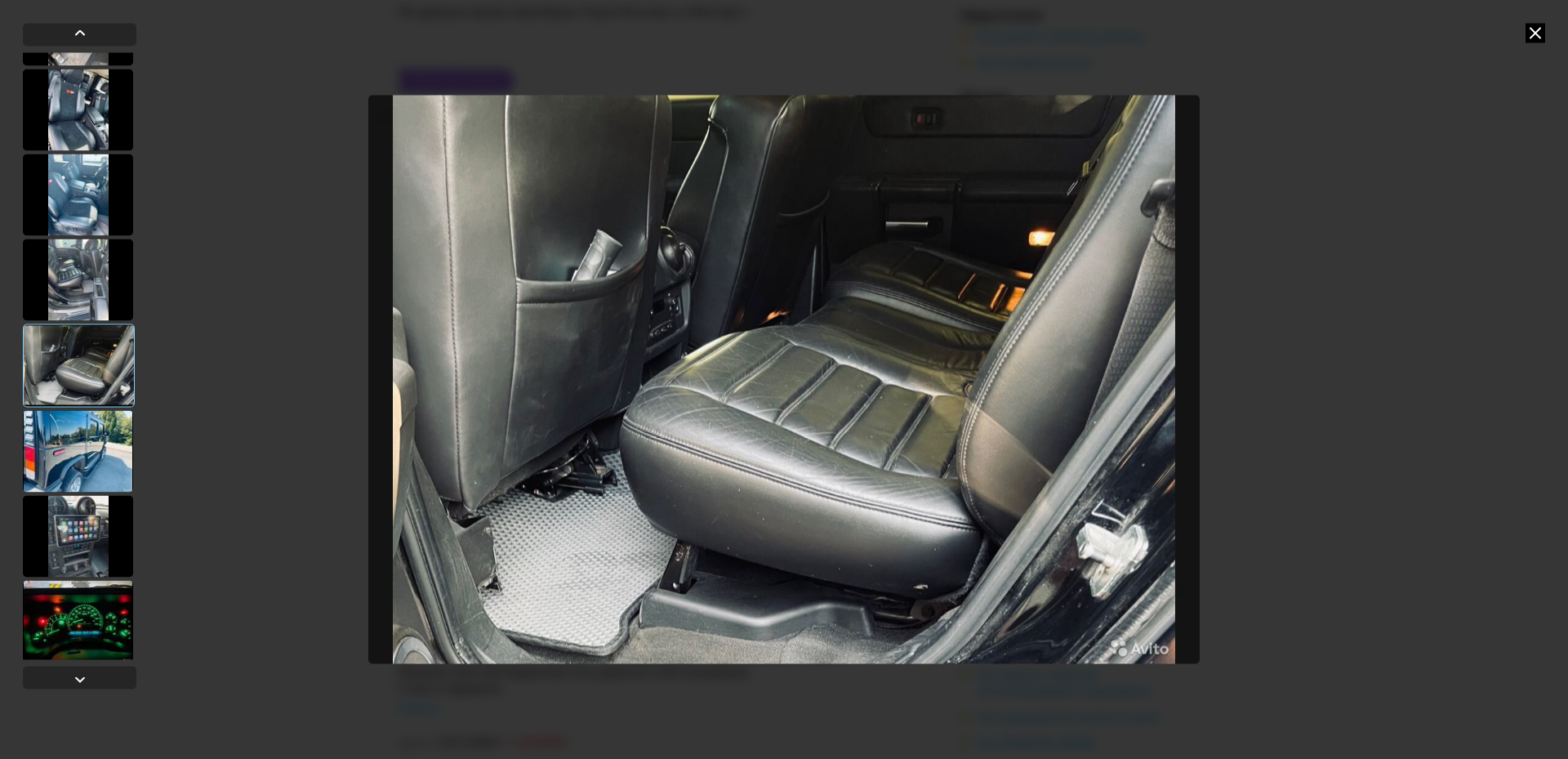
click at [89, 533] on div at bounding box center [78, 536] width 110 height 82
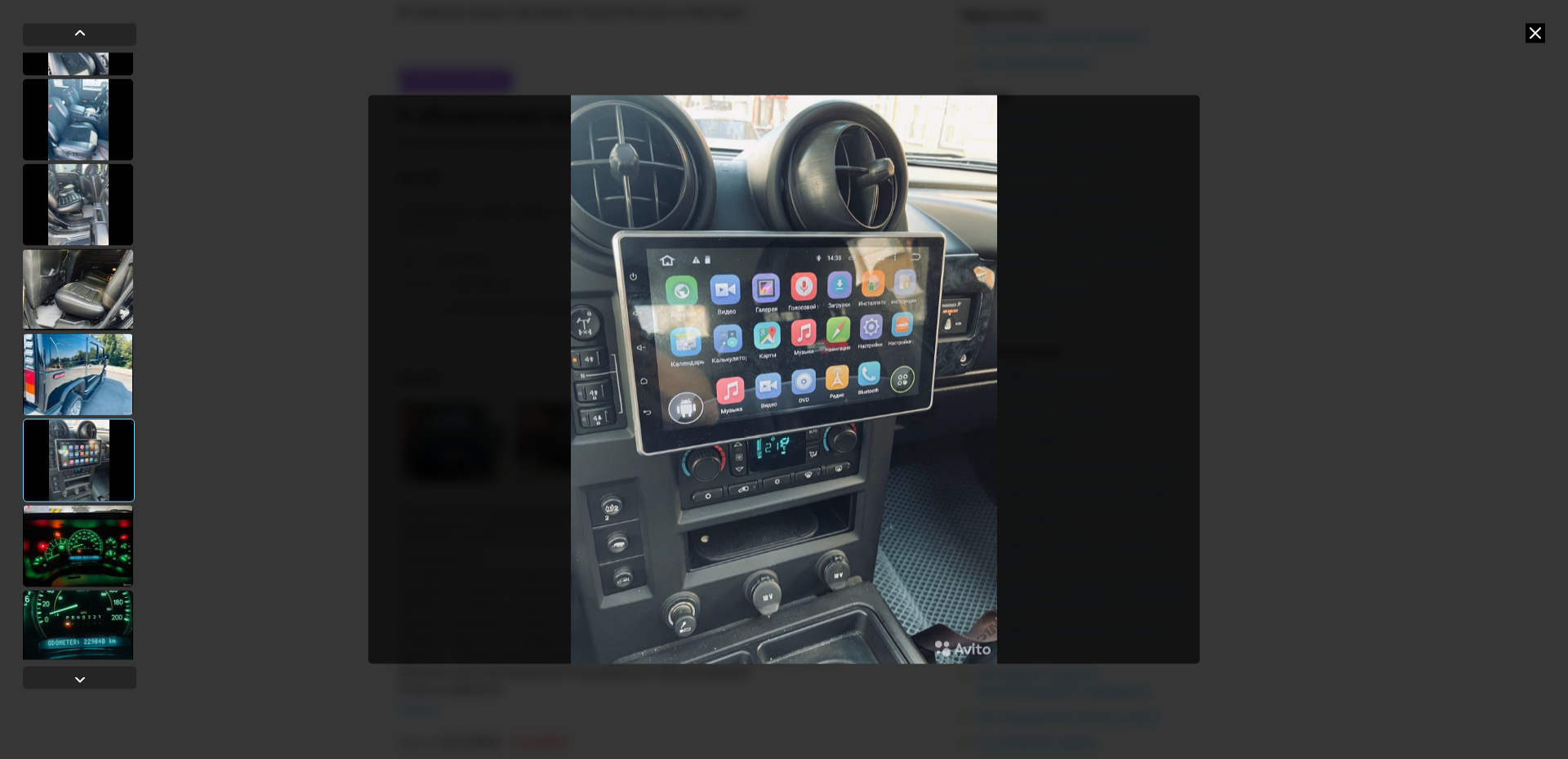
scroll to position [490, 0]
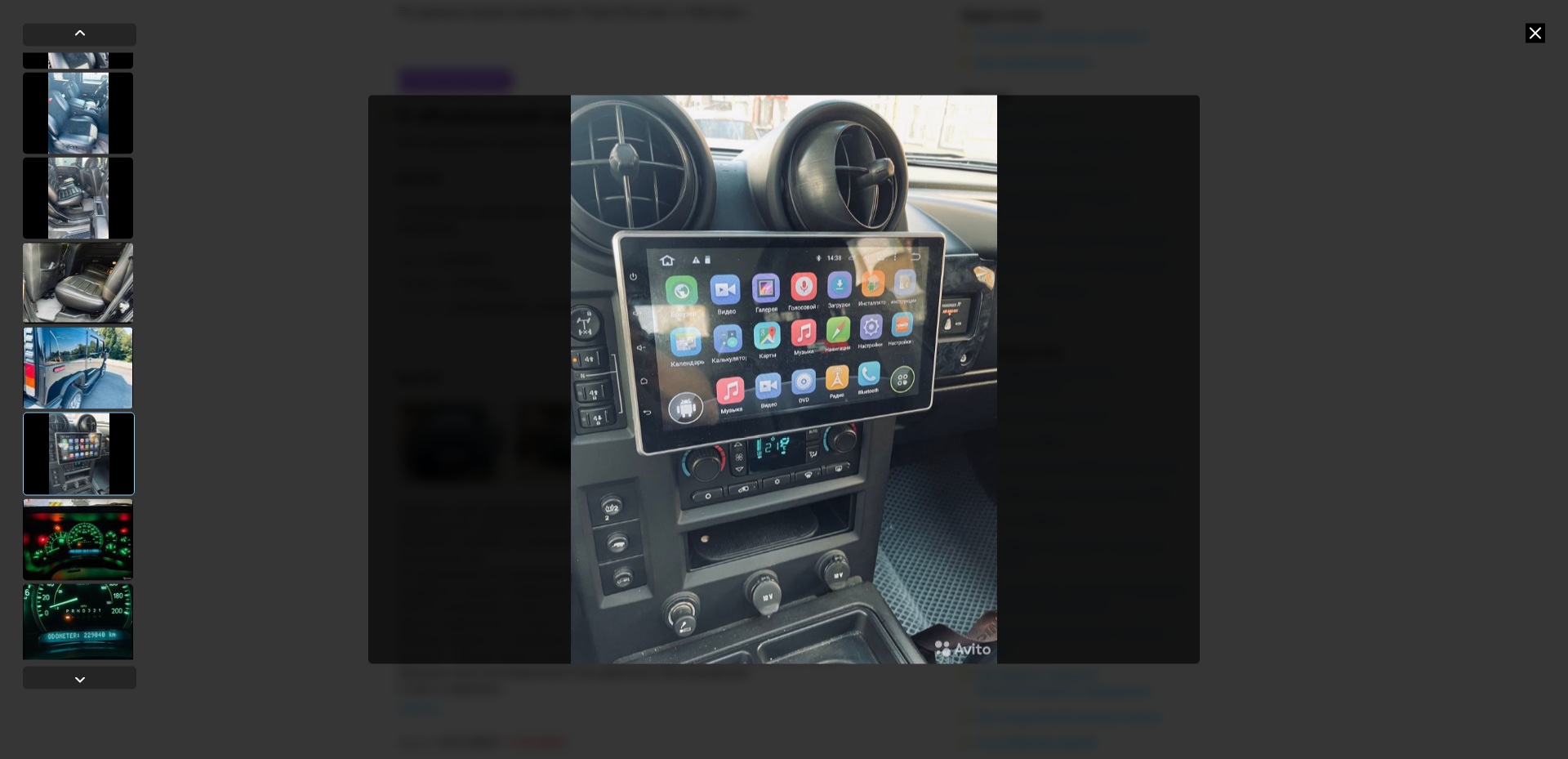
click at [106, 545] on div at bounding box center [78, 539] width 110 height 82
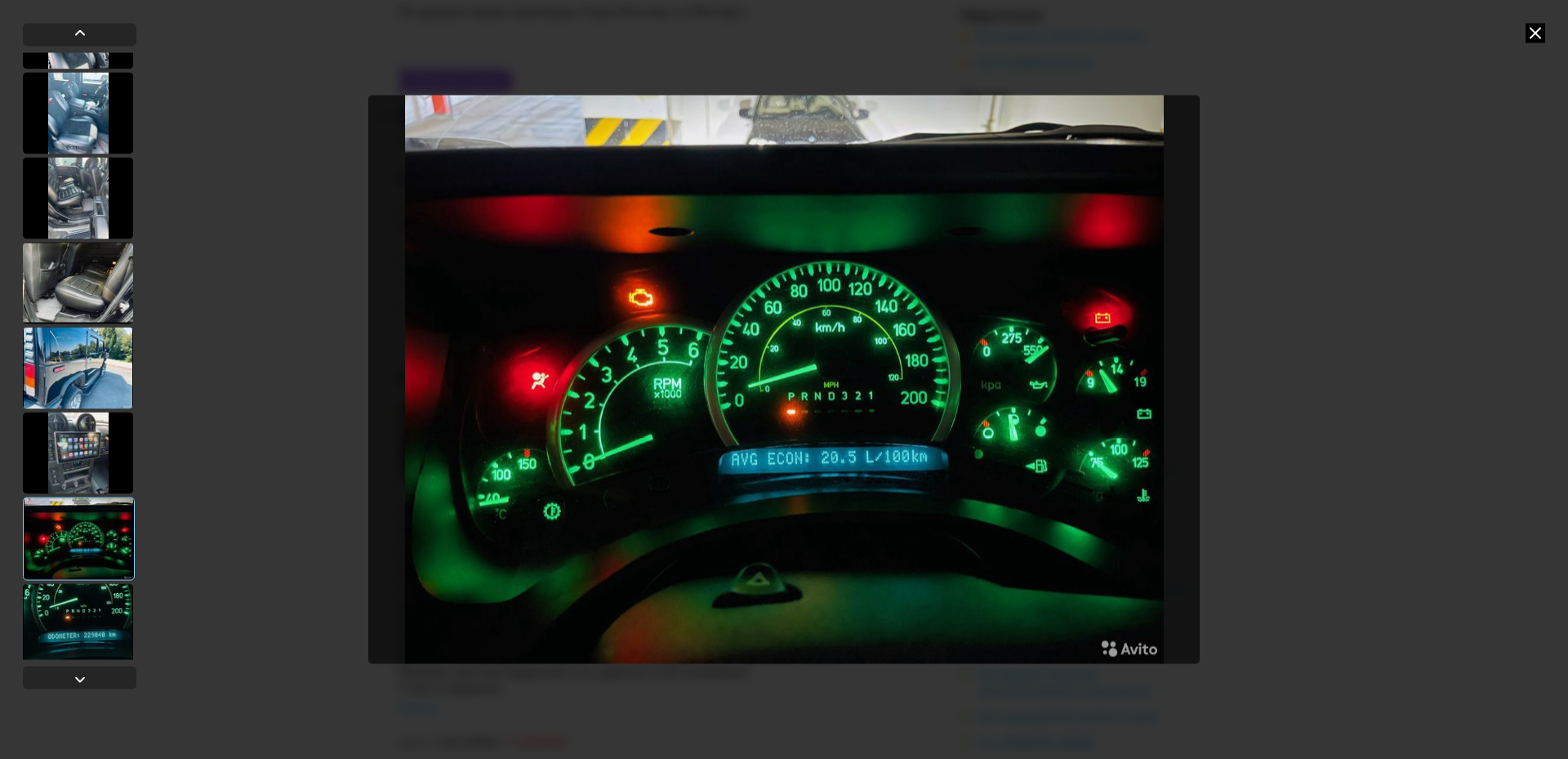
click at [105, 581] on div at bounding box center [79, 355] width 113 height 607
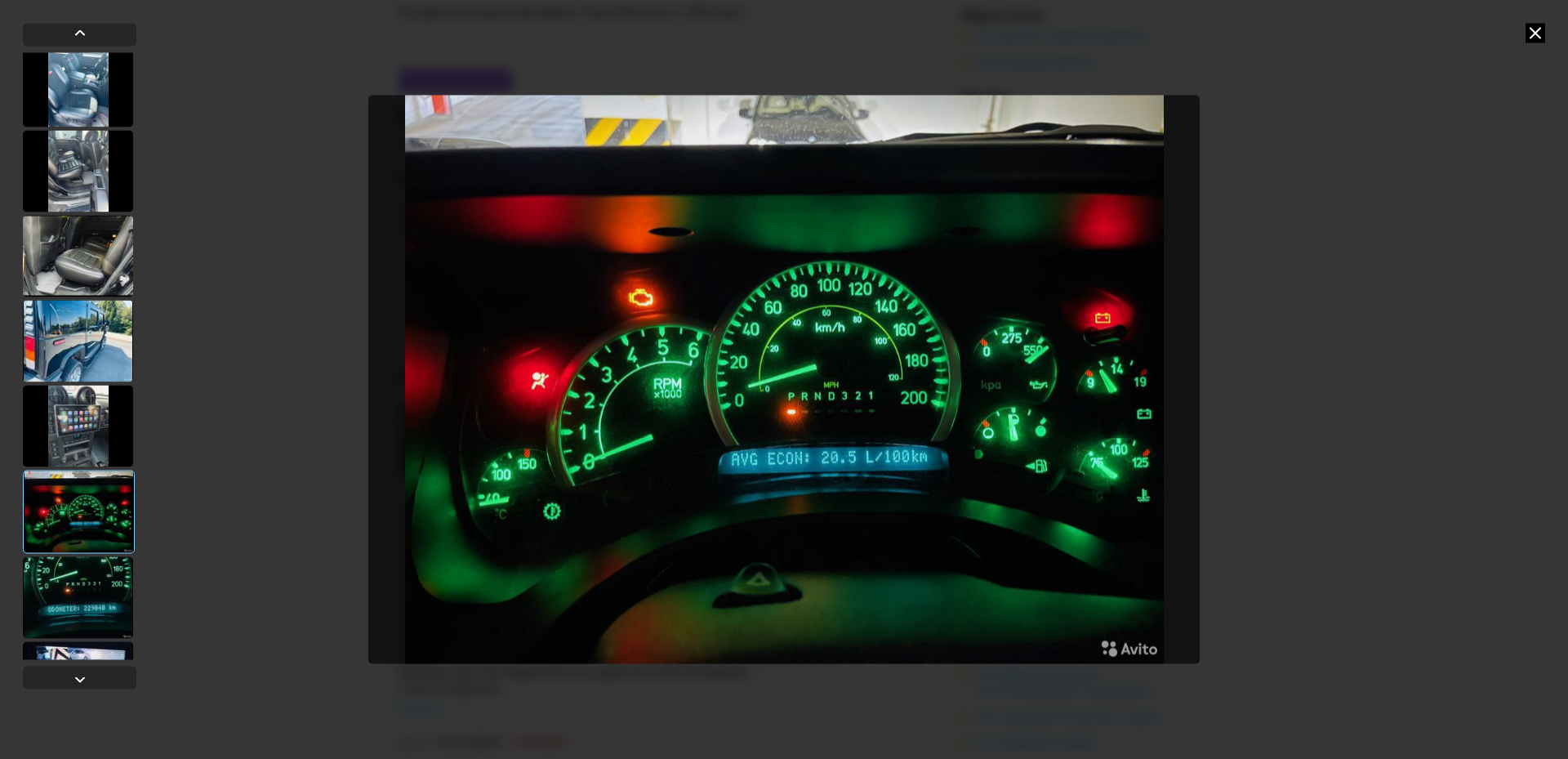
scroll to position [572, 0]
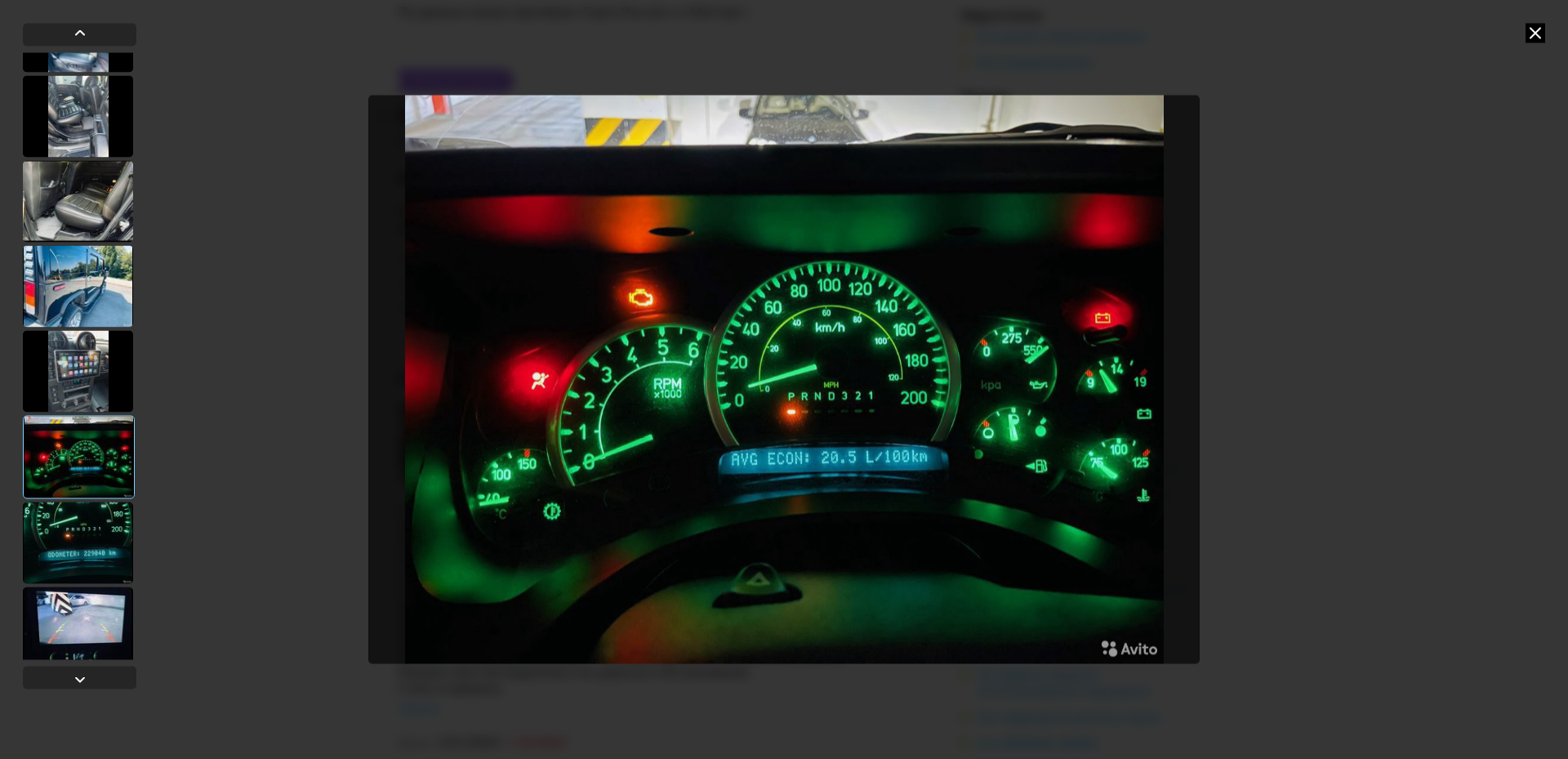
click at [84, 602] on div at bounding box center [78, 627] width 110 height 82
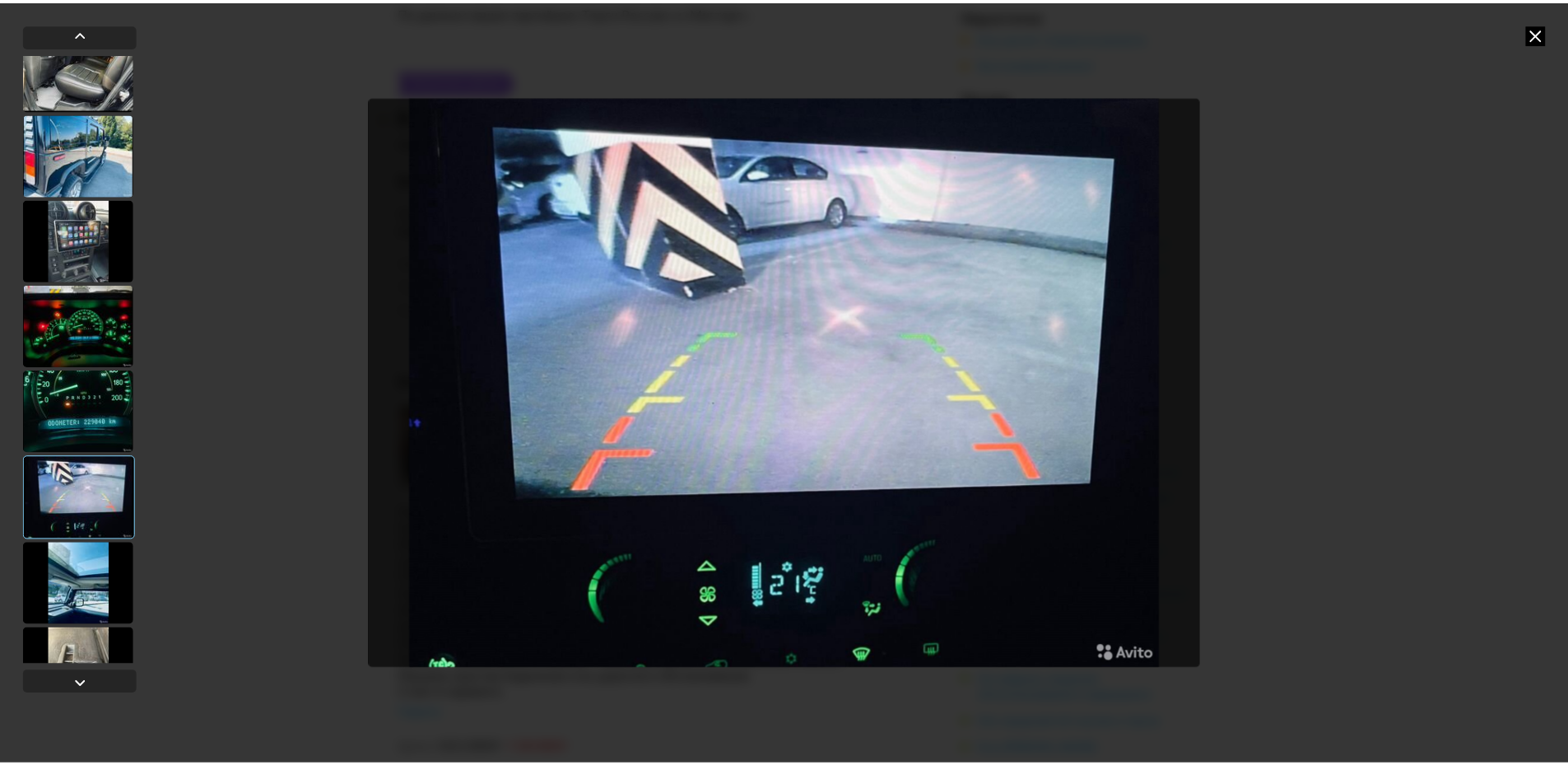
scroll to position [760, 0]
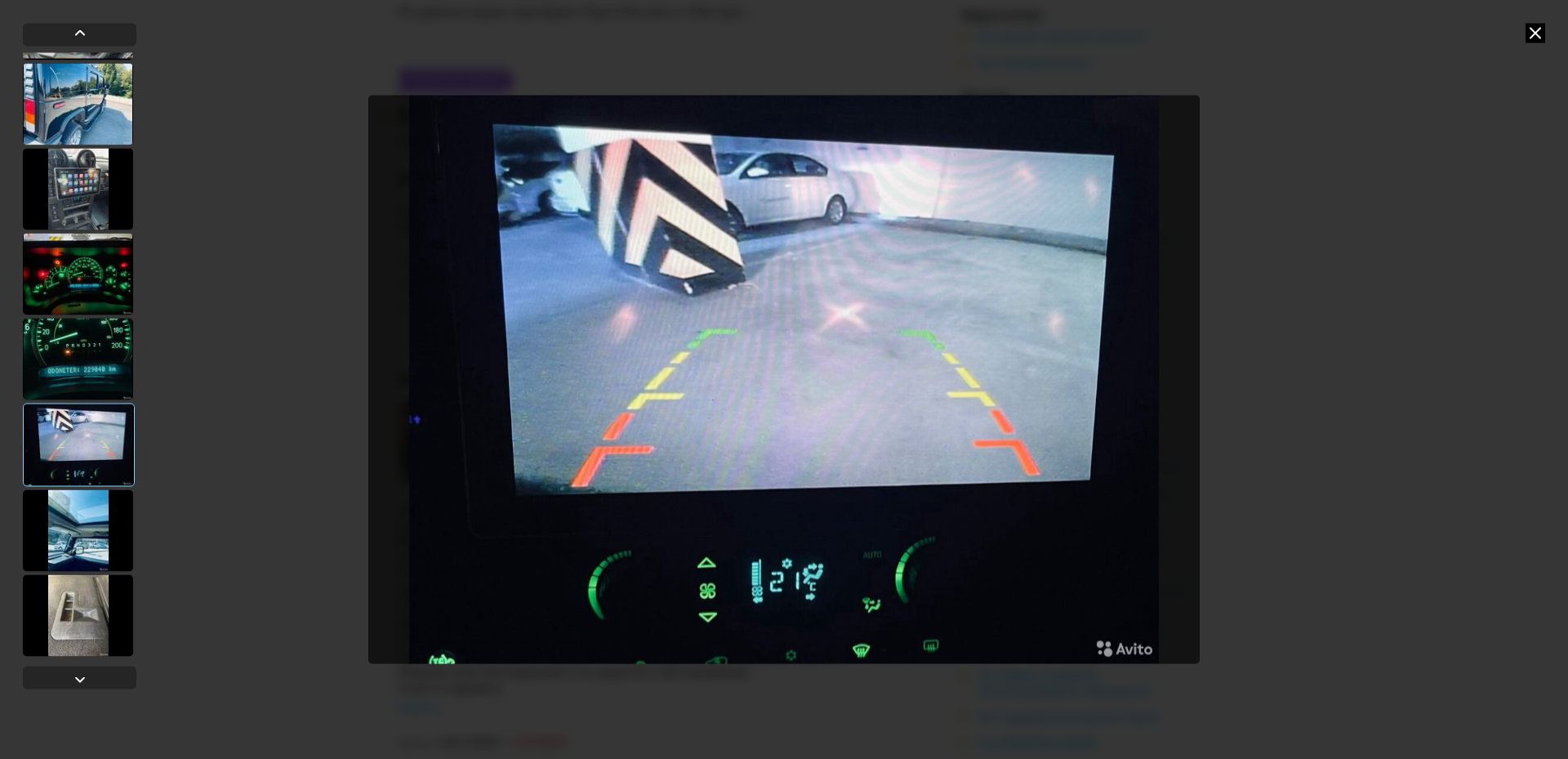
click at [83, 602] on div at bounding box center [78, 615] width 110 height 82
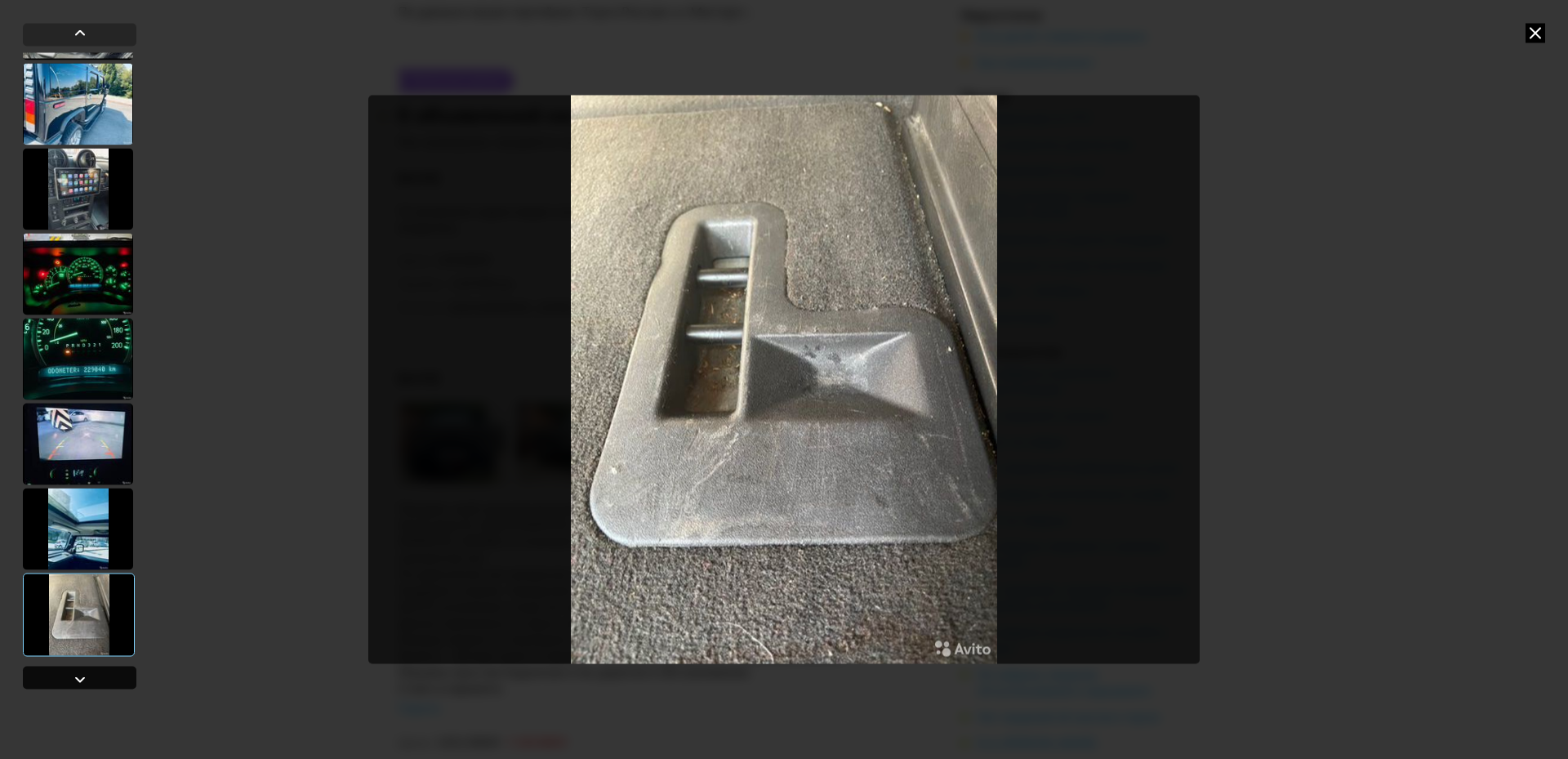
click at [87, 676] on div at bounding box center [79, 678] width 20 height 20
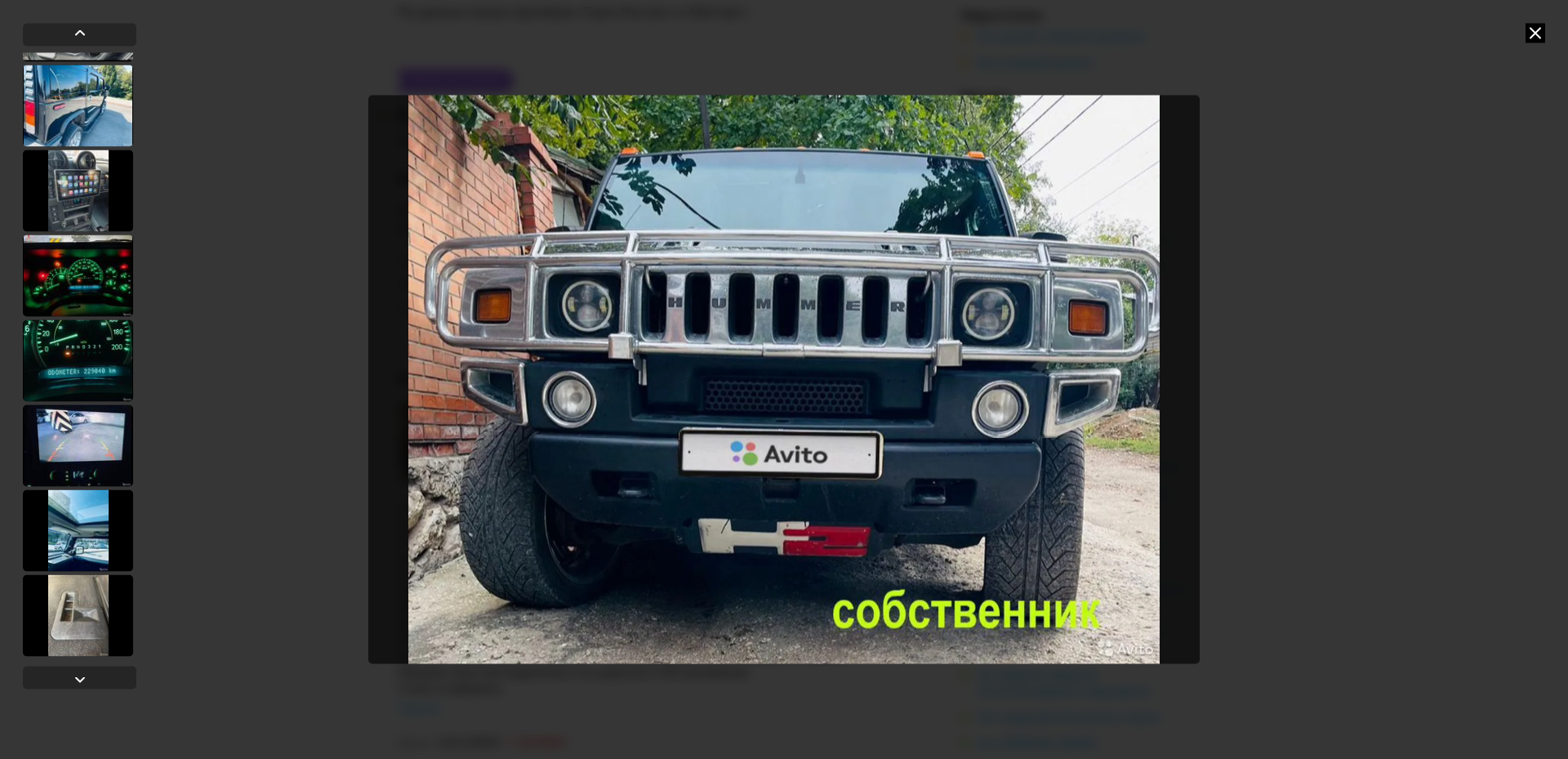
click at [1535, 37] on icon at bounding box center [1535, 32] width 20 height 20
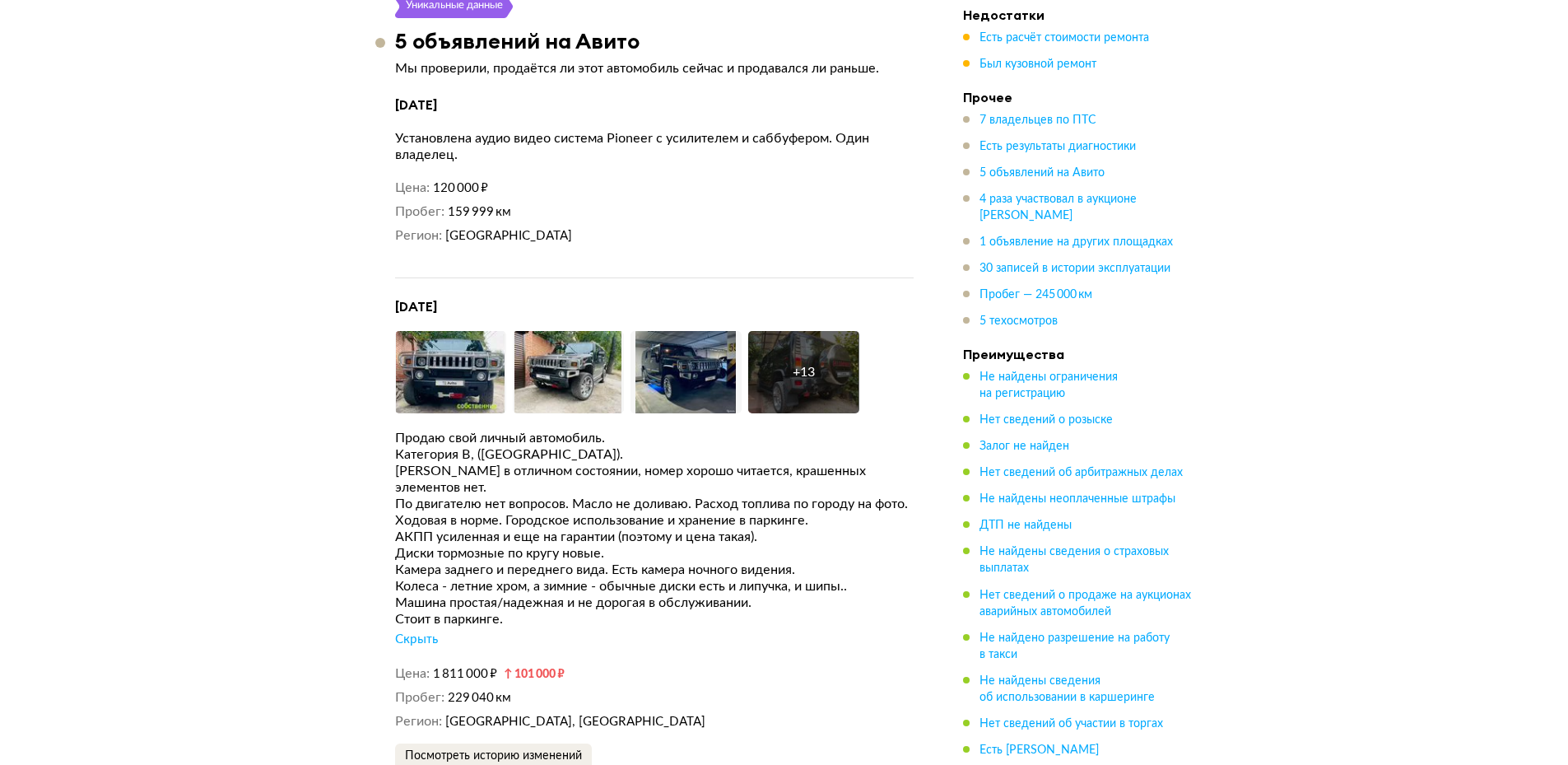
scroll to position [4610, 0]
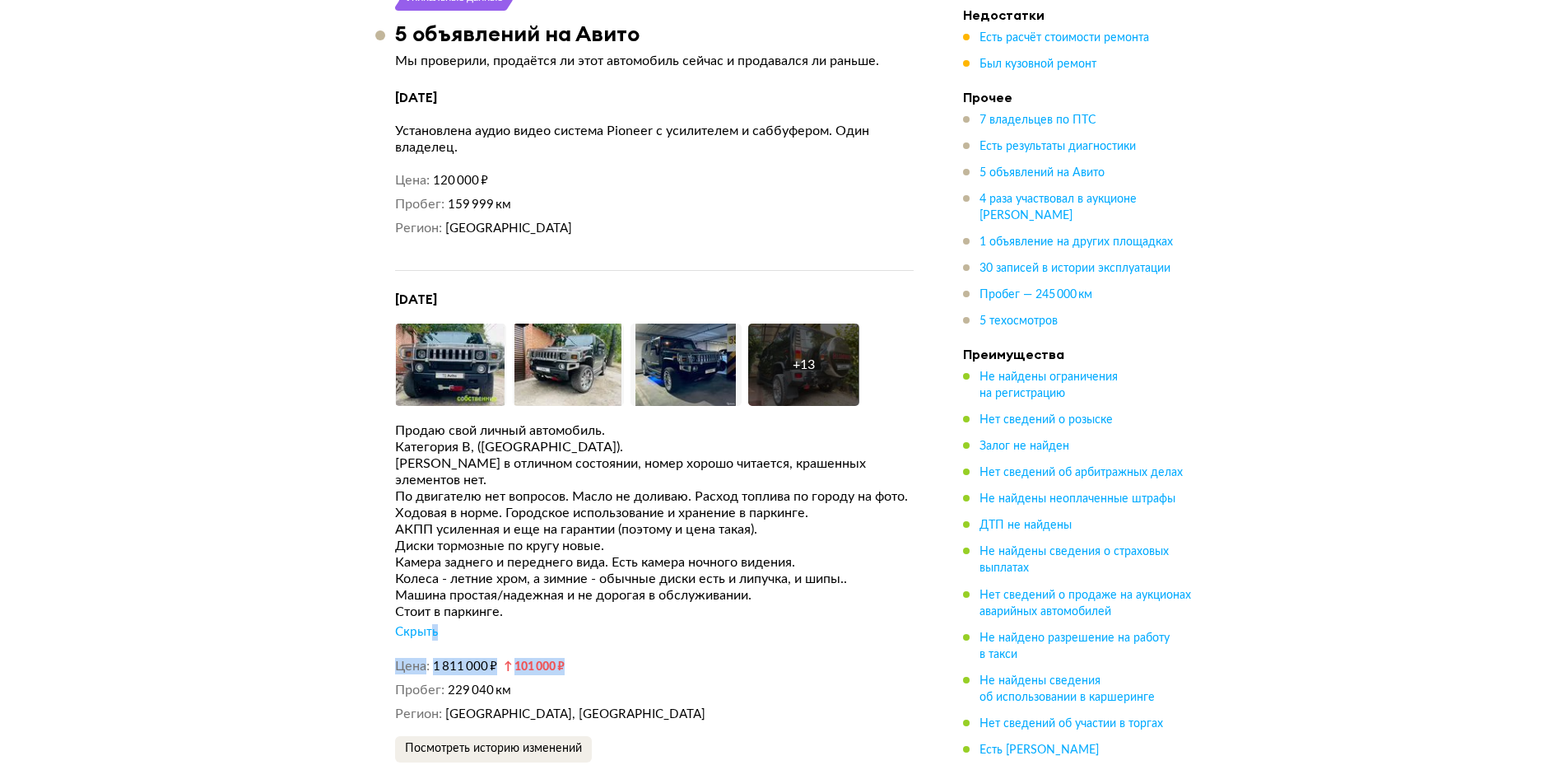
drag, startPoint x: 429, startPoint y: 616, endPoint x: 865, endPoint y: 628, distance: 436.2
click at [865, 628] on div "[DATE] Увеличить фото Увеличить фото Увеличить фото + 13 Увеличить фото Продаю …" at bounding box center [654, 536] width 519 height 492
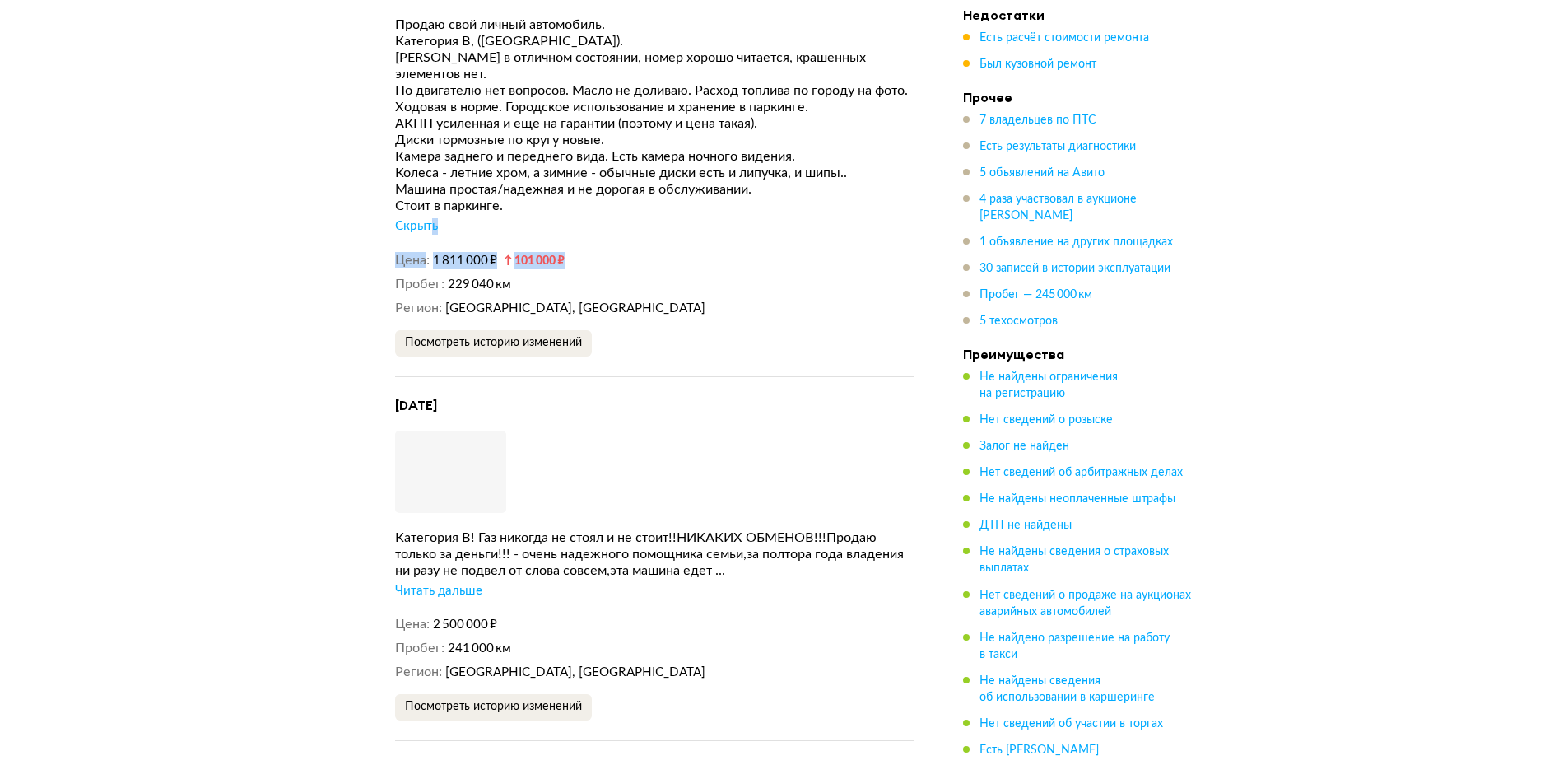
scroll to position [5021, 0]
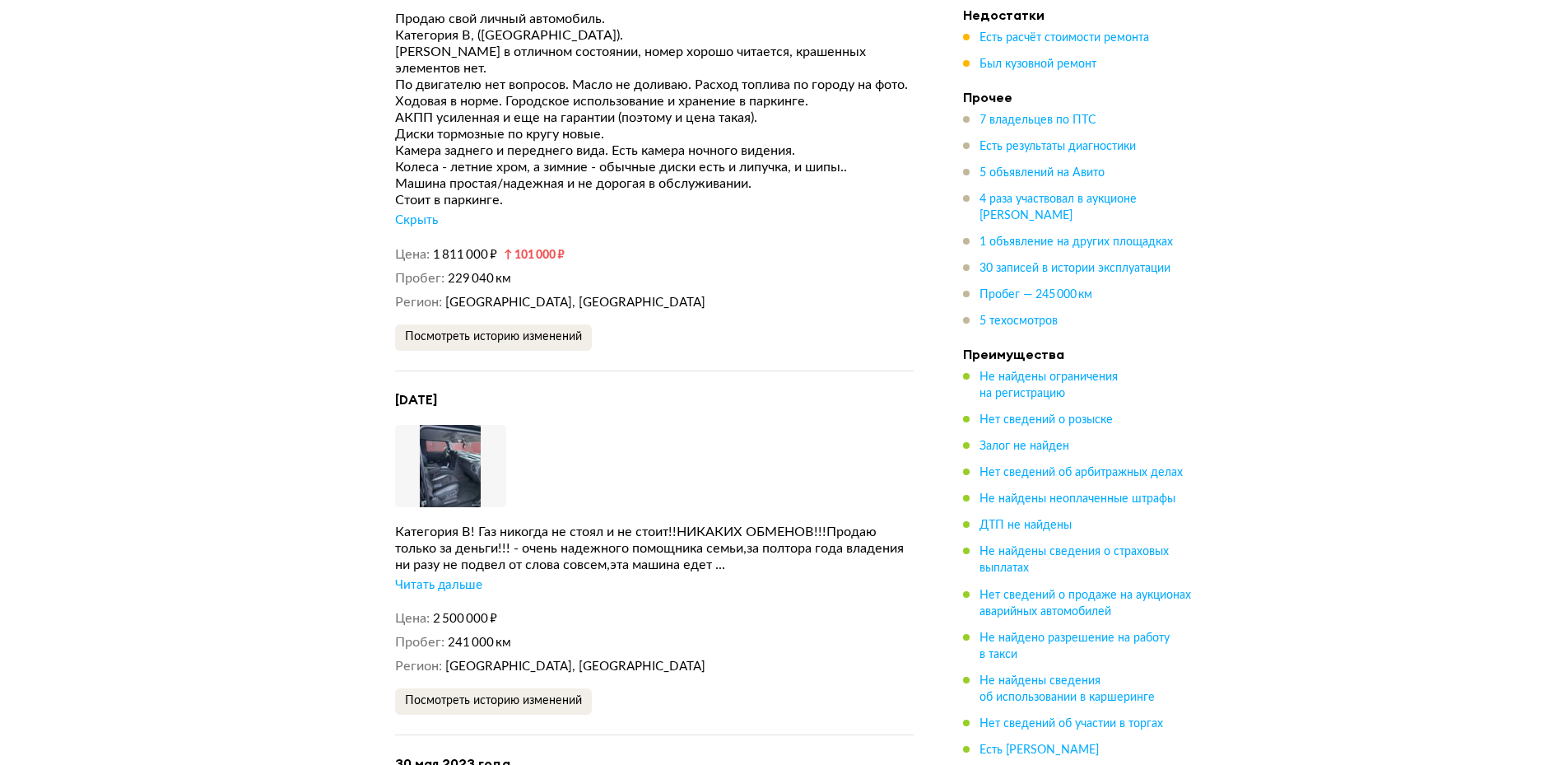
click at [465, 578] on div "[DATE] Увеличить фото Категория В! Газ никогда не стоял и не стоит!!НИКАКИХ ОБМ…" at bounding box center [654, 562] width 519 height 344
click at [466, 577] on div "Читать дальше" at bounding box center [439, 585] width 88 height 16
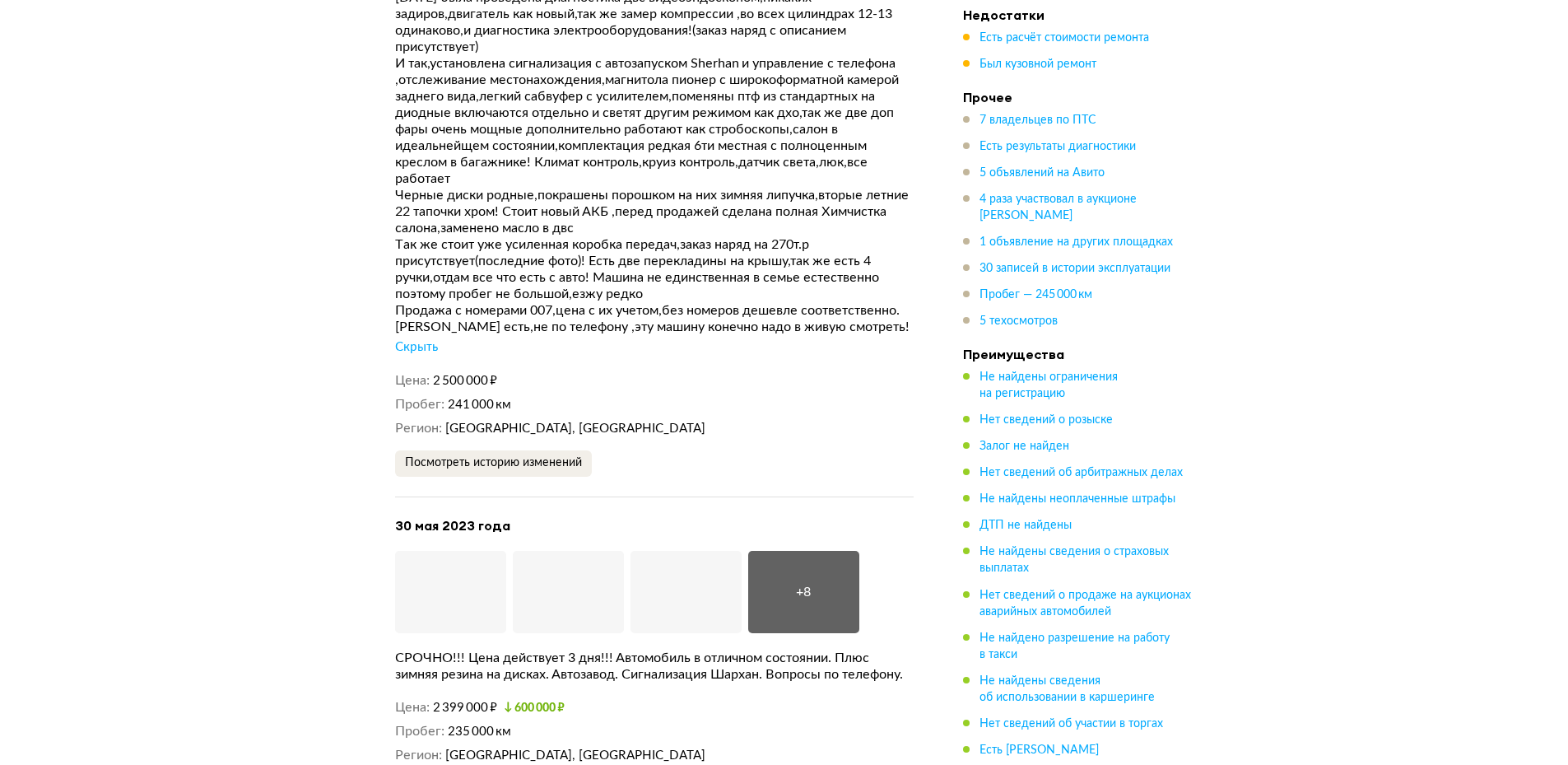
scroll to position [5762, 0]
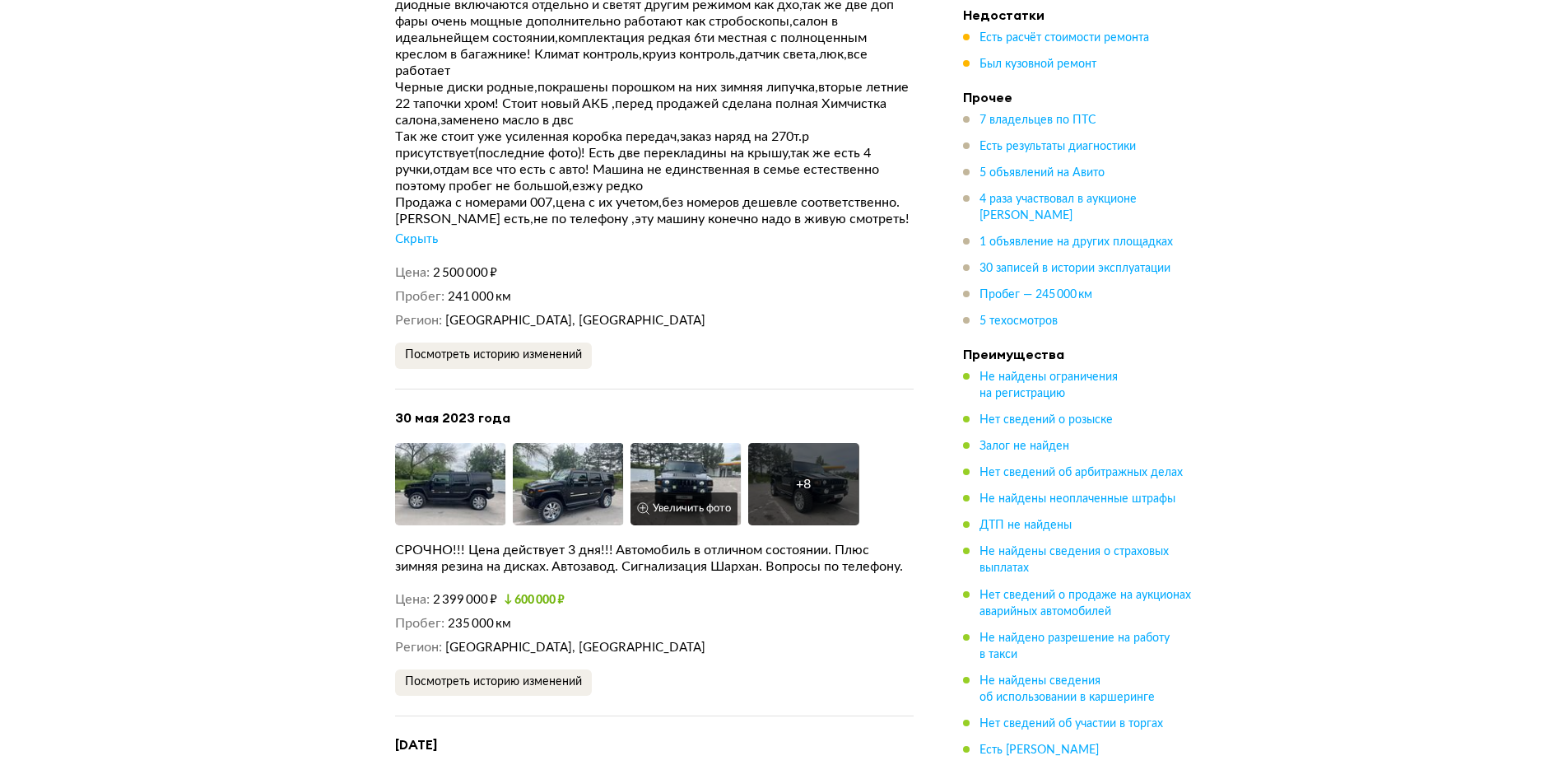
click at [699, 443] on img at bounding box center [685, 484] width 111 height 82
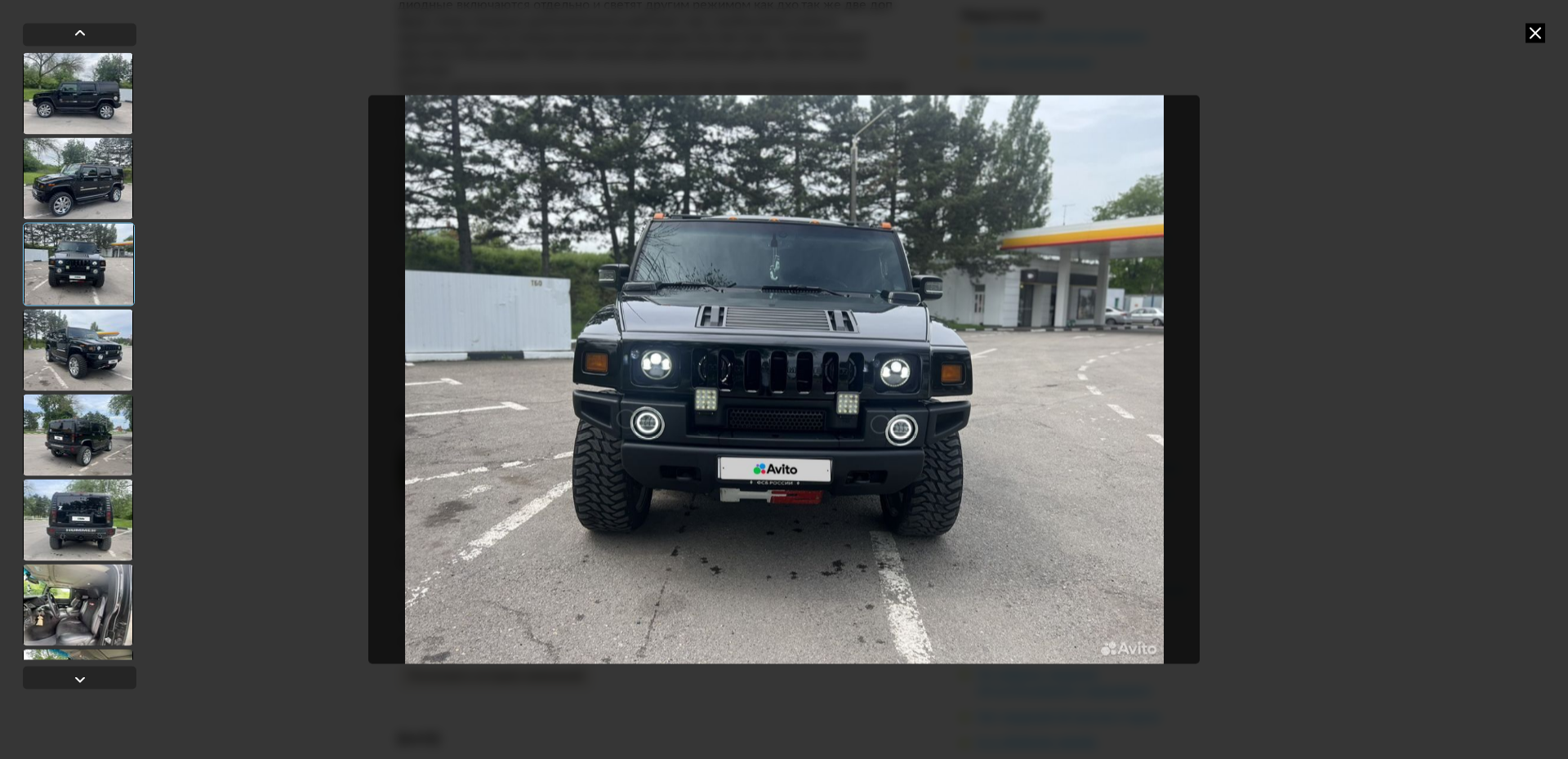
click at [1536, 33] on icon at bounding box center [1535, 32] width 20 height 20
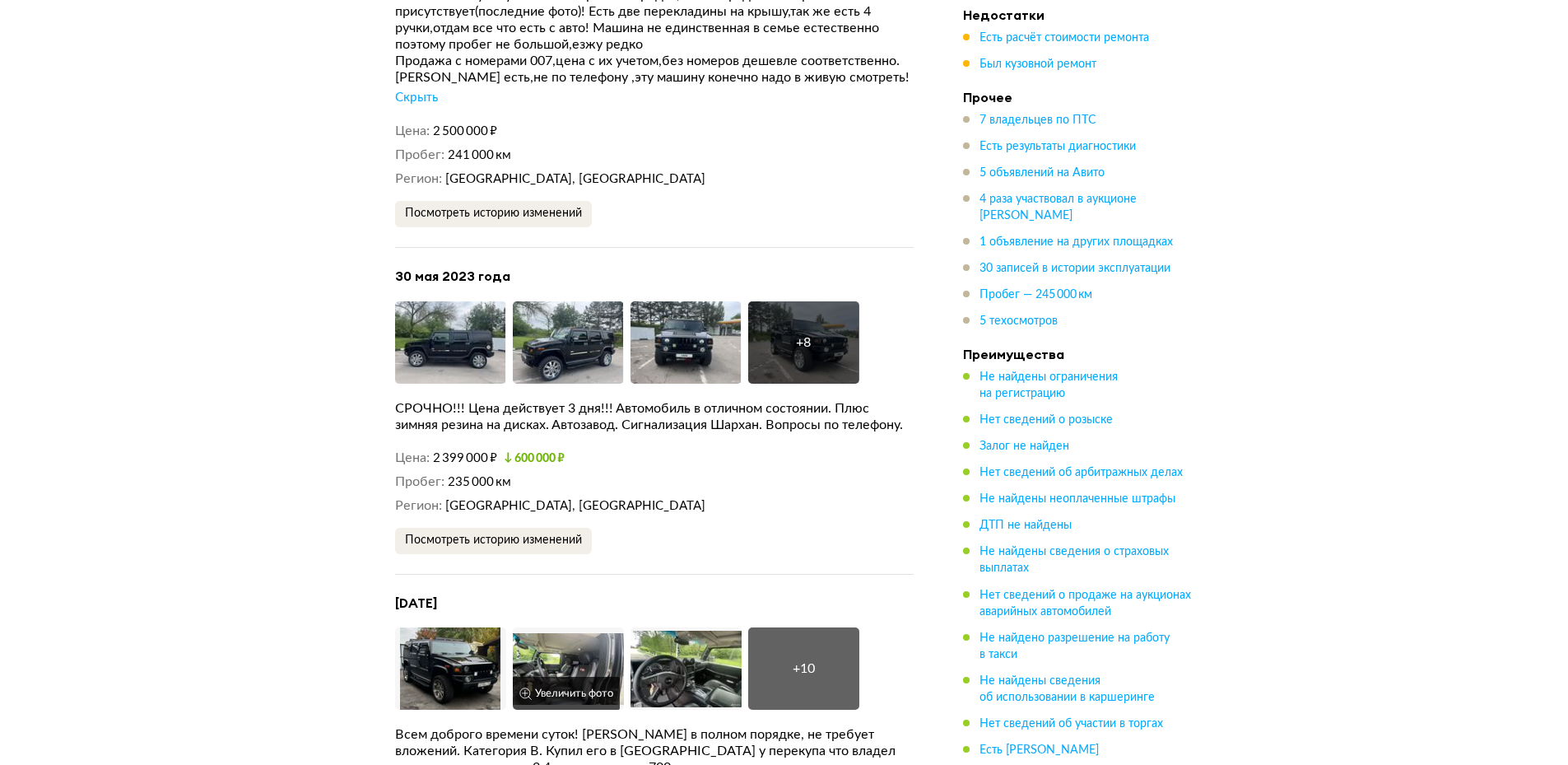
scroll to position [6009, 0]
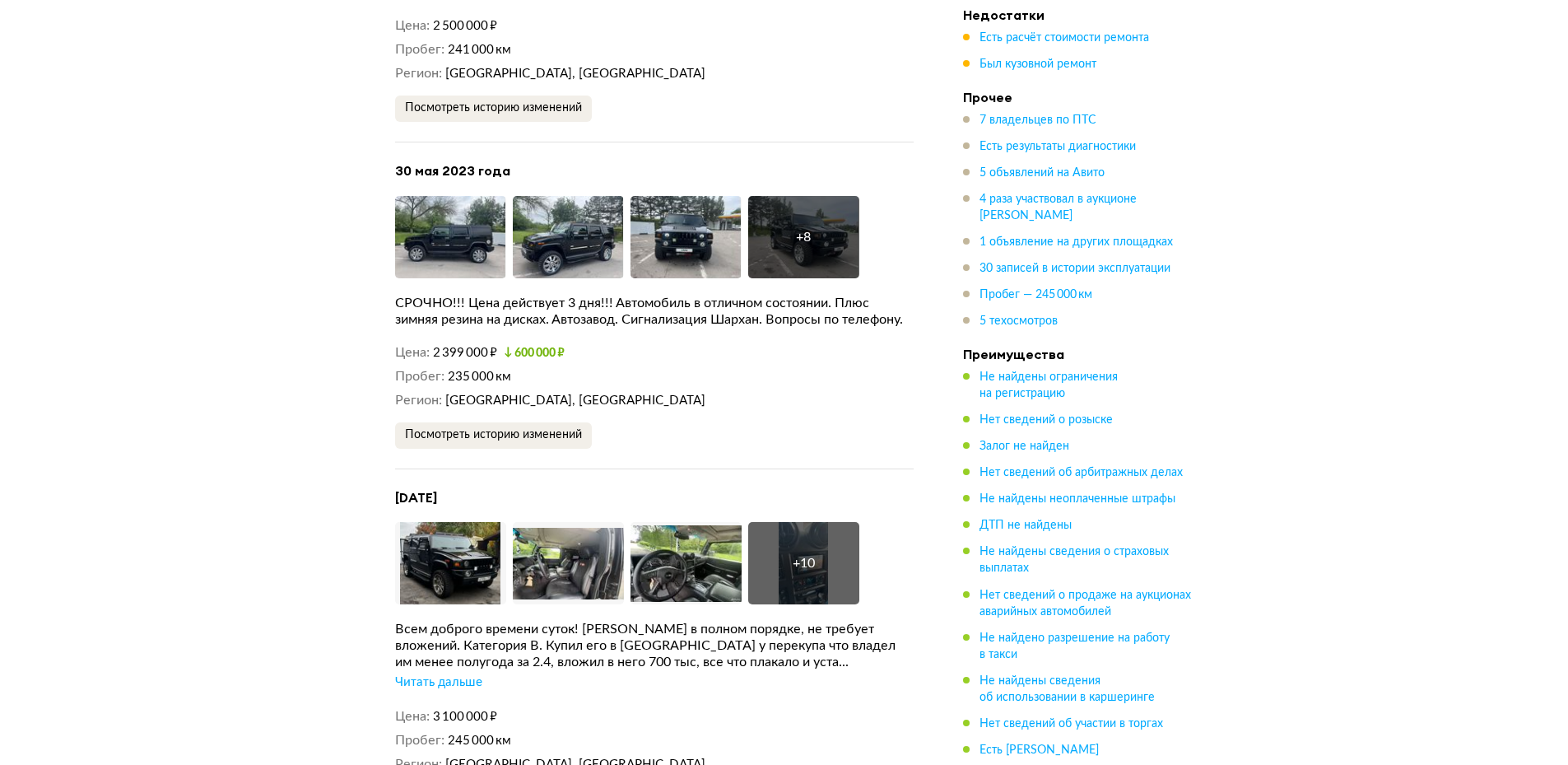
click at [443, 674] on div "Читать дальше" at bounding box center [439, 682] width 88 height 16
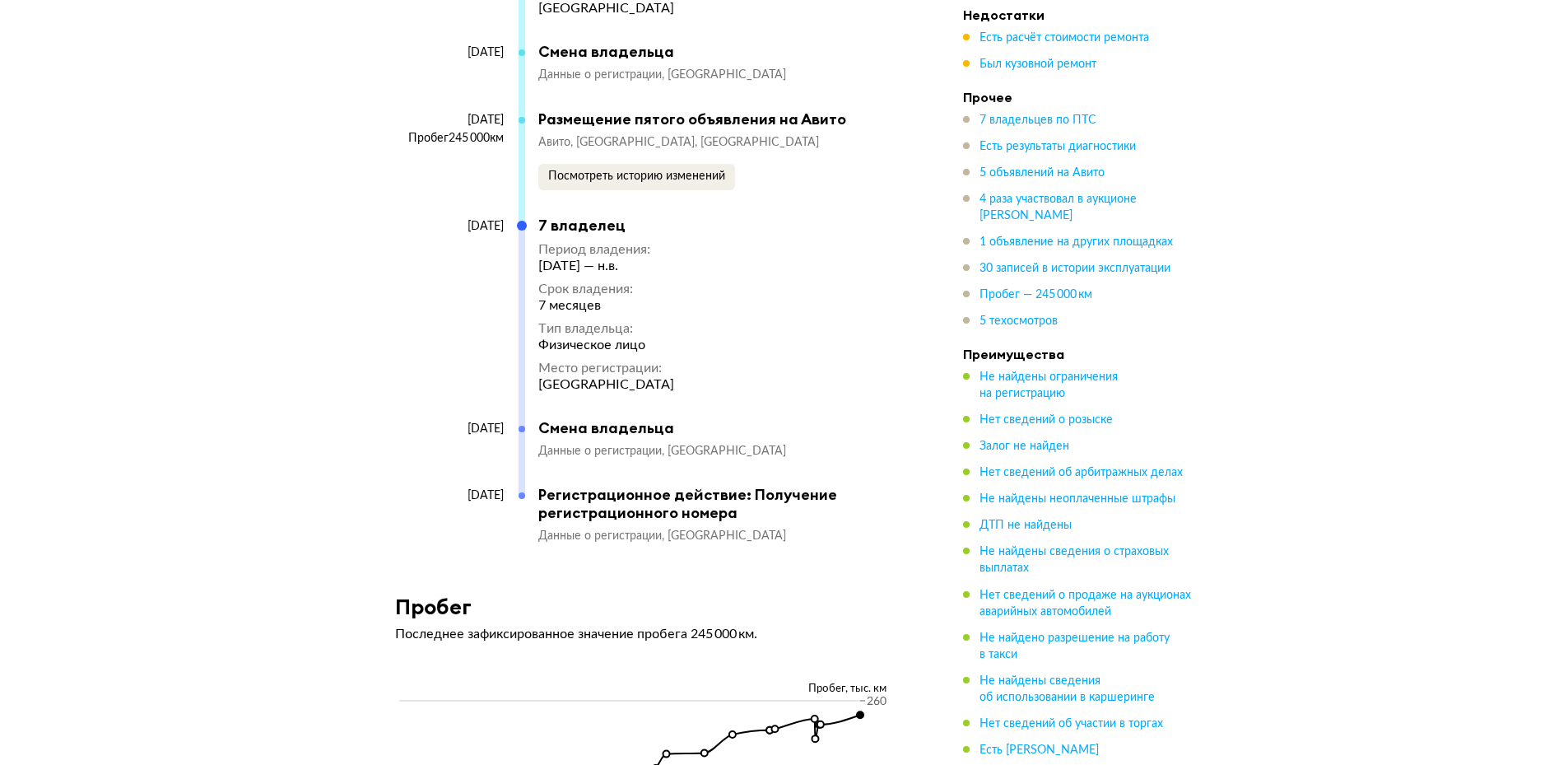
scroll to position [11686, 0]
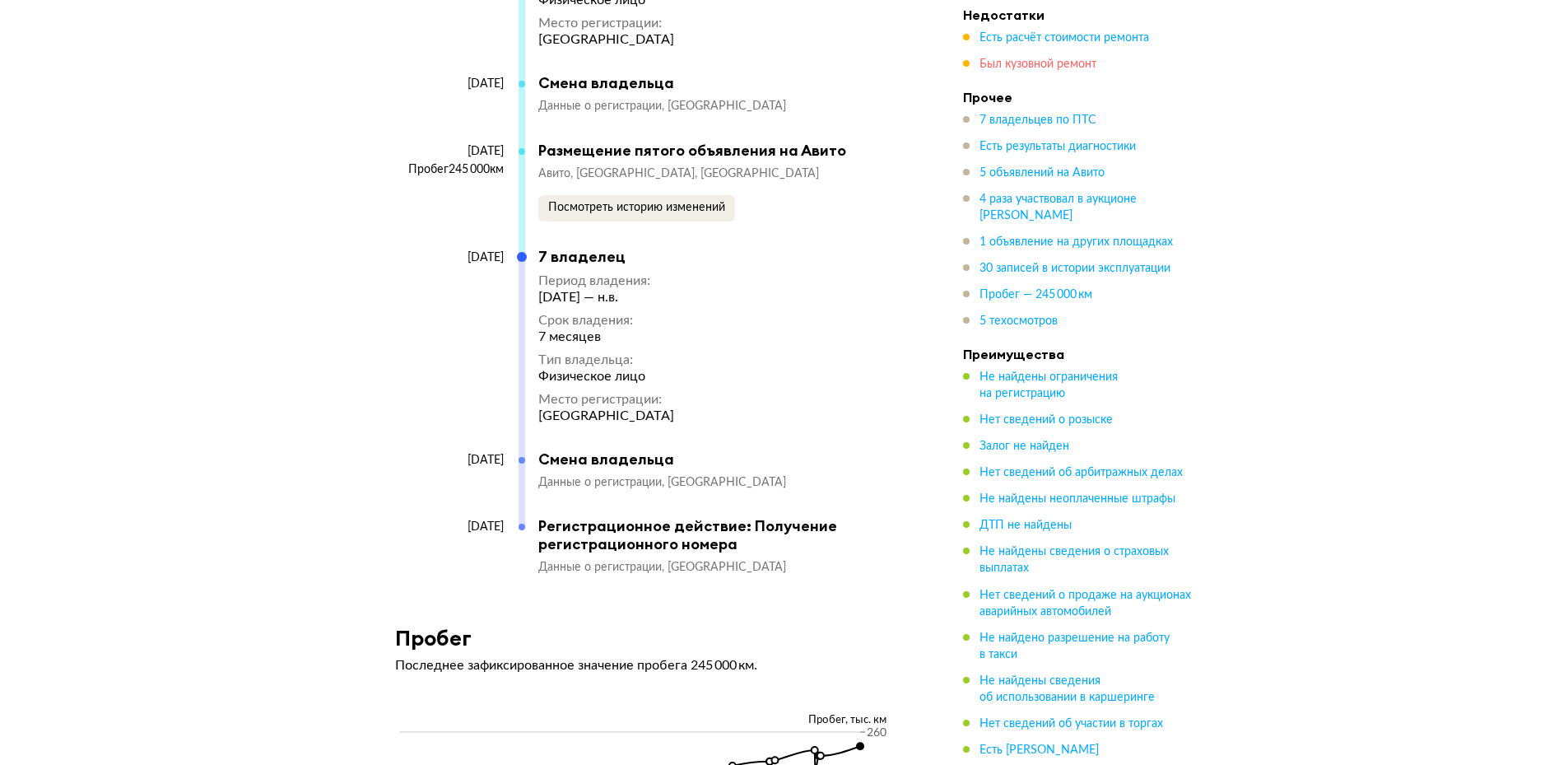
click at [1074, 65] on span "Был кузовной ремонт" at bounding box center [1038, 64] width 117 height 11
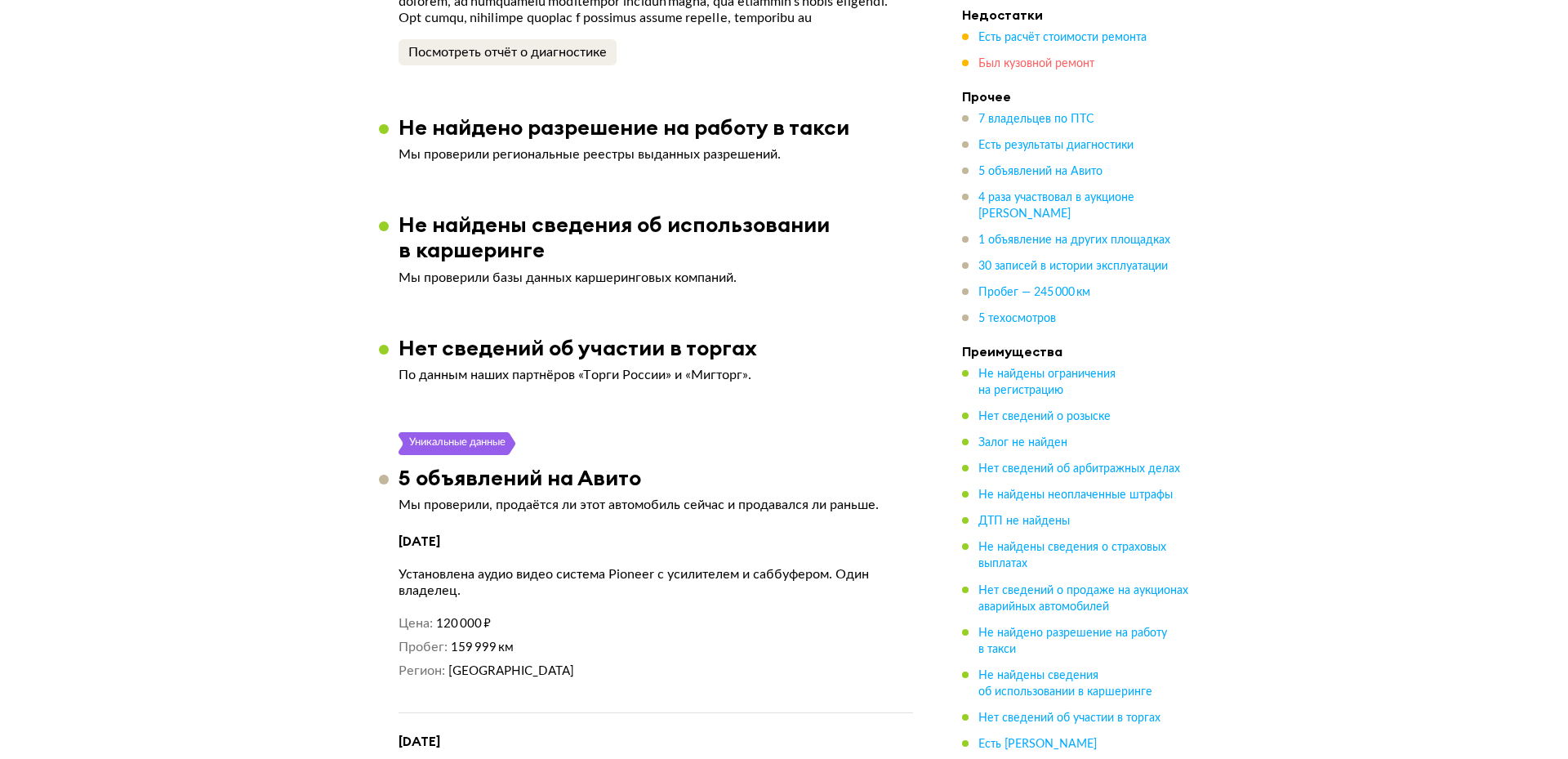
scroll to position [3297, 0]
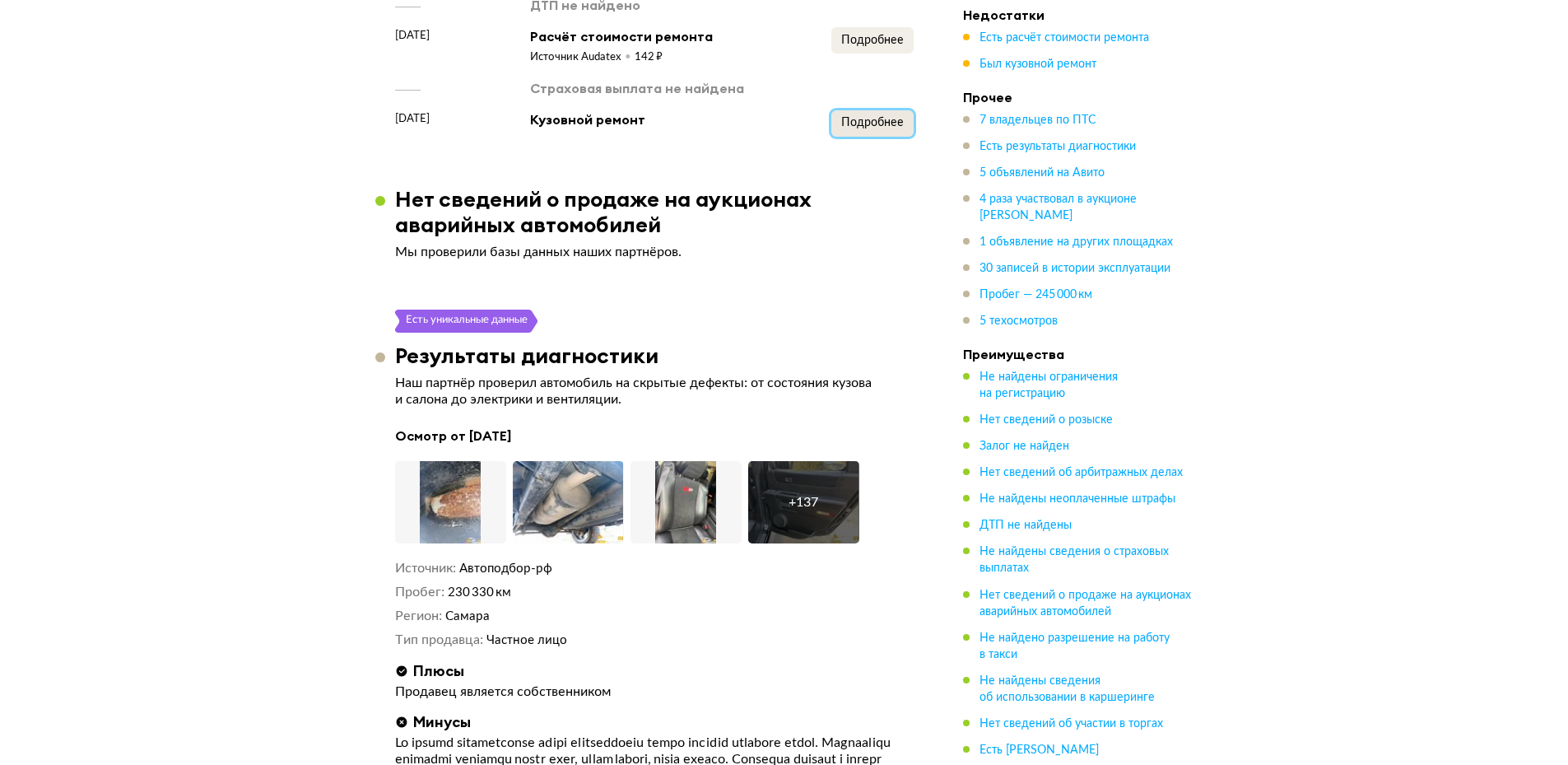
click at [848, 117] on span "Подробнее" at bounding box center [872, 122] width 63 height 11
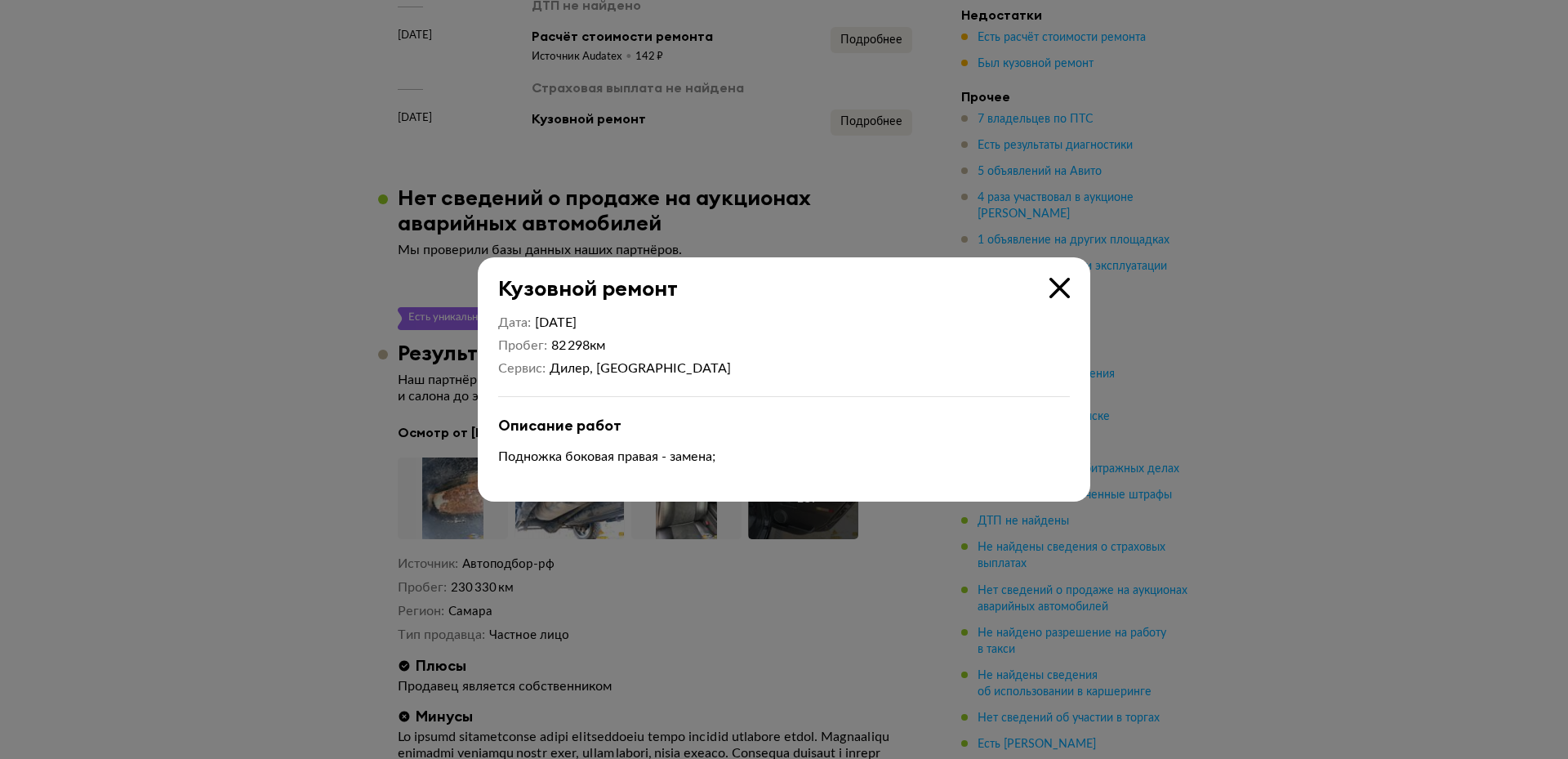
click at [1060, 284] on icon at bounding box center [1060, 288] width 20 height 20
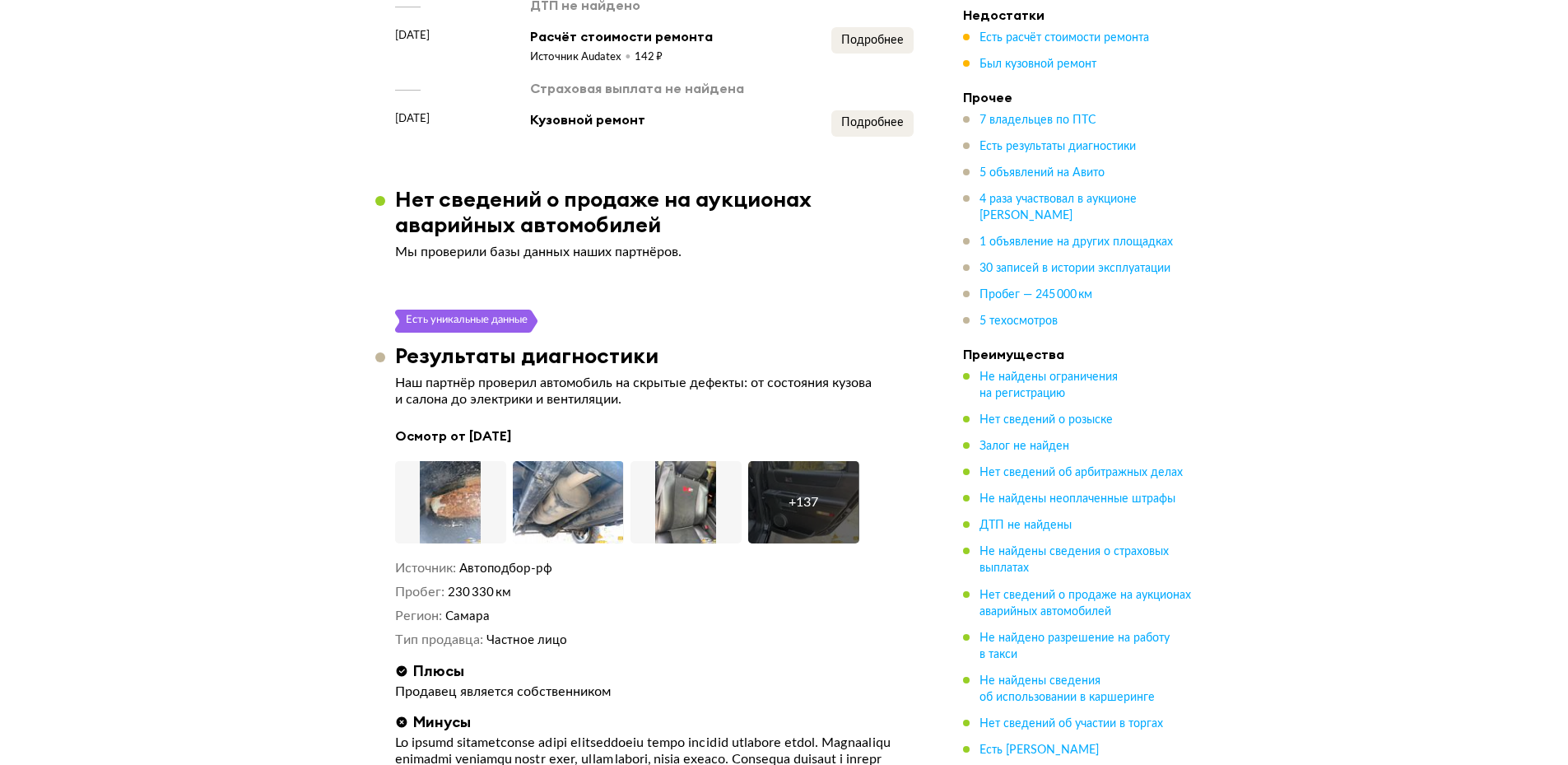
click at [824, 464] on div "+ 137" at bounding box center [804, 502] width 111 height 82
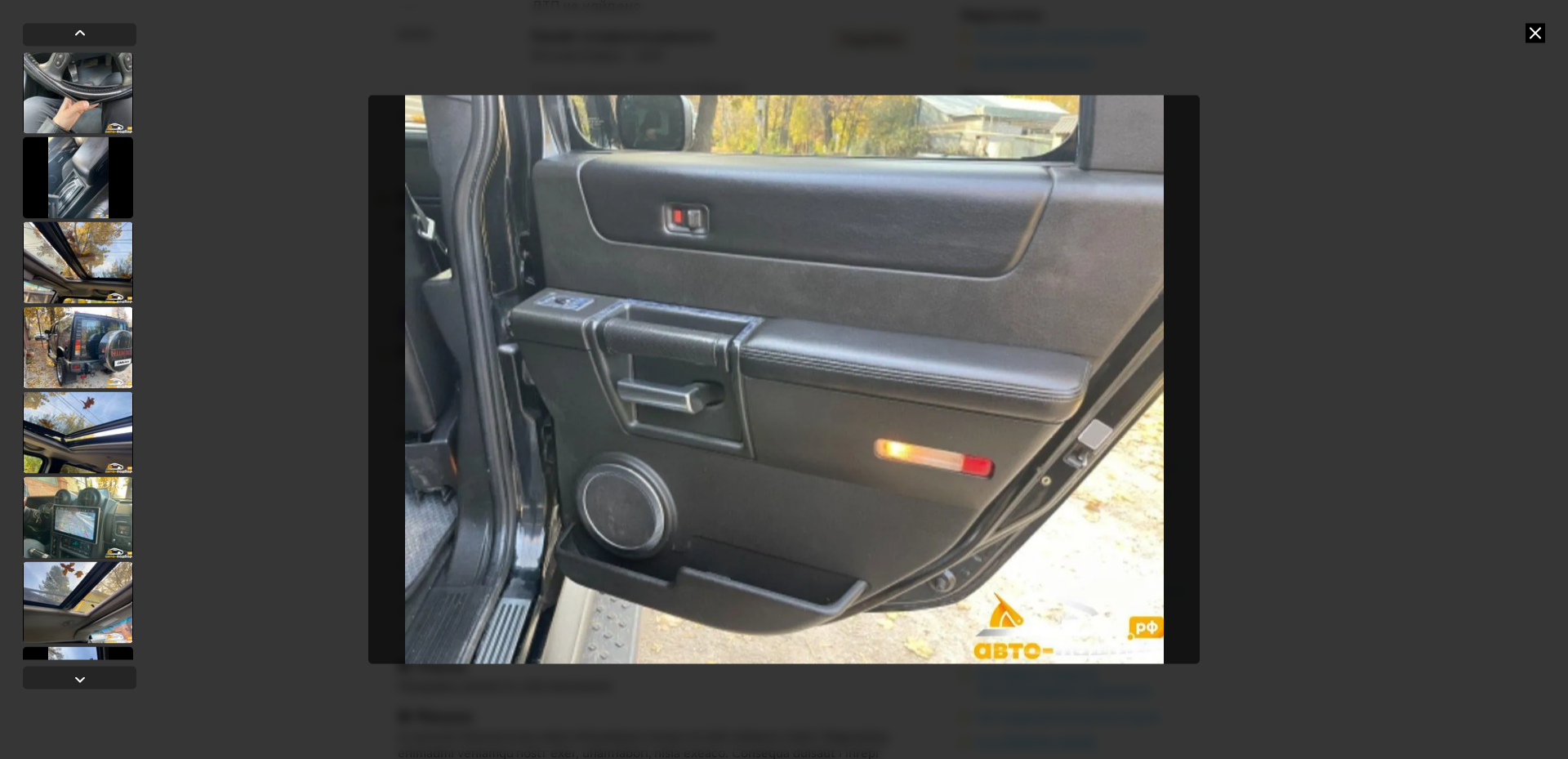
scroll to position [899, 0]
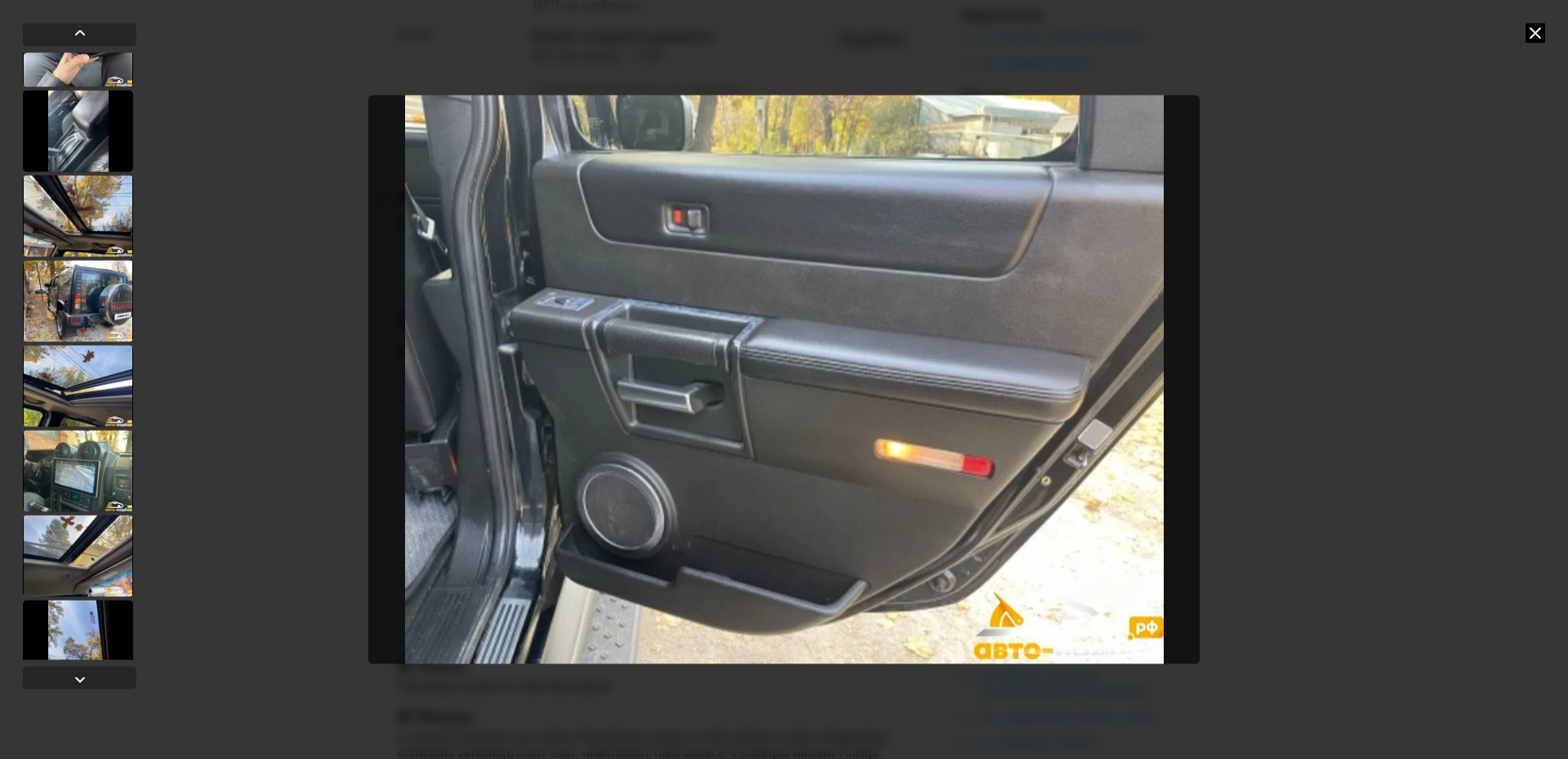
click at [79, 294] on div at bounding box center [78, 301] width 110 height 82
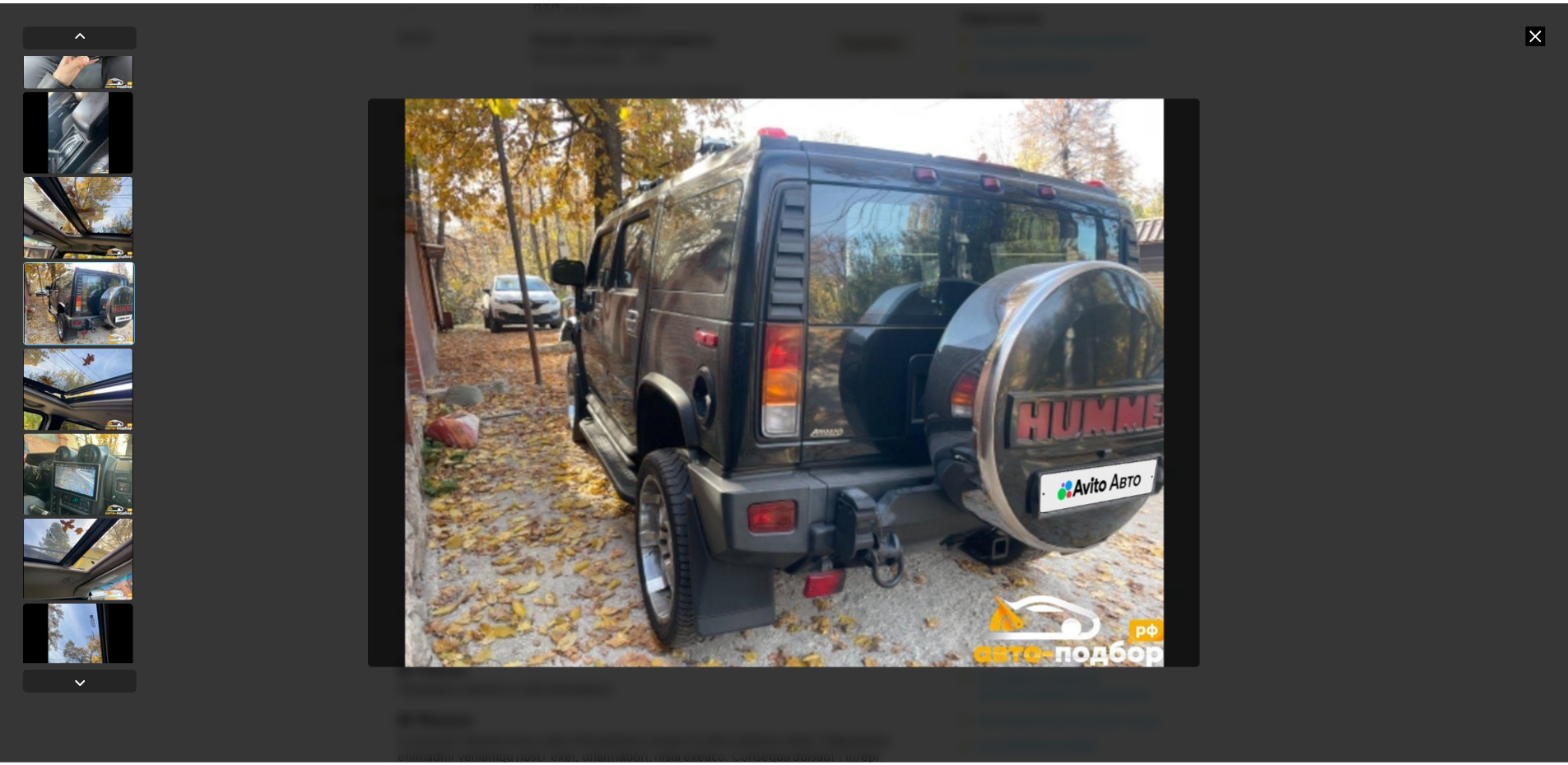
scroll to position [904, 0]
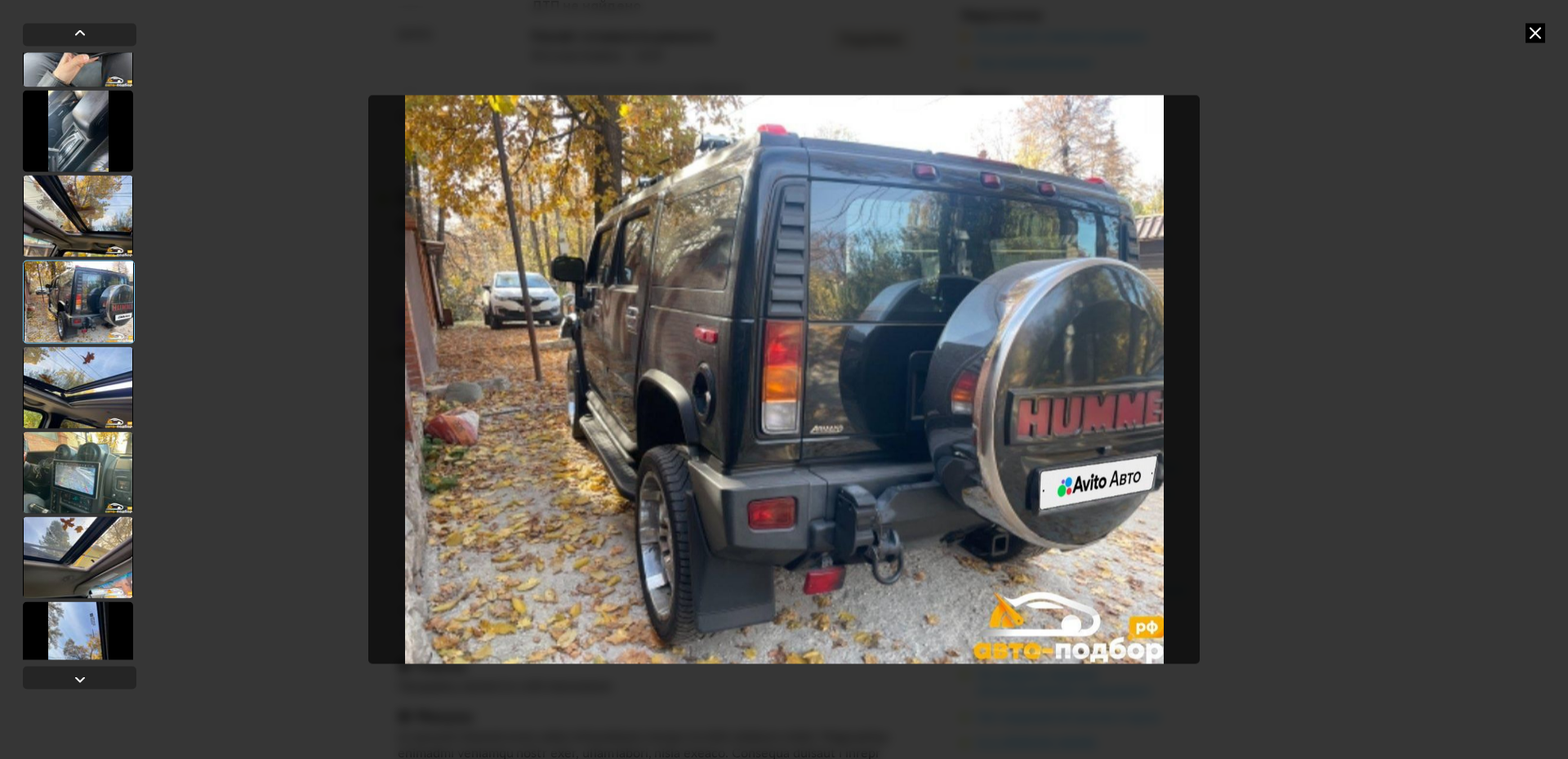
click at [1531, 37] on icon at bounding box center [1535, 32] width 20 height 20
